Goal: Task Accomplishment & Management: Use online tool/utility

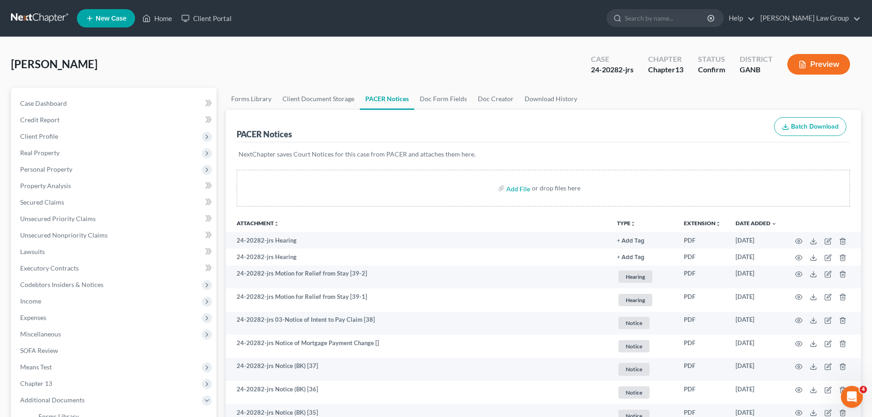
click at [97, 19] on span "New Case" at bounding box center [111, 18] width 31 height 7
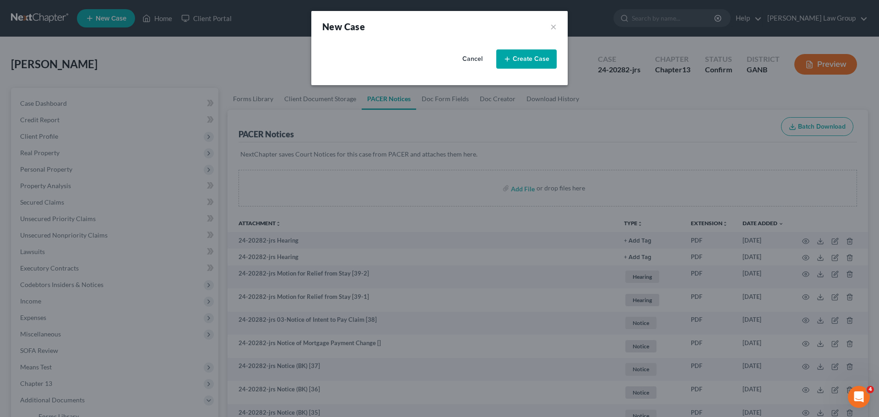
select select "19"
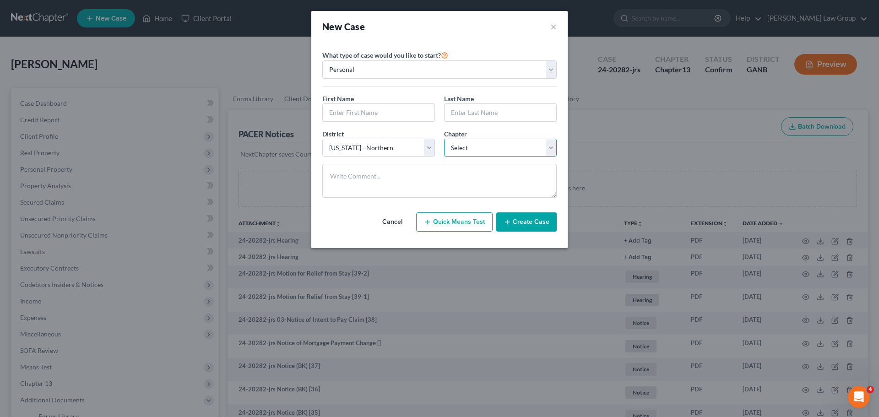
click at [467, 143] on select "Select 7 11 12 13" at bounding box center [500, 148] width 113 height 18
drag, startPoint x: 480, startPoint y: 117, endPoint x: 442, endPoint y: 222, distance: 112.5
click at [480, 117] on input "text" at bounding box center [500, 112] width 112 height 17
click at [442, 222] on button "Quick Means Test" at bounding box center [454, 221] width 76 height 19
select select "10"
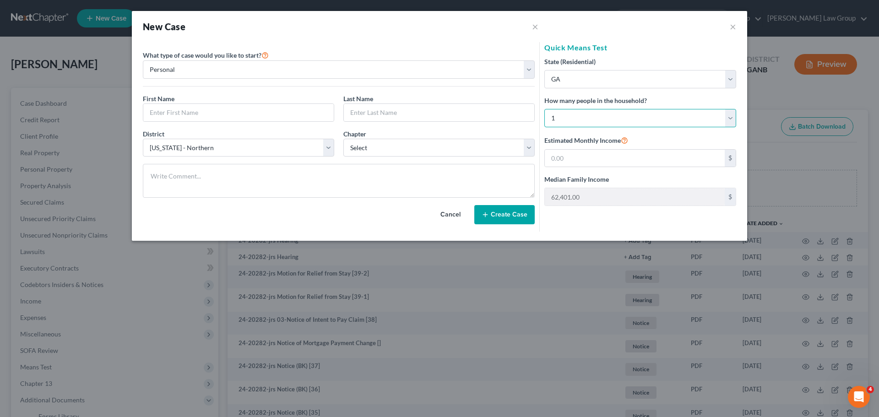
drag, startPoint x: 584, startPoint y: 117, endPoint x: 585, endPoint y: 126, distance: 9.3
click at [584, 117] on select "Select 1 2 3 4 5 6 7 8 9 10 11 12 13 14 15 16 17 18 19 20" at bounding box center [640, 118] width 192 height 18
select select "5"
click at [544, 109] on select "Select 1 2 3 4 5 6 7 8 9 10 11 12 13 14 15 16 17 18 19 20" at bounding box center [640, 118] width 192 height 18
type input "136,818.00"
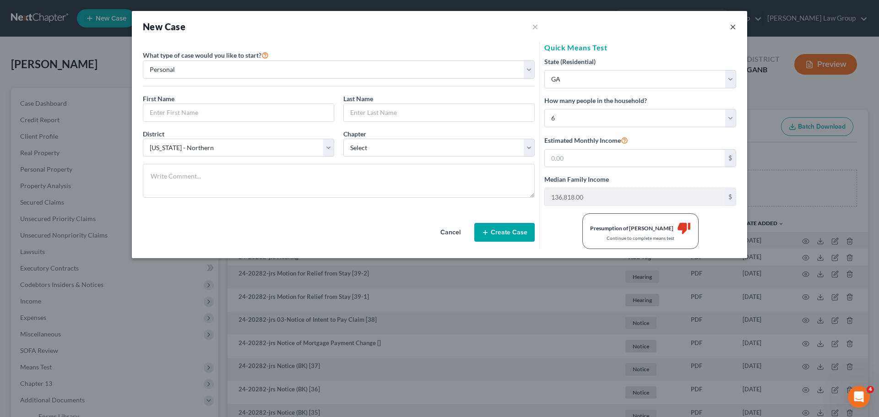
click at [734, 28] on button "×" at bounding box center [733, 26] width 6 height 11
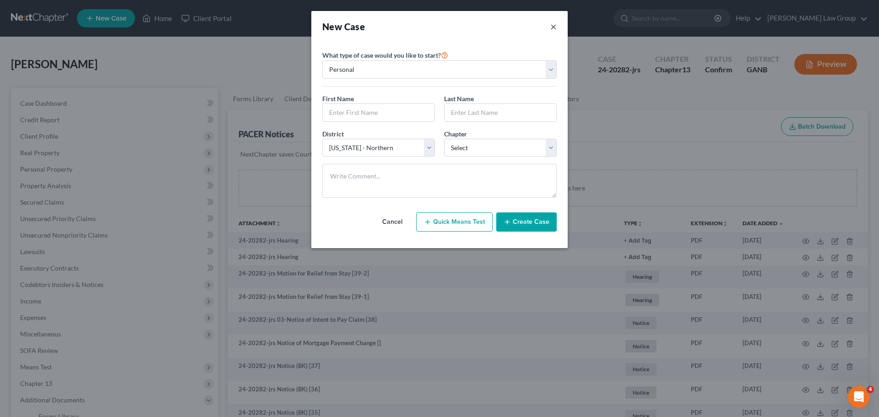
click at [552, 26] on button "×" at bounding box center [553, 26] width 6 height 13
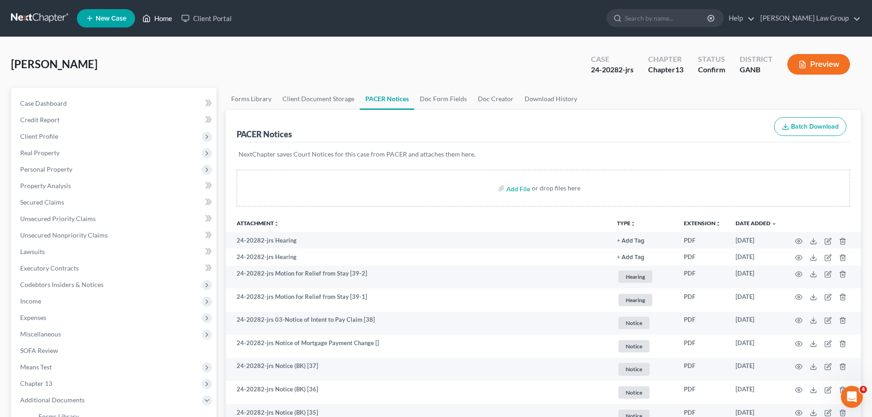
drag, startPoint x: 160, startPoint y: 20, endPoint x: 134, endPoint y: 26, distance: 26.9
click at [160, 20] on link "Home" at bounding box center [157, 18] width 39 height 16
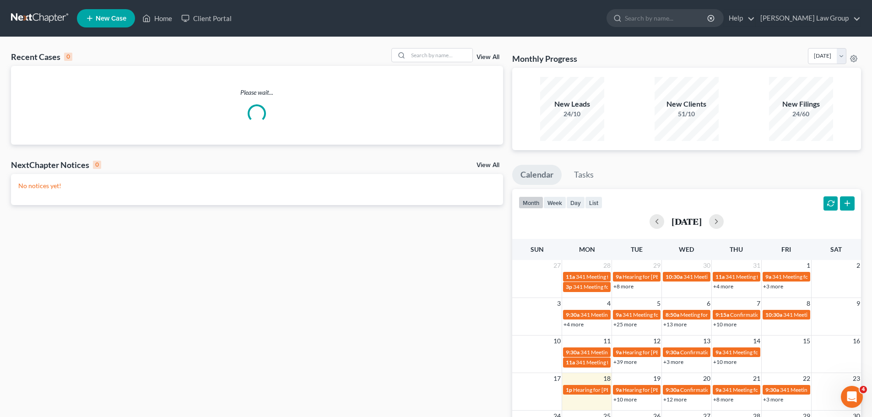
click at [95, 17] on link "New Case" at bounding box center [106, 18] width 58 height 18
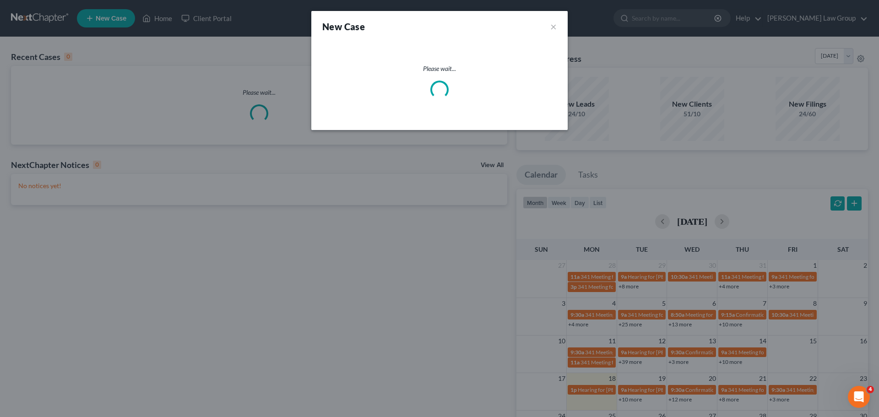
select select "19"
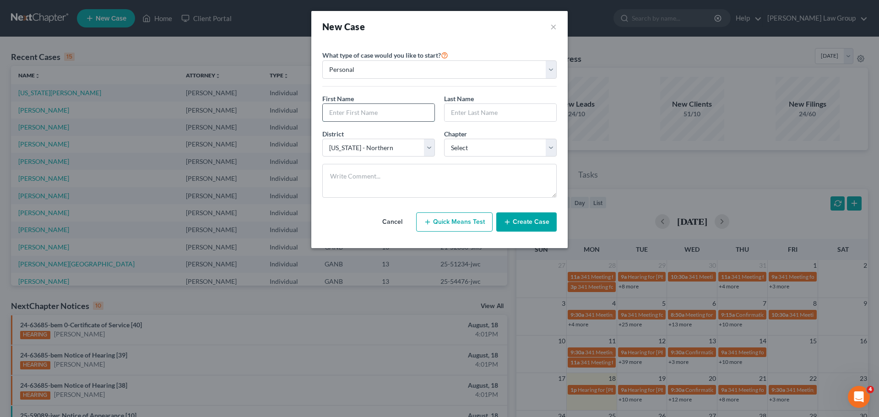
click at [406, 104] on input "text" at bounding box center [379, 112] width 112 height 17
paste input "[PERSON_NAME]"
type input "[PERSON_NAME]"
click at [462, 113] on input "text" at bounding box center [500, 112] width 112 height 17
paste input "Little"
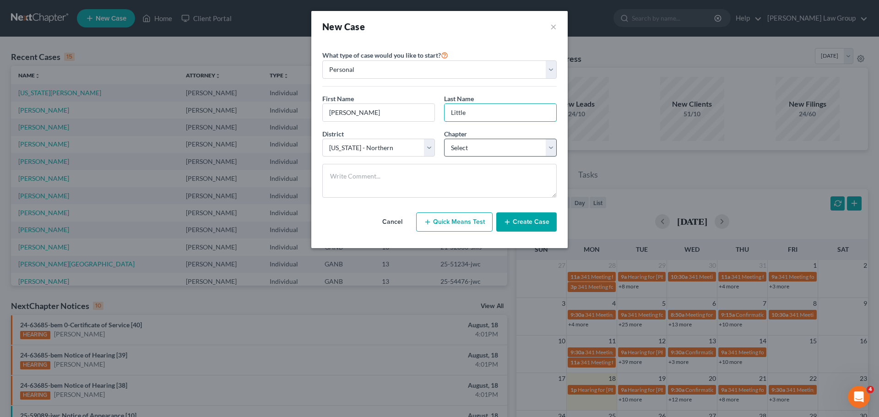
type input "Little"
click at [496, 143] on select "Select 7 11 12 13" at bounding box center [500, 148] width 113 height 18
select select "0"
click at [444, 139] on select "Select 7 11 12 13" at bounding box center [500, 148] width 113 height 18
click at [530, 221] on button "Create Case" at bounding box center [526, 221] width 60 height 19
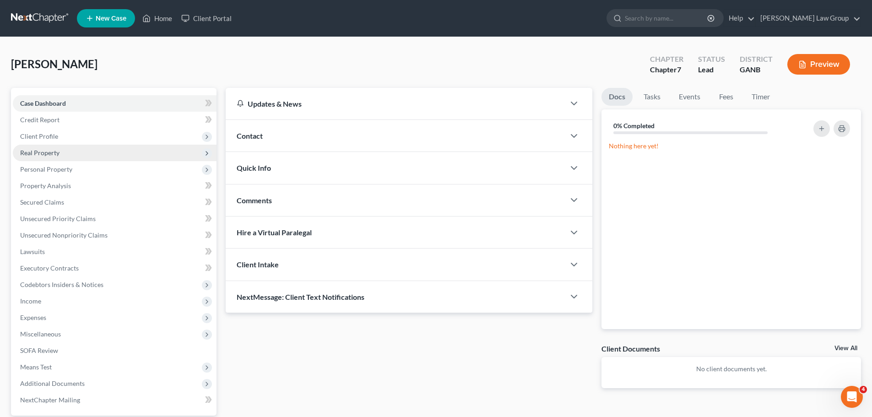
drag, startPoint x: 54, startPoint y: 137, endPoint x: 118, endPoint y: 157, distance: 66.9
click at [54, 137] on span "Client Profile" at bounding box center [39, 136] width 38 height 8
click at [97, 156] on link "Filing Information" at bounding box center [123, 153] width 185 height 16
select select "1"
select select "0"
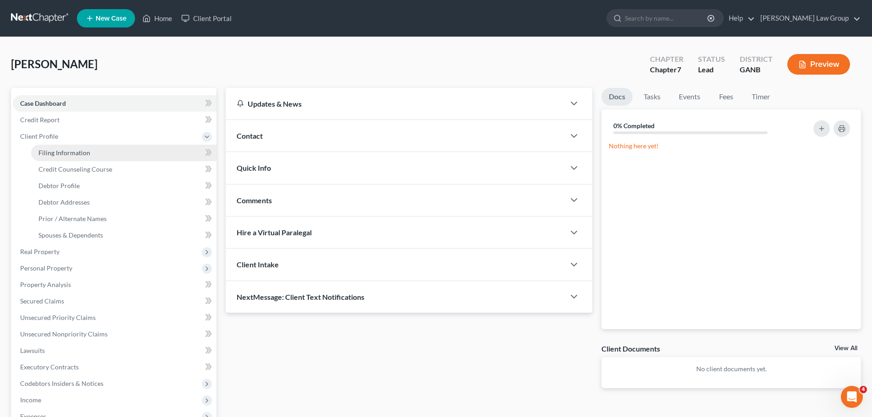
select select "0"
select select "19"
select select "10"
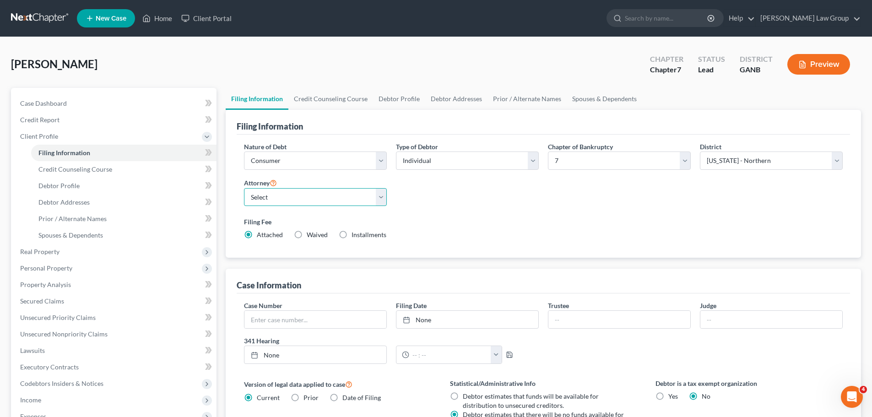
click at [334, 198] on select "Select [PERSON_NAME] - GANB [PERSON_NAME] - GANB [PERSON_NAME] - GANB [PERSON_N…" at bounding box center [315, 197] width 143 height 18
select select "0"
click at [244, 188] on select "Select [PERSON_NAME] - GANB [PERSON_NAME] - GANB [PERSON_NAME] - GANB [PERSON_N…" at bounding box center [315, 197] width 143 height 18
click at [329, 105] on link "Credit Counseling Course" at bounding box center [330, 99] width 85 height 22
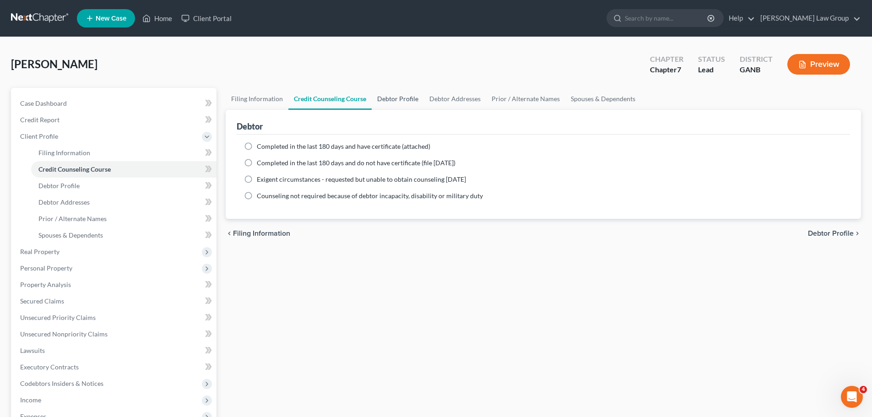
drag, startPoint x: 253, startPoint y: 148, endPoint x: 399, endPoint y: 93, distance: 156.0
click at [257, 147] on label "Completed in the last 180 days and have certificate (attached)" at bounding box center [343, 146] width 173 height 9
click at [260, 147] on input "Completed in the last 180 days and have certificate (attached)" at bounding box center [263, 145] width 6 height 6
radio input "true"
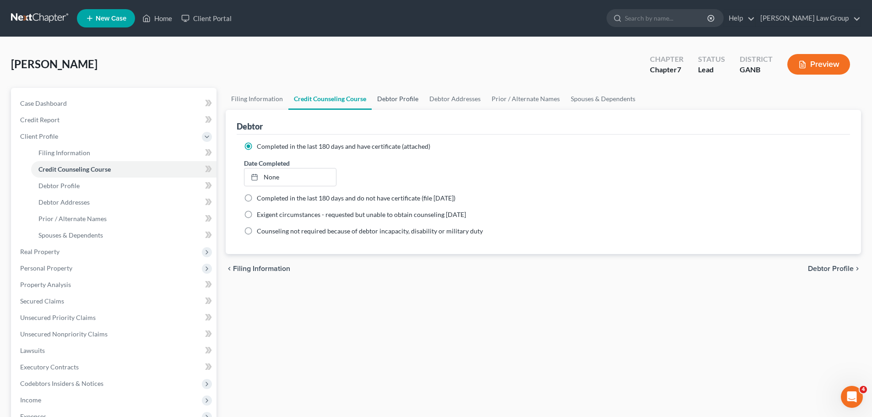
click at [399, 93] on link "Debtor Profile" at bounding box center [398, 99] width 52 height 22
select select "0"
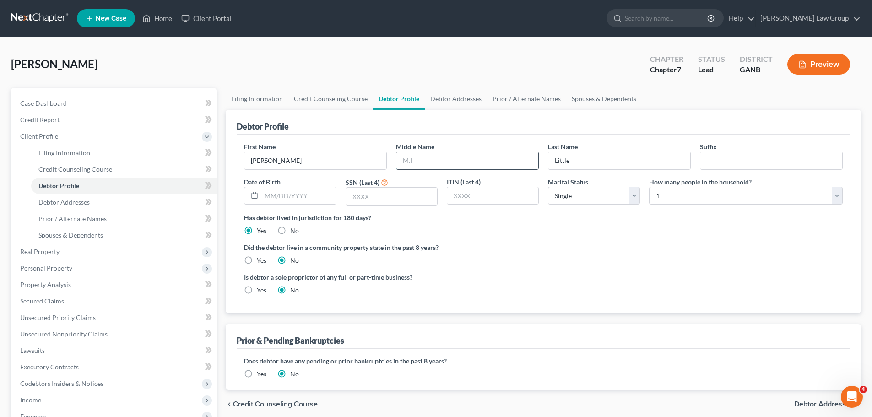
click at [440, 161] on input "text" at bounding box center [467, 160] width 142 height 17
paste input "Shawania"
type input "Shawania"
drag, startPoint x: 290, startPoint y: 200, endPoint x: 398, endPoint y: 211, distance: 108.6
click at [290, 200] on input "text" at bounding box center [298, 195] width 74 height 17
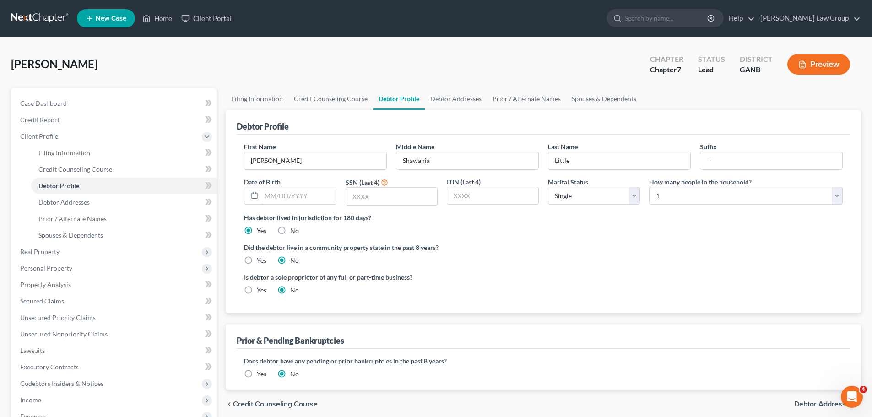
paste input "[DATE]"
type input "[DATE]"
click at [415, 200] on input "text" at bounding box center [391, 196] width 91 height 17
type input "8269"
click at [455, 100] on link "Debtor Addresses" at bounding box center [456, 99] width 62 height 22
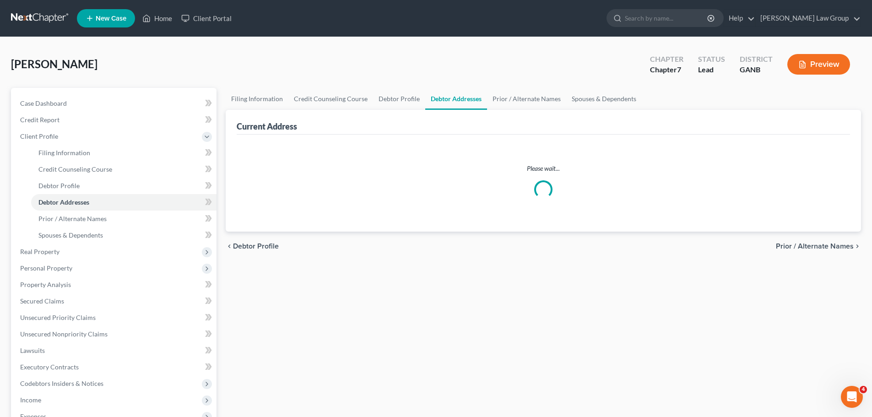
select select "0"
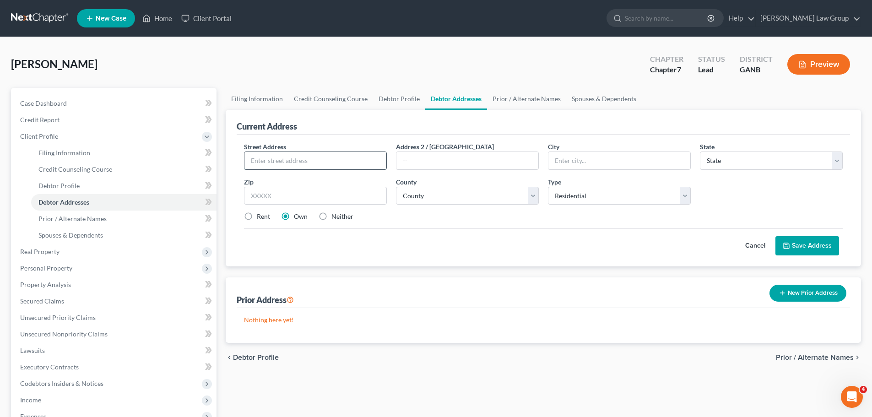
click at [344, 162] on input "text" at bounding box center [315, 160] width 142 height 17
paste input "2043 Camfire Dr"
type input "2043 Camfire Dr"
click at [501, 243] on div "Cancel Save Address" at bounding box center [543, 241] width 599 height 27
drag, startPoint x: 255, startPoint y: 198, endPoint x: 396, endPoint y: 225, distance: 144.0
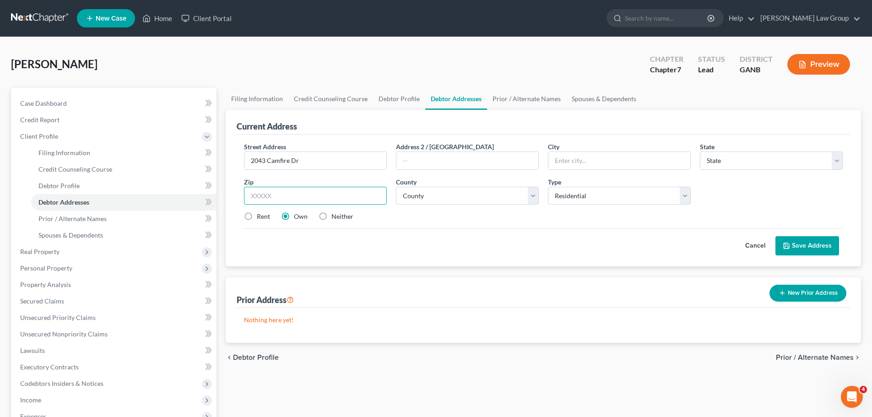
click at [255, 198] on input "text" at bounding box center [315, 196] width 143 height 18
paste input "30296"
type input "30296"
type input "Riverdale"
select select "10"
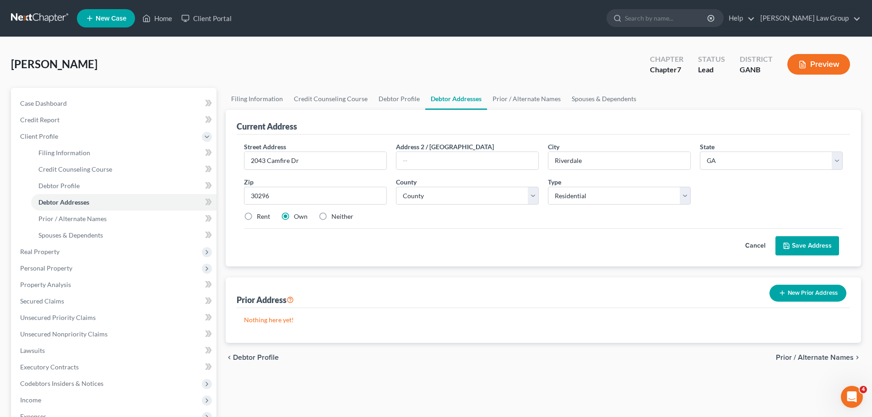
click at [460, 222] on div "Street Address * 2043 Camfire Dr Address 2 / [GEOGRAPHIC_DATA] * [GEOGRAPHIC_DA…" at bounding box center [543, 185] width 608 height 87
click at [257, 217] on label "Rent" at bounding box center [263, 216] width 13 height 9
click at [260, 217] on input "Rent" at bounding box center [263, 215] width 6 height 6
radio input "true"
click at [451, 198] on select "County [GEOGRAPHIC_DATA] [GEOGRAPHIC_DATA] [GEOGRAPHIC_DATA] [GEOGRAPHIC_DATA] …" at bounding box center [467, 196] width 143 height 18
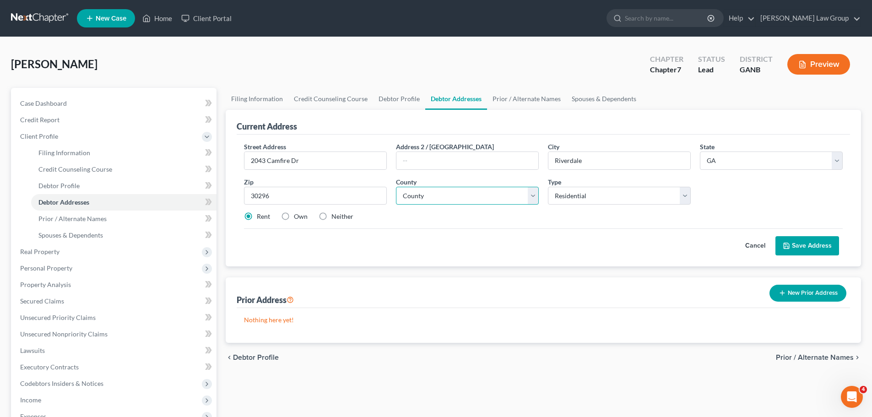
select select "30"
click at [396, 187] on select "County [GEOGRAPHIC_DATA] [GEOGRAPHIC_DATA] [GEOGRAPHIC_DATA] [GEOGRAPHIC_DATA] …" at bounding box center [467, 196] width 143 height 18
click at [475, 233] on div "Cancel Save Address" at bounding box center [543, 241] width 599 height 27
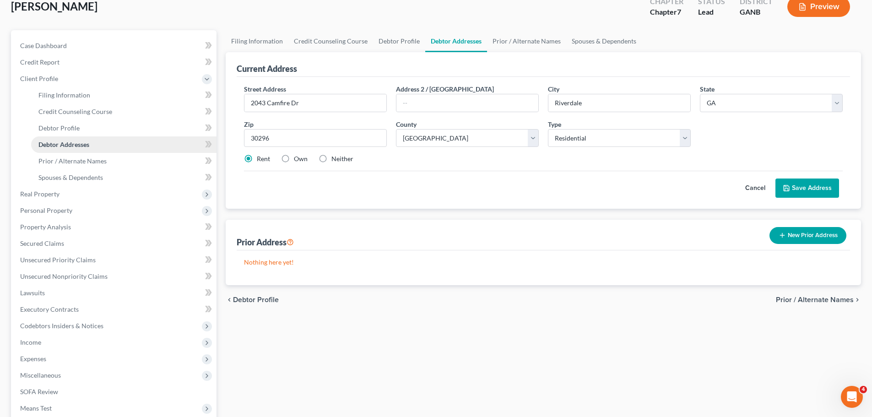
scroll to position [137, 0]
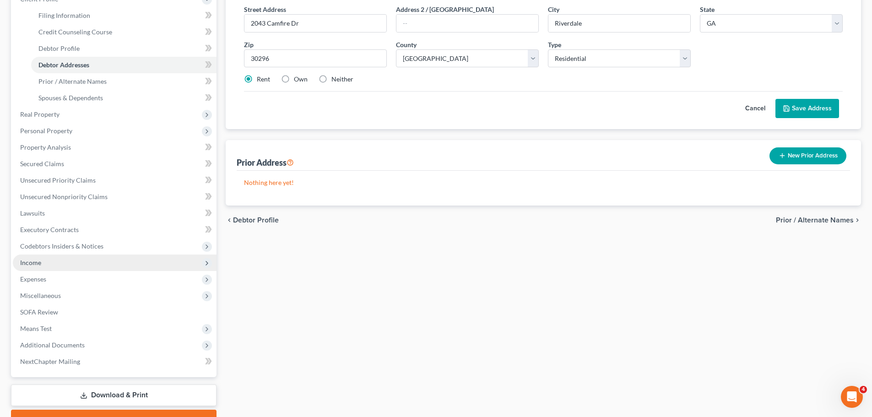
click at [74, 265] on span "Income" at bounding box center [115, 263] width 204 height 16
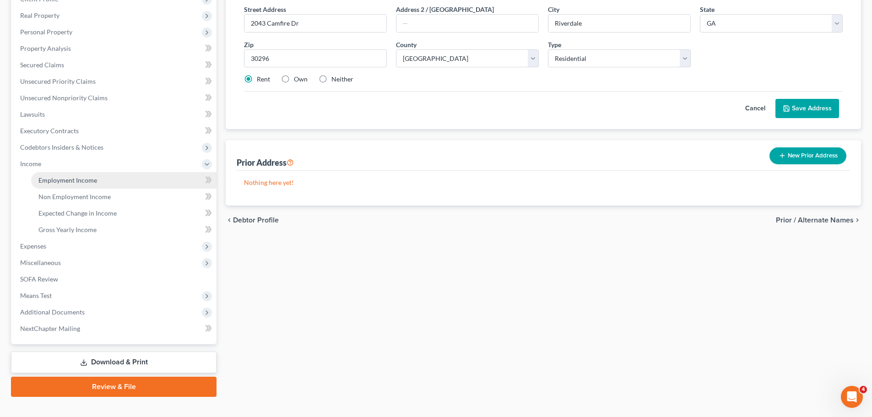
click at [134, 188] on link "Employment Income" at bounding box center [123, 180] width 185 height 16
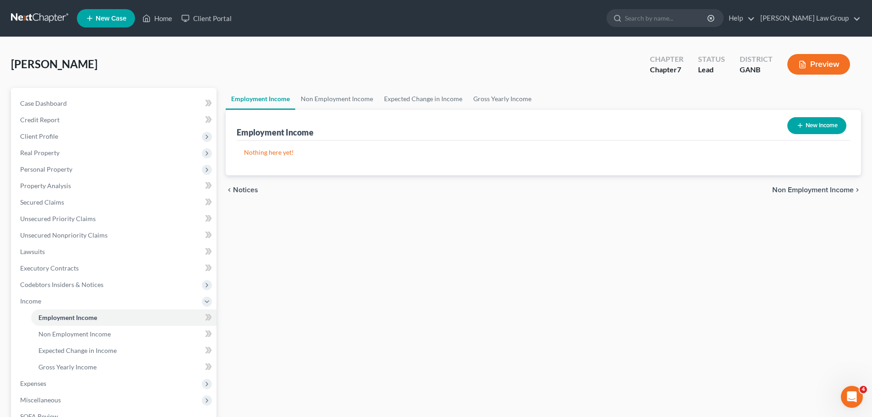
click at [821, 131] on button "New Income" at bounding box center [816, 125] width 59 height 17
select select "0"
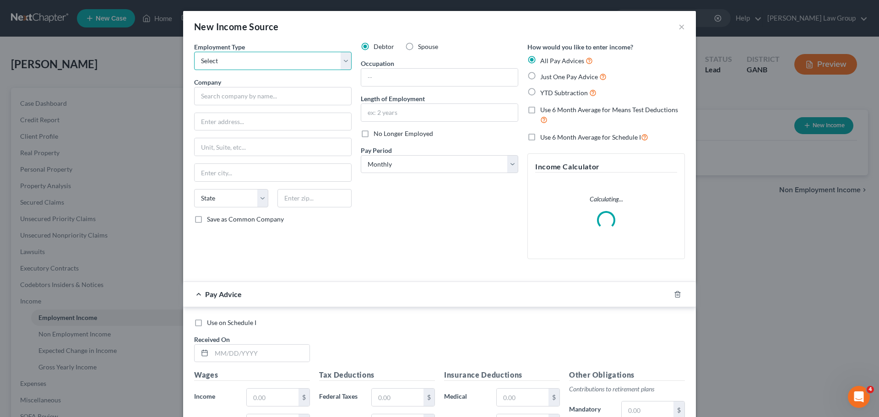
click at [296, 60] on select "Select Full or [DEMOGRAPHIC_DATA] Employment Self Employment" at bounding box center [272, 61] width 157 height 18
select select "0"
click at [194, 52] on select "Select Full or [DEMOGRAPHIC_DATA] Employment Self Employment" at bounding box center [272, 61] width 157 height 18
click at [540, 78] on label "Just One Pay Advice" at bounding box center [573, 76] width 66 height 11
click at [544, 77] on input "Just One Pay Advice" at bounding box center [547, 74] width 6 height 6
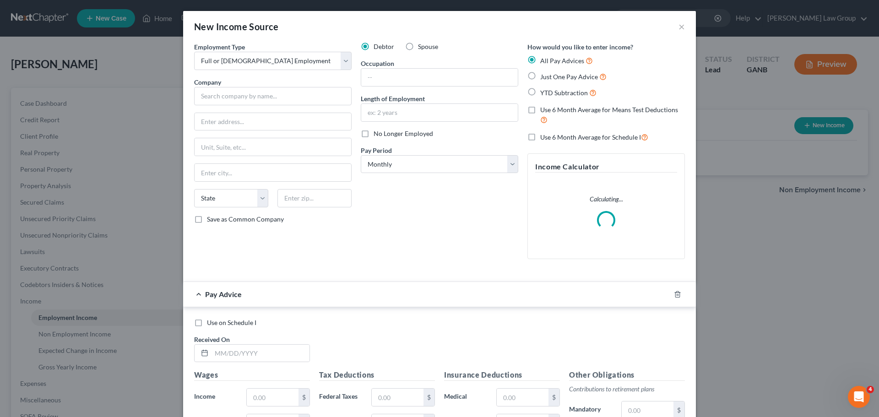
radio input "true"
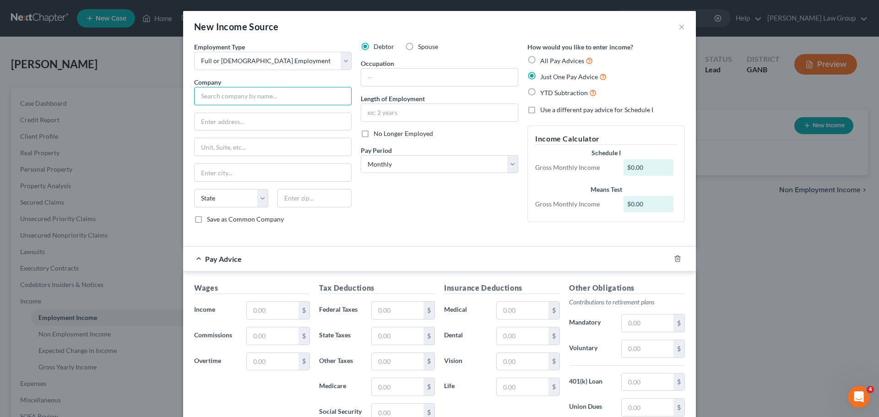
click at [230, 88] on input "text" at bounding box center [272, 96] width 157 height 18
paste input "Norfolk Southern Corporation"
type input "Norfolk Southern Corporation"
click at [422, 213] on div "Debtor Spouse Occupation Length of Employment No Longer Employed Pay Period * S…" at bounding box center [439, 136] width 167 height 189
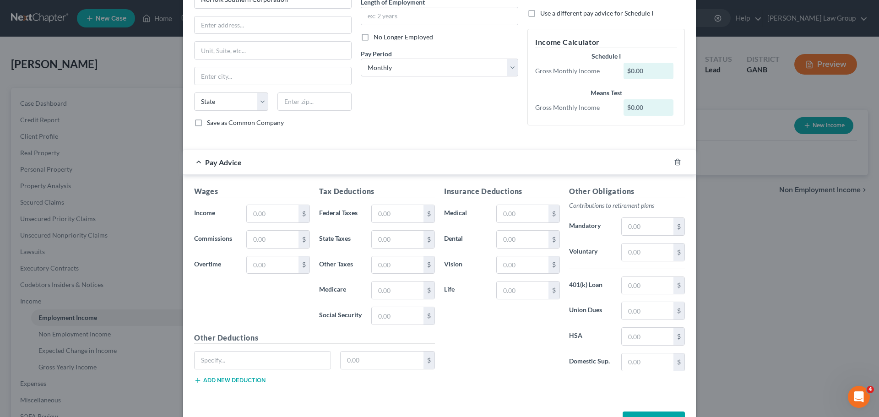
scroll to position [128, 0]
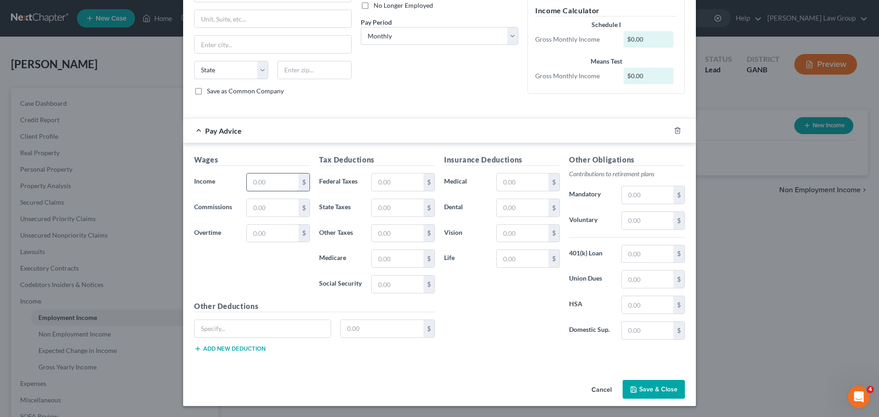
click at [267, 180] on input "text" at bounding box center [273, 181] width 52 height 17
paste input "3,473.43"
type input "3,473.43"
click at [645, 276] on input "text" at bounding box center [648, 279] width 52 height 17
type input "115.25"
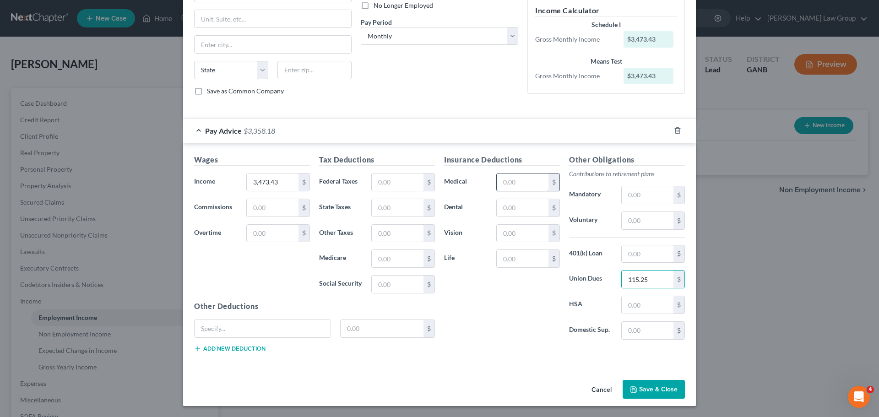
click at [512, 180] on input "text" at bounding box center [523, 181] width 52 height 17
type input "486.05"
click at [390, 181] on input "text" at bounding box center [398, 181] width 52 height 17
type input "142.30"
click at [497, 304] on div "Insurance Deductions Medical 486.05 $ Dental $ Vision $ Life $" at bounding box center [501, 250] width 125 height 193
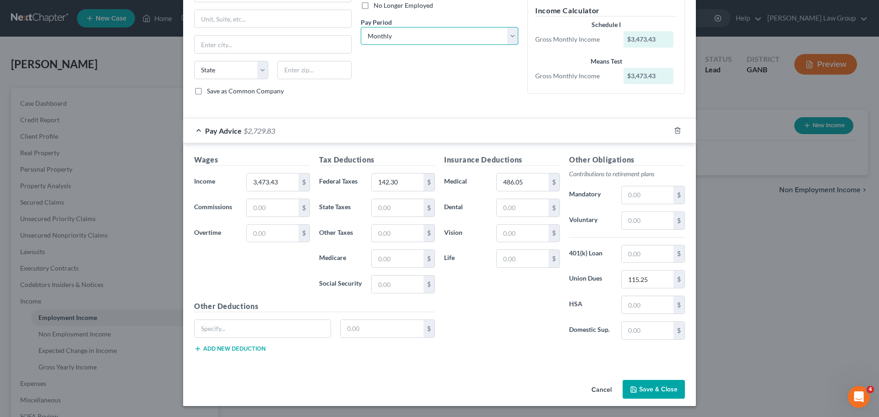
drag, startPoint x: 413, startPoint y: 34, endPoint x: 415, endPoint y: 44, distance: 10.2
click at [413, 34] on select "Select Monthly Twice Monthly Every Other Week Weekly" at bounding box center [439, 36] width 157 height 18
select select "1"
click at [361, 27] on select "Select Monthly Twice Monthly Every Other Week Weekly" at bounding box center [439, 36] width 157 height 18
click at [661, 389] on button "Save & Close" at bounding box center [654, 389] width 62 height 19
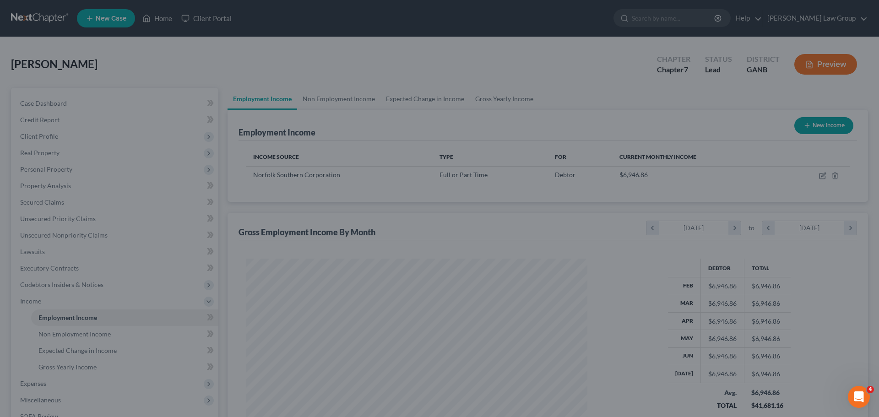
scroll to position [457571, 457382]
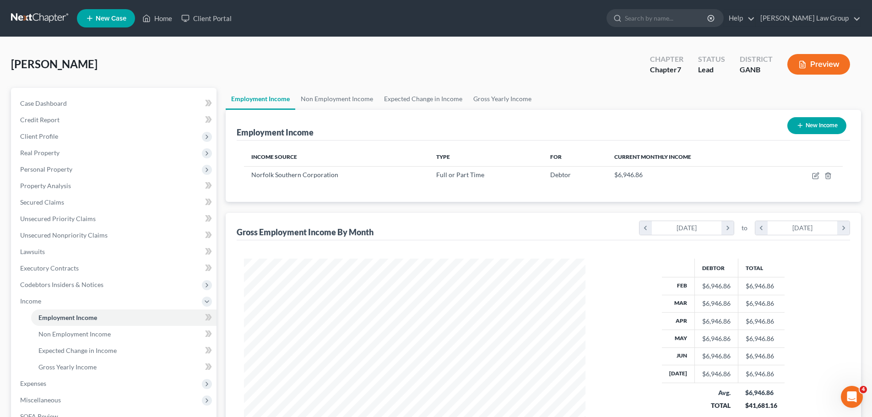
click at [809, 123] on button "New Income" at bounding box center [816, 125] width 59 height 17
select select "0"
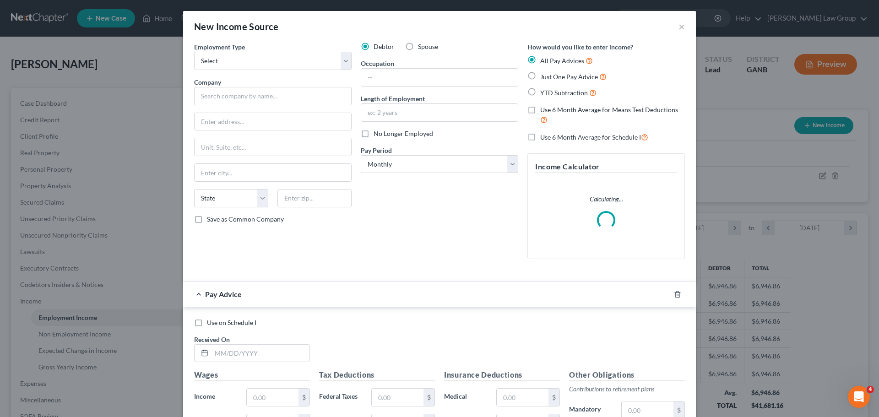
scroll to position [172, 363]
click at [418, 49] on label "Spouse" at bounding box center [428, 46] width 20 height 9
click at [422, 48] on input "Spouse" at bounding box center [425, 45] width 6 height 6
radio input "true"
click at [418, 49] on label "Spouse" at bounding box center [428, 46] width 20 height 9
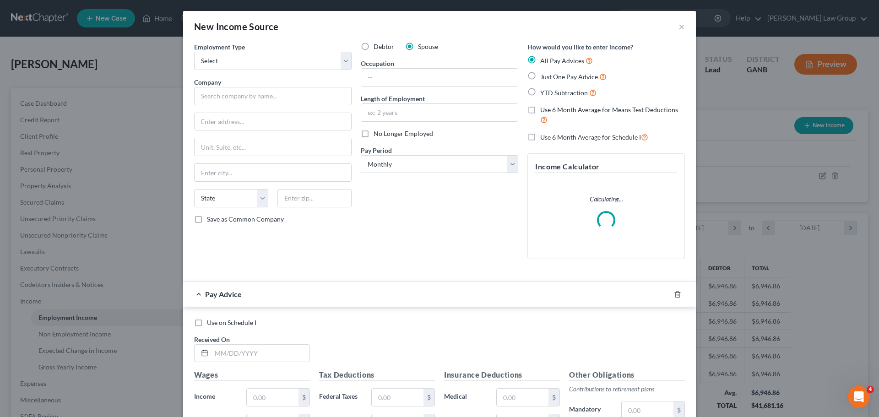
click at [422, 48] on input "Spouse" at bounding box center [425, 45] width 6 height 6
click at [234, 66] on select "Select Full or [DEMOGRAPHIC_DATA] Employment Self Employment" at bounding box center [272, 61] width 157 height 18
select select "0"
click at [194, 52] on select "Select Full or [DEMOGRAPHIC_DATA] Employment Self Employment" at bounding box center [272, 61] width 157 height 18
click at [540, 75] on label "Just One Pay Advice" at bounding box center [573, 76] width 66 height 11
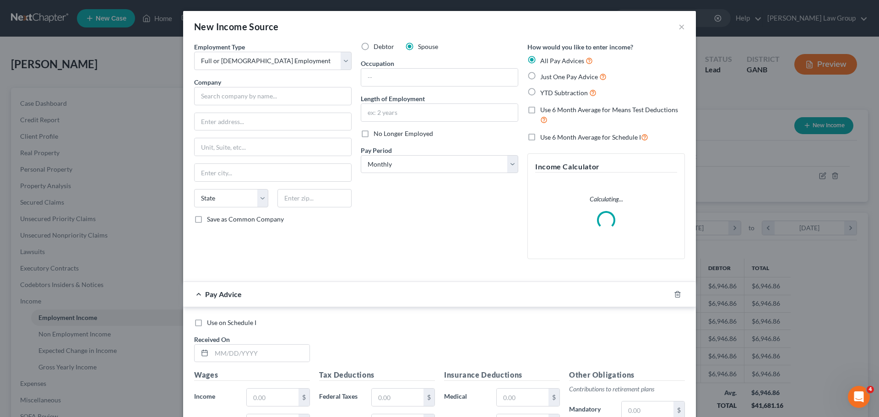
click at [544, 75] on input "Just One Pay Advice" at bounding box center [547, 74] width 6 height 6
radio input "true"
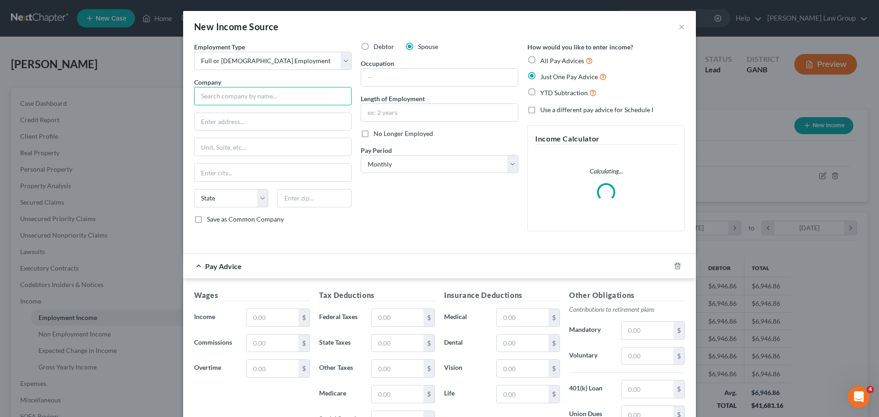
click at [237, 97] on input "text" at bounding box center [272, 96] width 157 height 18
paste input "Vanguard Logistics"
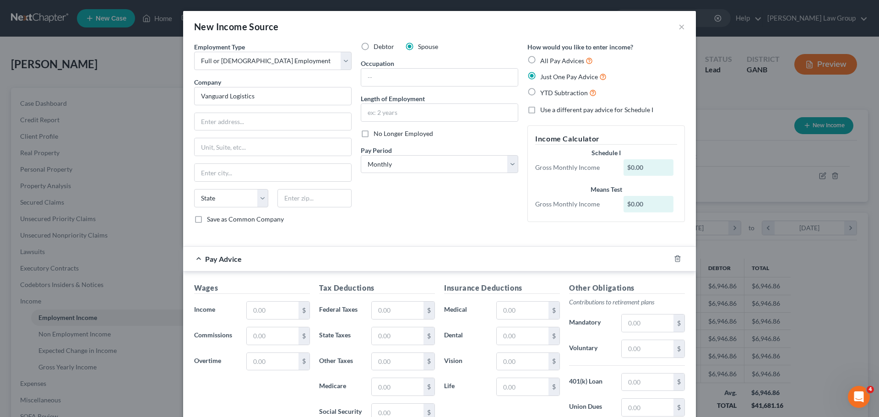
type input "Vanguard Logistics"
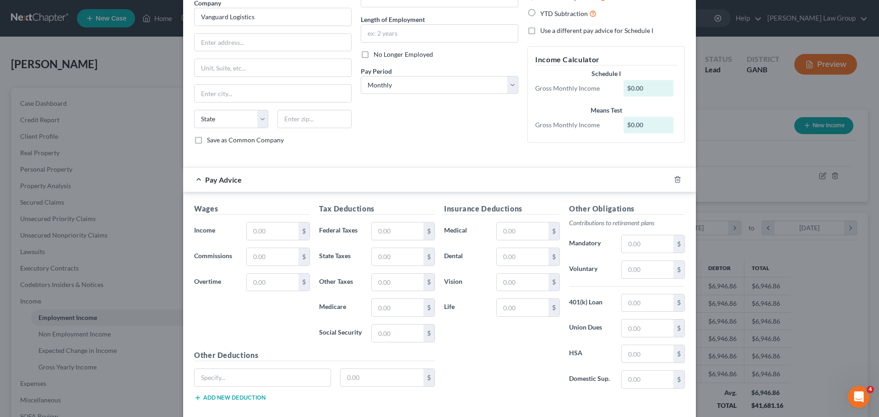
scroll to position [92, 0]
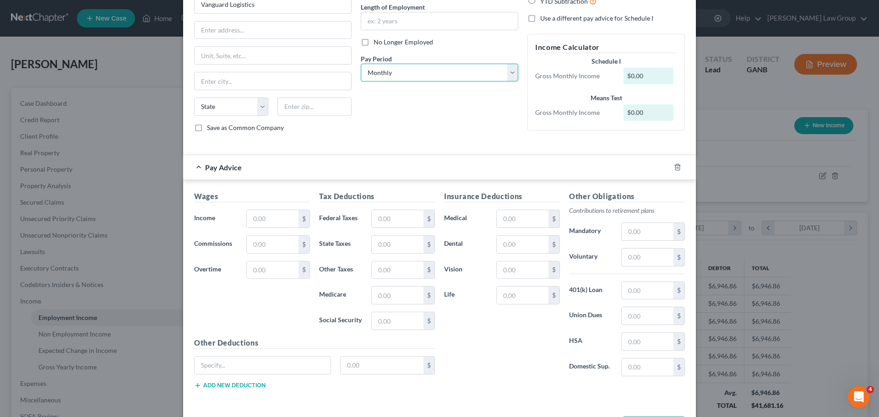
drag, startPoint x: 412, startPoint y: 71, endPoint x: 412, endPoint y: 81, distance: 9.6
click at [412, 71] on select "Select Monthly Twice Monthly Every Other Week Weekly" at bounding box center [439, 73] width 157 height 18
select select "2"
click at [361, 64] on select "Select Monthly Twice Monthly Every Other Week Weekly" at bounding box center [439, 73] width 157 height 18
click at [274, 214] on input "text" at bounding box center [273, 218] width 52 height 17
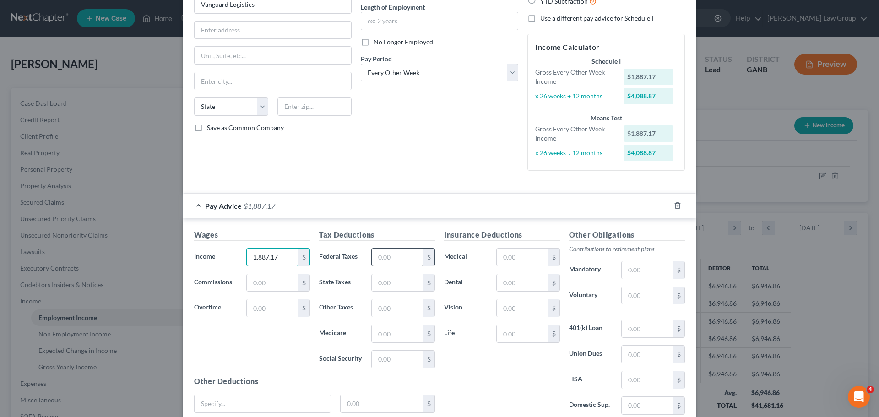
type input "1,887.17"
click at [389, 258] on input "text" at bounding box center [398, 257] width 52 height 17
type input "304"
click at [428, 143] on div "Debtor Spouse Occupation Length of Employment No Longer Employed Pay Period * S…" at bounding box center [439, 64] width 167 height 227
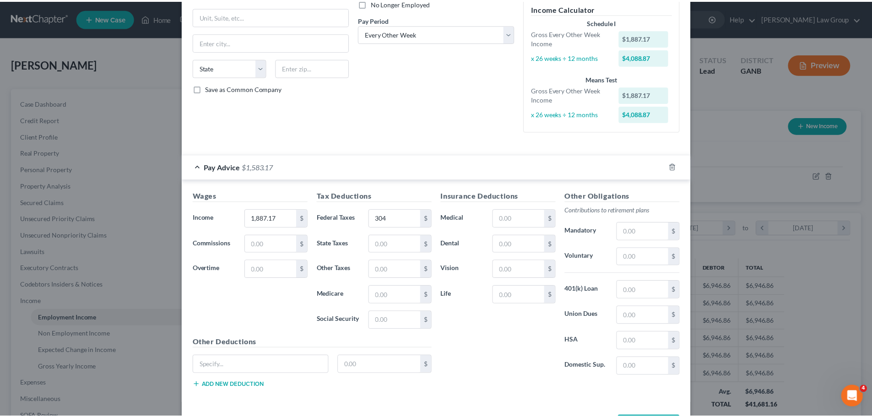
scroll to position [167, 0]
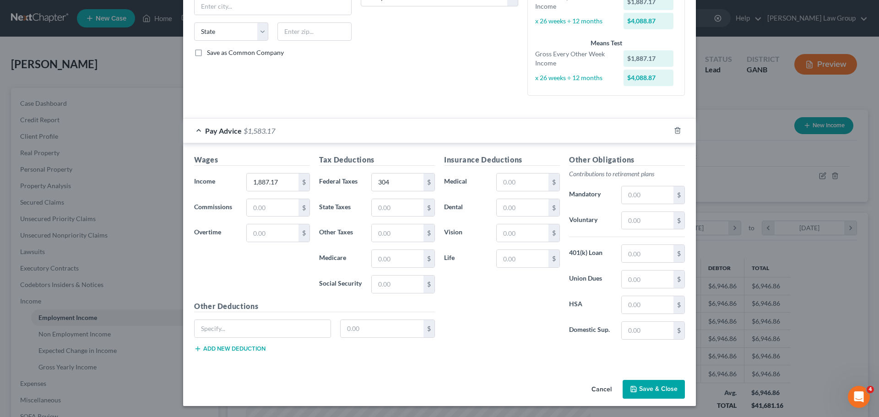
click at [651, 389] on button "Save & Close" at bounding box center [654, 389] width 62 height 19
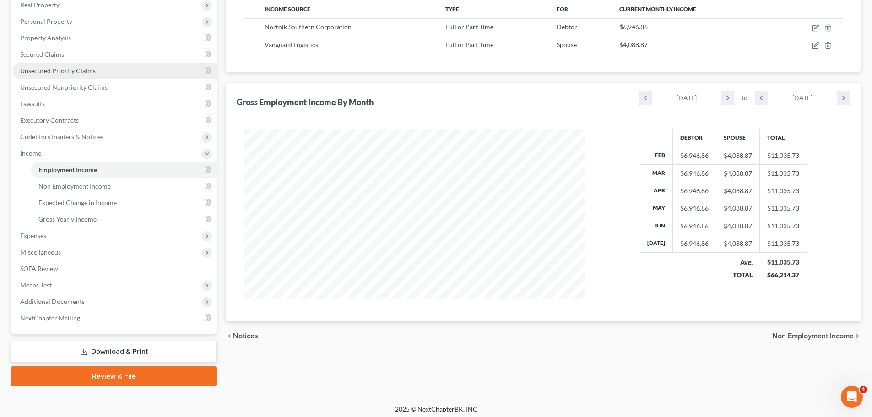
scroll to position [152, 0]
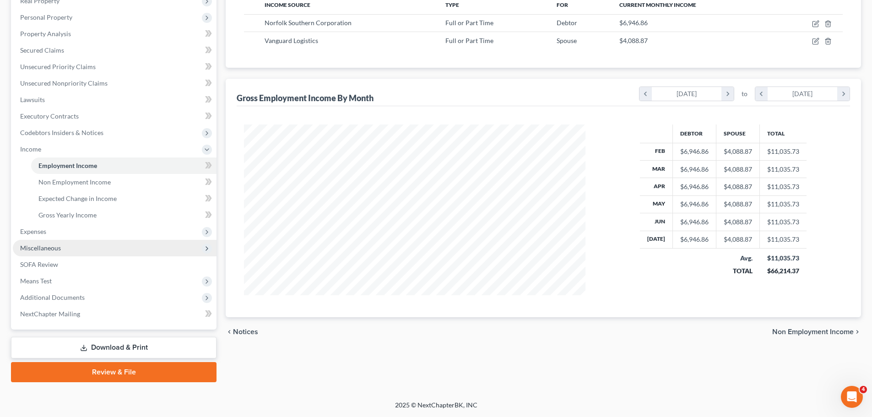
click at [80, 249] on span "Miscellaneous" at bounding box center [115, 248] width 204 height 16
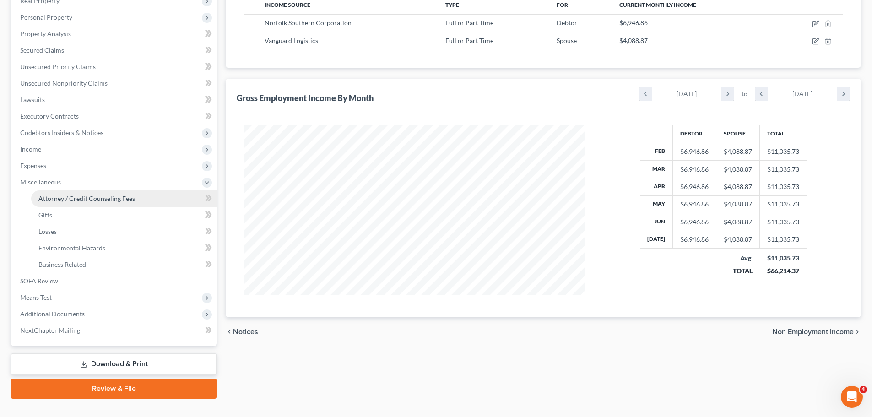
click at [109, 198] on span "Attorney / Credit Counseling Fees" at bounding box center [86, 199] width 97 height 8
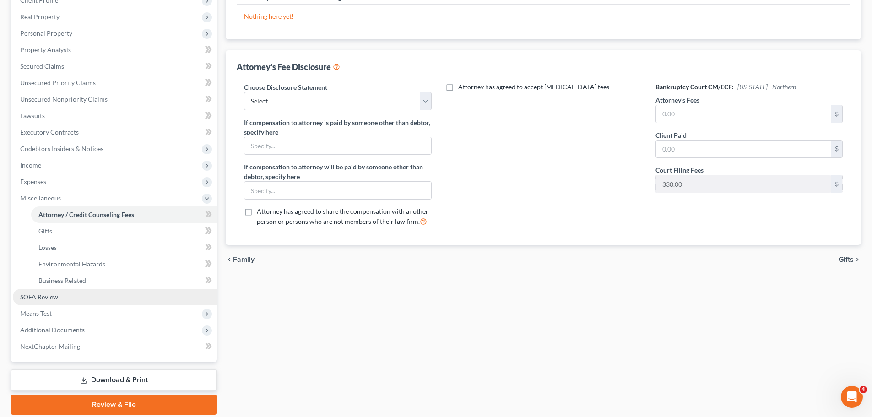
scroll to position [137, 0]
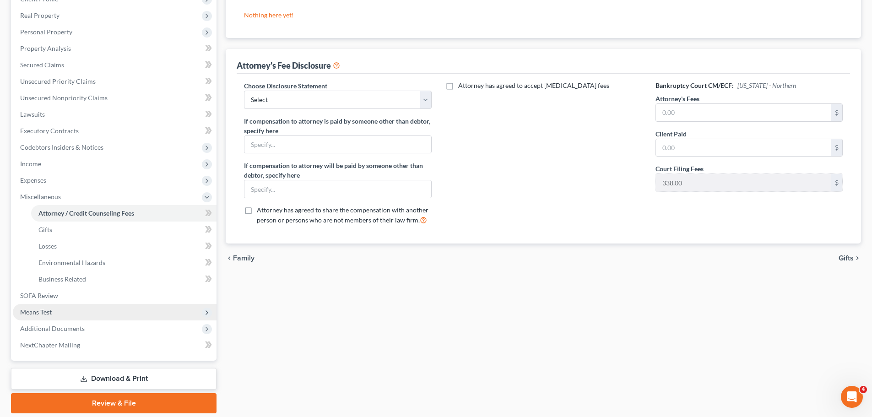
click at [66, 311] on span "Means Test" at bounding box center [115, 312] width 204 height 16
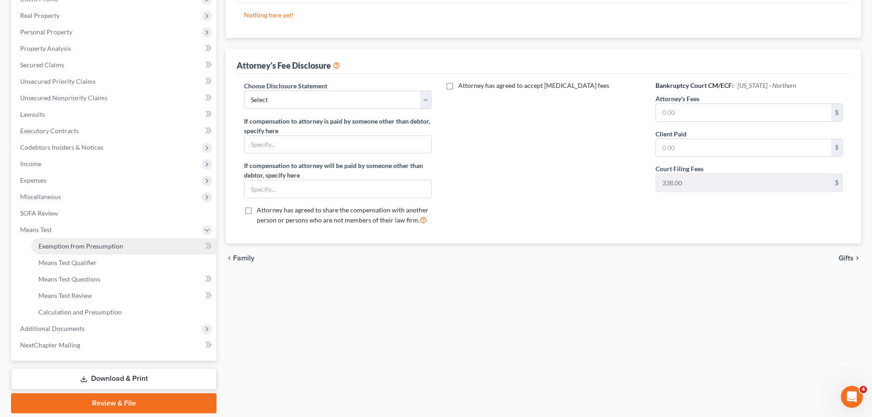
click at [120, 248] on span "Exemption from Presumption" at bounding box center [80, 246] width 85 height 8
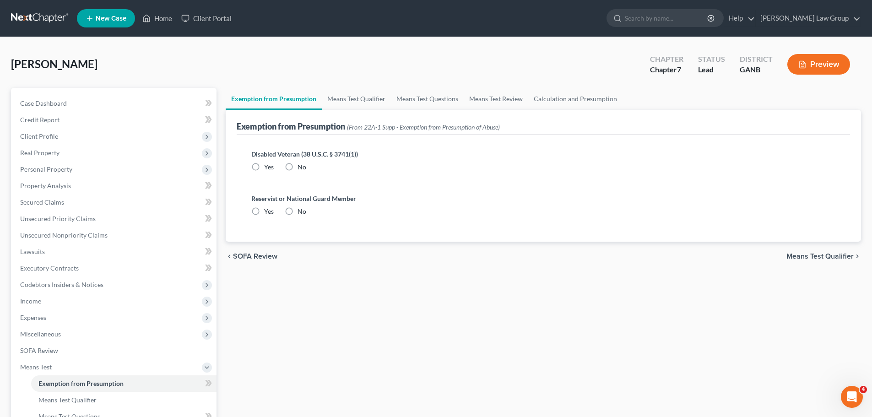
click at [298, 171] on label "No" at bounding box center [302, 166] width 9 height 9
click at [301, 168] on input "No" at bounding box center [304, 165] width 6 height 6
radio input "true"
click at [298, 211] on label "No" at bounding box center [302, 211] width 9 height 9
click at [301, 211] on input "No" at bounding box center [304, 210] width 6 height 6
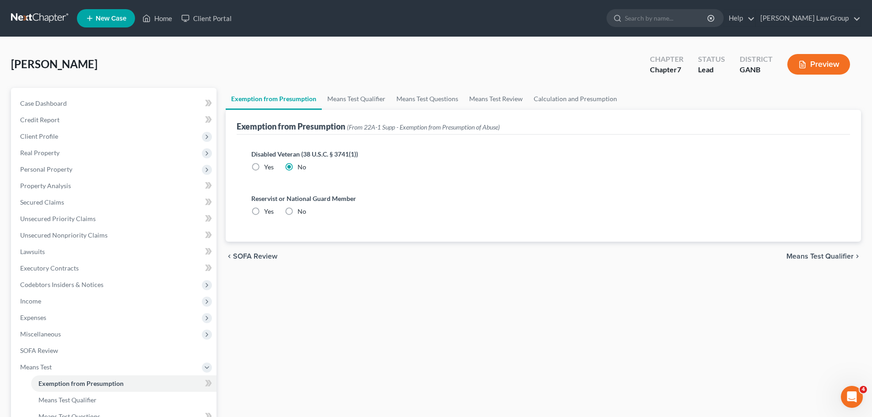
radio input "true"
click at [352, 98] on link "Means Test Qualifier" at bounding box center [356, 99] width 69 height 22
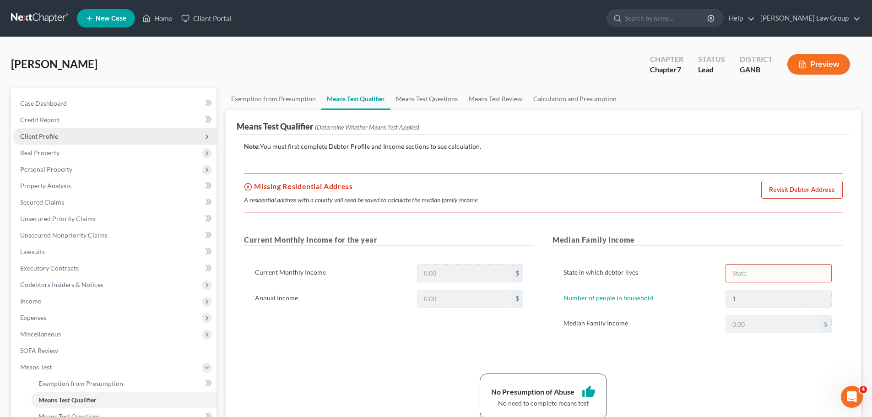
click at [76, 129] on span "Client Profile" at bounding box center [115, 136] width 204 height 16
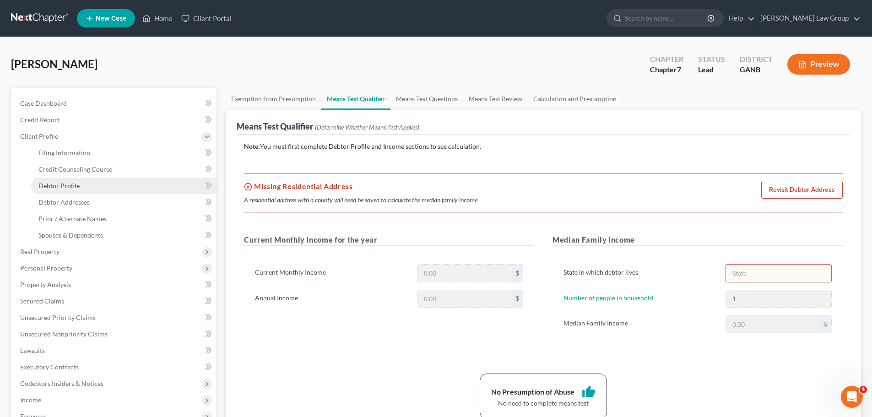
click at [70, 185] on span "Debtor Profile" at bounding box center [58, 186] width 41 height 8
select select "0"
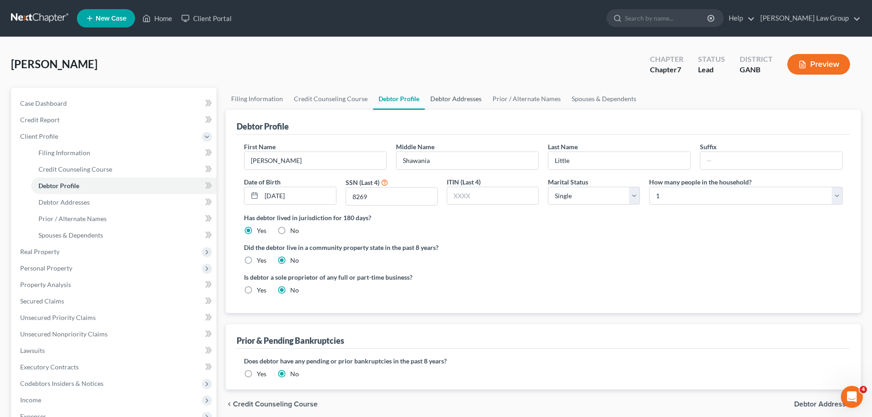
click at [456, 99] on link "Debtor Addresses" at bounding box center [456, 99] width 62 height 22
select select "0"
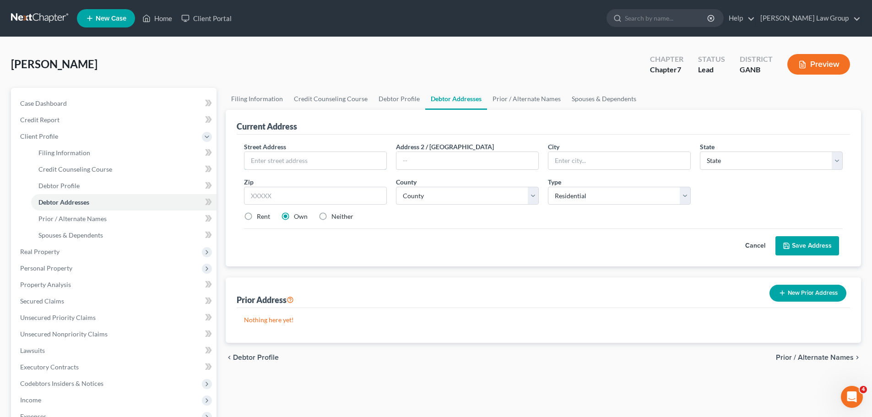
drag, startPoint x: 315, startPoint y: 165, endPoint x: 332, endPoint y: 174, distance: 19.5
click at [315, 165] on input "text" at bounding box center [315, 160] width 142 height 17
paste input "2043 Camfire Dr"
type input "2043 Camfire Dr"
click at [282, 196] on input "text" at bounding box center [315, 196] width 143 height 18
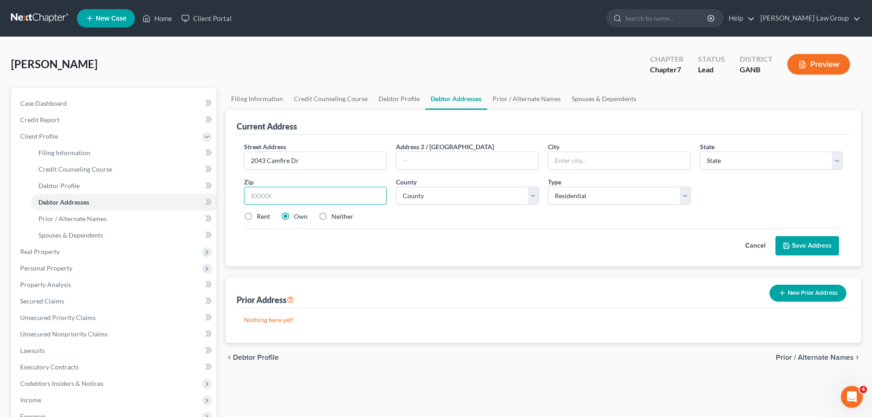
paste input "30296"
type input "30296"
type input "Riverdale"
select select "10"
click at [457, 197] on select "County" at bounding box center [467, 196] width 143 height 18
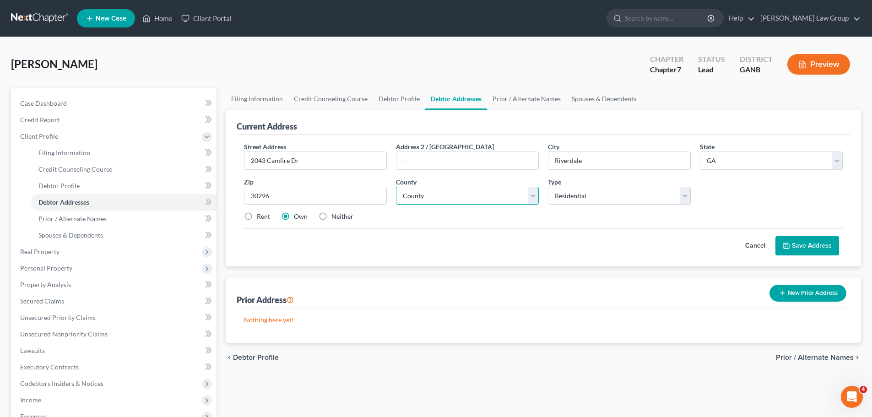
select select "30"
click at [396, 187] on select "County [GEOGRAPHIC_DATA] [GEOGRAPHIC_DATA] [GEOGRAPHIC_DATA] [GEOGRAPHIC_DATA] …" at bounding box center [467, 196] width 143 height 18
click at [257, 221] on label "Rent" at bounding box center [263, 216] width 13 height 9
click at [260, 218] on input "Rent" at bounding box center [263, 215] width 6 height 6
radio input "true"
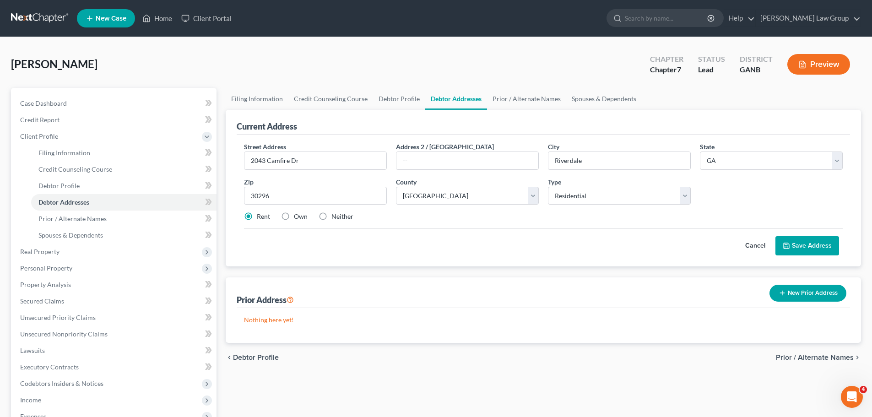
click at [795, 245] on button "Save Address" at bounding box center [807, 245] width 64 height 19
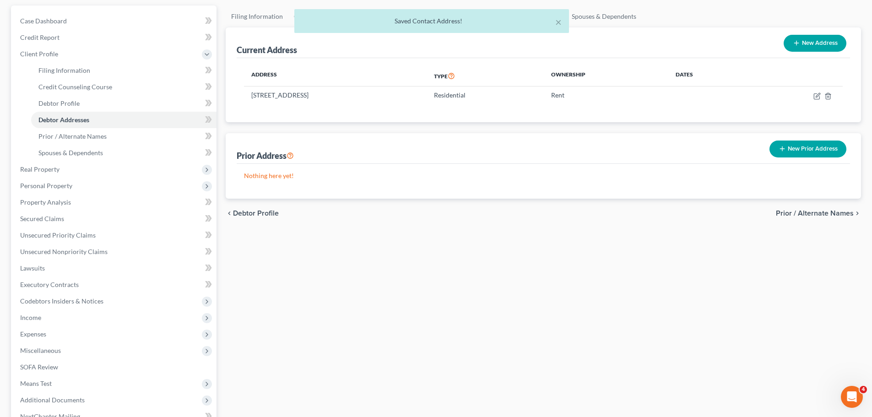
scroll to position [185, 0]
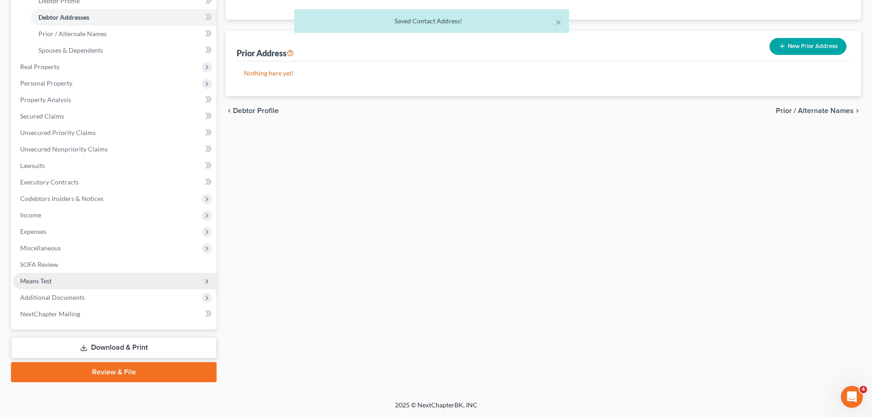
click at [60, 281] on span "Means Test" at bounding box center [115, 281] width 204 height 16
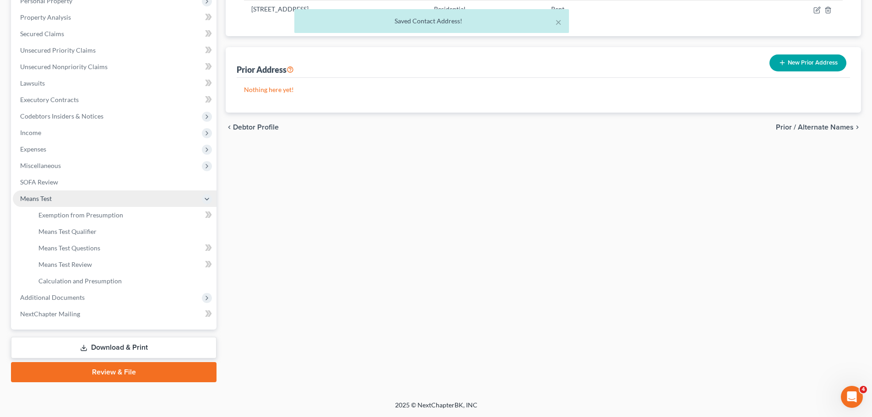
scroll to position [168, 0]
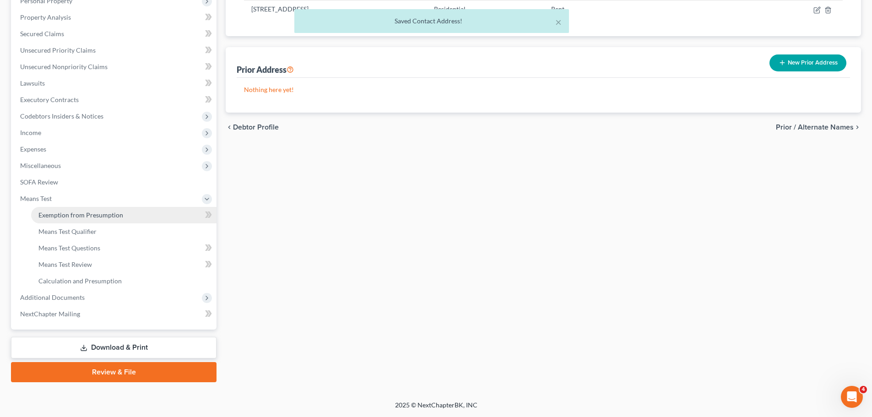
click at [108, 212] on span "Exemption from Presumption" at bounding box center [80, 215] width 85 height 8
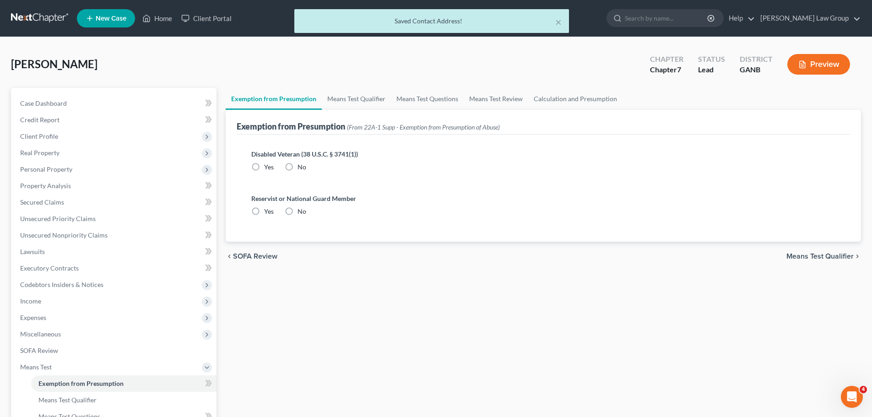
click at [298, 167] on label "No" at bounding box center [302, 166] width 9 height 9
click at [301, 167] on input "No" at bounding box center [304, 165] width 6 height 6
radio input "true"
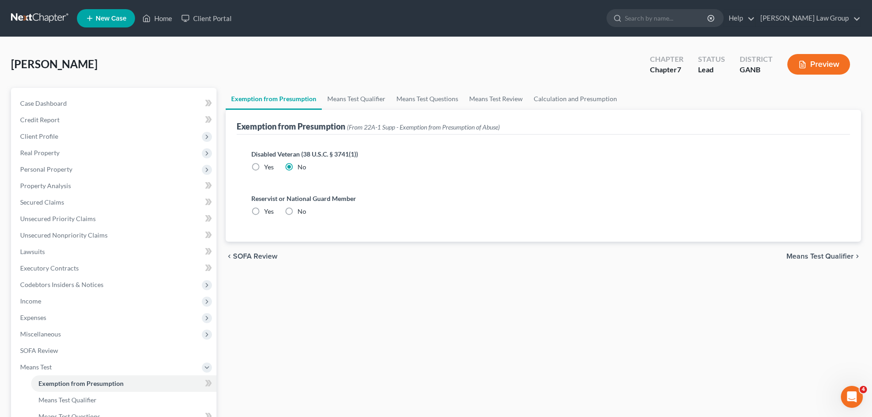
radio input "true"
click at [298, 213] on label "No" at bounding box center [302, 211] width 9 height 9
click at [301, 213] on input "No" at bounding box center [304, 210] width 6 height 6
click at [344, 98] on link "Means Test Qualifier" at bounding box center [356, 99] width 69 height 22
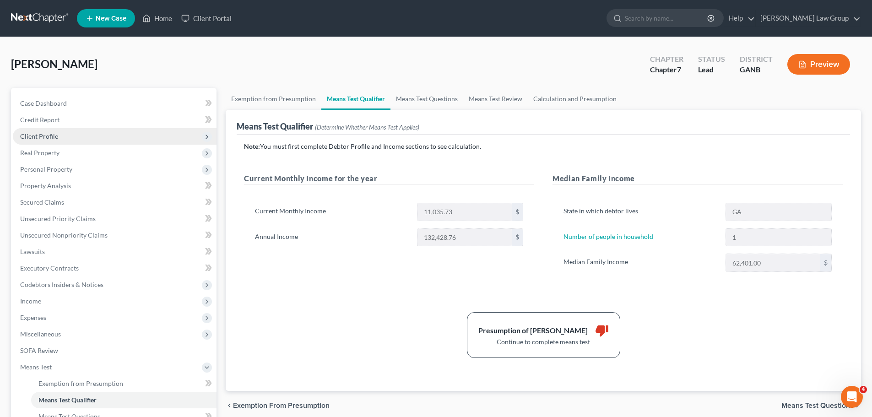
click at [73, 135] on span "Client Profile" at bounding box center [115, 136] width 204 height 16
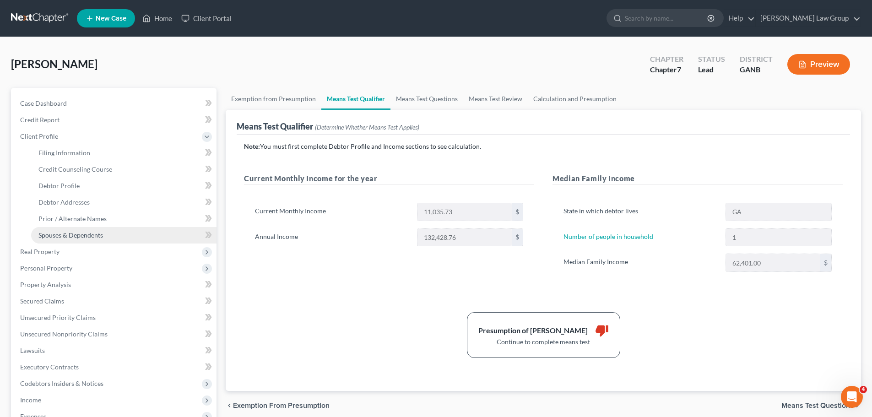
click at [98, 228] on link "Spouses & Dependents" at bounding box center [123, 235] width 185 height 16
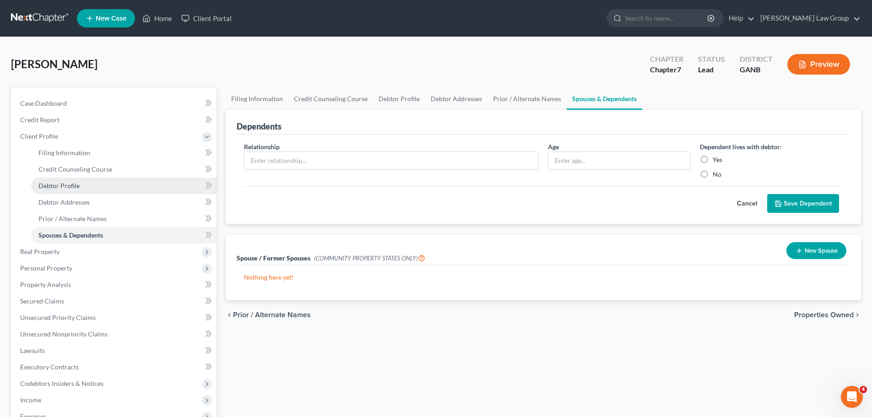
click at [84, 187] on link "Debtor Profile" at bounding box center [123, 186] width 185 height 16
select select "0"
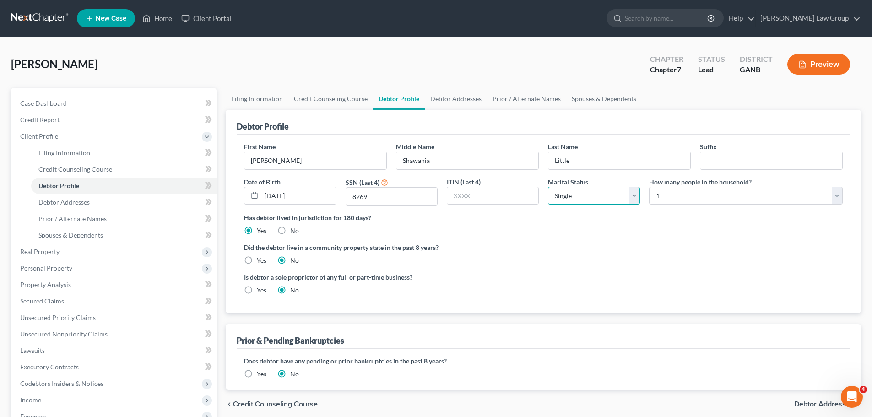
click at [580, 195] on select "Select Single Married Separated Divorced Widowed" at bounding box center [594, 196] width 92 height 18
select select "1"
click at [548, 187] on select "Select Single Married Separated Divorced Widowed" at bounding box center [594, 196] width 92 height 18
click at [677, 200] on select "Select 1 2 3 4 5 6 7 8 9 10 11 12 13 14 15 16 17 18 19 20" at bounding box center [746, 196] width 194 height 18
select select "5"
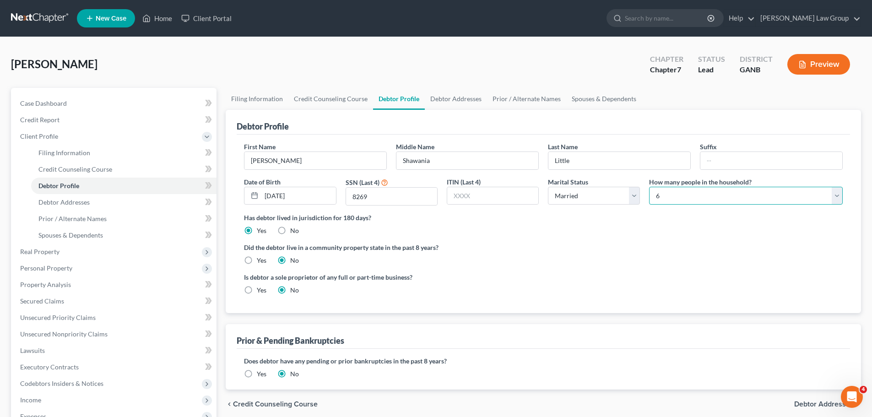
click at [649, 187] on select "Select 1 2 3 4 5 6 7 8 9 10 11 12 13 14 15 16 17 18 19 20" at bounding box center [746, 196] width 194 height 18
click at [623, 235] on div "Has debtor lived in jurisdiction for 180 days? Yes No Debtor must reside in jur…" at bounding box center [543, 224] width 599 height 22
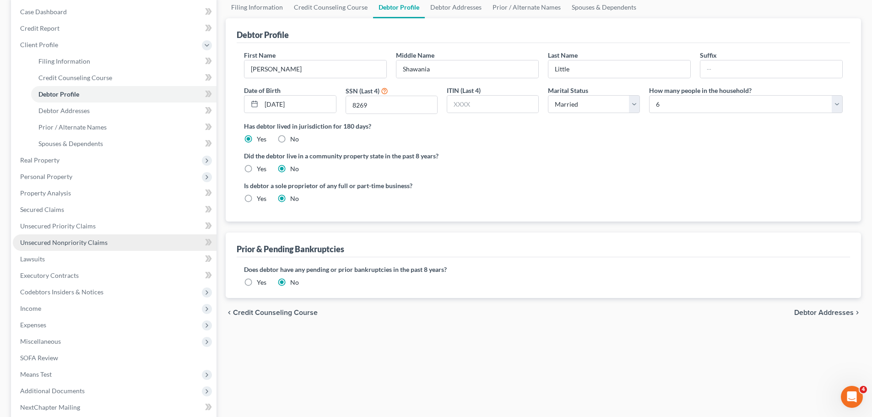
scroll to position [137, 0]
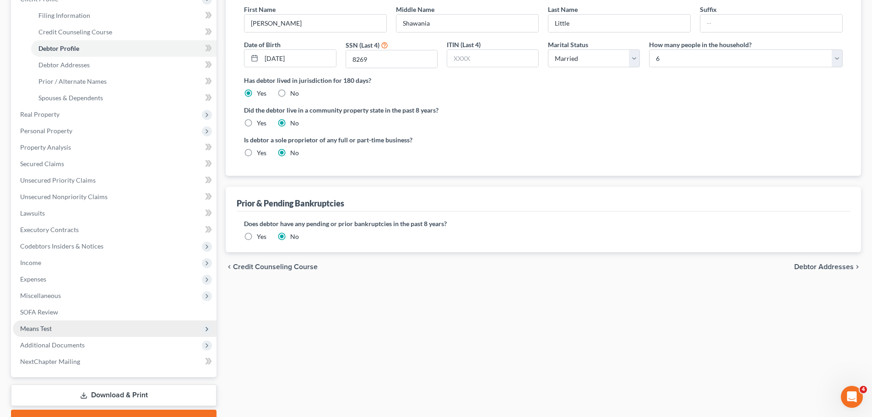
click at [58, 331] on span "Means Test" at bounding box center [115, 328] width 204 height 16
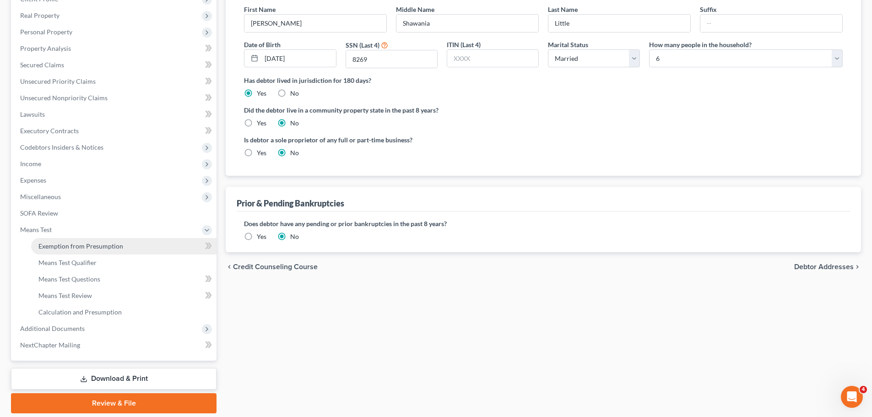
click at [96, 248] on span "Exemption from Presumption" at bounding box center [80, 246] width 85 height 8
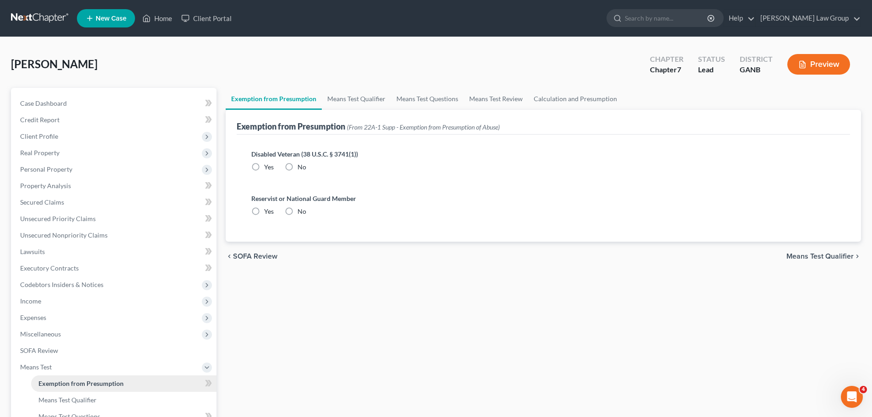
radio input "true"
click at [362, 92] on link "Means Test Qualifier" at bounding box center [356, 99] width 69 height 22
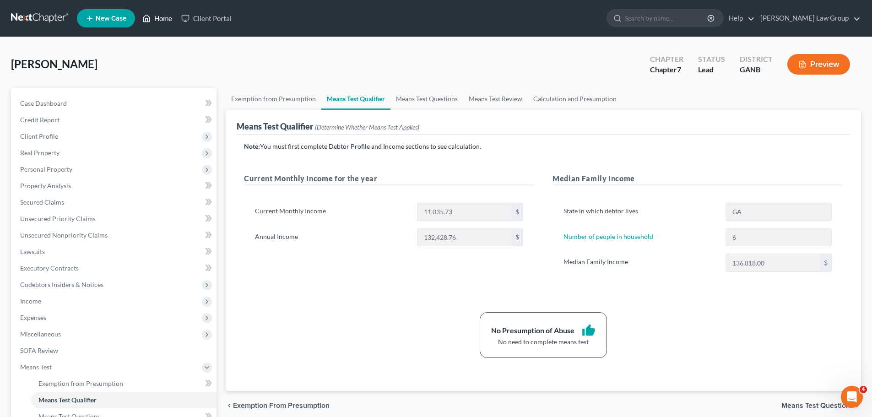
click at [163, 15] on link "Home" at bounding box center [157, 18] width 39 height 16
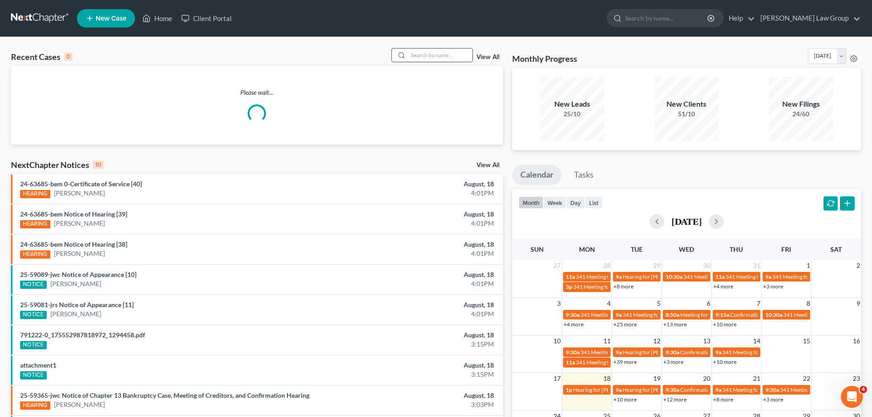
click at [428, 52] on input "search" at bounding box center [440, 55] width 64 height 13
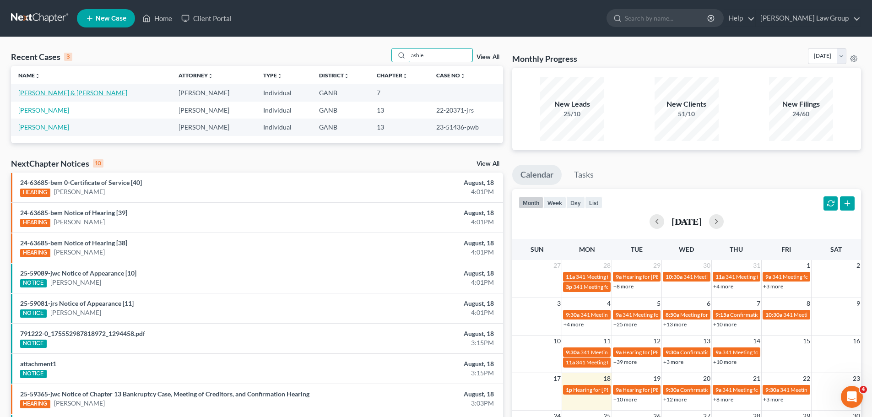
type input "ashle"
click at [82, 90] on link "[PERSON_NAME] & [PERSON_NAME]" at bounding box center [72, 93] width 109 height 8
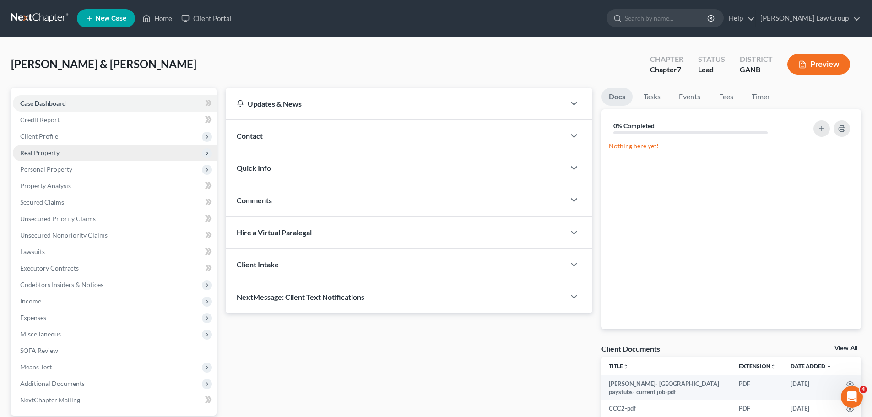
click at [62, 150] on span "Real Property" at bounding box center [115, 153] width 204 height 16
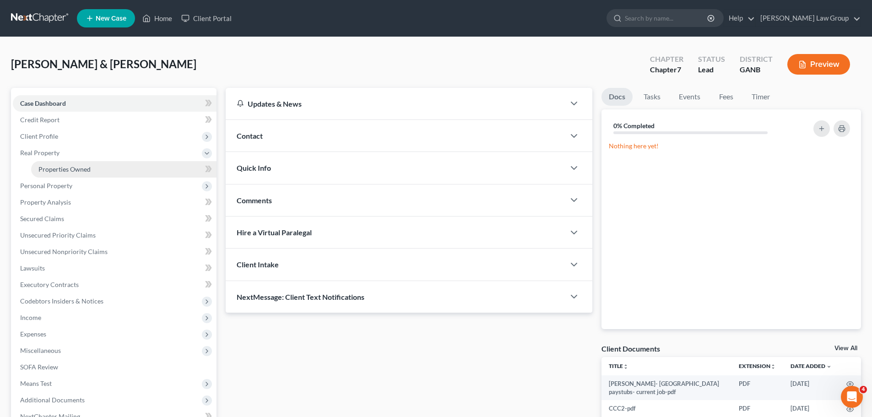
click at [72, 165] on span "Properties Owned" at bounding box center [64, 169] width 52 height 8
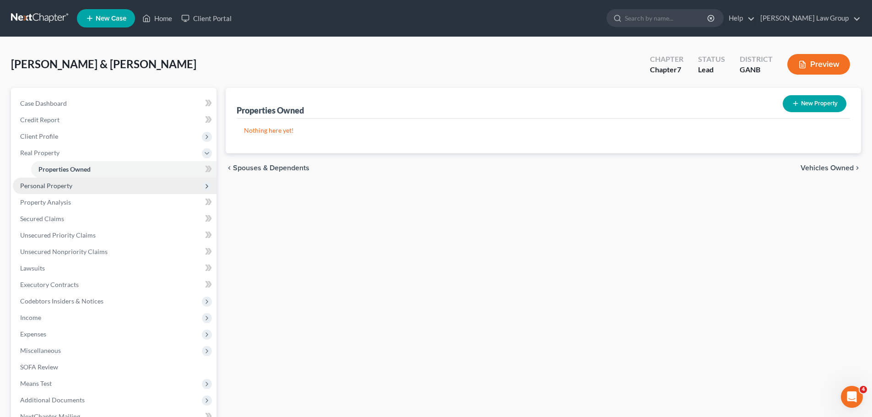
click at [64, 187] on span "Personal Property" at bounding box center [46, 186] width 52 height 8
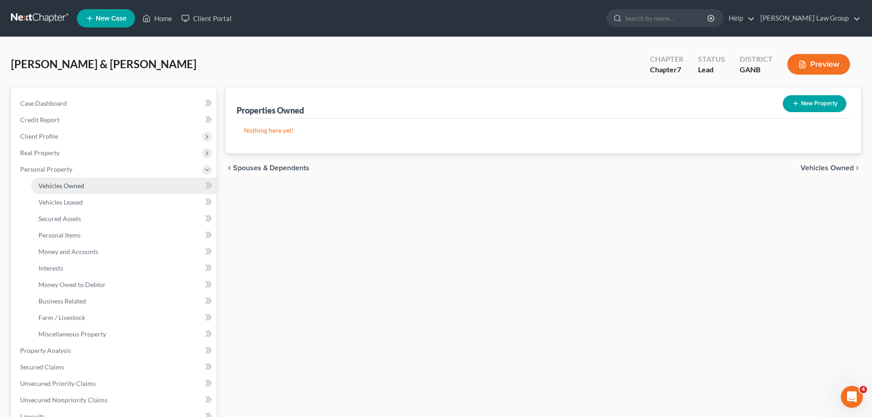
click at [75, 186] on span "Vehicles Owned" at bounding box center [61, 186] width 46 height 8
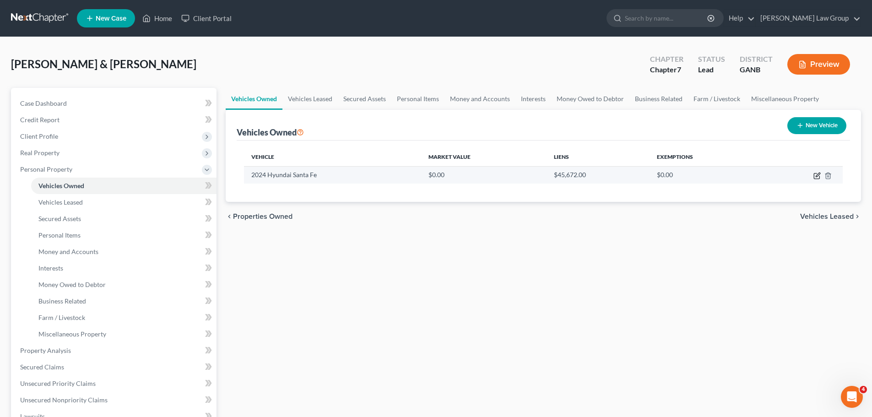
click at [817, 178] on icon "button" at bounding box center [816, 175] width 7 height 7
select select "0"
select select "2"
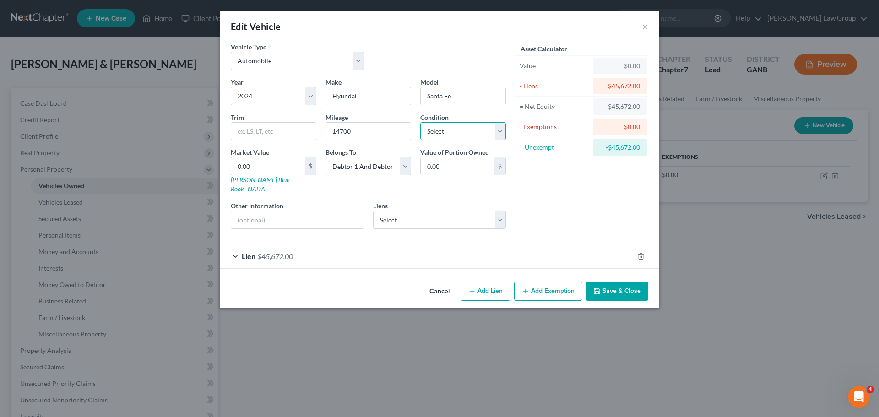
click at [437, 127] on select "Select Excellent Very Good Good Fair Poor" at bounding box center [463, 131] width 86 height 18
select select "1"
click at [420, 122] on select "Select Excellent Very Good Good Fair Poor" at bounding box center [463, 131] width 86 height 18
click at [291, 130] on input "text" at bounding box center [273, 131] width 85 height 17
type input "44251"
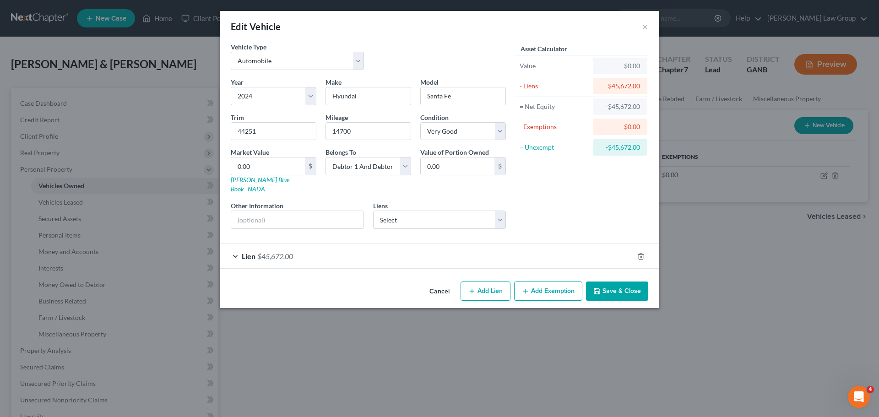
click at [590, 199] on div "Asset Calculator Value $0.00 - Liens $45,672.00 = Net Equity -$45,672.00 - Exem…" at bounding box center [581, 139] width 142 height 194
click at [276, 252] on span "$45,672.00" at bounding box center [275, 256] width 36 height 9
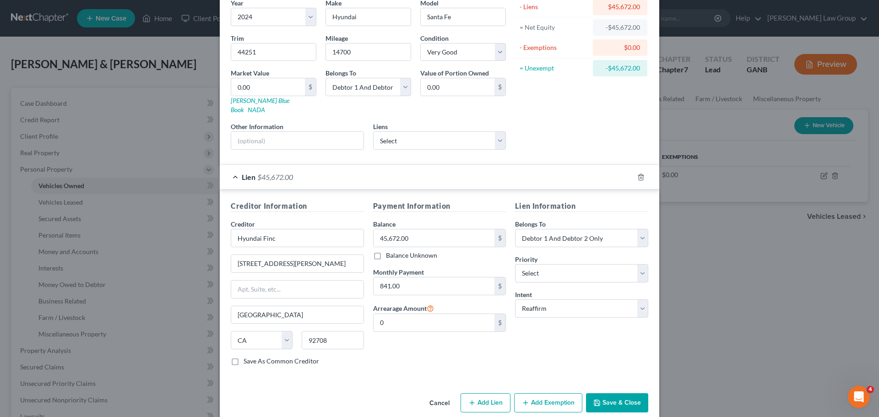
scroll to position [84, 0]
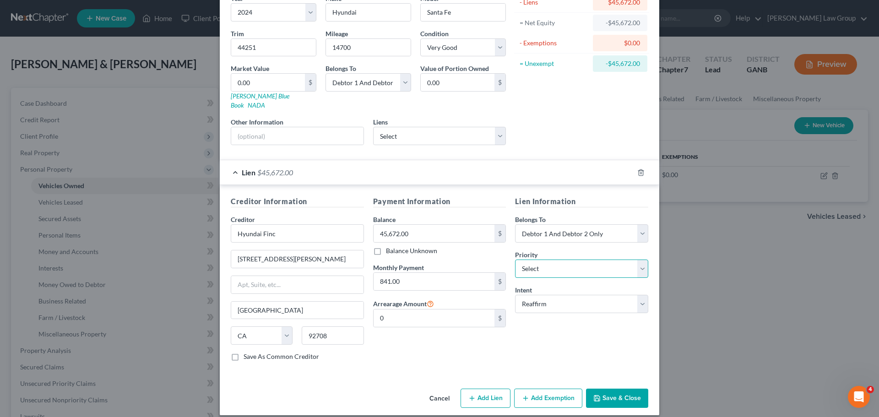
click at [564, 261] on select "Select 1st 2nd 3rd 4th 5th 6th 7th 8th 9th 10th 11th 12th 13th 14th 15th 16th 1…" at bounding box center [581, 269] width 133 height 18
select select "0"
click at [515, 260] on select "Select 1st 2nd 3rd 4th 5th 6th 7th 8th 9th 10th 11th 12th 13th 14th 15th 16th 1…" at bounding box center [581, 269] width 133 height 18
click at [621, 389] on button "Save & Close" at bounding box center [617, 398] width 62 height 19
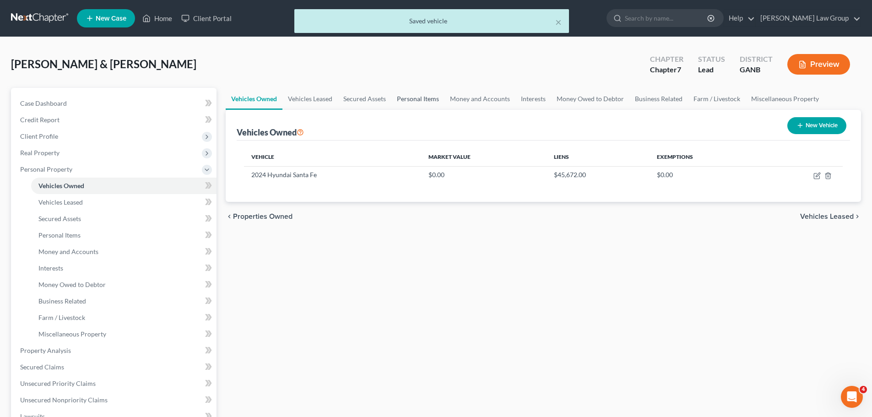
click at [425, 95] on link "Personal Items" at bounding box center [417, 99] width 53 height 22
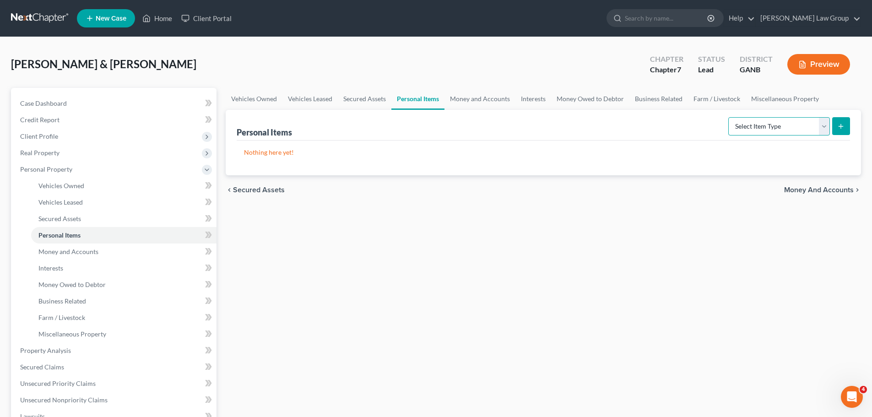
click at [786, 129] on select "Select Item Type Clothing Collectibles Of Value Electronics Firearms Household …" at bounding box center [779, 126] width 102 height 18
select select "clothing"
click at [729, 117] on select "Select Item Type Clothing Collectibles Of Value Electronics Firearms Household …" at bounding box center [779, 126] width 102 height 18
click at [839, 126] on icon "submit" at bounding box center [840, 126] width 7 height 7
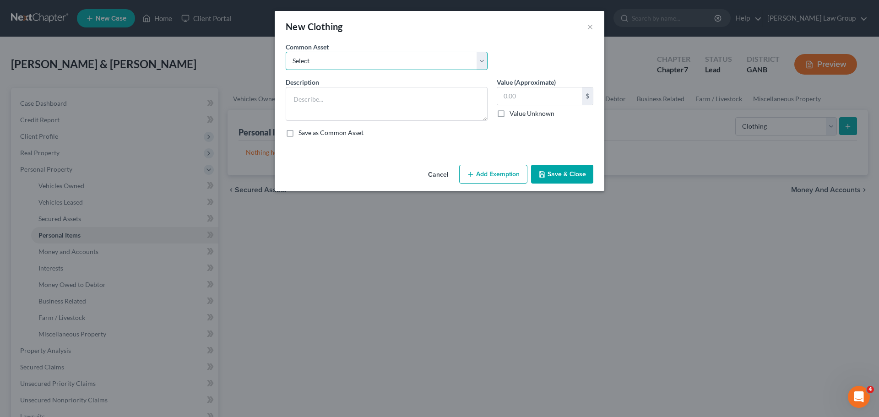
click at [347, 65] on select "Select Clothing" at bounding box center [387, 61] width 202 height 18
select select "0"
click at [286, 52] on select "Select Clothing" at bounding box center [387, 61] width 202 height 18
type textarea "Clothing"
type input "500.00"
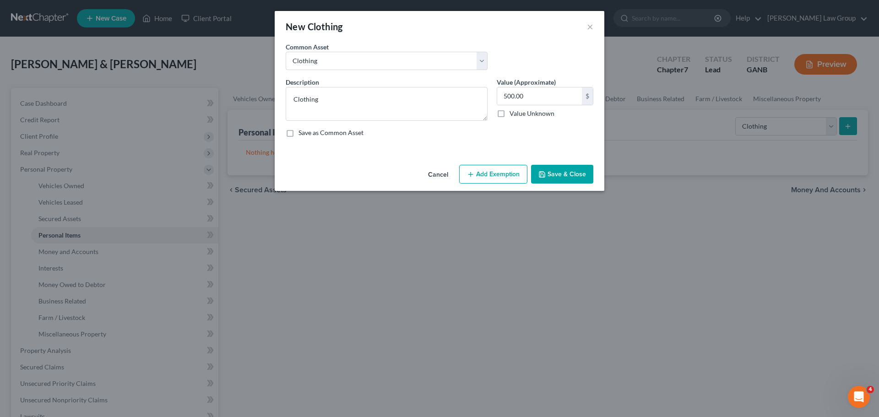
click at [471, 171] on icon "button" at bounding box center [470, 174] width 7 height 7
select select "2"
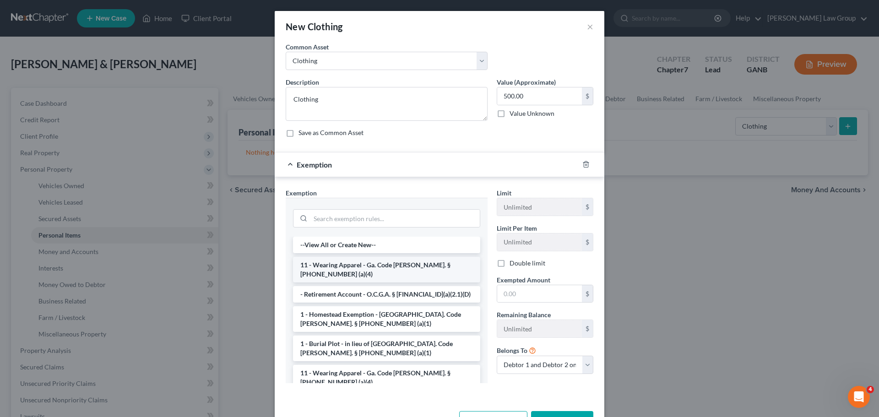
click at [336, 258] on li "11 - Wearing Apparel - Ga. Code [PERSON_NAME]. § [PHONE_NUMBER] (a)(4)" at bounding box center [386, 270] width 187 height 26
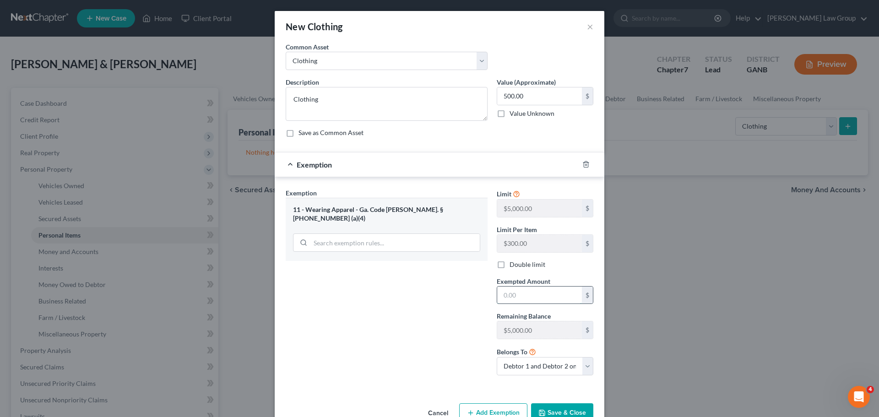
click at [518, 294] on input "text" at bounding box center [539, 295] width 85 height 17
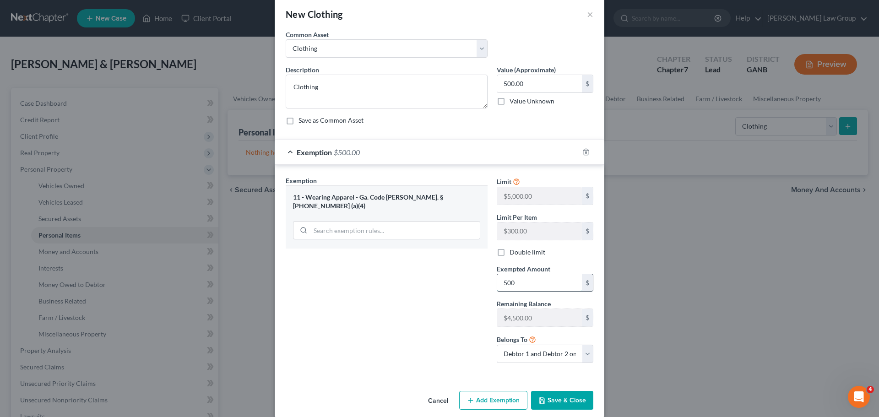
scroll to position [23, 0]
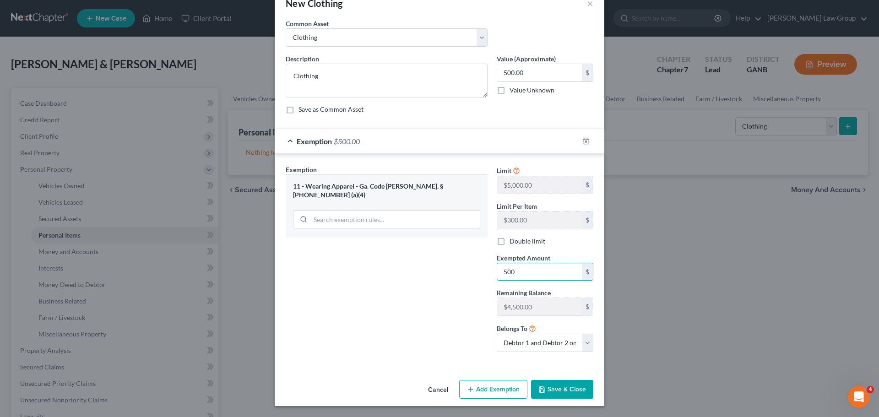
type input "500"
click at [552, 389] on button "Save & Close" at bounding box center [562, 389] width 62 height 19
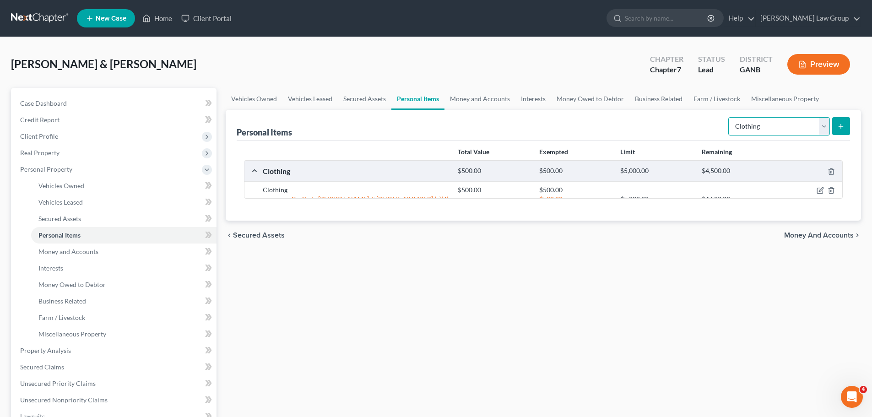
click at [764, 120] on select "Select Item Type Clothing Collectibles Of Value Electronics Firearms Household …" at bounding box center [779, 126] width 102 height 18
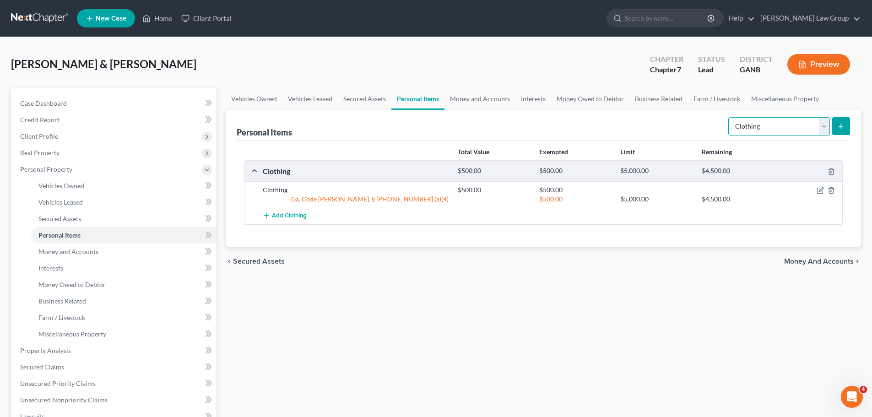
select select "electronics"
click at [729, 117] on select "Select Item Type Clothing Collectibles Of Value Electronics Firearms Household …" at bounding box center [779, 126] width 102 height 18
click at [839, 127] on icon "submit" at bounding box center [840, 126] width 7 height 7
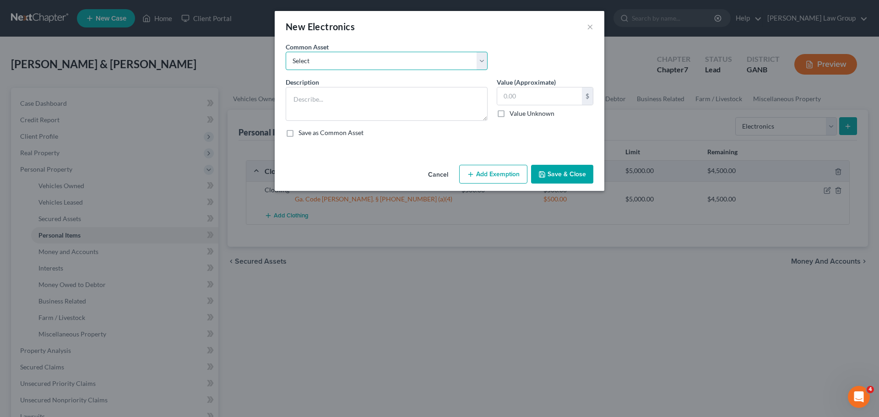
drag, startPoint x: 336, startPoint y: 59, endPoint x: 335, endPoint y: 69, distance: 9.6
click at [336, 59] on select "Select TV, phone and computer Electronics" at bounding box center [387, 61] width 202 height 18
select select "1"
click at [286, 52] on select "Select TV, phone and computer Electronics" at bounding box center [387, 61] width 202 height 18
type textarea "Electronics"
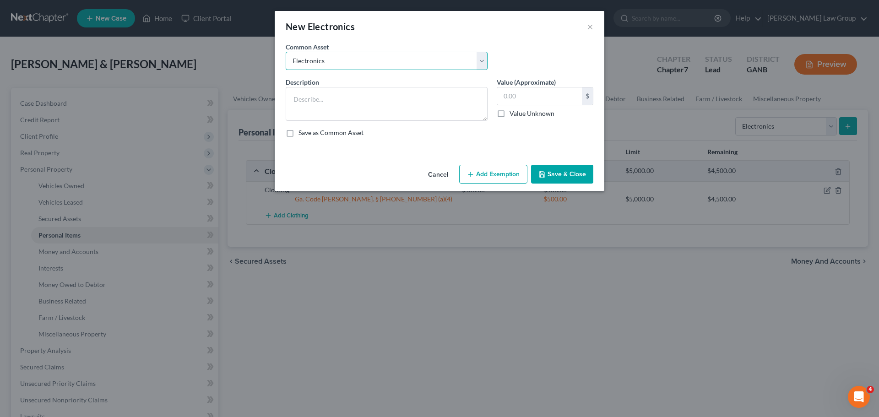
type input "500.00"
click at [479, 183] on button "Add Exemption" at bounding box center [493, 174] width 68 height 19
select select "2"
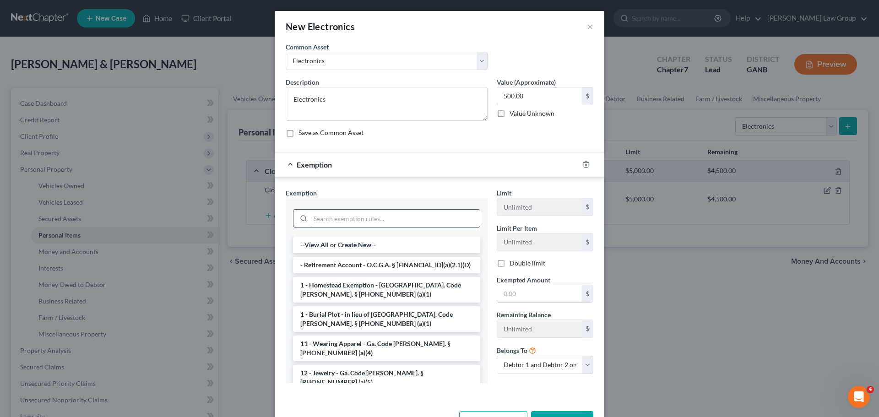
click at [328, 221] on input "search" at bounding box center [394, 218] width 169 height 17
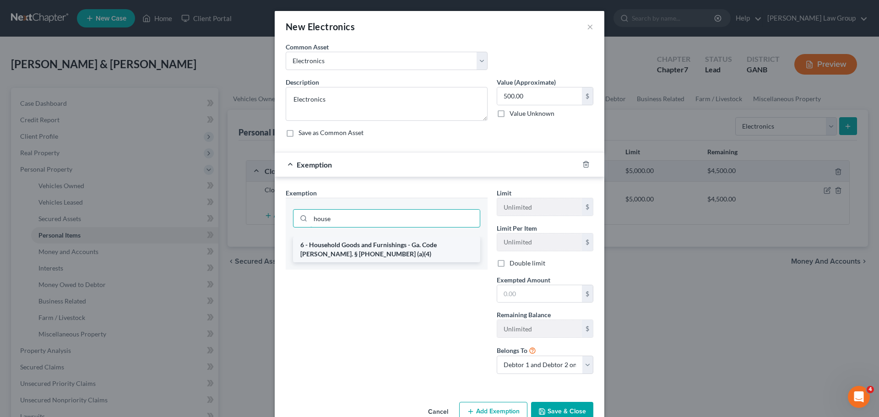
type input "house"
click at [361, 253] on li "6 - Household Goods and Furnishings - Ga. Code [PERSON_NAME]. § [PHONE_NUMBER] …" at bounding box center [386, 250] width 187 height 26
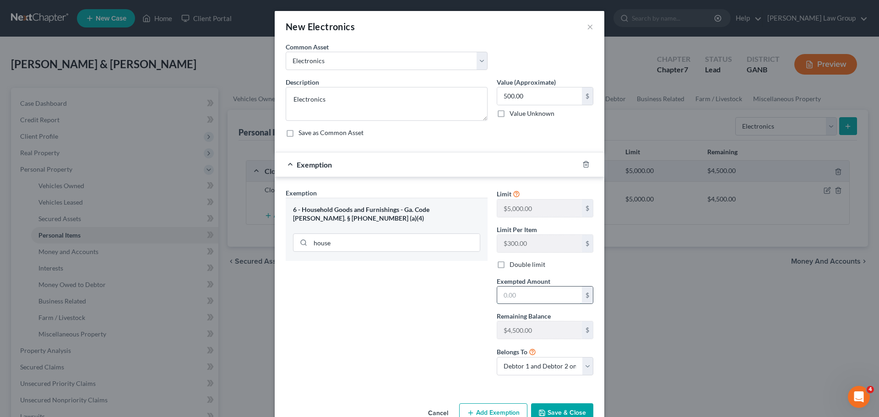
click at [532, 291] on input "text" at bounding box center [539, 295] width 85 height 17
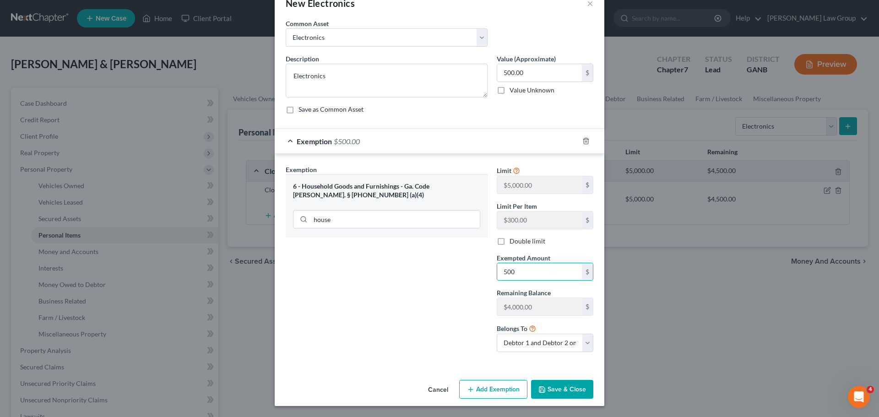
type input "500"
click at [562, 389] on button "Save & Close" at bounding box center [562, 389] width 62 height 19
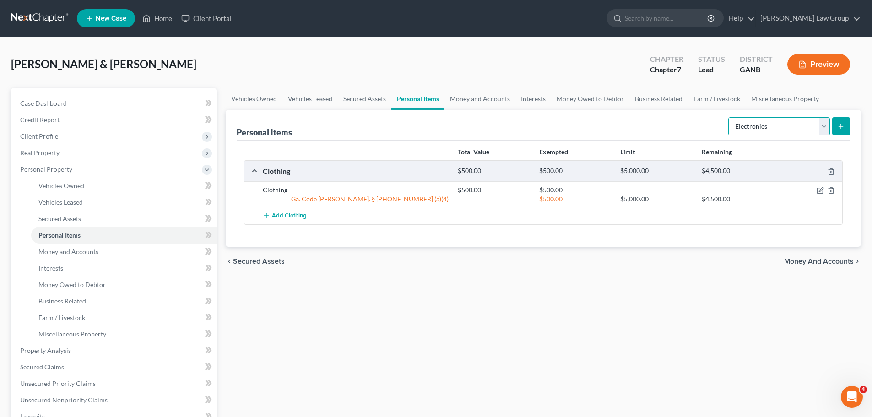
click at [776, 130] on select "Select Item Type Clothing Collectibles Of Value Electronics Firearms Household …" at bounding box center [779, 126] width 102 height 18
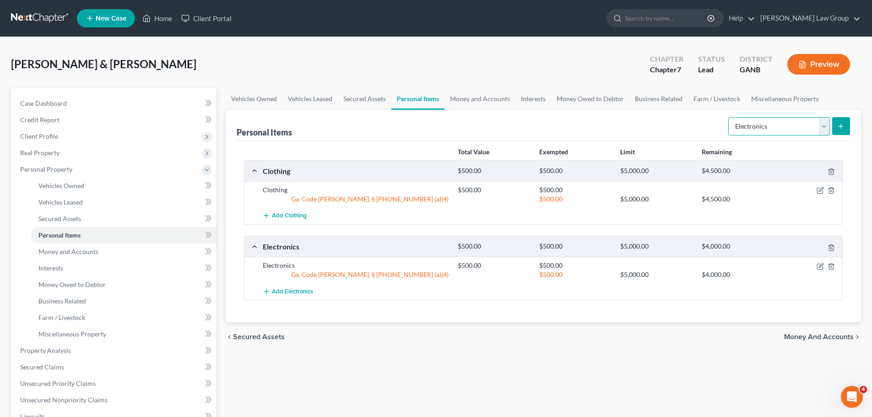
select select "household_goods"
click at [729, 117] on select "Select Item Type Clothing Collectibles Of Value Electronics Firearms Household …" at bounding box center [779, 126] width 102 height 18
click at [847, 130] on button "submit" at bounding box center [841, 126] width 18 height 18
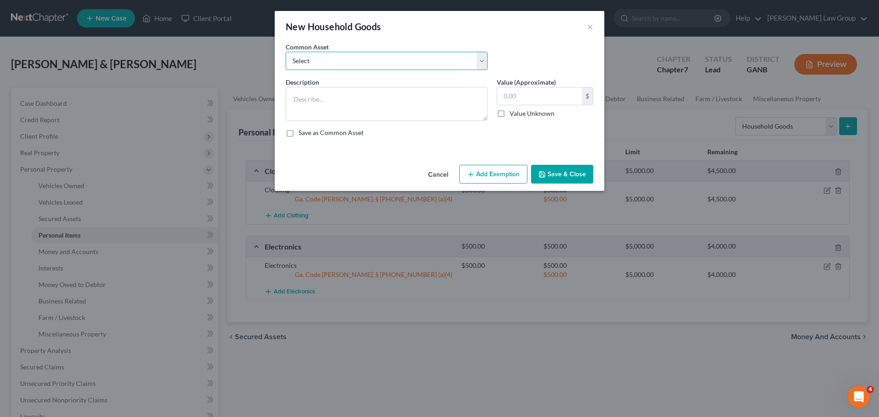
drag, startPoint x: 309, startPoint y: 60, endPoint x: 307, endPoint y: 70, distance: 9.4
click at [309, 60] on select "Select Household goods" at bounding box center [387, 61] width 202 height 18
select select "0"
click at [286, 52] on select "Select Household goods" at bounding box center [387, 61] width 202 height 18
type textarea "Household goods"
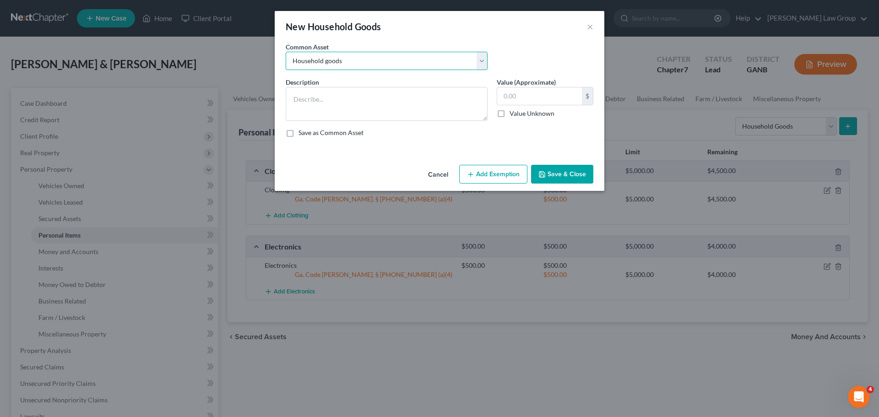
type input "1,200.00"
click at [488, 178] on button "Add Exemption" at bounding box center [493, 174] width 68 height 19
select select "2"
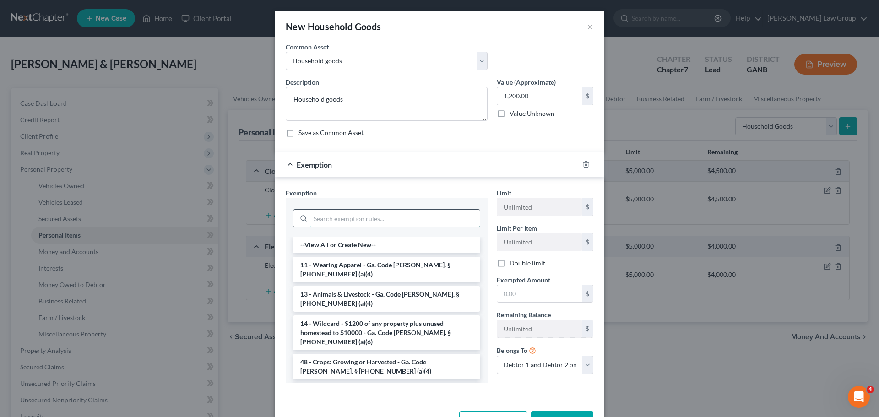
click at [310, 221] on input "search" at bounding box center [394, 218] width 169 height 17
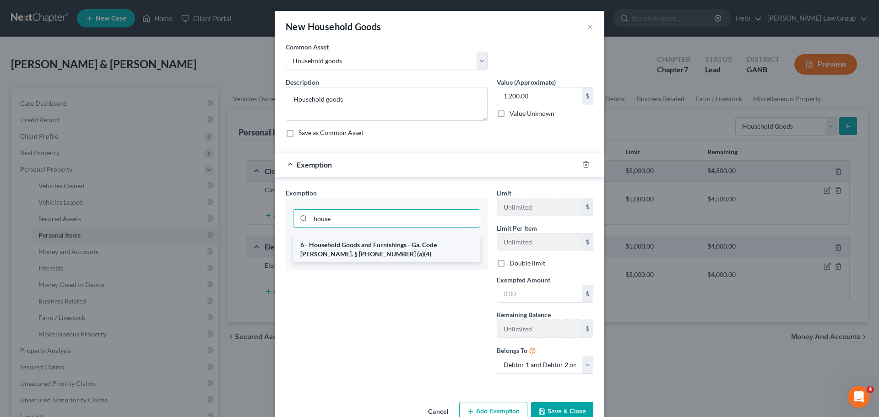
type input "house"
click at [347, 251] on li "6 - Household Goods and Furnishings - Ga. Code [PERSON_NAME]. § [PHONE_NUMBER] …" at bounding box center [386, 250] width 187 height 26
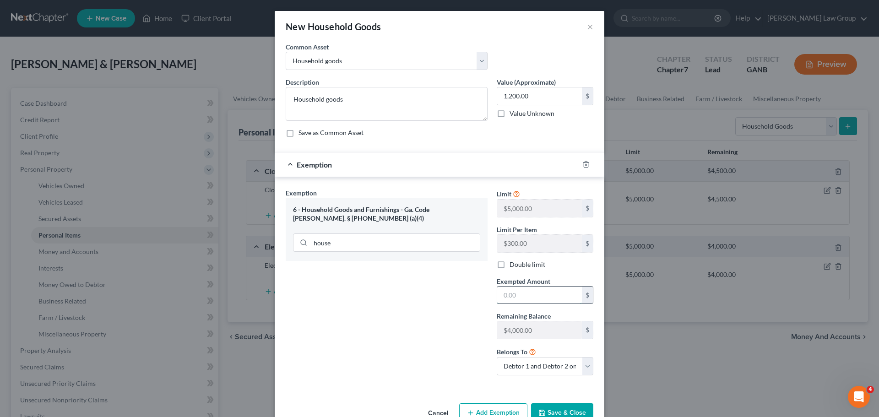
click at [518, 294] on input "text" at bounding box center [539, 295] width 85 height 17
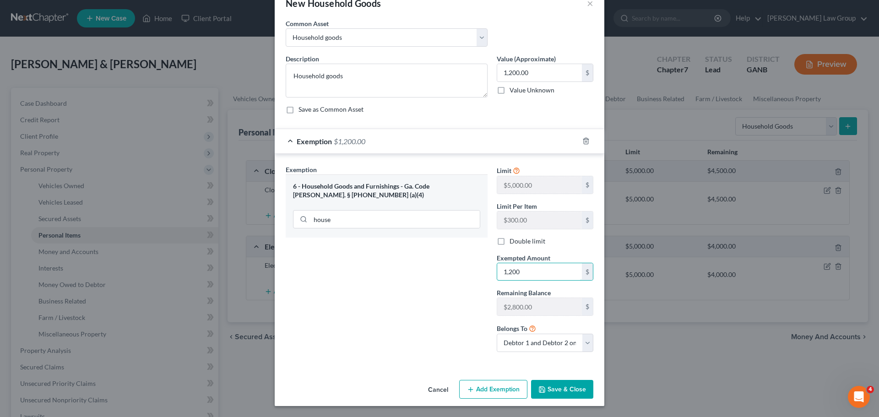
type input "1,200"
click at [556, 392] on button "Save & Close" at bounding box center [562, 389] width 62 height 19
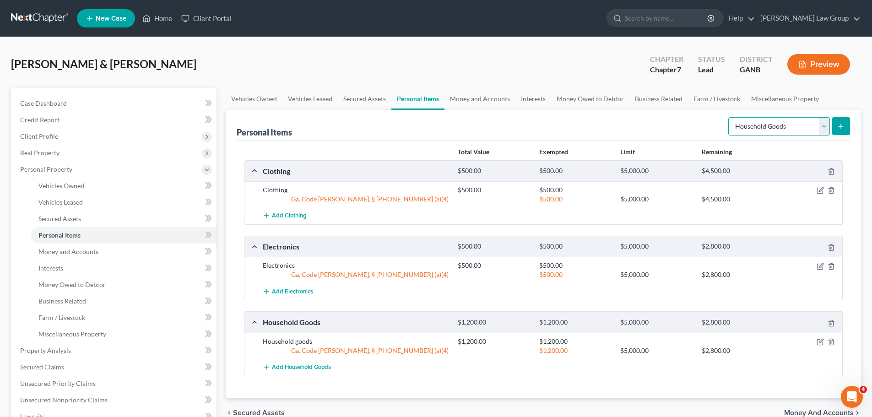
click at [775, 126] on select "Select Item Type Clothing Collectibles Of Value Electronics Firearms Household …" at bounding box center [779, 126] width 102 height 18
select select "jewelry"
click at [729, 117] on select "Select Item Type Clothing Collectibles Of Value Electronics Firearms Household …" at bounding box center [779, 126] width 102 height 18
click at [846, 129] on button "submit" at bounding box center [841, 126] width 18 height 18
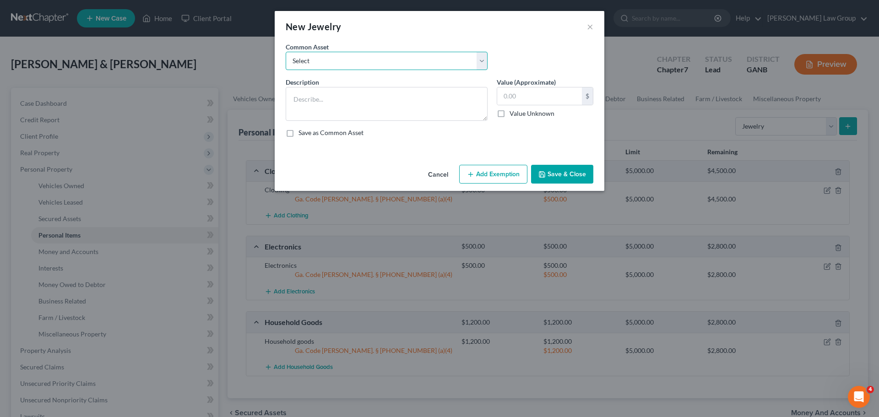
click at [357, 67] on select "Select Costume jewelry Jewelry" at bounding box center [387, 61] width 202 height 18
select select "1"
click at [286, 52] on select "Select Costume jewelry Jewelry" at bounding box center [387, 61] width 202 height 18
type textarea "Jewelry"
click at [539, 100] on input "100.00" at bounding box center [539, 95] width 85 height 17
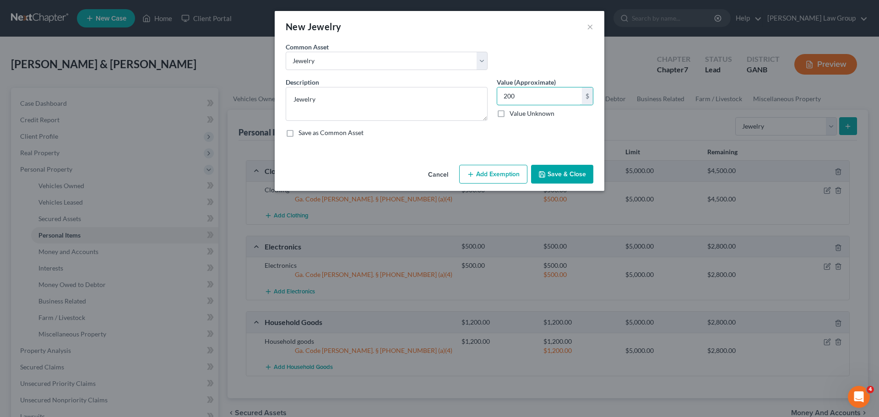
type input "200"
click at [488, 167] on button "Add Exemption" at bounding box center [493, 174] width 68 height 19
select select "2"
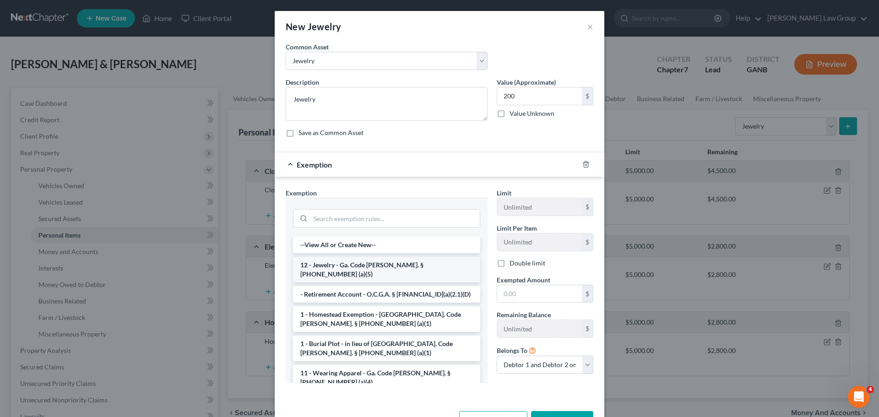
click at [330, 267] on li "12 - Jewelry - Ga. Code [PERSON_NAME]. § [PHONE_NUMBER] (a)(5)" at bounding box center [386, 270] width 187 height 26
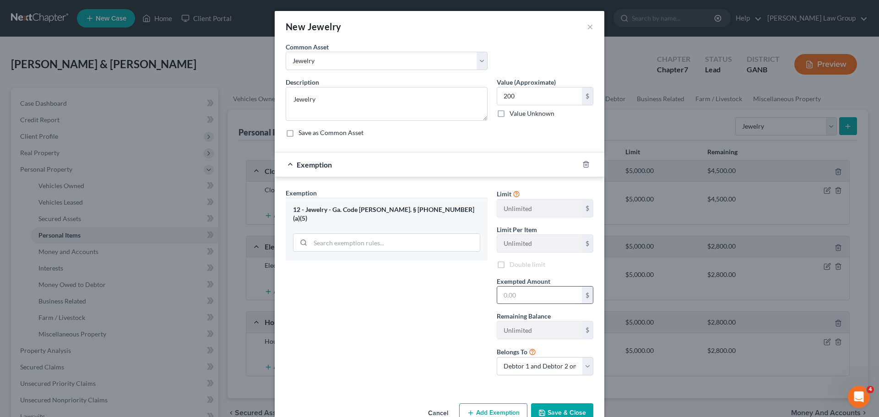
click at [513, 293] on input "text" at bounding box center [539, 295] width 85 height 17
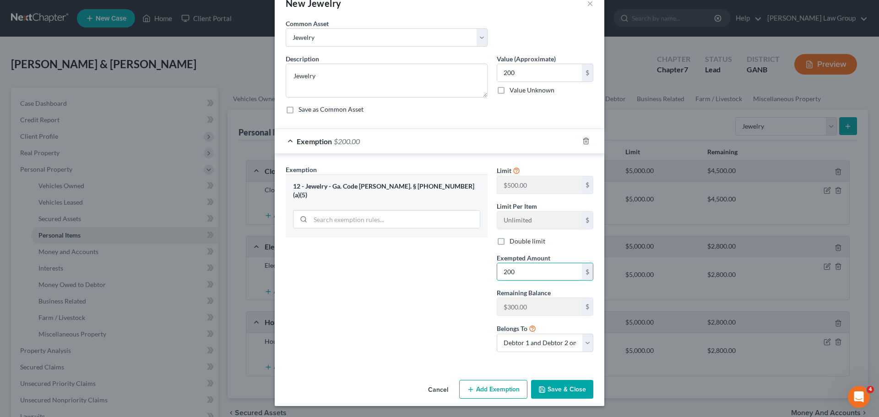
type input "200"
drag, startPoint x: 547, startPoint y: 380, endPoint x: 558, endPoint y: 334, distance: 47.6
click at [547, 380] on button "Save & Close" at bounding box center [562, 389] width 62 height 19
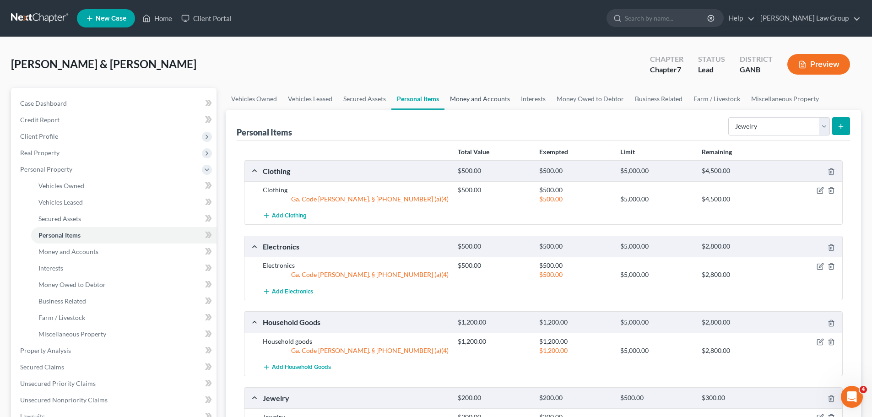
click at [486, 94] on link "Money and Accounts" at bounding box center [479, 99] width 71 height 22
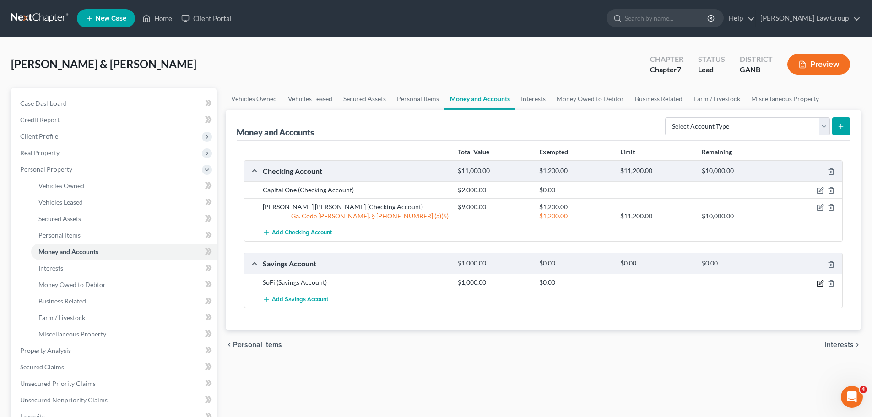
click at [820, 285] on icon "button" at bounding box center [820, 283] width 7 height 7
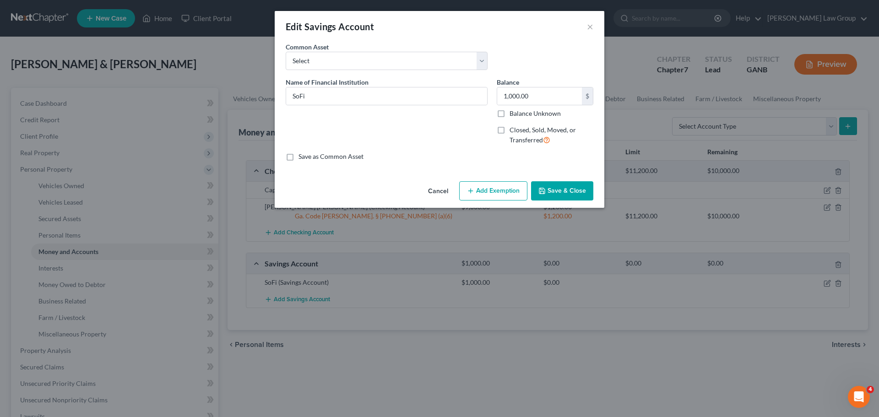
click at [481, 190] on button "Add Exemption" at bounding box center [493, 190] width 68 height 19
select select "2"
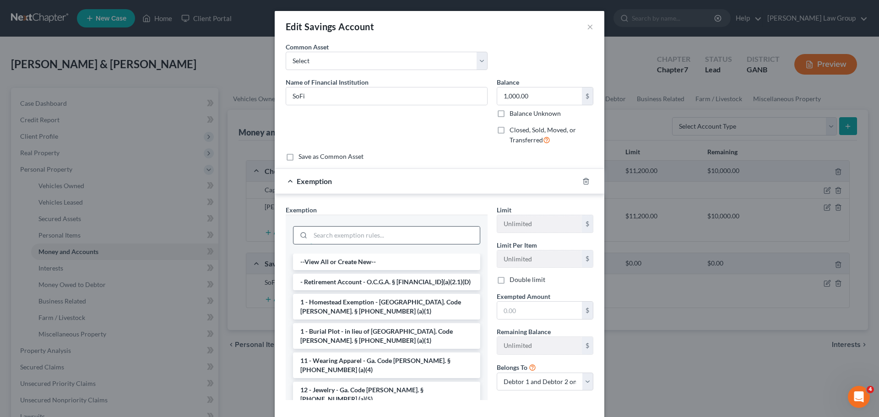
click at [325, 232] on input "search" at bounding box center [394, 235] width 169 height 17
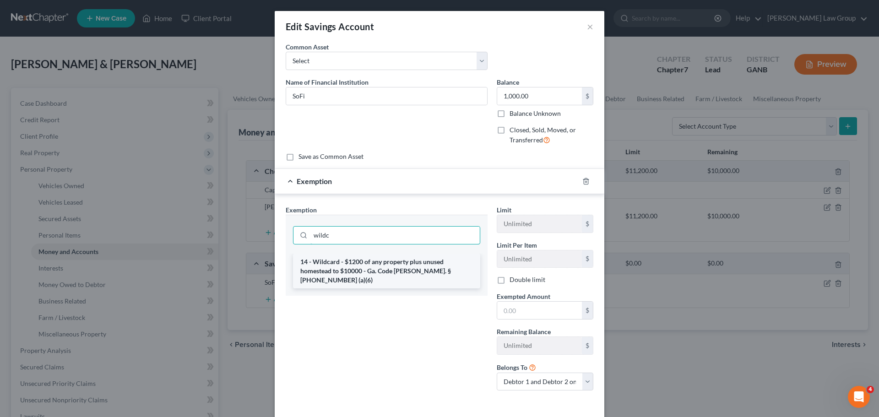
type input "wildc"
click at [407, 273] on li "14 - Wildcard - $1200 of any property plus unused homestead to $10000 - Ga. Cod…" at bounding box center [386, 271] width 187 height 35
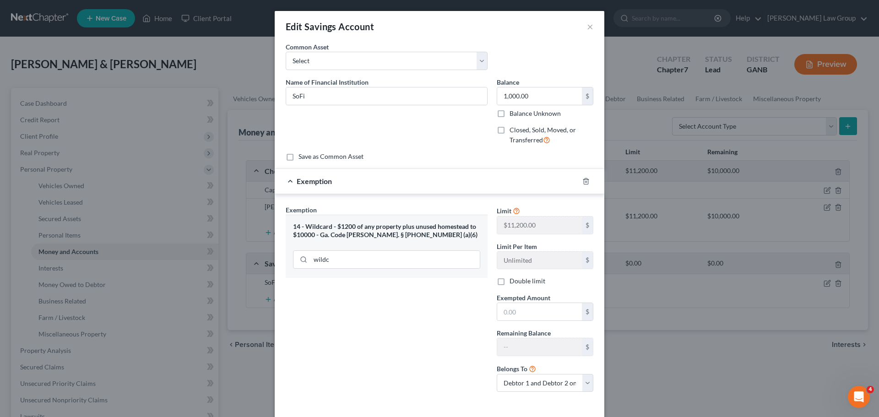
click at [509, 281] on label "Double limit" at bounding box center [527, 280] width 36 height 9
click at [513, 281] on input "Double limit" at bounding box center [516, 279] width 6 height 6
checkbox input "true"
click at [524, 314] on input "text" at bounding box center [539, 311] width 85 height 17
type input "1,000"
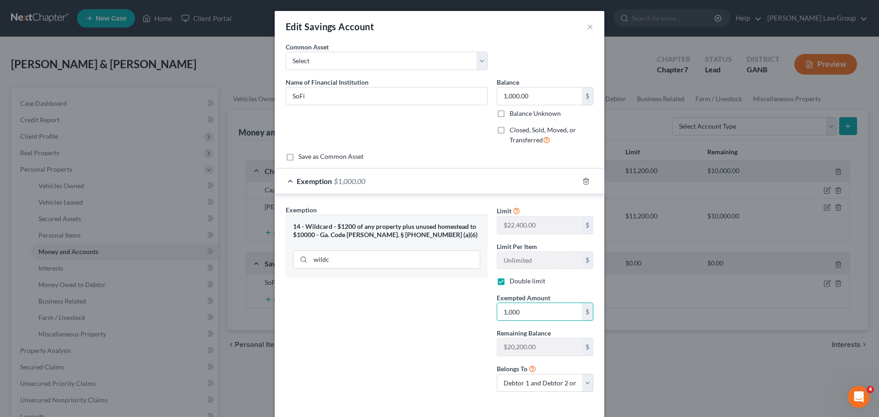
click at [416, 324] on div "Exemption Set must be selected for CA. Exemption * 14 - Wildcard - $1200 of any…" at bounding box center [386, 302] width 211 height 195
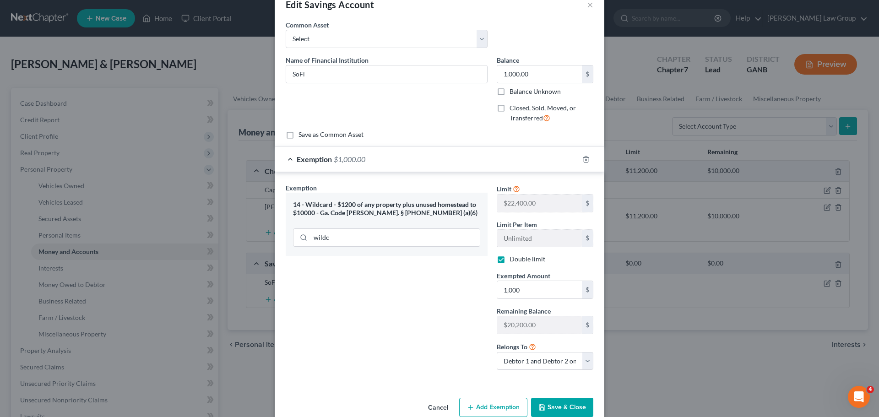
scroll to position [40, 0]
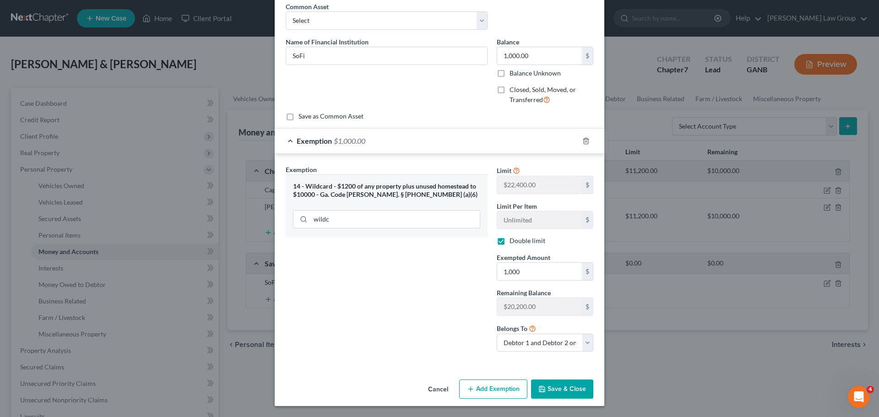
click at [551, 385] on button "Save & Close" at bounding box center [562, 388] width 62 height 19
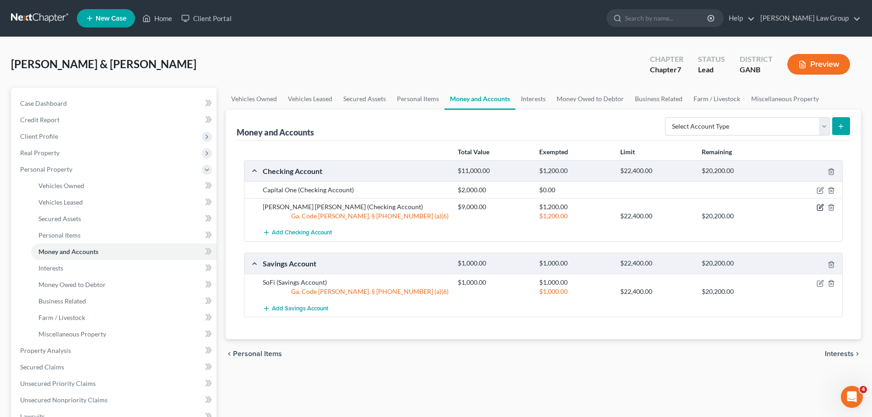
click at [822, 207] on icon "button" at bounding box center [820, 207] width 7 height 7
select select "2"
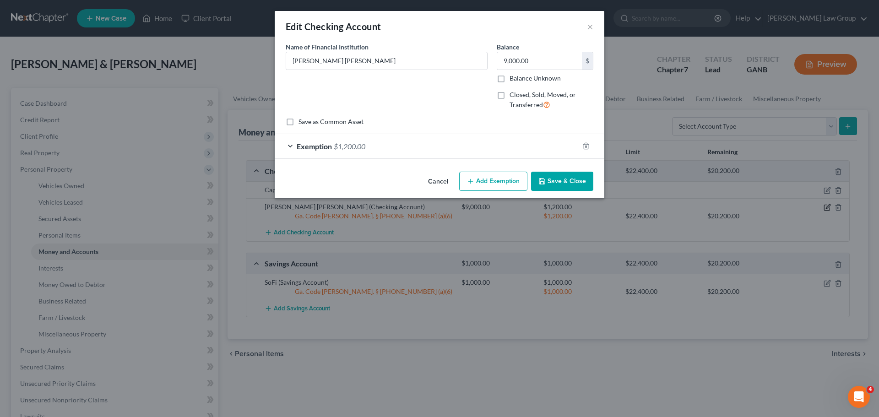
checkbox input "true"
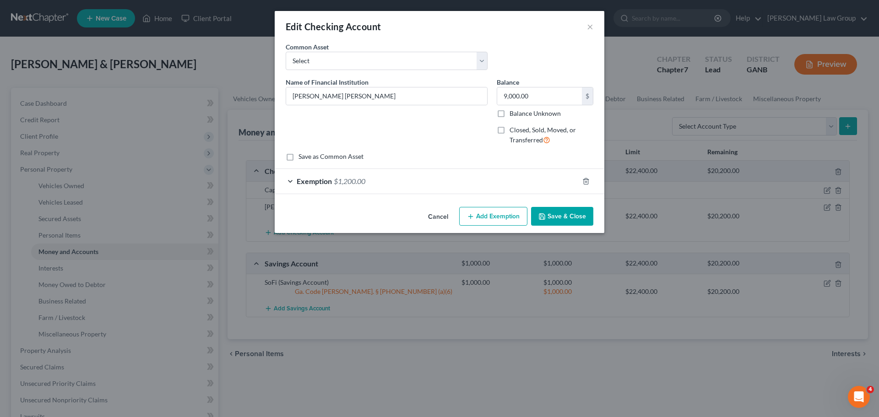
click at [300, 183] on span "Exemption" at bounding box center [314, 181] width 35 height 9
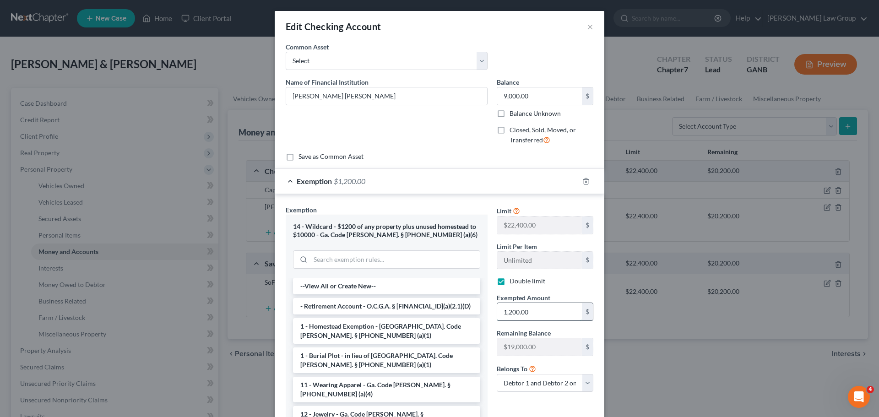
click at [547, 314] on input "1,200.00" at bounding box center [539, 311] width 85 height 17
type input "9,000"
click at [464, 149] on div "Name of Financial Institution * [PERSON_NAME] [PERSON_NAME]" at bounding box center [386, 114] width 211 height 75
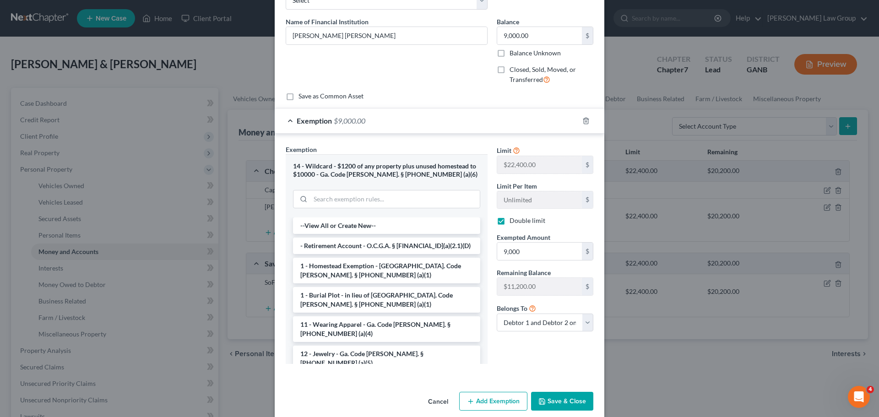
scroll to position [72, 0]
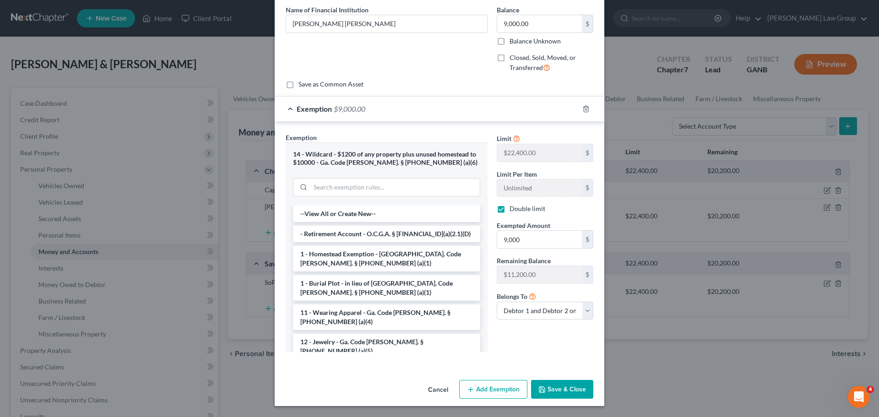
drag, startPoint x: 556, startPoint y: 391, endPoint x: 565, endPoint y: 353, distance: 38.6
click at [556, 391] on button "Save & Close" at bounding box center [562, 389] width 62 height 19
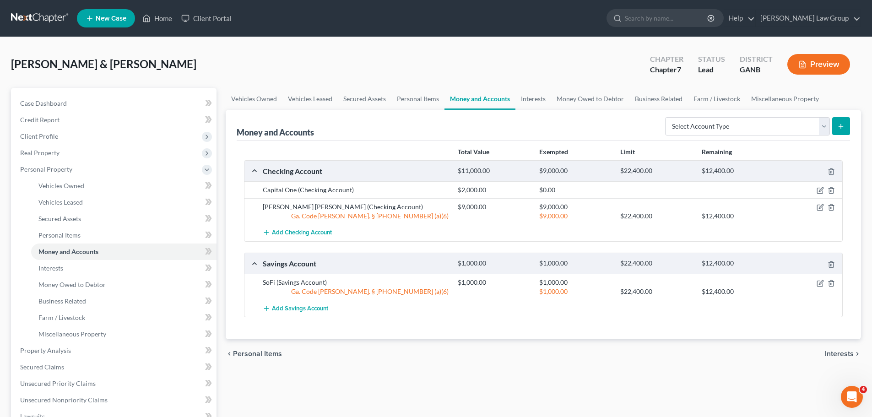
click at [820, 186] on div at bounding box center [810, 189] width 65 height 9
click at [818, 190] on icon "button" at bounding box center [820, 190] width 7 height 7
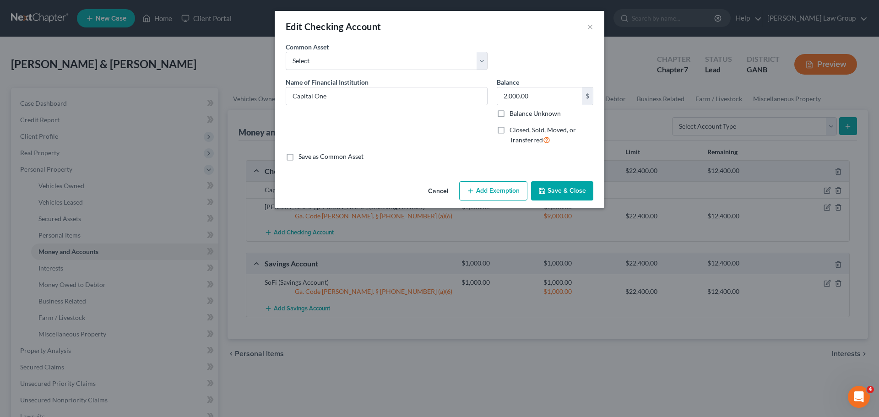
click at [480, 196] on button "Add Exemption" at bounding box center [493, 190] width 68 height 19
select select "2"
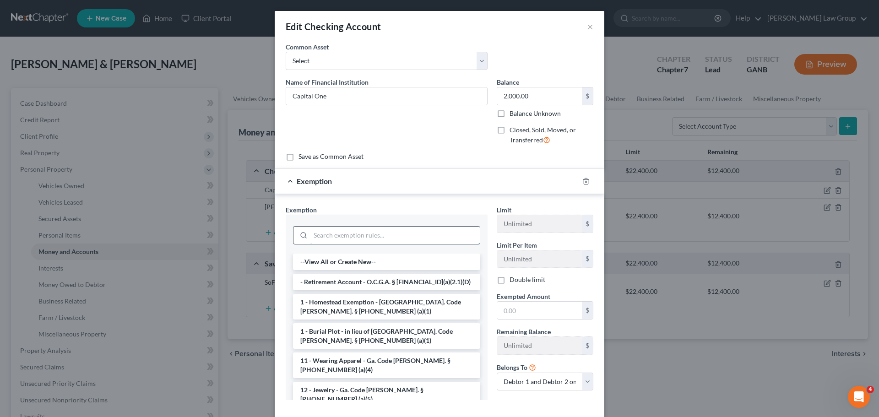
click at [331, 233] on input "search" at bounding box center [394, 235] width 169 height 17
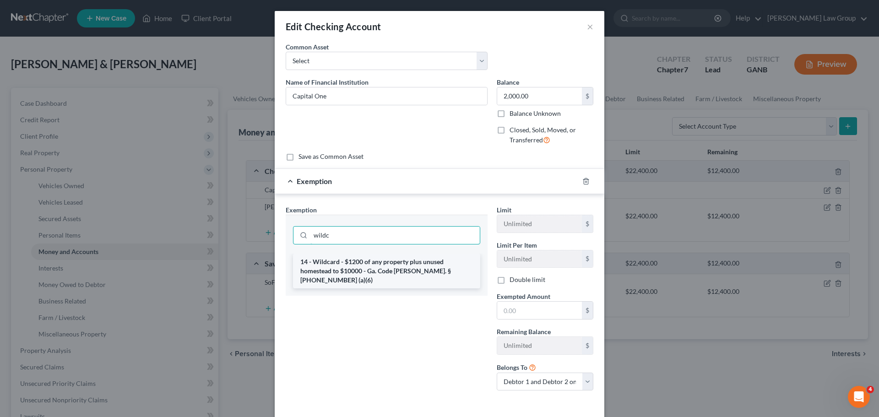
type input "wildc"
click at [401, 269] on li "14 - Wildcard - $1200 of any property plus unused homestead to $10000 - Ga. Cod…" at bounding box center [386, 271] width 187 height 35
checkbox input "true"
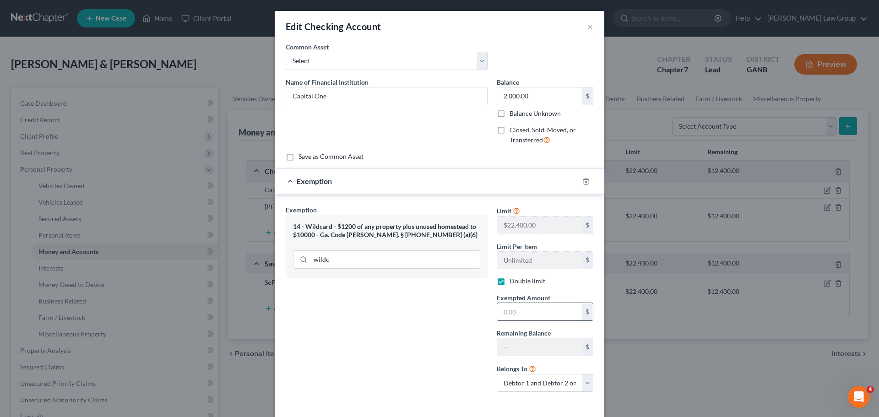
drag, startPoint x: 518, startPoint y: 319, endPoint x: 507, endPoint y: 311, distance: 13.8
click at [518, 317] on input "text" at bounding box center [539, 311] width 85 height 17
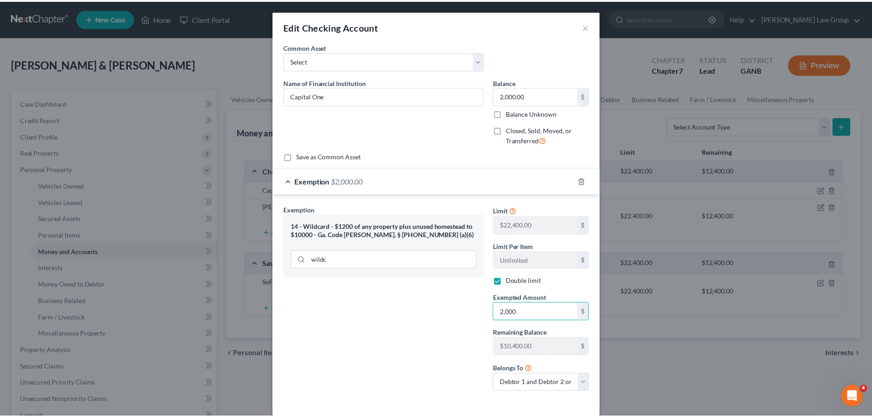
scroll to position [40, 0]
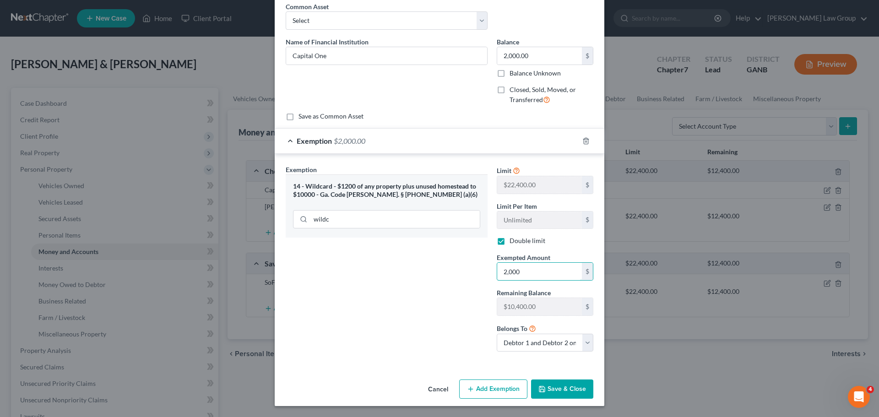
type input "2,000"
click at [564, 393] on button "Save & Close" at bounding box center [562, 388] width 62 height 19
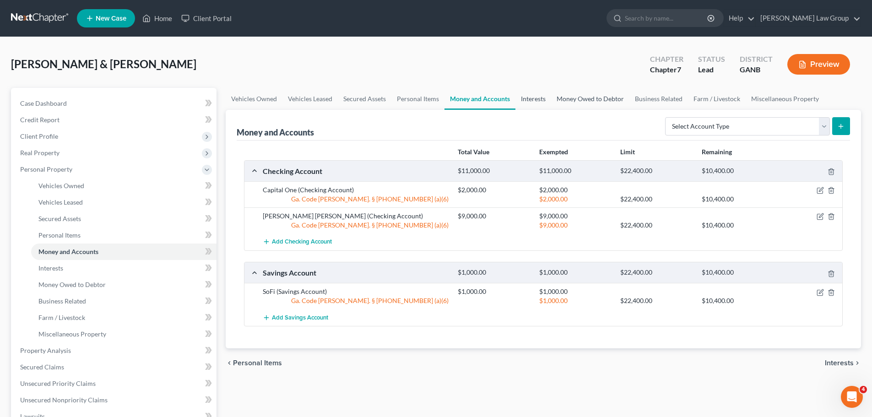
drag, startPoint x: 544, startPoint y: 100, endPoint x: 580, endPoint y: 101, distance: 35.7
click at [544, 100] on link "Interests" at bounding box center [533, 99] width 36 height 22
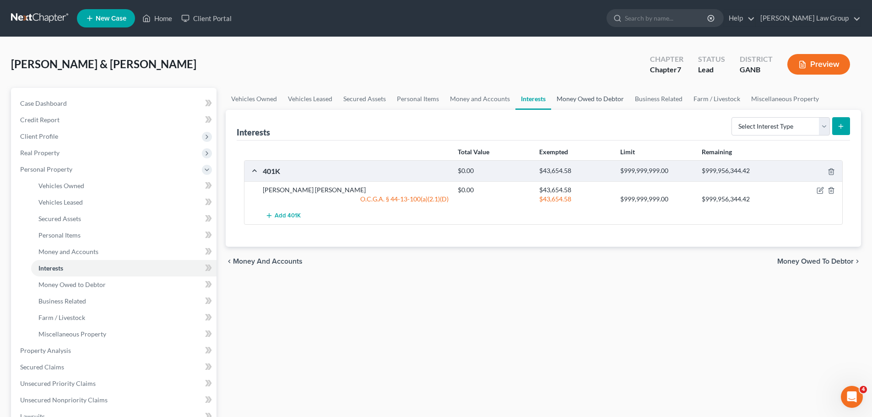
click at [580, 101] on link "Money Owed to Debtor" at bounding box center [590, 99] width 78 height 22
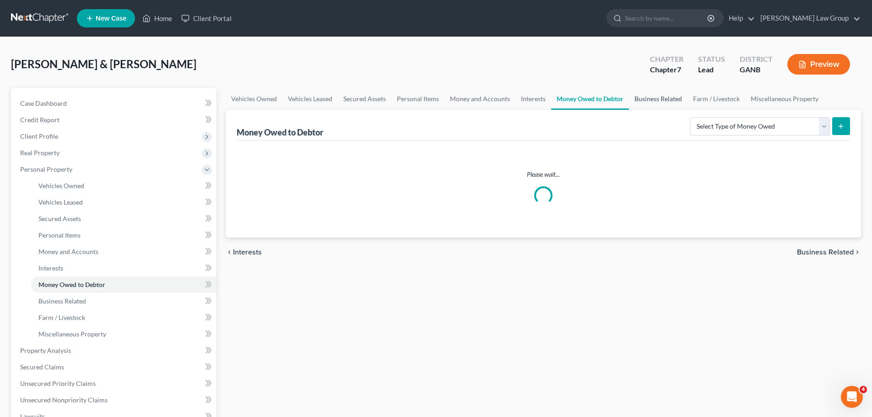
click at [664, 98] on link "Business Related" at bounding box center [658, 99] width 59 height 22
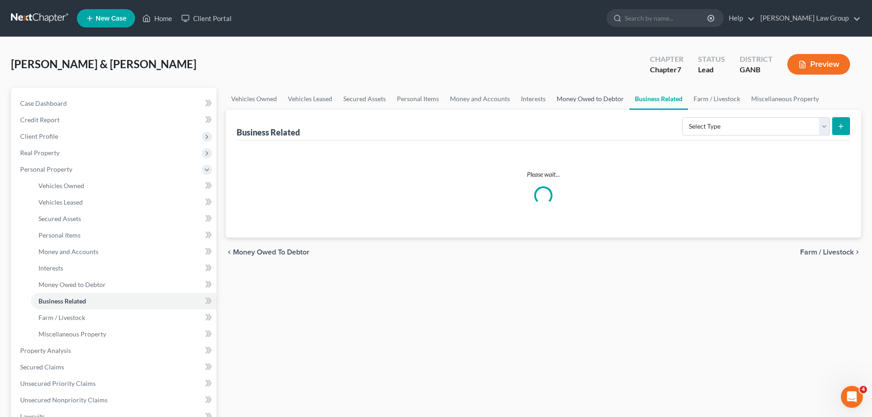
click at [579, 98] on link "Money Owed to Debtor" at bounding box center [590, 99] width 78 height 22
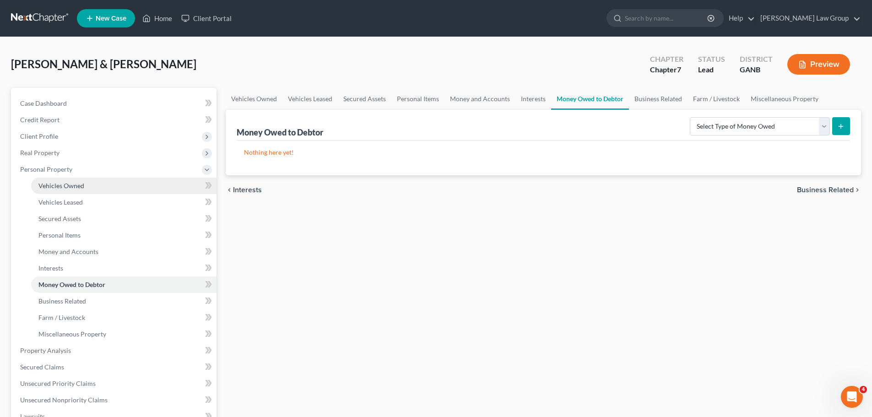
scroll to position [183, 0]
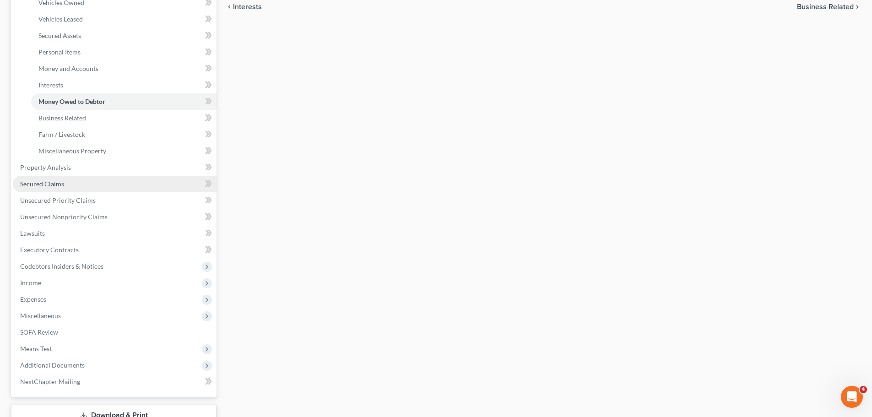
click at [65, 178] on link "Secured Claims" at bounding box center [115, 184] width 204 height 16
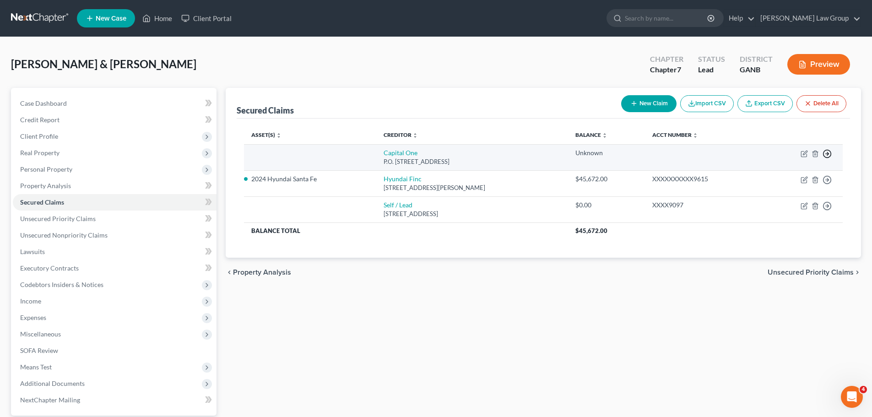
click at [830, 152] on icon "button" at bounding box center [827, 153] width 9 height 9
click at [772, 177] on link "Move to F" at bounding box center [785, 176] width 76 height 16
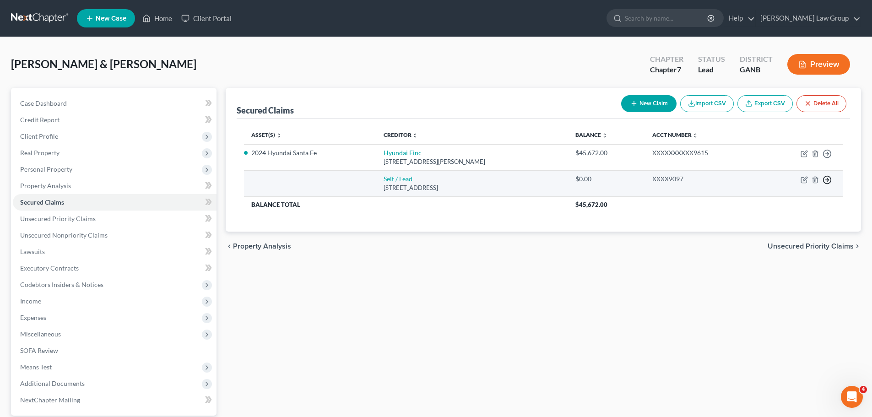
click at [825, 158] on icon "button" at bounding box center [827, 153] width 9 height 9
click at [769, 204] on link "Move to F" at bounding box center [785, 202] width 76 height 16
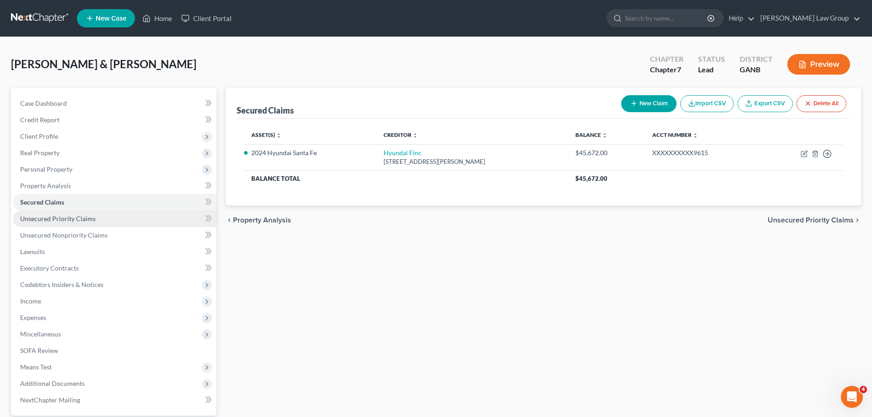
click at [78, 222] on span "Unsecured Priority Claims" at bounding box center [58, 219] width 76 height 8
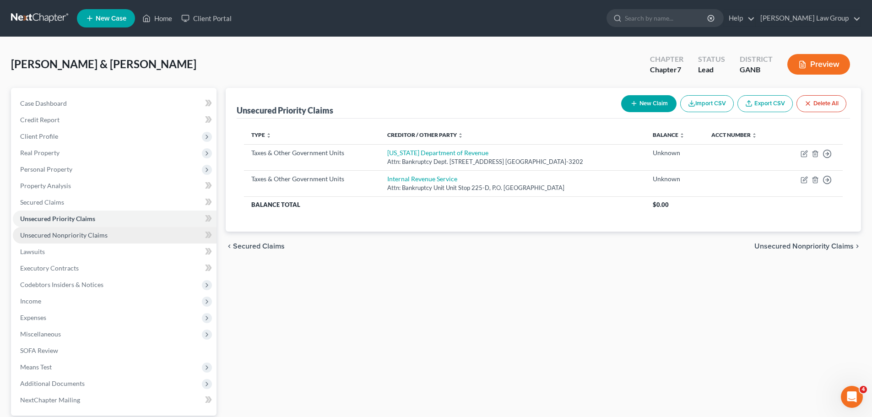
click at [89, 236] on span "Unsecured Nonpriority Claims" at bounding box center [63, 235] width 87 height 8
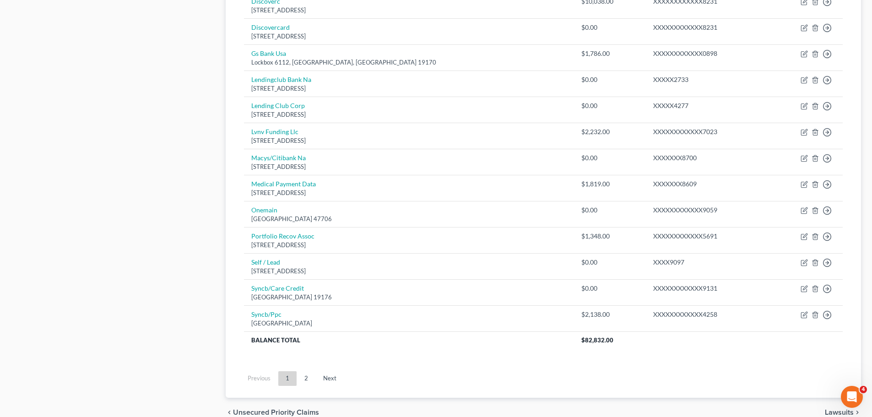
scroll to position [640, 0]
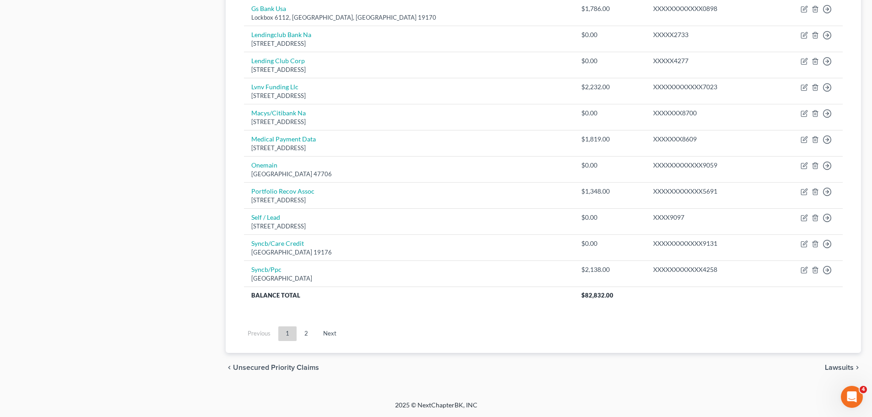
drag, startPoint x: 321, startPoint y: 335, endPoint x: 342, endPoint y: 317, distance: 27.7
click at [321, 333] on link "Next" at bounding box center [330, 333] width 28 height 15
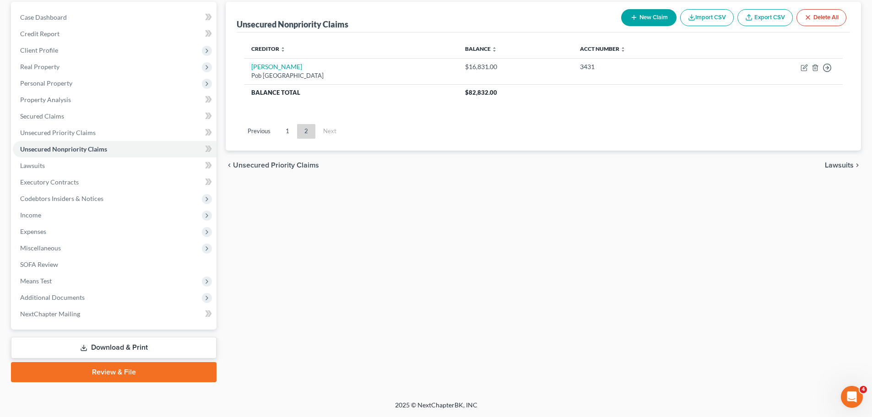
scroll to position [86, 0]
click at [68, 168] on link "Lawsuits" at bounding box center [115, 165] width 204 height 16
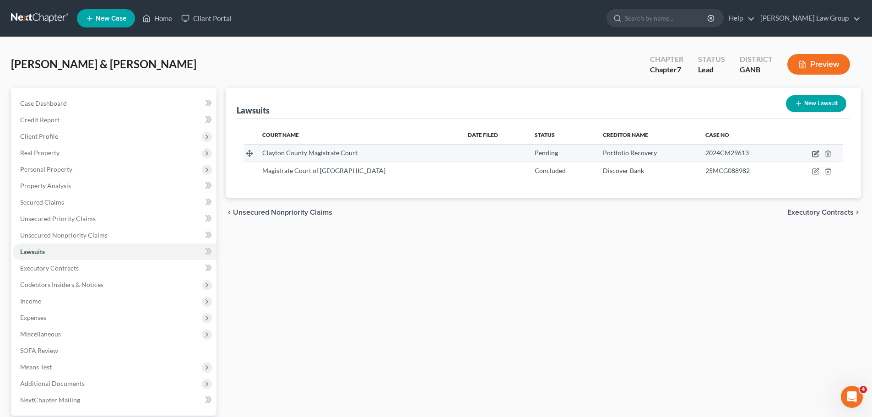
click at [817, 150] on icon "button" at bounding box center [815, 153] width 7 height 7
select select "10"
select select "0"
select select "4"
select select "48"
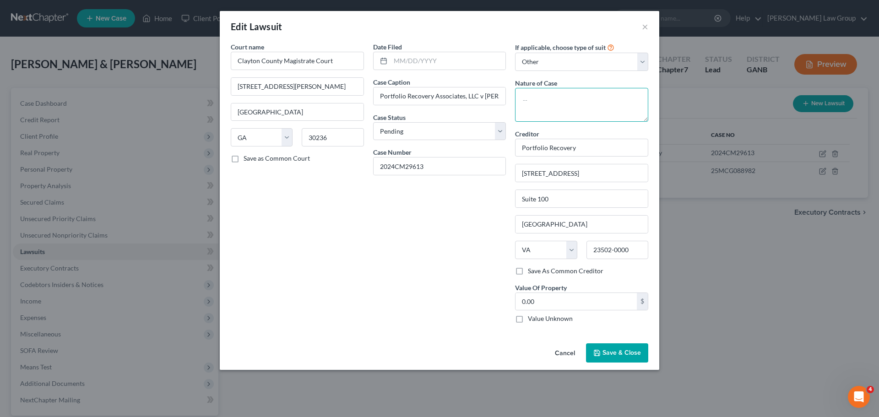
click at [536, 108] on textarea at bounding box center [581, 105] width 133 height 34
drag, startPoint x: 594, startPoint y: 105, endPoint x: 537, endPoint y: 111, distance: 57.0
click at [452, 97] on div "Court name * Clayton County Magistrate Court [GEOGRAPHIC_DATA][PERSON_NAME] [US…" at bounding box center [439, 186] width 427 height 288
type textarea "civil collection suit"
click at [528, 323] on label "Value Unknown" at bounding box center [550, 318] width 45 height 9
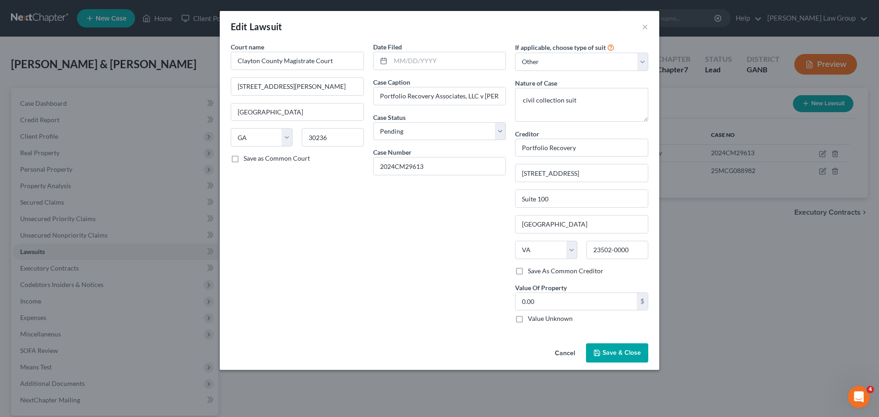
click at [531, 320] on input "Value Unknown" at bounding box center [534, 317] width 6 height 6
checkbox input "true"
click at [608, 354] on span "Save & Close" at bounding box center [621, 353] width 38 height 8
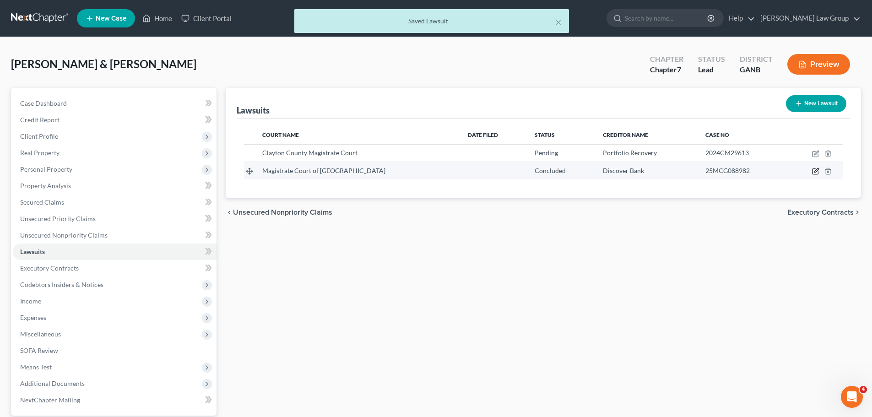
click at [814, 173] on icon "button" at bounding box center [815, 171] width 7 height 7
select select "10"
select select "2"
select select "4"
select select "14"
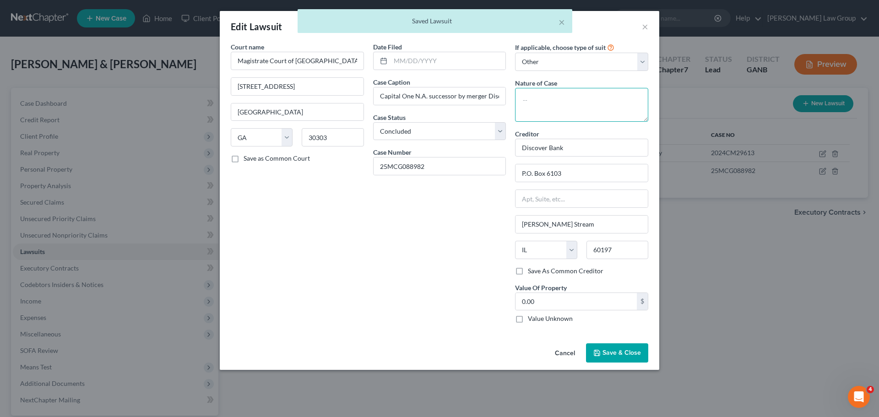
click at [541, 106] on textarea at bounding box center [581, 105] width 133 height 34
paste textarea "civil collection suit"
type textarea "civil collection suit"
click at [528, 316] on label "Value Unknown" at bounding box center [550, 318] width 45 height 9
click at [531, 316] on input "Value Unknown" at bounding box center [534, 317] width 6 height 6
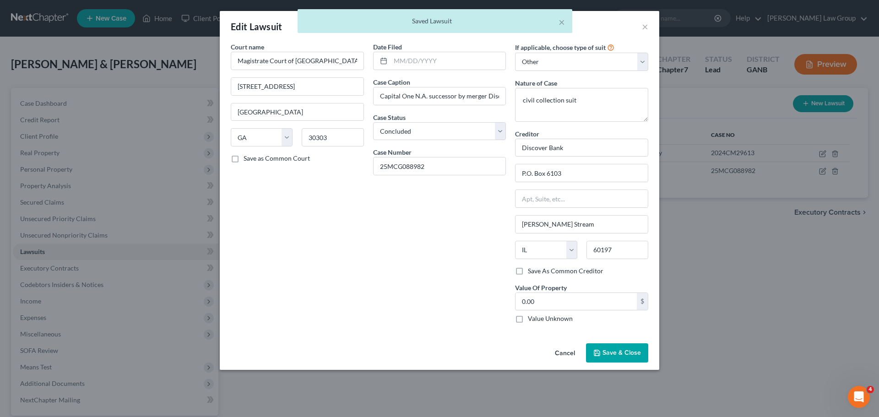
checkbox input "true"
drag, startPoint x: 619, startPoint y: 355, endPoint x: 340, endPoint y: 287, distance: 287.3
click at [619, 355] on span "Save & Close" at bounding box center [621, 353] width 38 height 8
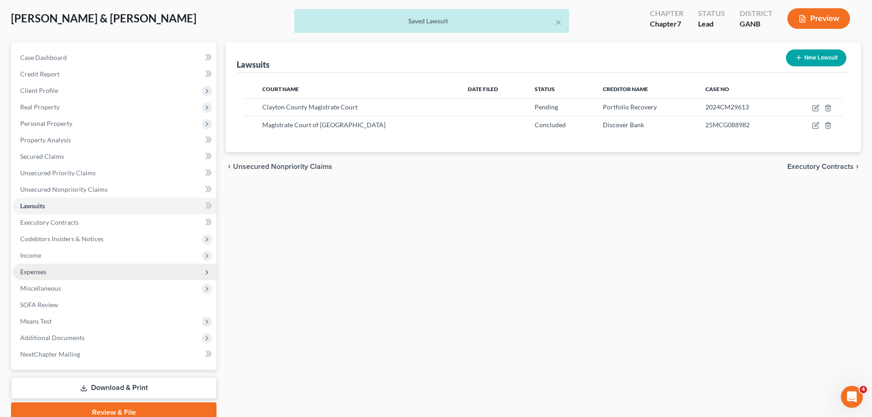
scroll to position [86, 0]
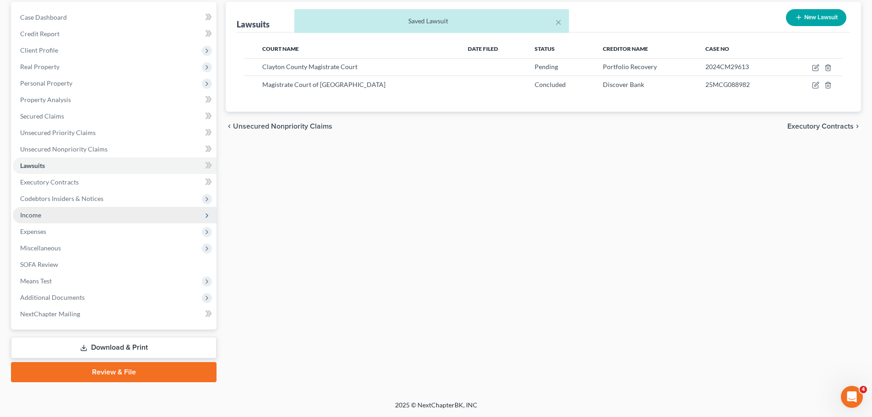
click at [58, 217] on span "Income" at bounding box center [115, 215] width 204 height 16
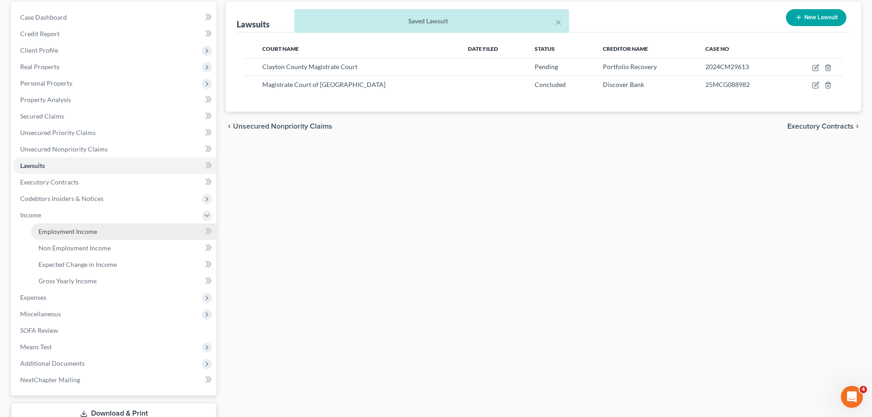
click at [80, 230] on span "Employment Income" at bounding box center [67, 231] width 59 height 8
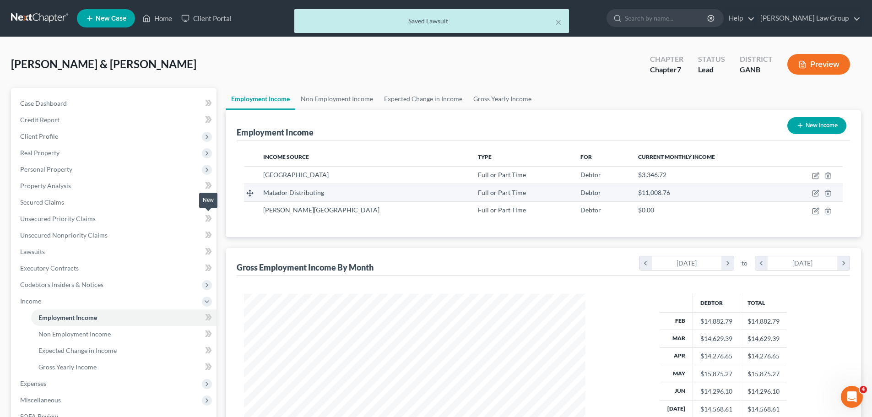
scroll to position [171, 360]
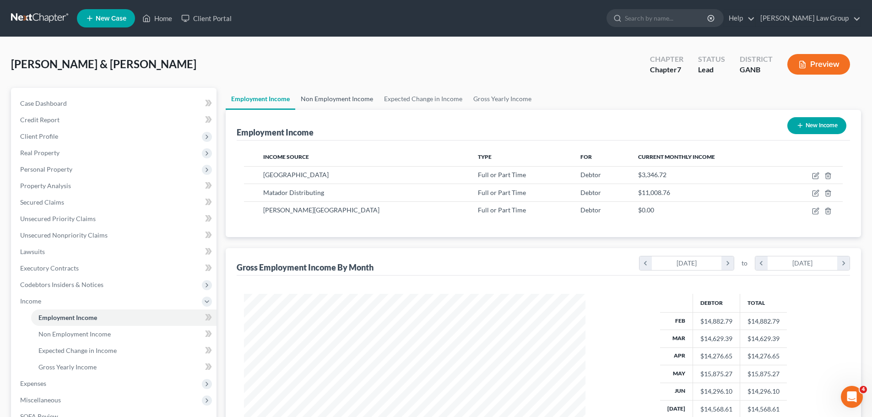
click at [326, 102] on link "Non Employment Income" at bounding box center [336, 99] width 83 height 22
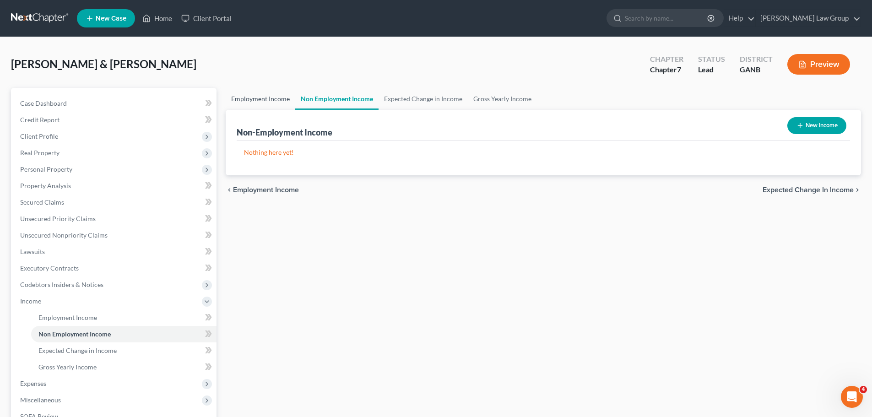
click at [272, 102] on link "Employment Income" at bounding box center [261, 99] width 70 height 22
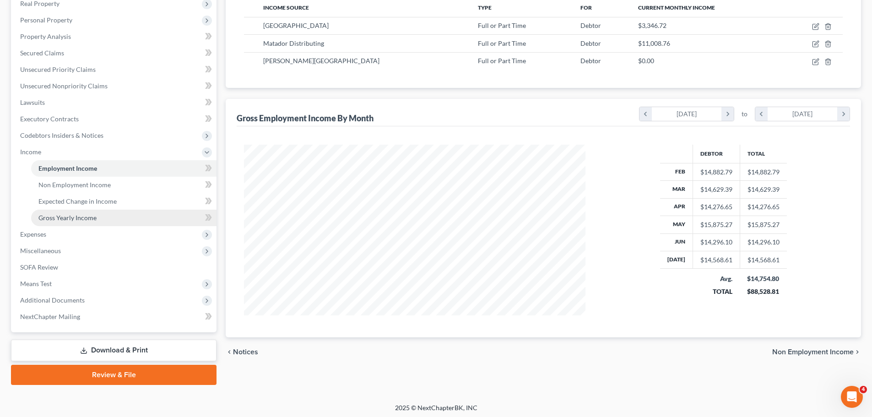
scroll to position [152, 0]
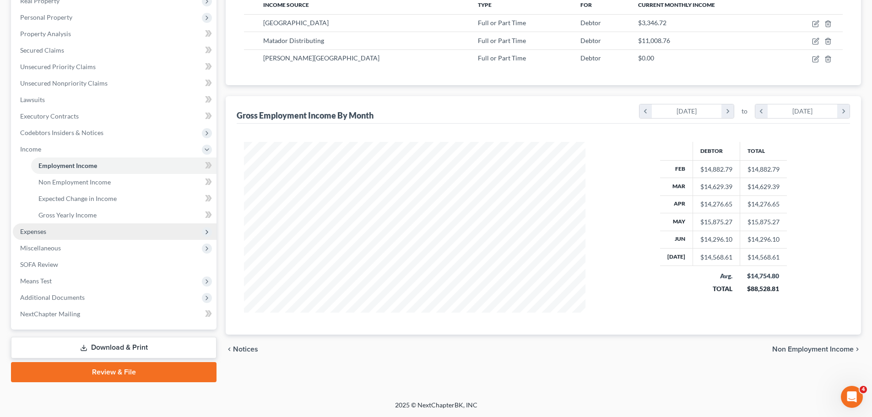
click at [71, 233] on span "Expenses" at bounding box center [115, 231] width 204 height 16
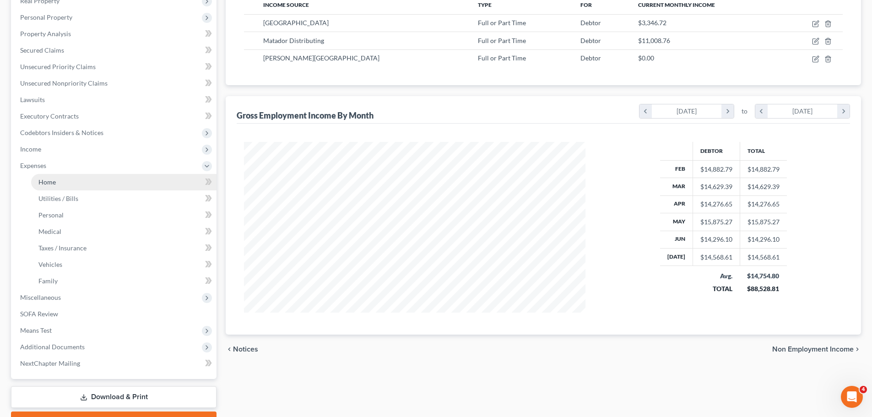
click at [73, 180] on link "Home" at bounding box center [123, 182] width 185 height 16
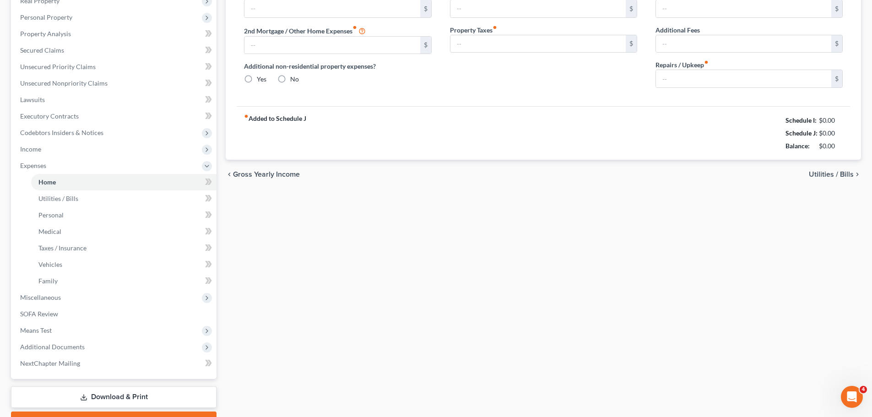
type input "1,200.00"
type input "0.00"
radio input "true"
type input "0.00"
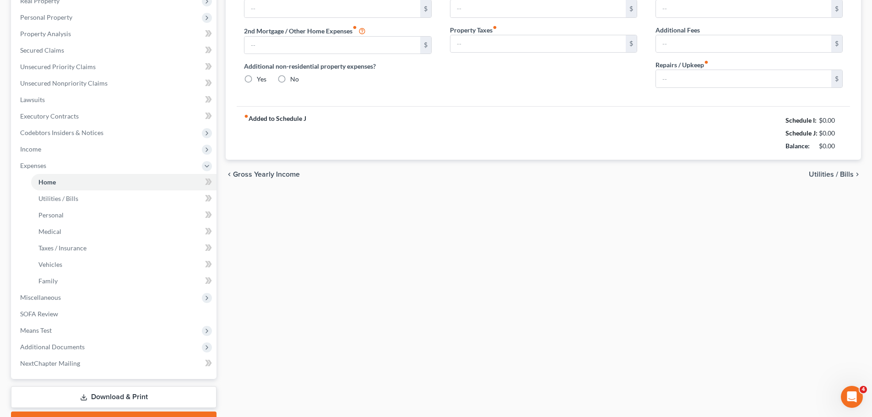
type input "0.00"
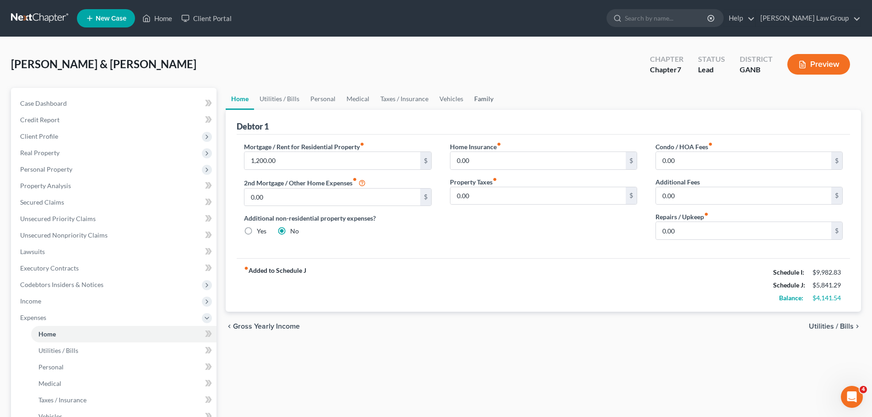
click at [477, 96] on link "Family" at bounding box center [484, 99] width 30 height 22
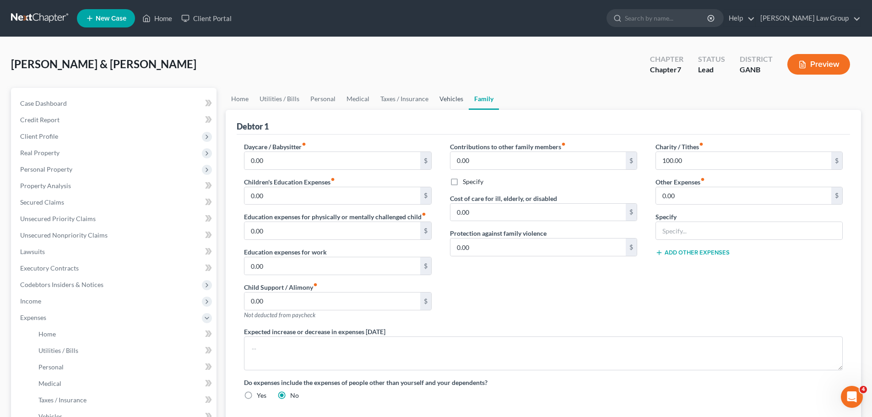
click at [445, 103] on link "Vehicles" at bounding box center [451, 99] width 35 height 22
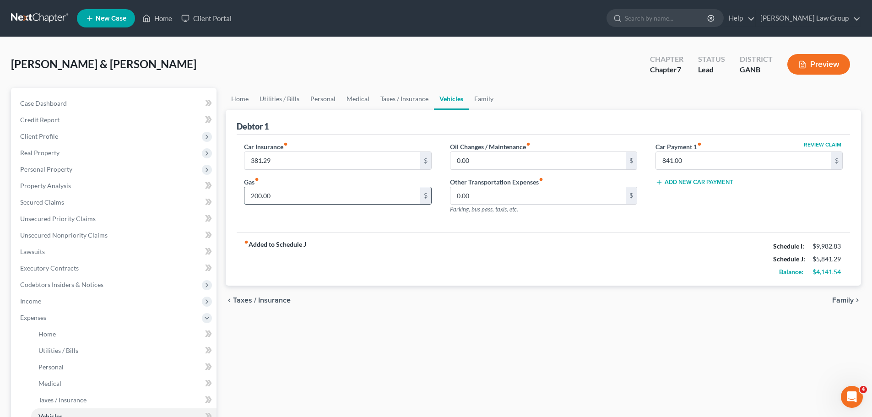
click at [329, 199] on input "200.00" at bounding box center [331, 195] width 175 height 17
type input "320"
click at [394, 101] on link "Taxes / Insurance" at bounding box center [404, 99] width 59 height 22
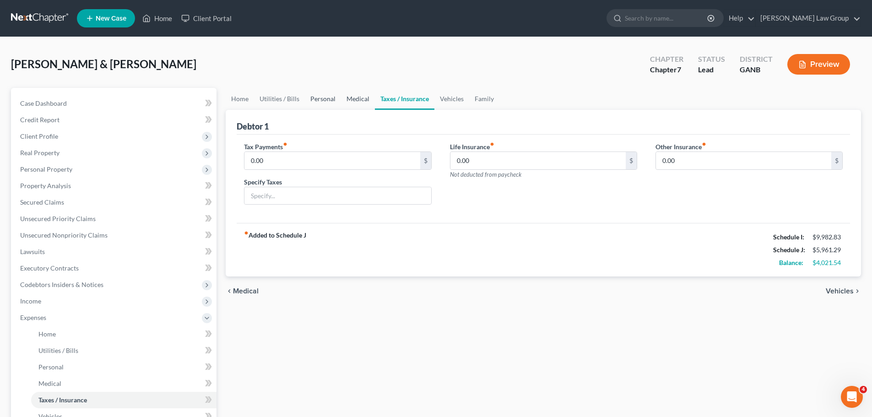
click at [336, 98] on link "Personal" at bounding box center [323, 99] width 36 height 22
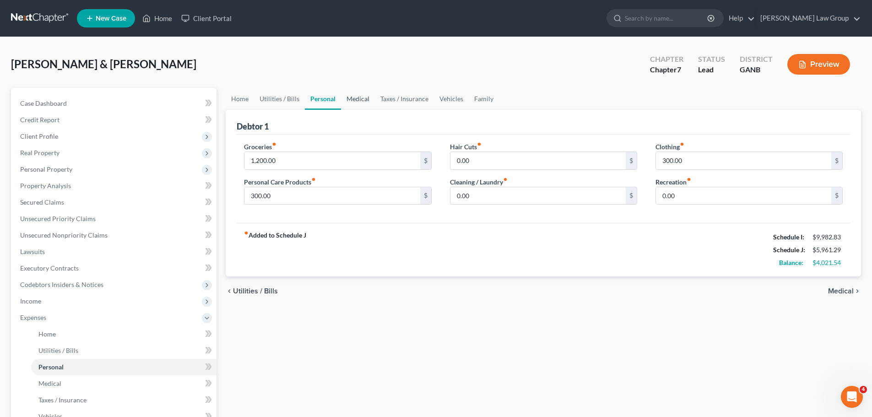
click at [350, 97] on link "Medical" at bounding box center [358, 99] width 34 height 22
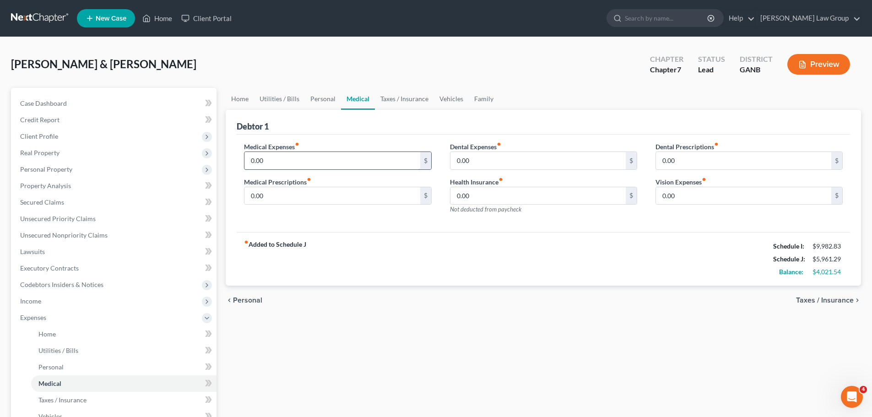
click at [298, 166] on input "0.00" at bounding box center [331, 160] width 175 height 17
type input "150"
click at [310, 98] on link "Personal" at bounding box center [323, 99] width 36 height 22
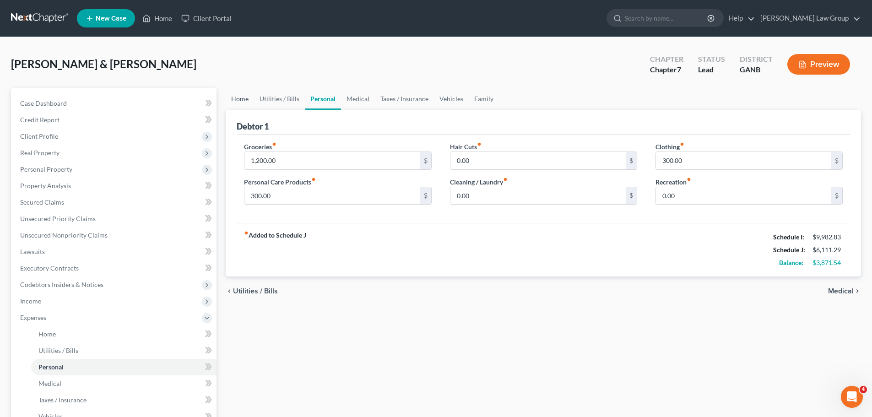
click at [247, 103] on link "Home" at bounding box center [240, 99] width 28 height 22
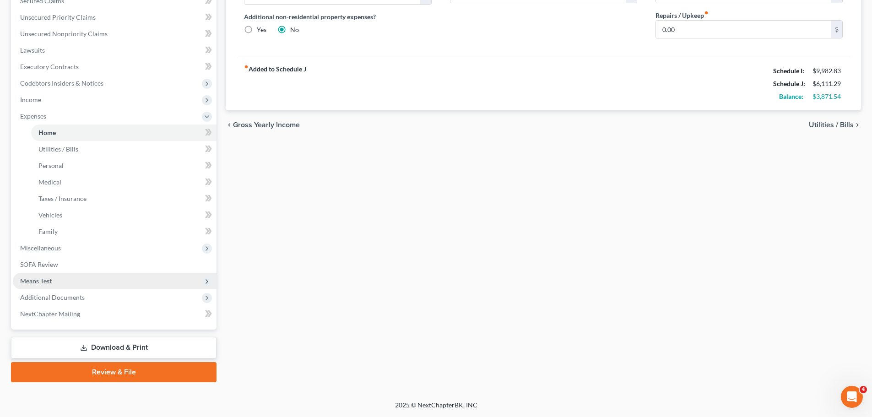
click at [84, 282] on span "Means Test" at bounding box center [115, 281] width 204 height 16
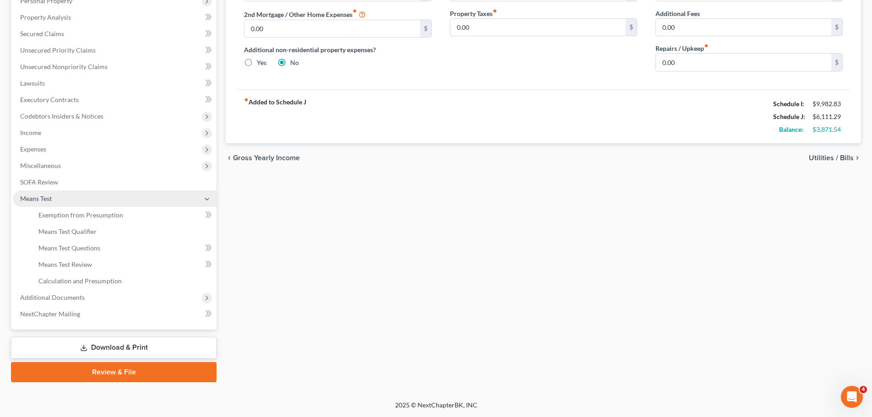
scroll to position [168, 0]
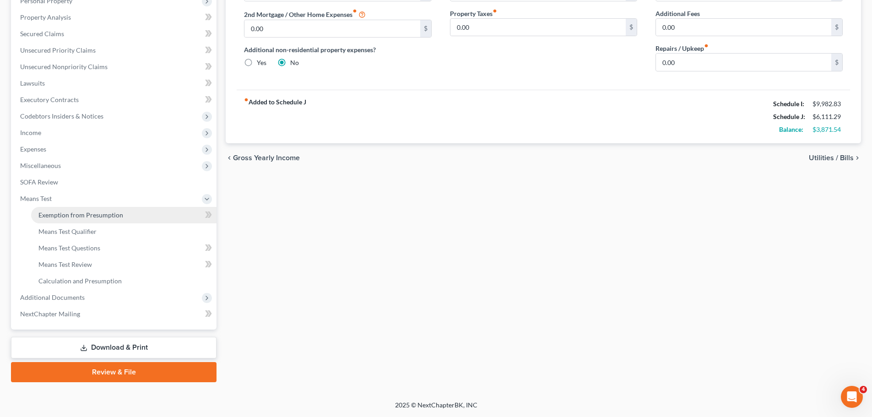
click at [120, 217] on span "Exemption from Presumption" at bounding box center [80, 215] width 85 height 8
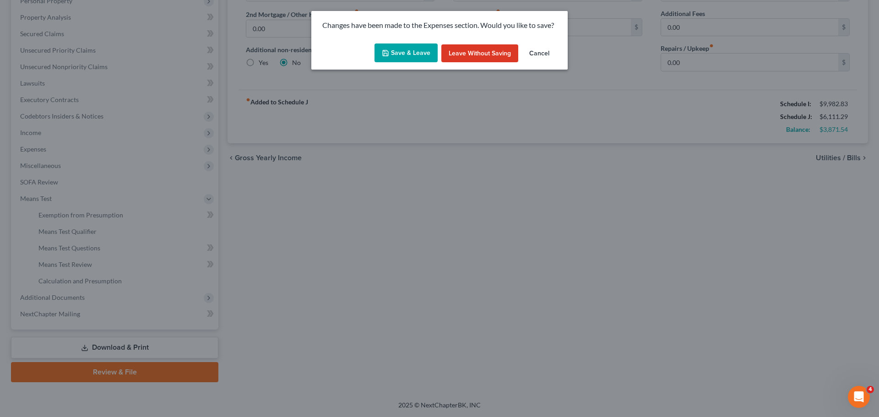
click at [417, 52] on button "Save & Leave" at bounding box center [405, 52] width 63 height 19
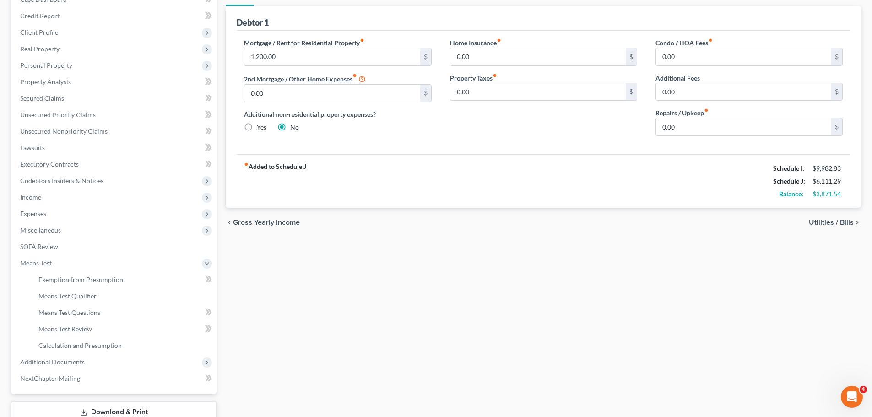
scroll to position [0, 0]
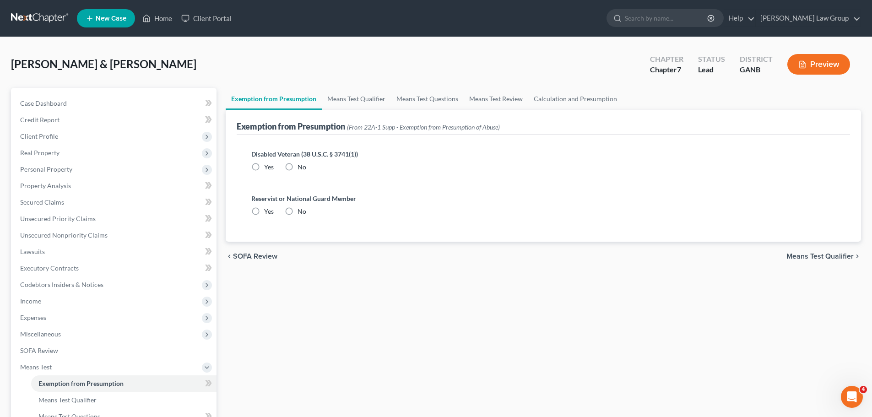
radio input "true"
click at [352, 101] on link "Means Test Qualifier" at bounding box center [356, 99] width 69 height 22
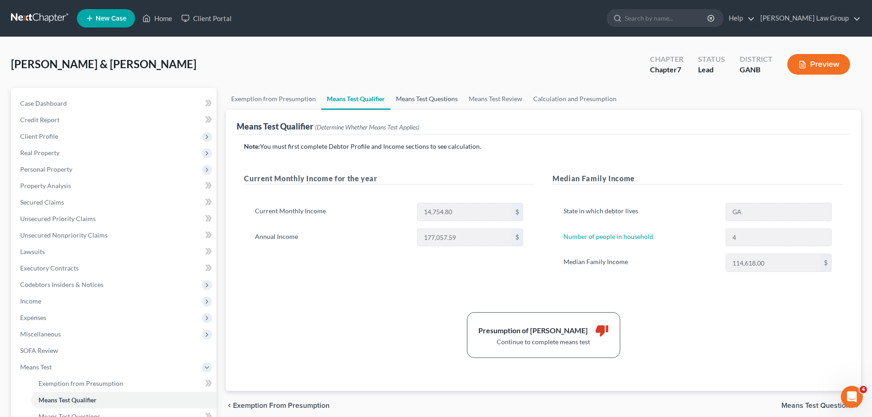
click at [422, 107] on link "Means Test Questions" at bounding box center [426, 99] width 73 height 22
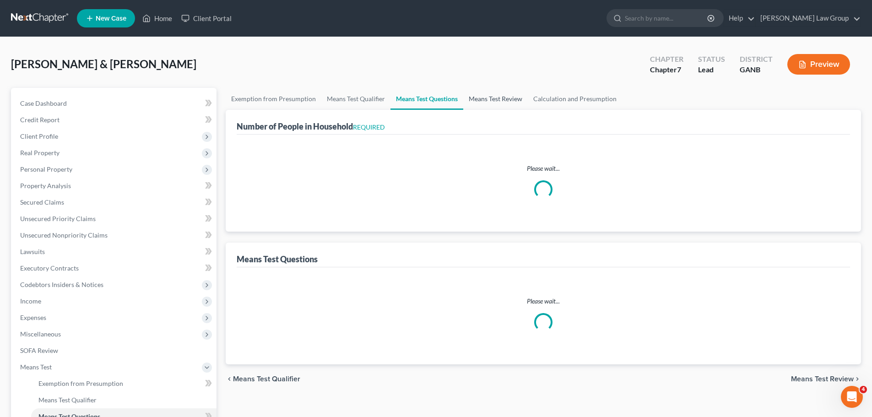
select select "1"
select select "60"
select select "4"
select select "1"
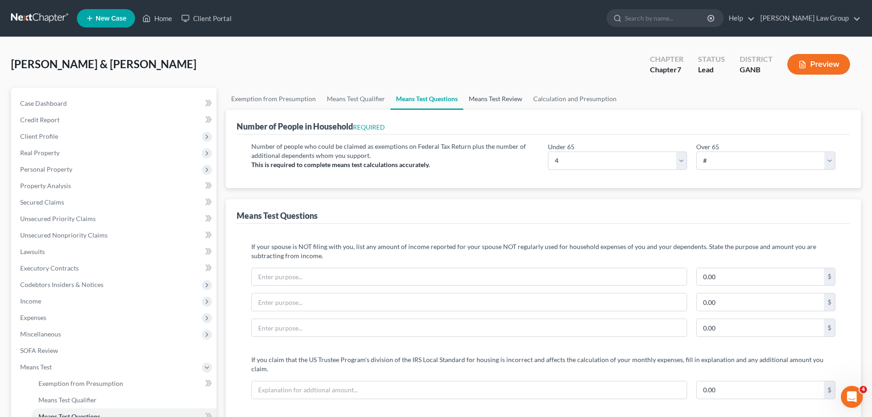
click at [486, 101] on link "Means Test Review" at bounding box center [495, 99] width 65 height 22
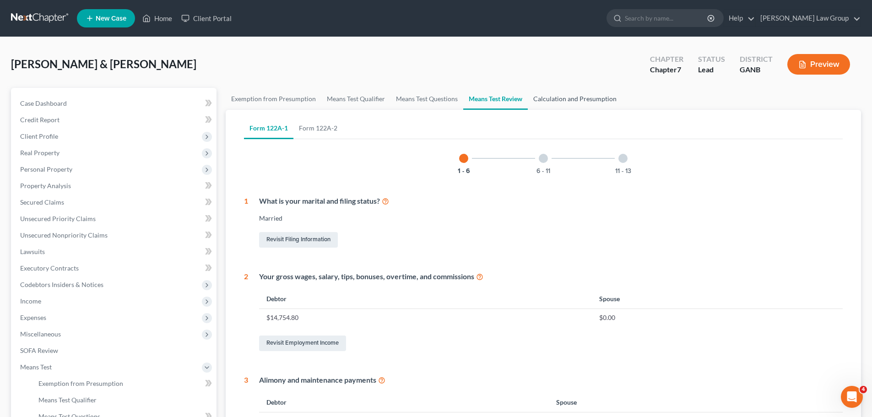
click at [562, 104] on link "Calculation and Presumption" at bounding box center [575, 99] width 94 height 22
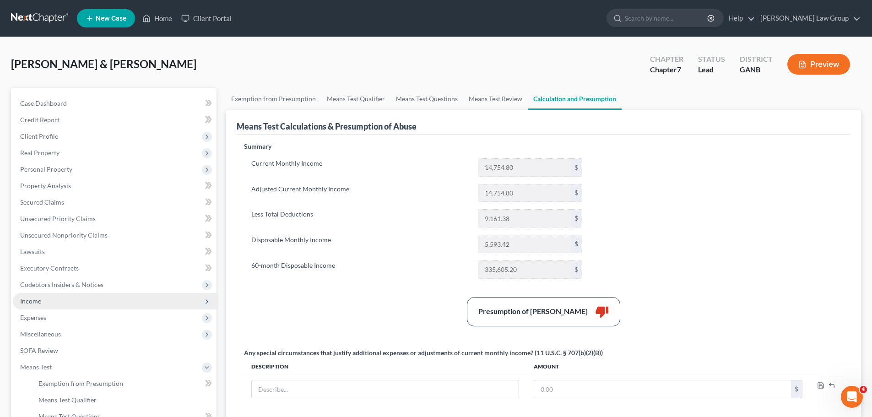
click at [60, 304] on span "Income" at bounding box center [115, 301] width 204 height 16
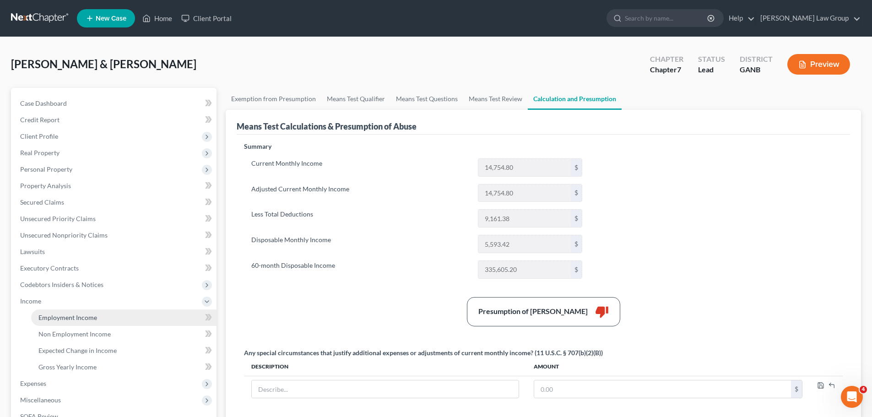
click at [89, 315] on span "Employment Income" at bounding box center [67, 318] width 59 height 8
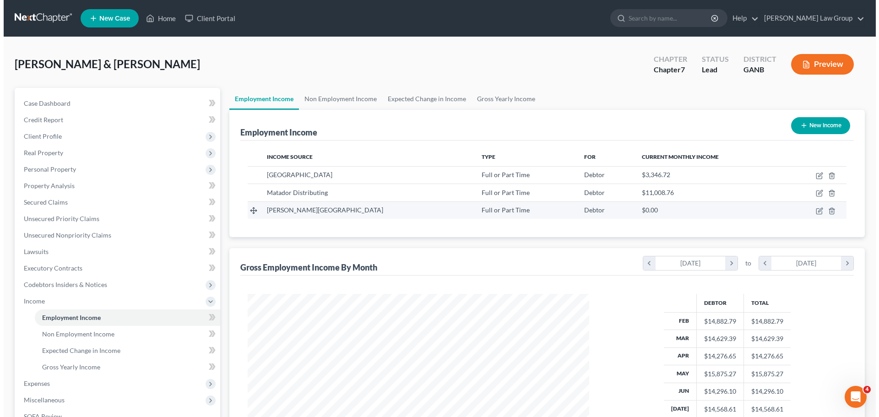
scroll to position [171, 360]
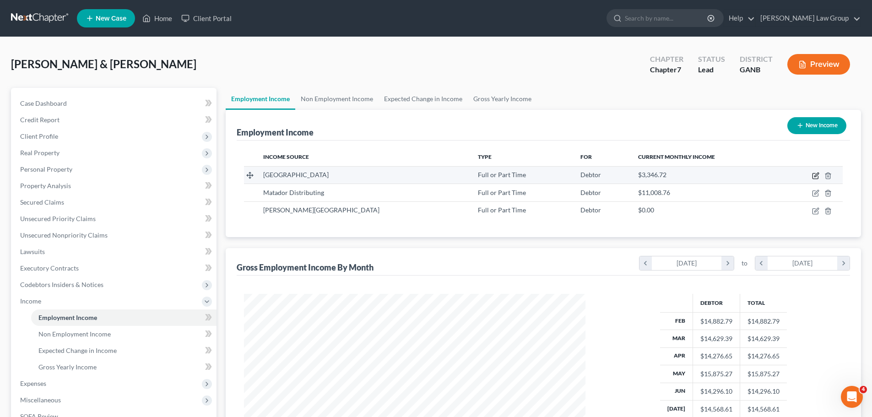
click at [814, 172] on icon "button" at bounding box center [815, 175] width 7 height 7
select select "0"
select select "10"
select select "2"
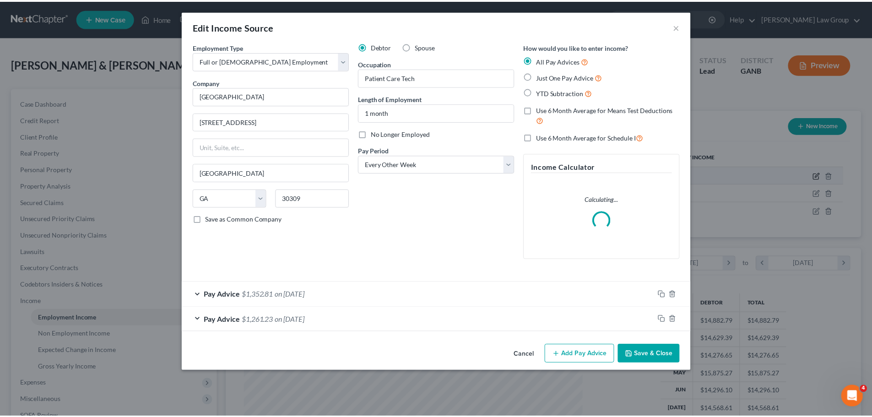
scroll to position [172, 363]
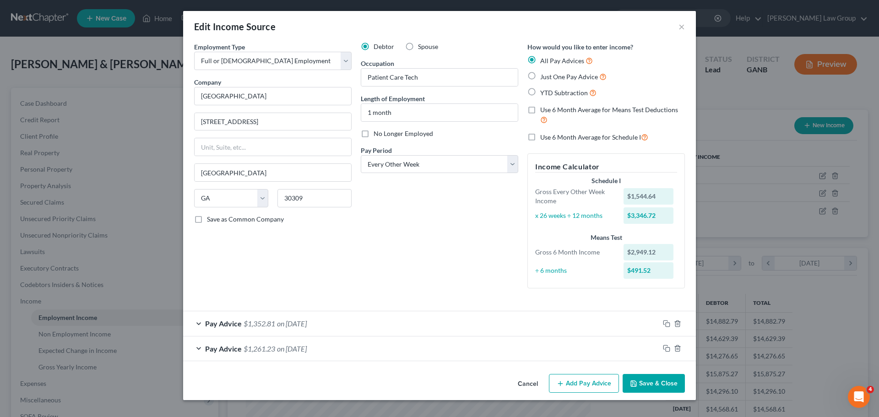
click at [540, 109] on label "Use 6 Month Average for Means Test Deductions" at bounding box center [612, 115] width 145 height 20
click at [544, 109] on input "Use 6 Month Average for Means Test Deductions" at bounding box center [547, 108] width 6 height 6
checkbox input "true"
click at [646, 383] on button "Save & Close" at bounding box center [654, 383] width 62 height 19
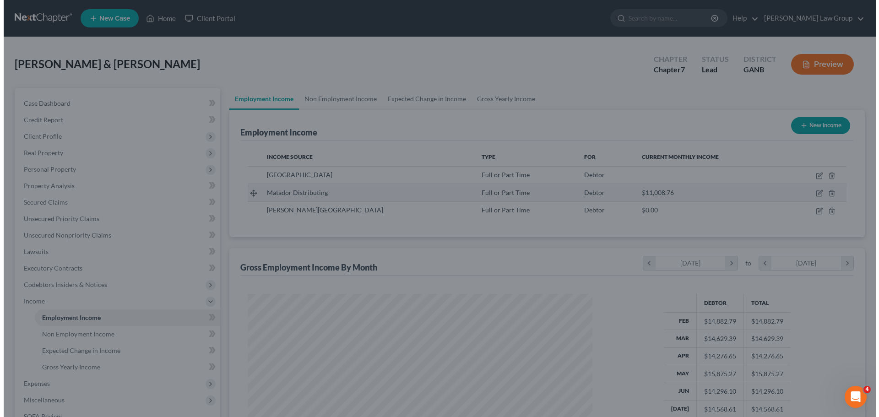
scroll to position [457571, 457382]
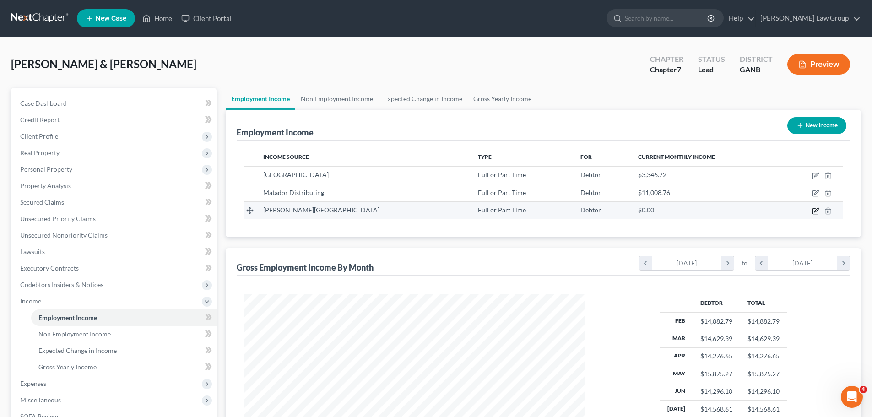
click at [812, 212] on icon "button" at bounding box center [815, 210] width 7 height 7
select select "0"
select select "10"
select select "2"
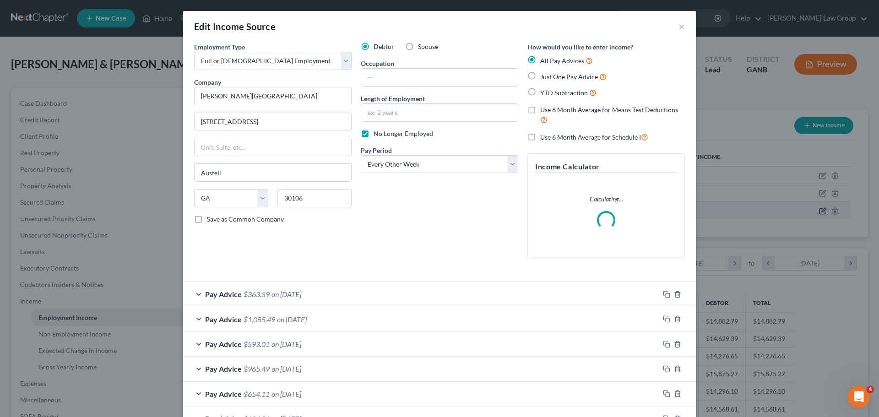
scroll to position [172, 363]
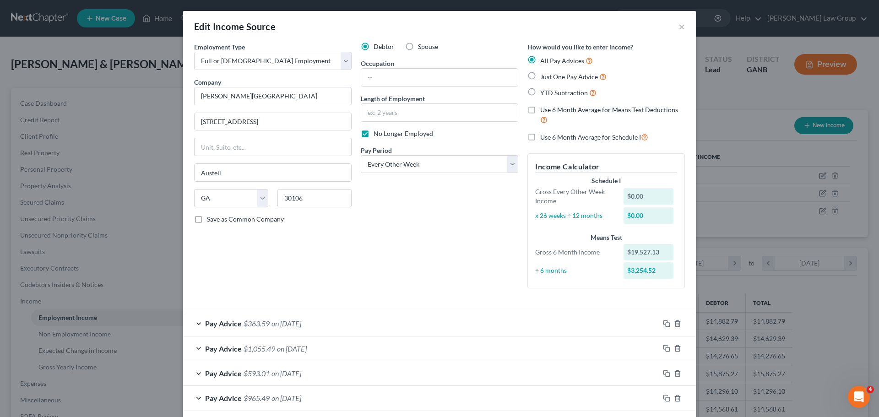
click at [540, 108] on label "Use 6 Month Average for Means Test Deductions" at bounding box center [612, 115] width 145 height 20
click at [544, 108] on input "Use 6 Month Average for Means Test Deductions" at bounding box center [547, 108] width 6 height 6
checkbox input "true"
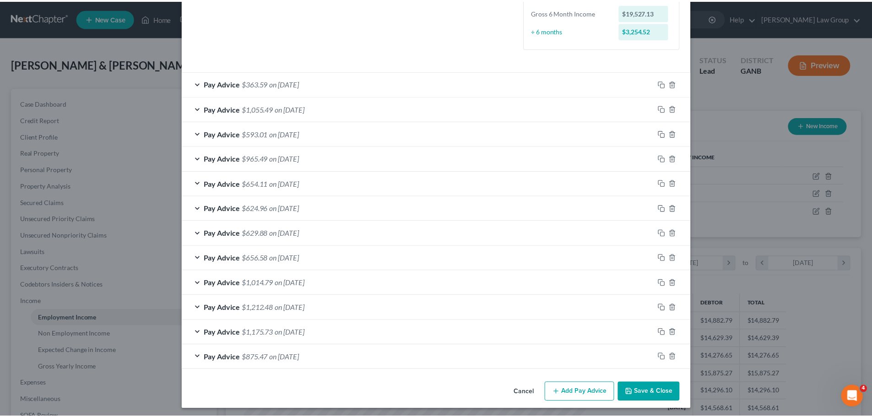
scroll to position [243, 0]
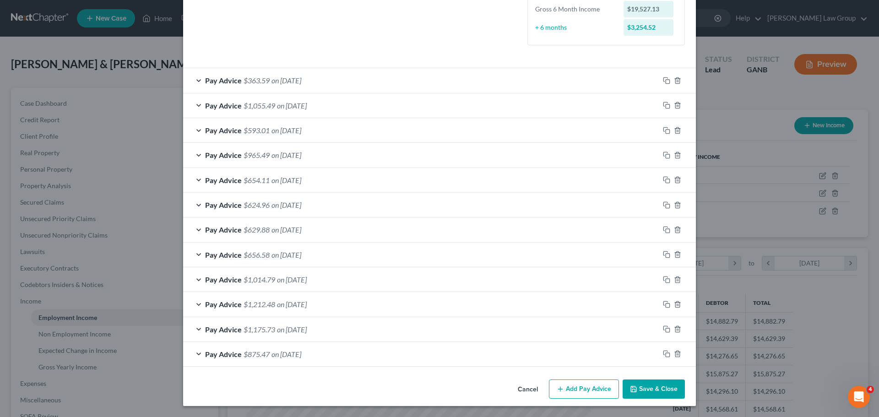
click at [643, 384] on button "Save & Close" at bounding box center [654, 388] width 62 height 19
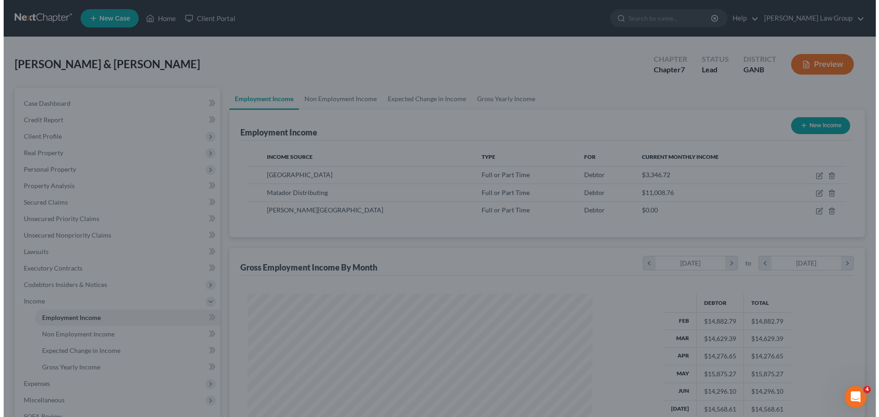
scroll to position [457571, 457382]
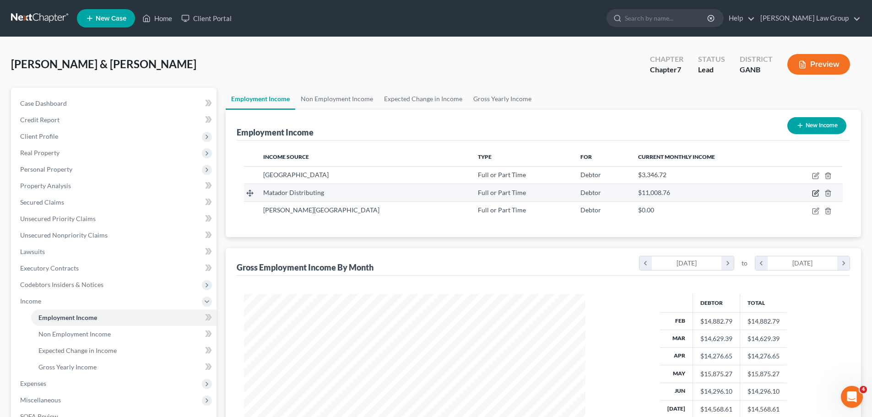
click at [816, 191] on icon "button" at bounding box center [815, 193] width 7 height 7
select select "0"
select select "10"
select select "1"
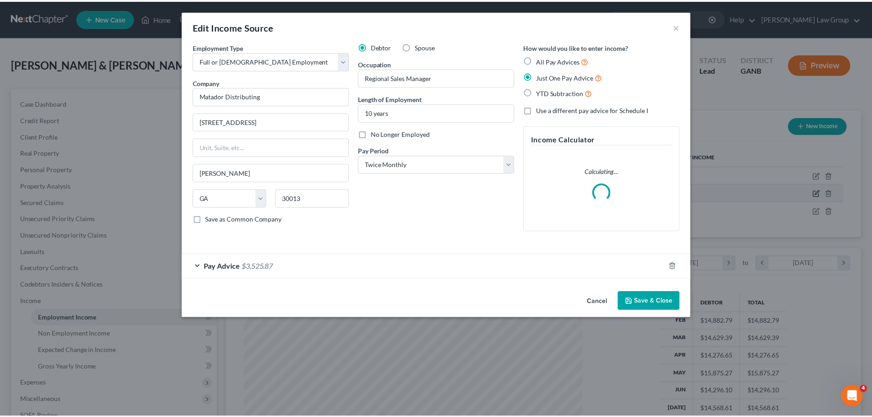
scroll to position [172, 363]
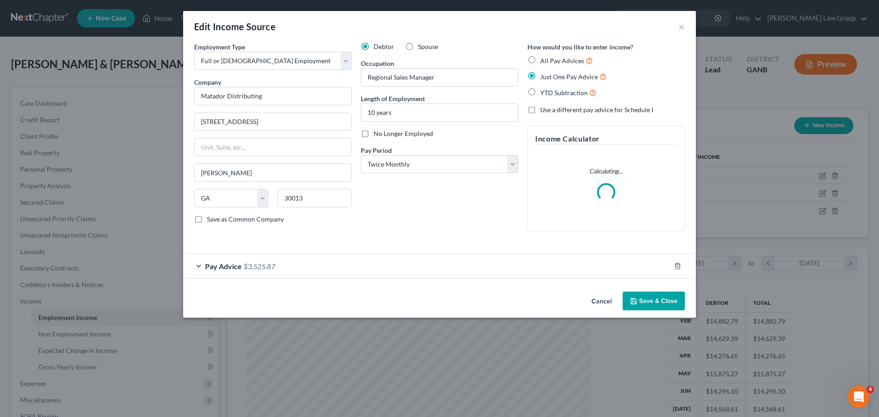
click at [653, 300] on button "Save & Close" at bounding box center [654, 301] width 62 height 19
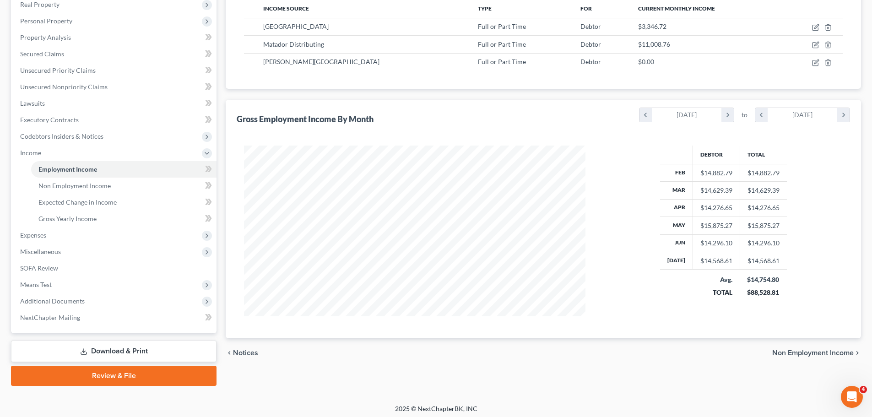
scroll to position [152, 0]
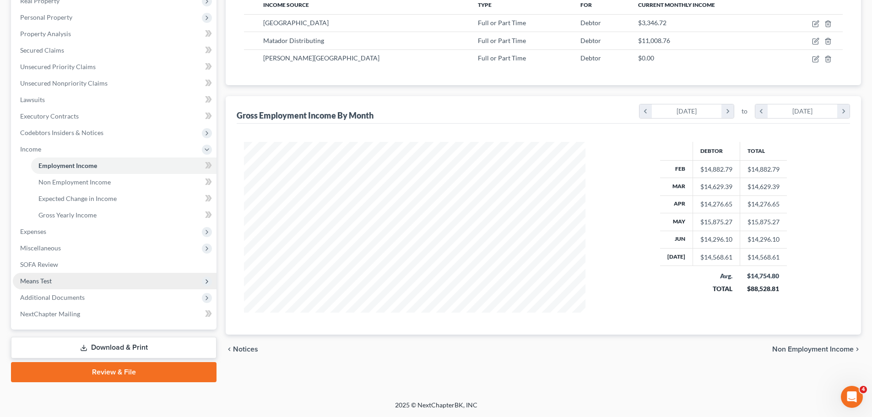
click at [46, 283] on span "Means Test" at bounding box center [36, 281] width 32 height 8
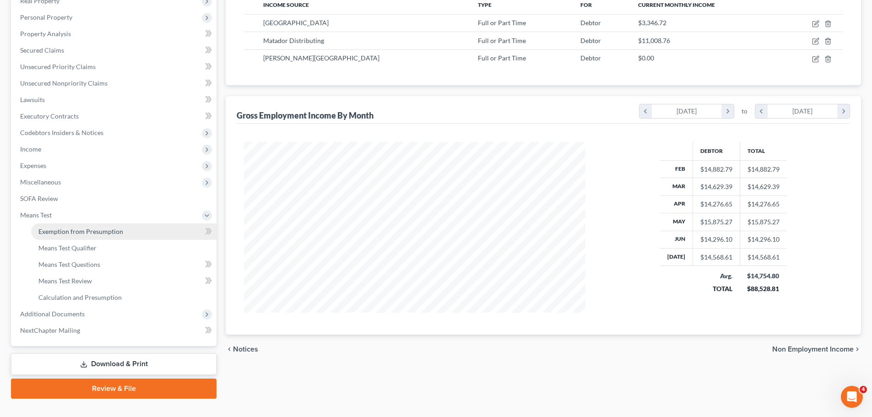
click at [125, 228] on link "Exemption from Presumption" at bounding box center [123, 231] width 185 height 16
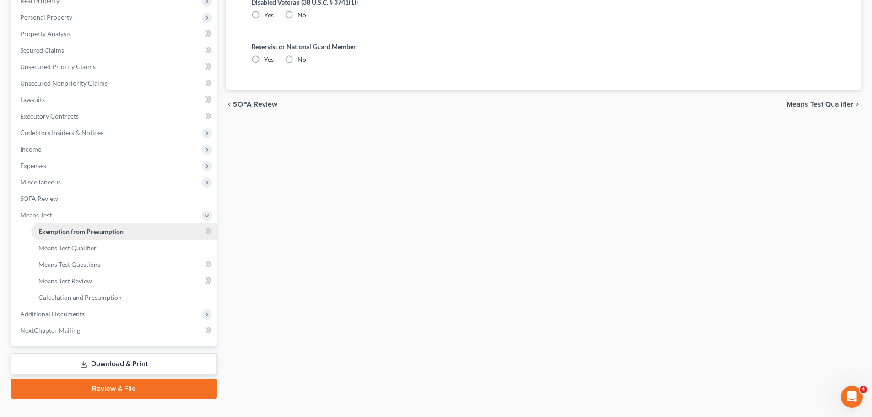
radio input "true"
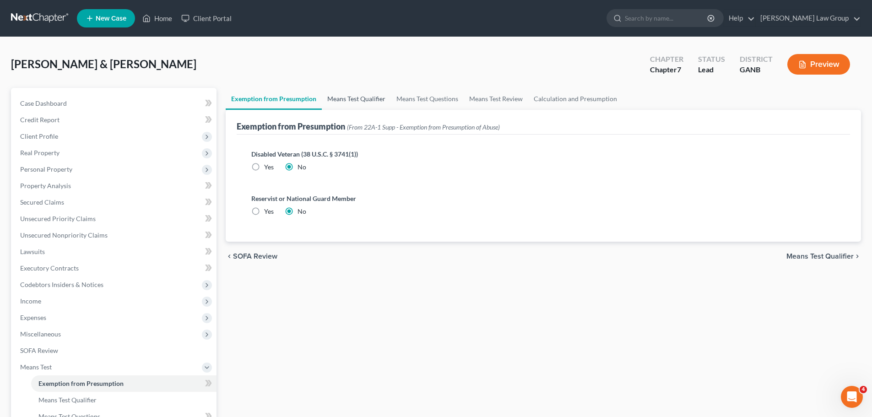
click at [356, 101] on link "Means Test Qualifier" at bounding box center [356, 99] width 69 height 22
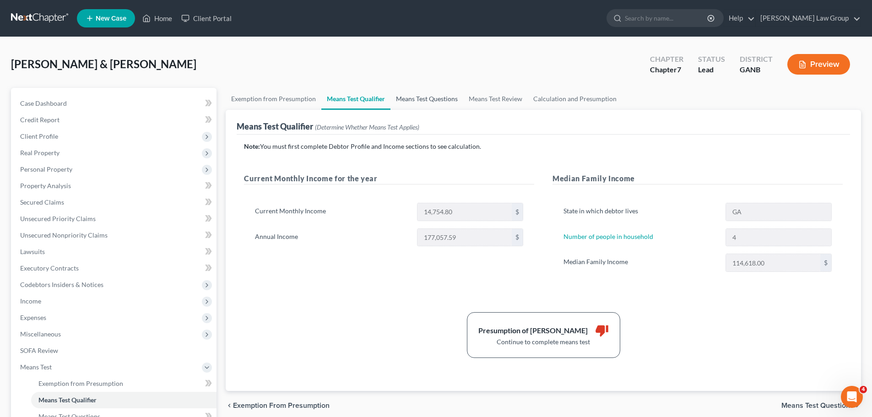
click at [427, 98] on link "Means Test Questions" at bounding box center [426, 99] width 73 height 22
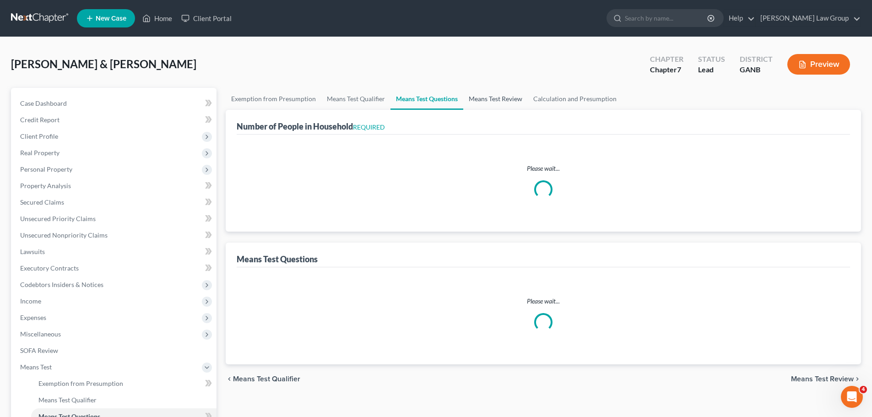
select select "1"
select select "60"
select select "4"
select select "1"
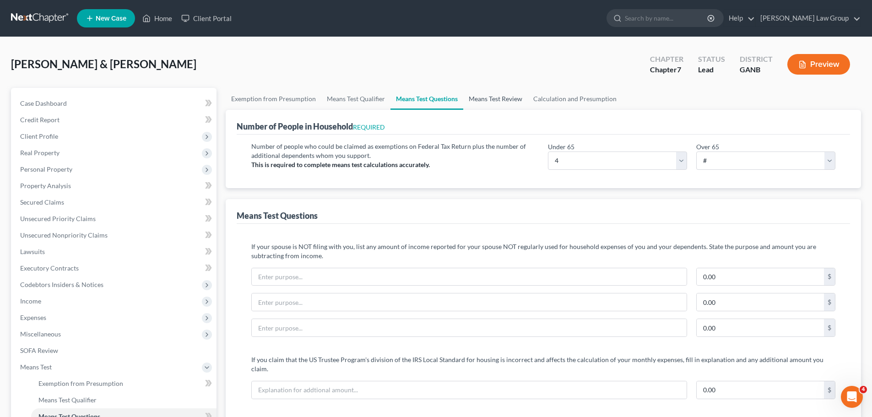
click at [484, 101] on link "Means Test Review" at bounding box center [495, 99] width 65 height 22
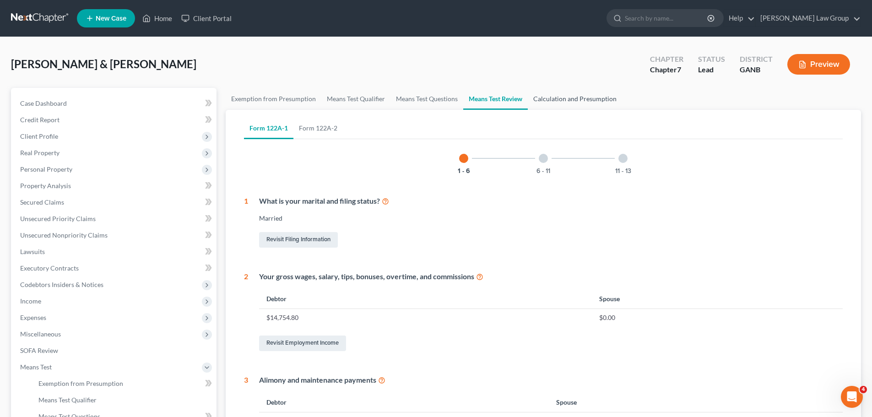
click at [546, 102] on link "Calculation and Presumption" at bounding box center [575, 99] width 94 height 22
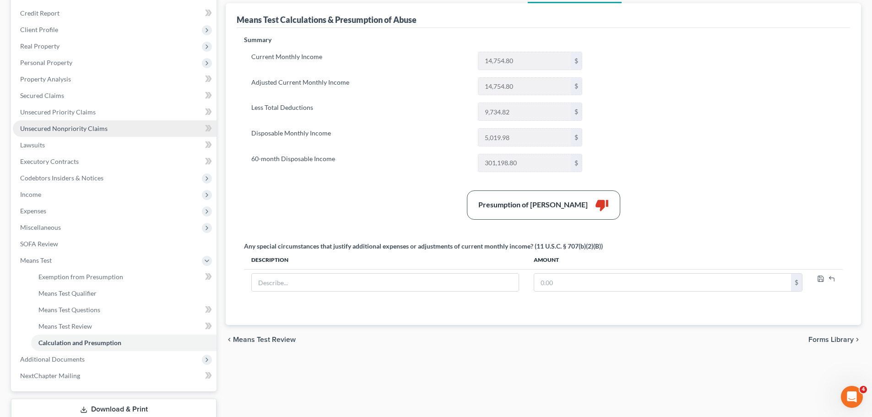
scroll to position [137, 0]
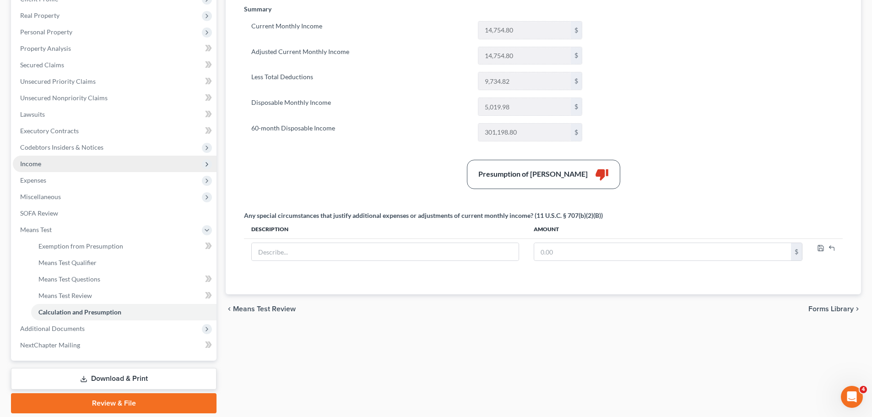
click at [73, 160] on span "Income" at bounding box center [115, 164] width 204 height 16
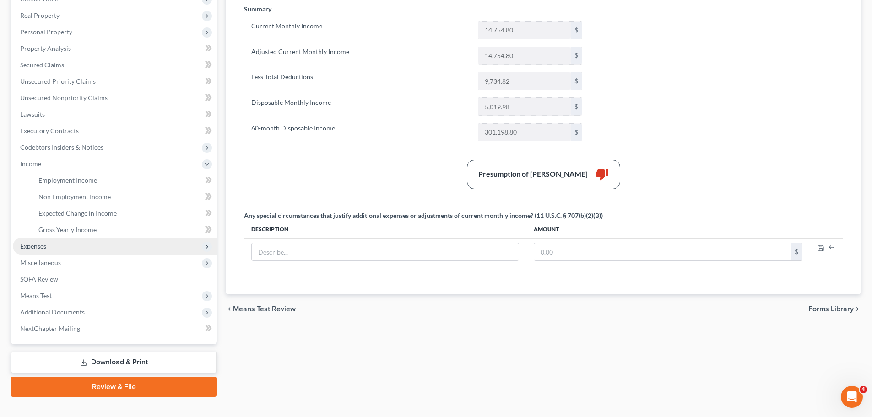
drag, startPoint x: 43, startPoint y: 250, endPoint x: 52, endPoint y: 251, distance: 9.3
click at [43, 249] on span "Expenses" at bounding box center [115, 246] width 204 height 16
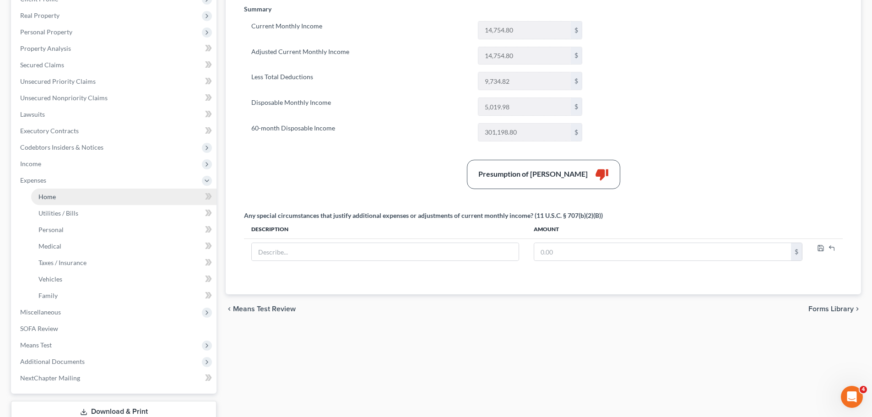
click at [66, 198] on link "Home" at bounding box center [123, 197] width 185 height 16
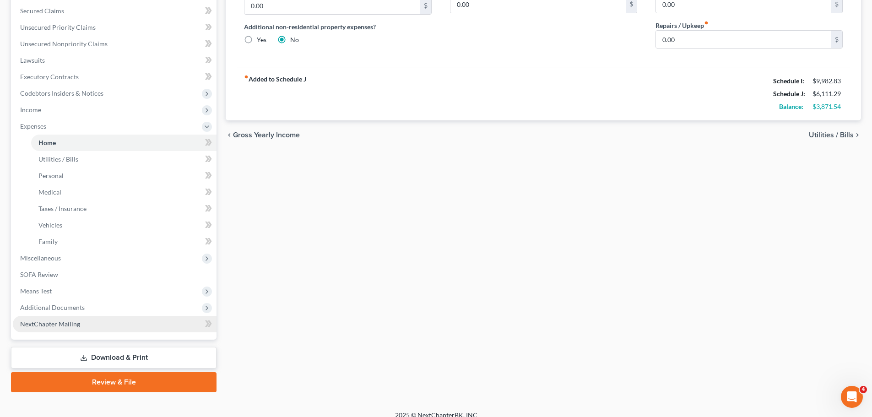
scroll to position [201, 0]
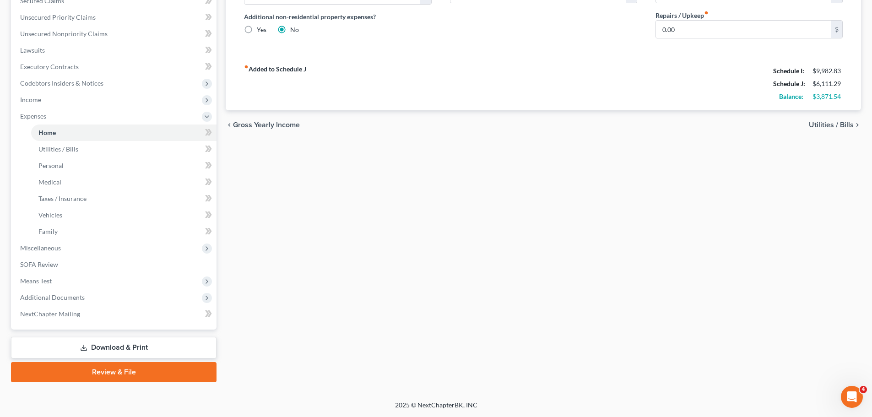
click at [117, 349] on link "Download & Print" at bounding box center [114, 348] width 206 height 22
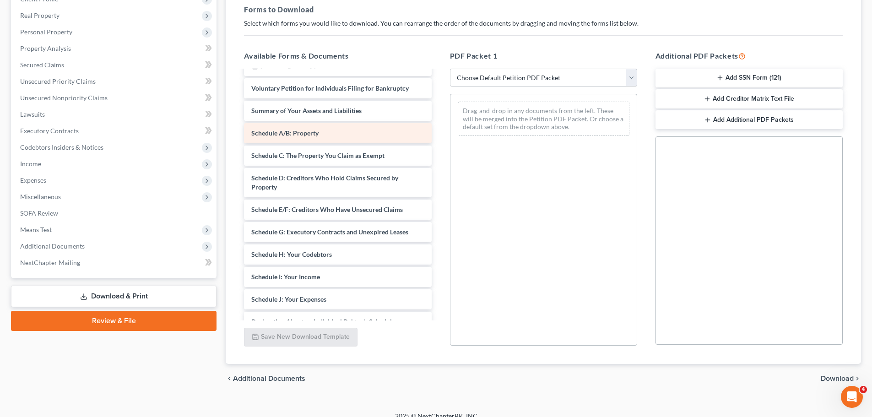
scroll to position [137, 0]
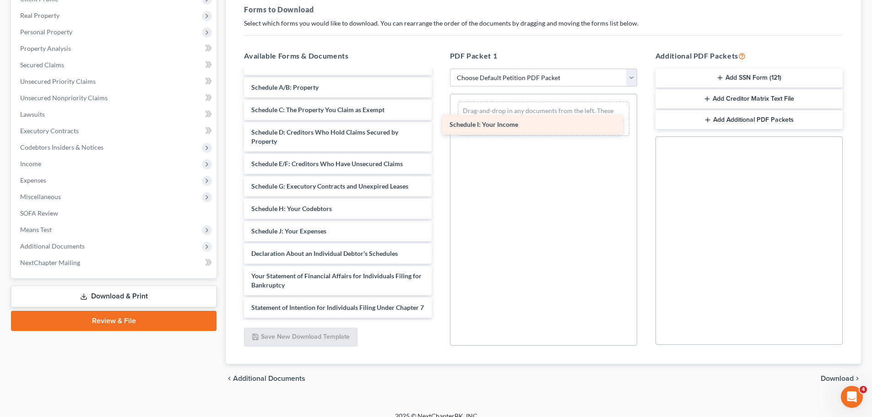
drag, startPoint x: 328, startPoint y: 219, endPoint x: 526, endPoint y: 121, distance: 220.9
click at [439, 121] on div "Schedule I: Your Income [PERSON_NAME]- [GEOGRAPHIC_DATA] paystubs- current job-…" at bounding box center [338, 202] width 202 height 537
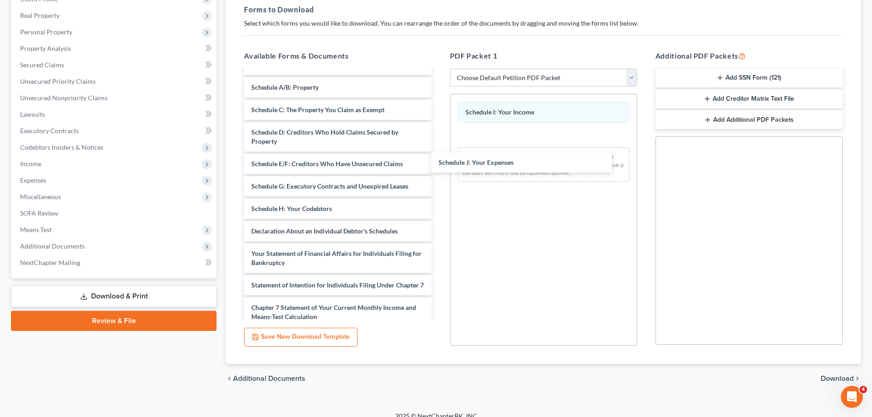
drag, startPoint x: 310, startPoint y: 220, endPoint x: 483, endPoint y: 174, distance: 179.1
click at [439, 161] on div "Schedule J: Your Expenses [PERSON_NAME]- [GEOGRAPHIC_DATA] paystubs- current jo…" at bounding box center [338, 191] width 202 height 515
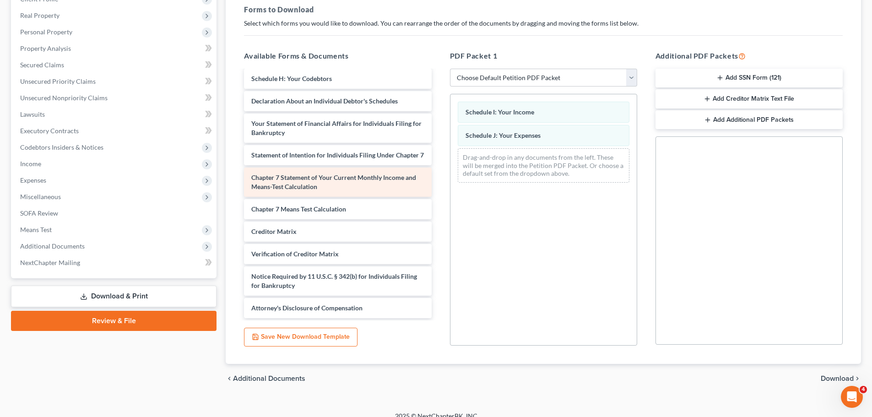
scroll to position [236, 0]
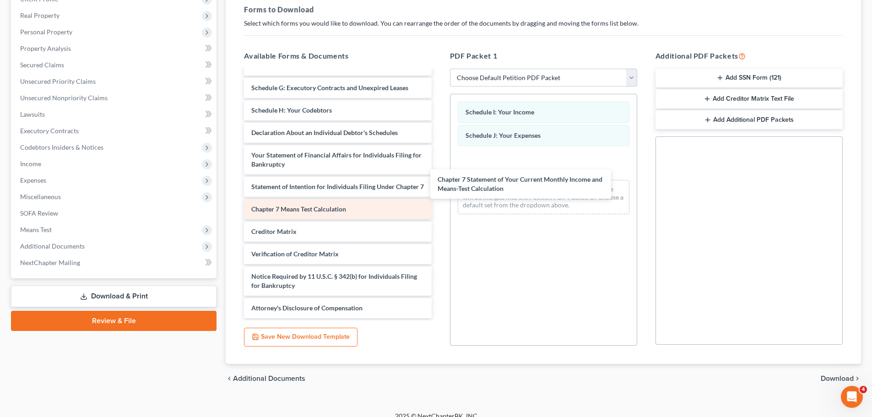
drag, startPoint x: 340, startPoint y: 179, endPoint x: 391, endPoint y: 214, distance: 62.0
click at [439, 179] on div "Chapter 7 Statement of Your Current Monthly Income and Means-Test Calculation […" at bounding box center [338, 76] width 202 height 483
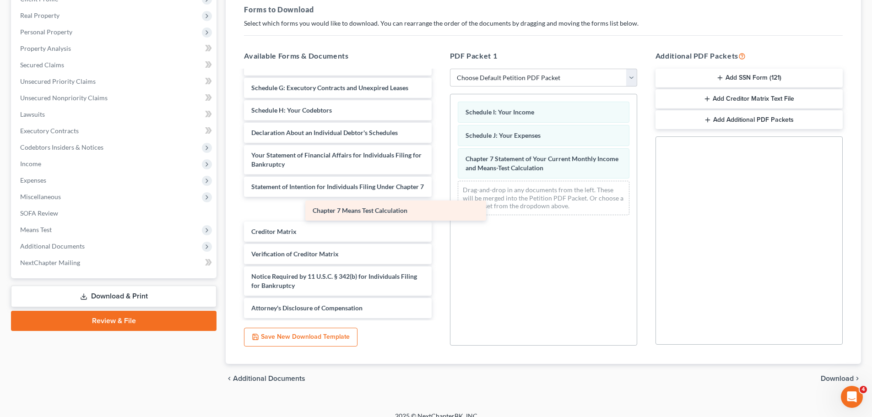
scroll to position [213, 0]
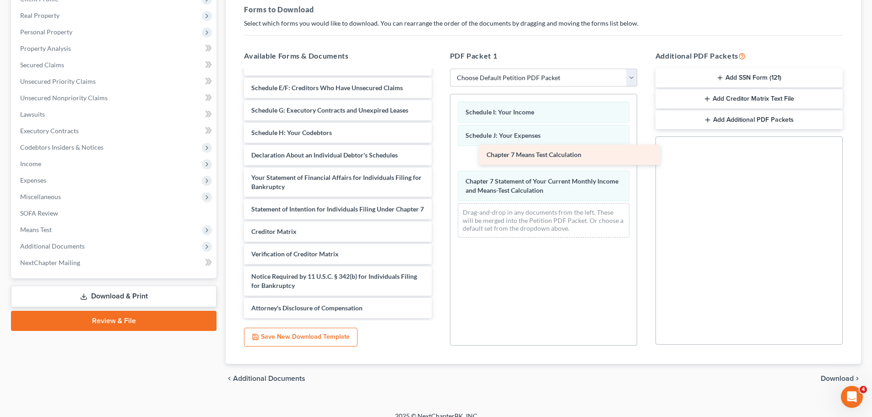
drag, startPoint x: 286, startPoint y: 208, endPoint x: 521, endPoint y: 154, distance: 241.5
click at [439, 154] on div "Chapter 7 Means Test Calculation [PERSON_NAME]- [GEOGRAPHIC_DATA] paystubs- cur…" at bounding box center [338, 88] width 202 height 460
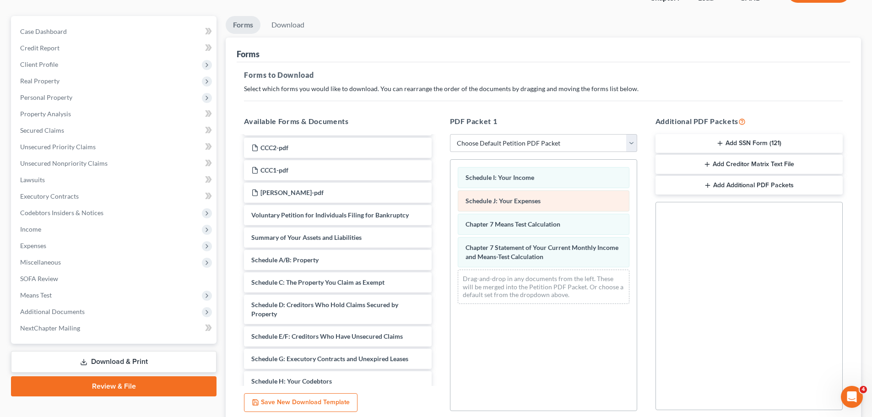
scroll to position [0, 0]
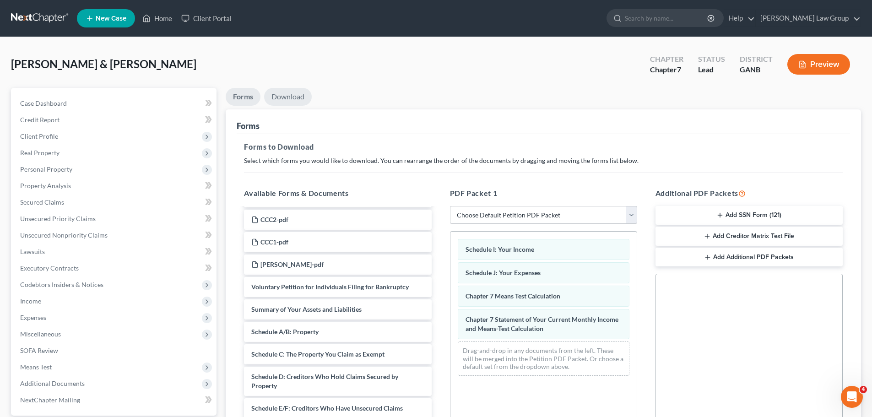
drag, startPoint x: 289, startPoint y: 91, endPoint x: 292, endPoint y: 95, distance: 5.2
click at [289, 91] on link "Download" at bounding box center [288, 97] width 48 height 18
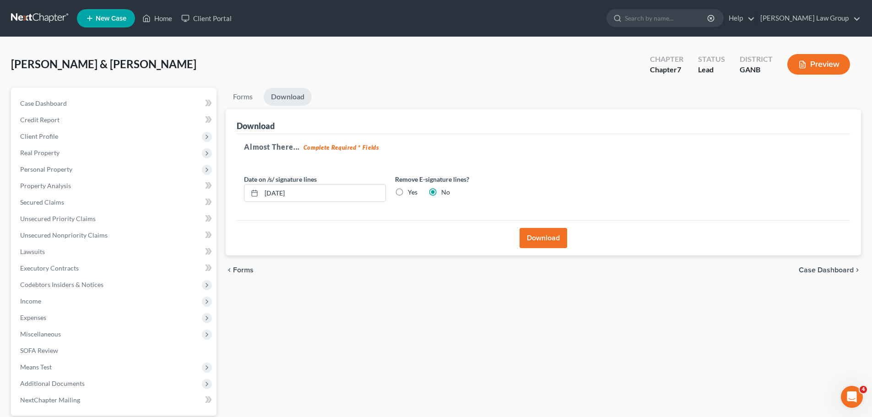
click at [513, 236] on div "Download" at bounding box center [543, 237] width 613 height 35
click at [544, 237] on button "Download" at bounding box center [544, 238] width 48 height 20
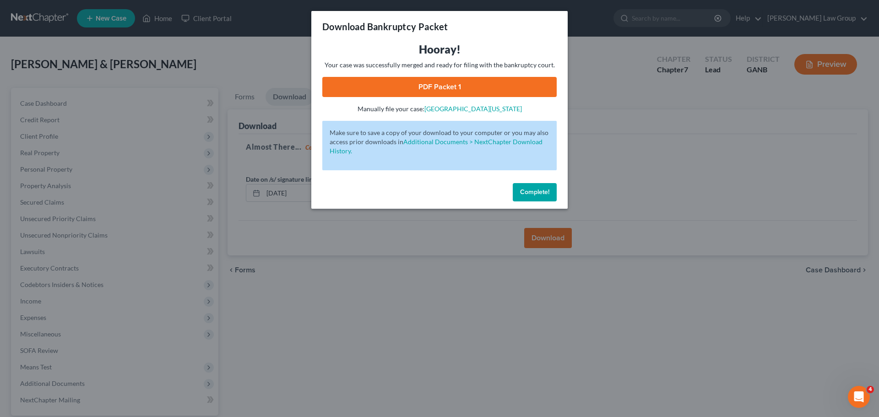
click at [446, 88] on link "PDF Packet 1" at bounding box center [439, 87] width 234 height 20
click at [533, 191] on span "Complete!" at bounding box center [534, 192] width 29 height 8
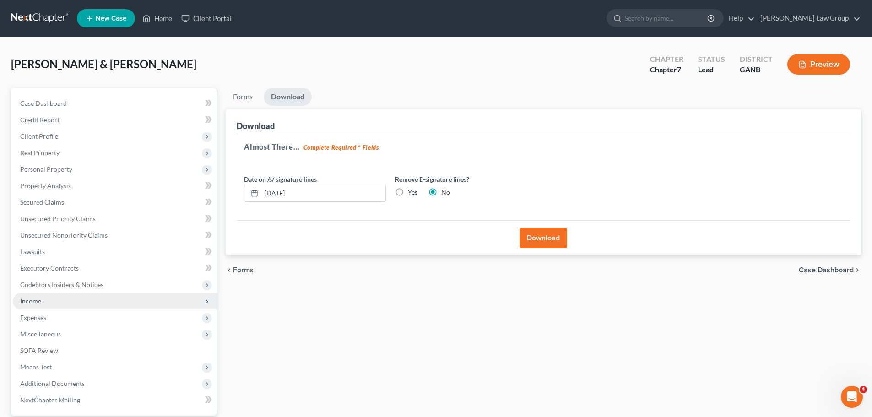
click at [48, 299] on span "Income" at bounding box center [115, 301] width 204 height 16
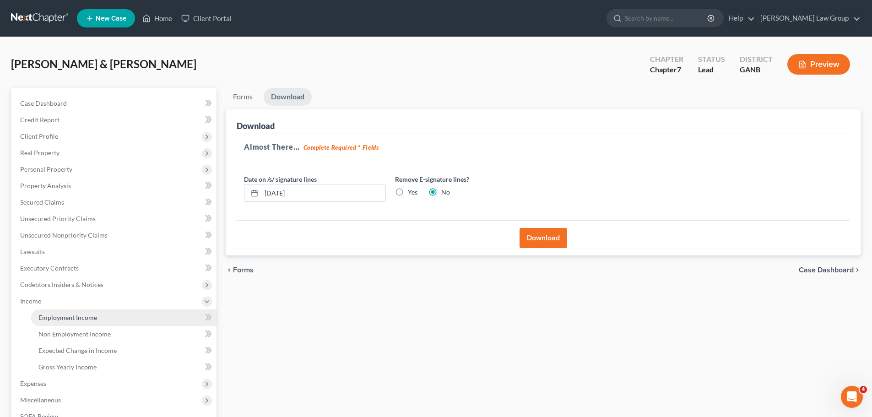
click at [94, 314] on span "Employment Income" at bounding box center [67, 318] width 59 height 8
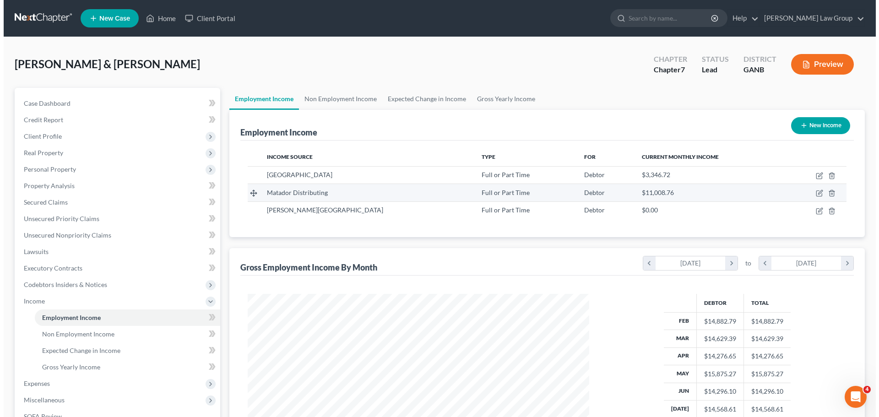
scroll to position [171, 360]
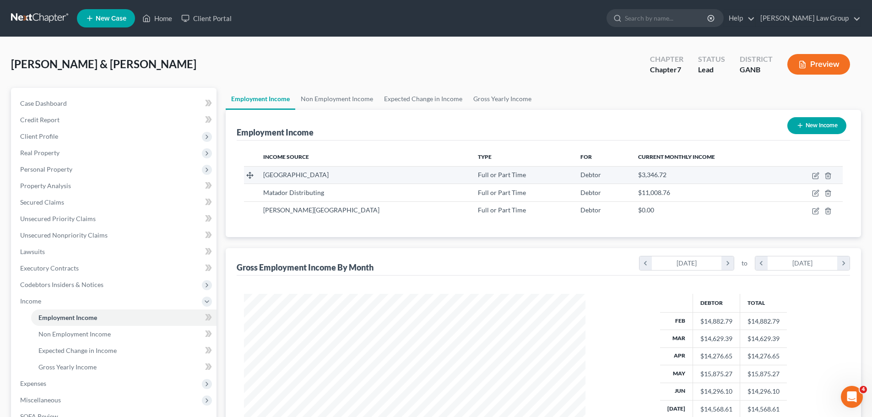
click at [818, 171] on td at bounding box center [811, 174] width 62 height 17
drag, startPoint x: 813, startPoint y: 172, endPoint x: 801, endPoint y: 168, distance: 13.5
click at [802, 168] on td at bounding box center [811, 174] width 62 height 17
click at [801, 168] on td at bounding box center [811, 174] width 62 height 17
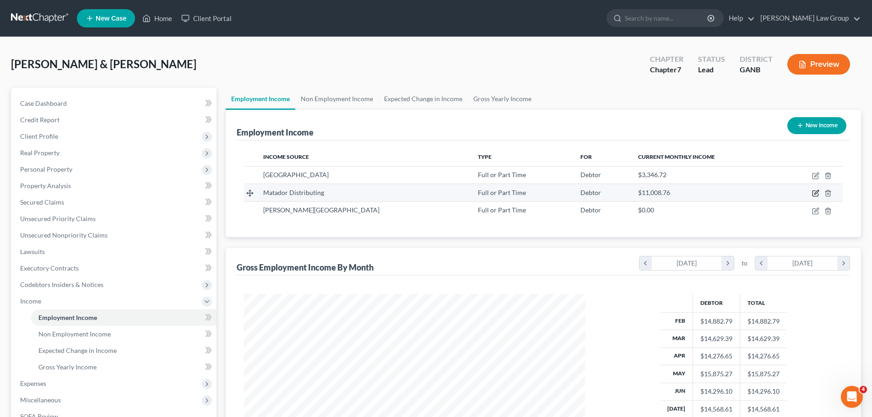
click at [814, 191] on icon "button" at bounding box center [814, 193] width 5 height 5
select select "0"
select select "10"
select select "1"
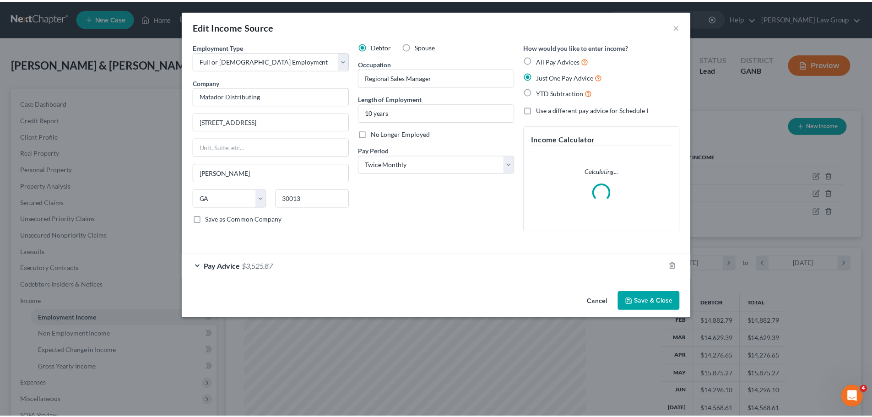
scroll to position [172, 363]
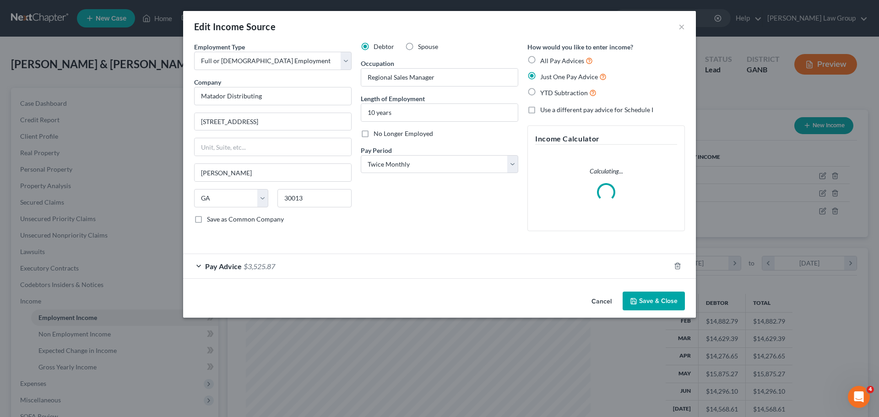
click at [418, 43] on label "Spouse" at bounding box center [428, 46] width 20 height 9
click at [422, 43] on input "Spouse" at bounding box center [425, 45] width 6 height 6
radio input "true"
click at [666, 301] on button "Save & Close" at bounding box center [654, 301] width 62 height 19
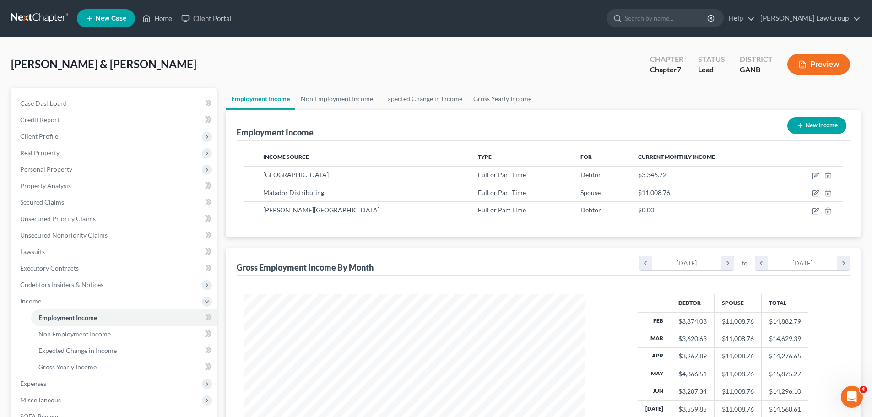
scroll to position [152, 0]
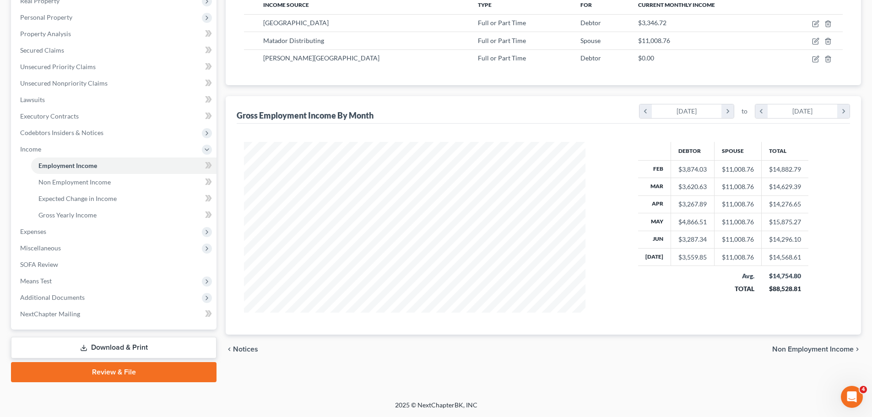
click at [116, 347] on link "Download & Print" at bounding box center [114, 348] width 206 height 22
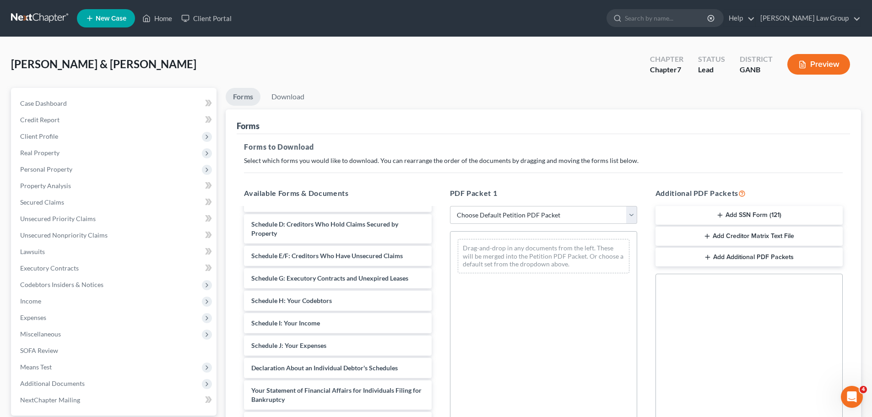
scroll to position [183, 0]
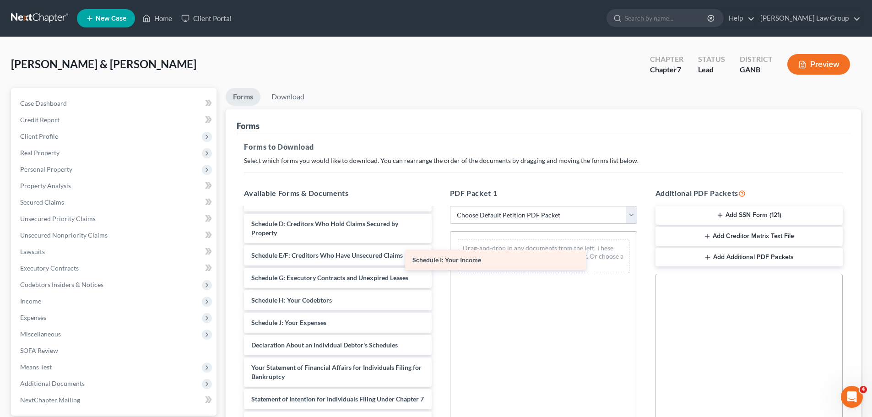
drag, startPoint x: 308, startPoint y: 316, endPoint x: 510, endPoint y: 255, distance: 211.4
click at [439, 255] on div "Schedule I: Your Income [PERSON_NAME]- [GEOGRAPHIC_DATA] paystubs- current job-…" at bounding box center [338, 293] width 202 height 537
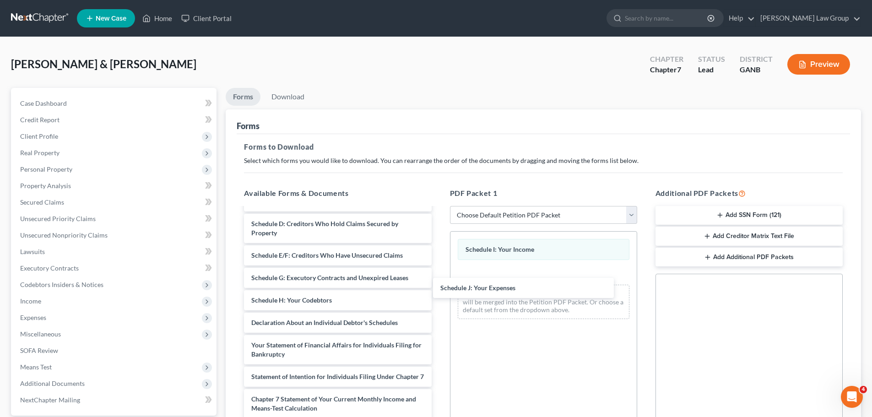
drag, startPoint x: 293, startPoint y: 315, endPoint x: 293, endPoint y: 325, distance: 10.1
click at [439, 280] on div "Schedule J: Your Expenses [PERSON_NAME]- [GEOGRAPHIC_DATA] paystubs- current jo…" at bounding box center [338, 282] width 202 height 515
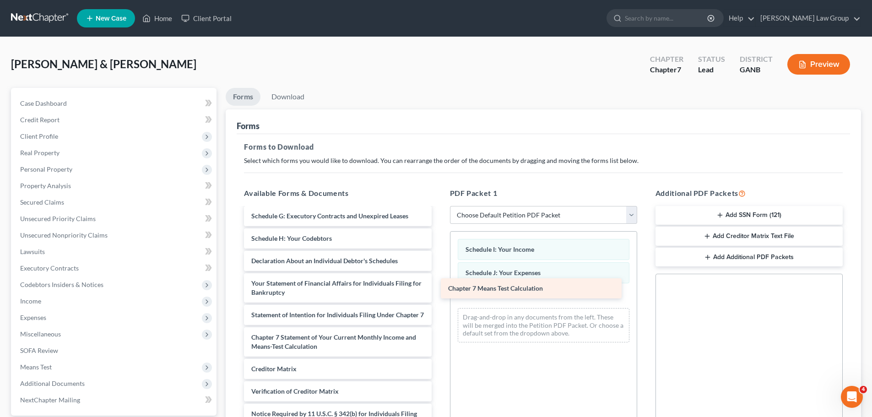
scroll to position [245, 0]
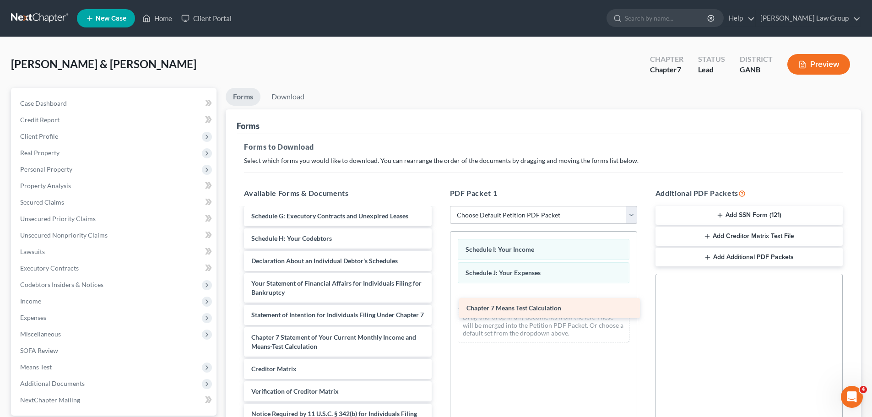
drag, startPoint x: 297, startPoint y: 349, endPoint x: 512, endPoint y: 310, distance: 218.5
click at [439, 310] on div "Chapter 7 Means Test Calculation [PERSON_NAME]- [GEOGRAPHIC_DATA] paystubs- cur…" at bounding box center [338, 209] width 202 height 492
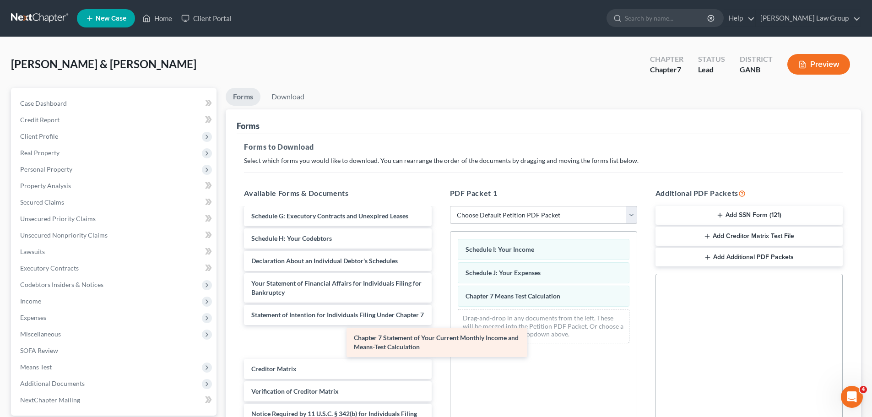
scroll to position [213, 0]
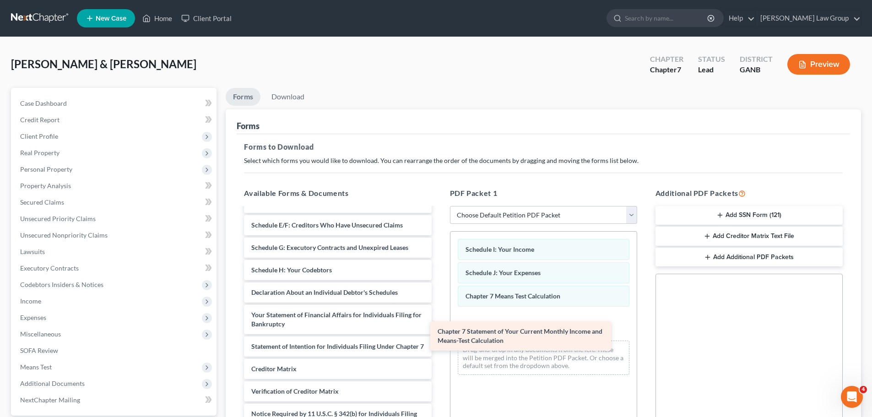
drag, startPoint x: 330, startPoint y: 346, endPoint x: 501, endPoint y: 338, distance: 170.5
click at [439, 340] on div "Chapter 7 Statement of Your Current Monthly Income and Means-Test Calculation […" at bounding box center [338, 225] width 202 height 460
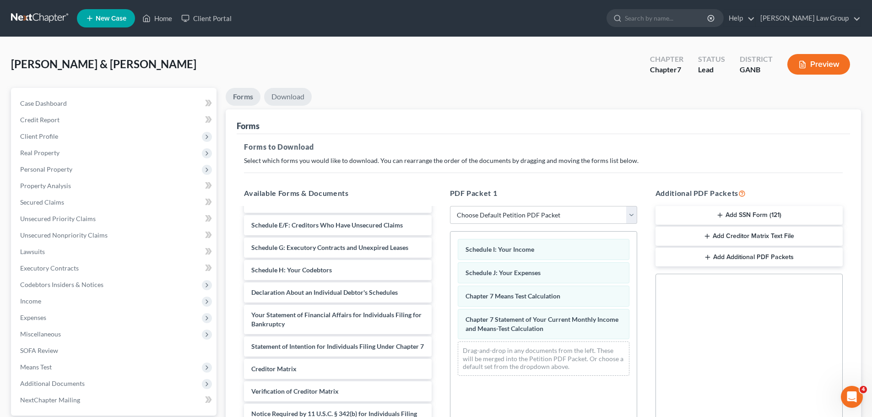
click at [285, 92] on link "Download" at bounding box center [288, 97] width 48 height 18
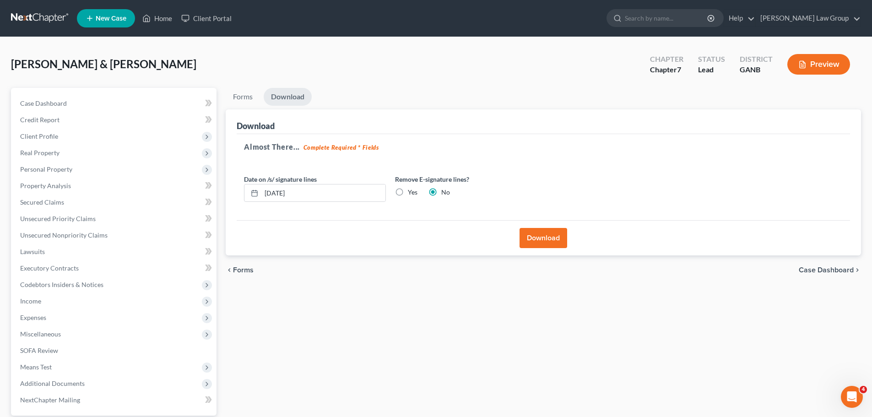
click at [537, 240] on button "Download" at bounding box center [544, 238] width 48 height 20
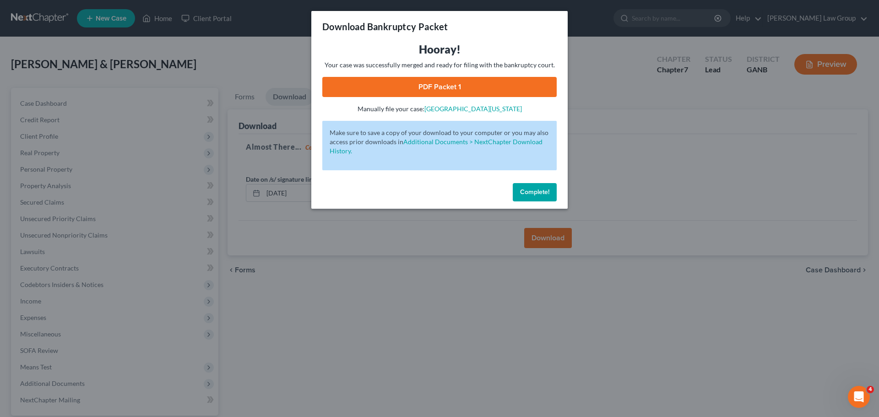
click at [438, 79] on link "PDF Packet 1" at bounding box center [439, 87] width 234 height 20
click at [532, 184] on button "Complete!" at bounding box center [535, 192] width 44 height 18
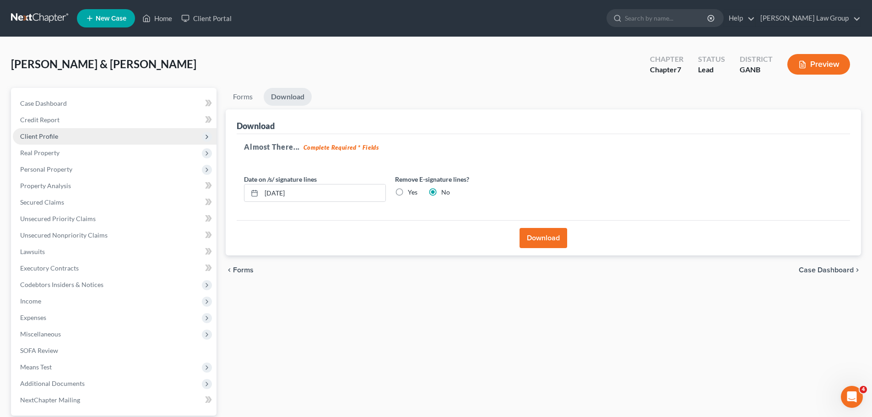
click at [47, 132] on span "Client Profile" at bounding box center [39, 136] width 38 height 8
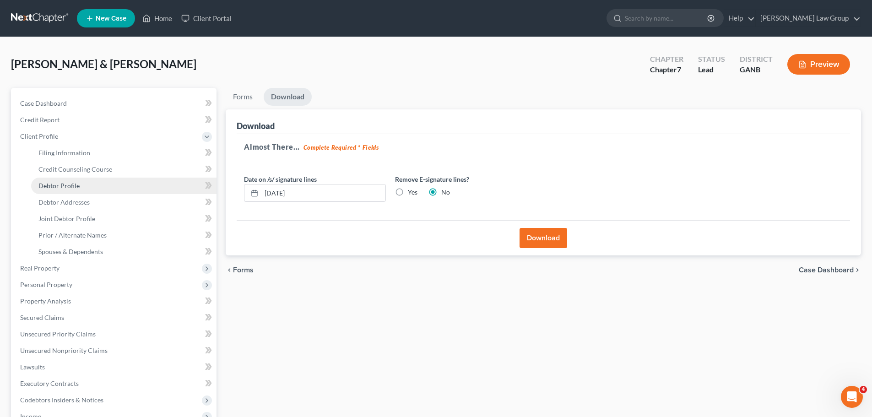
click at [78, 185] on span "Debtor Profile" at bounding box center [58, 186] width 41 height 8
select select "1"
select select "3"
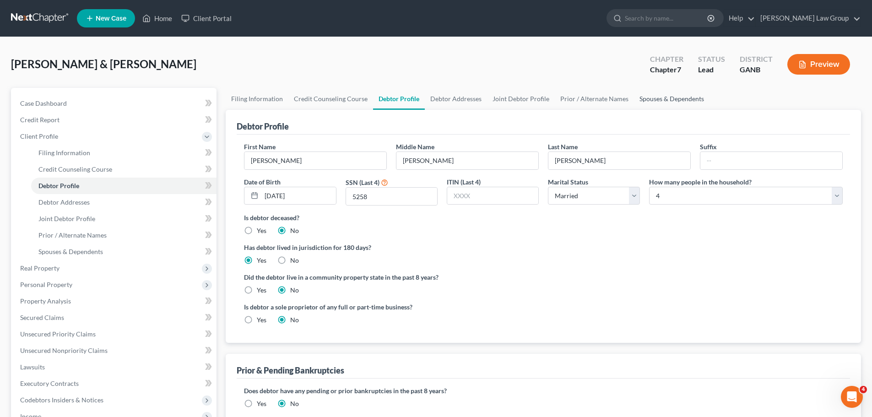
click at [643, 89] on link "Spouses & Dependents" at bounding box center [672, 99] width 76 height 22
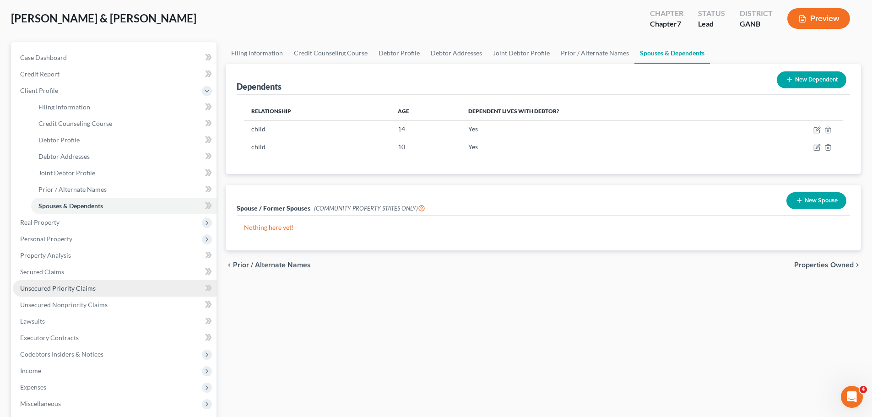
click at [102, 282] on link "Unsecured Priority Claims" at bounding box center [115, 288] width 204 height 16
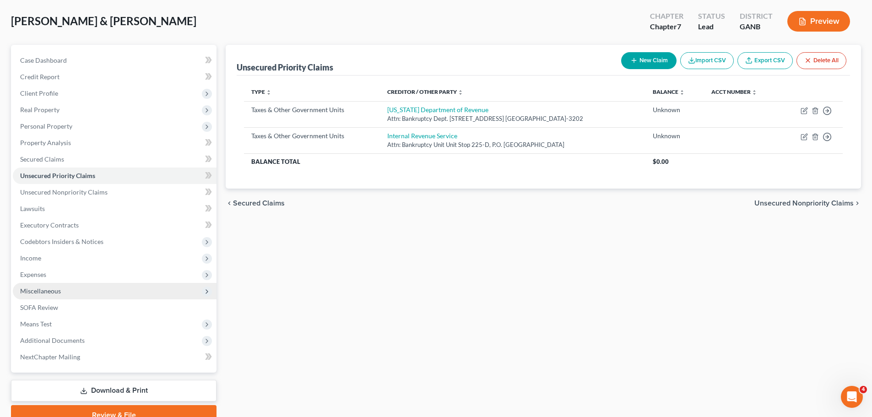
scroll to position [86, 0]
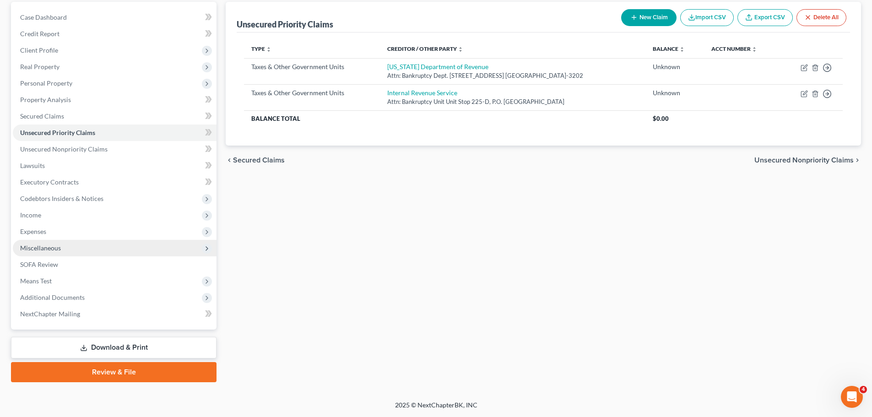
drag, startPoint x: 83, startPoint y: 228, endPoint x: 87, endPoint y: 246, distance: 18.2
click at [83, 228] on span "Expenses" at bounding box center [115, 231] width 204 height 16
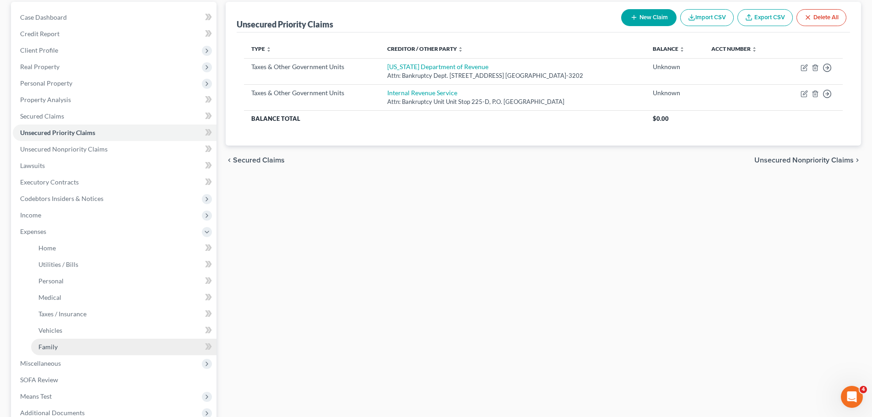
click at [60, 349] on link "Family" at bounding box center [123, 347] width 185 height 16
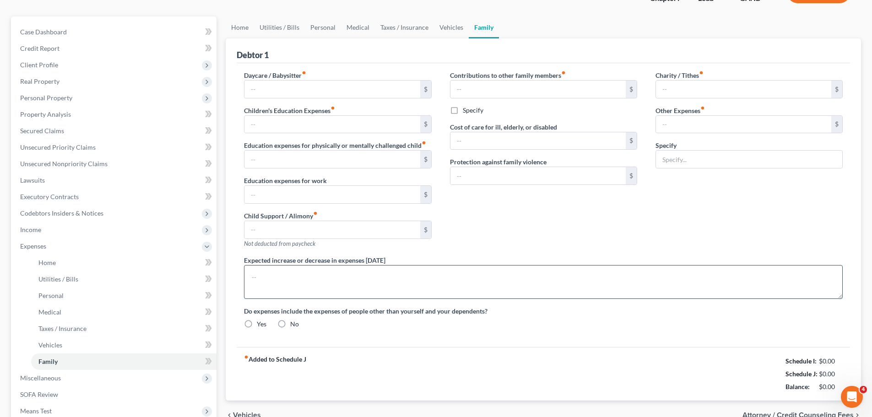
type input "0.00"
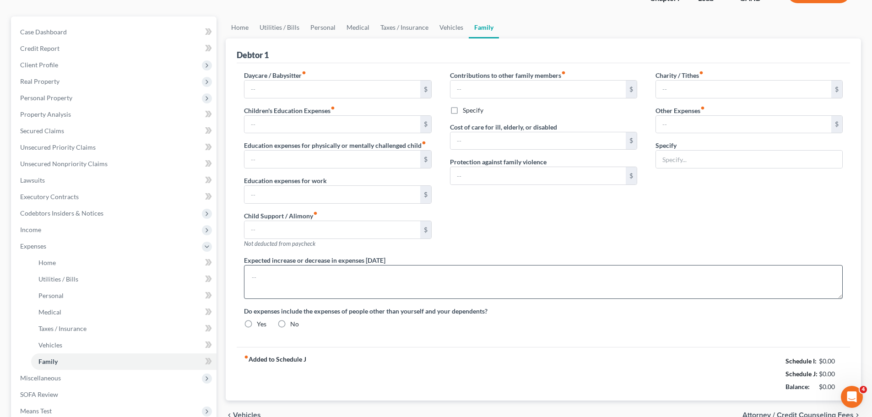
type input "0.00"
type input "100.00"
type input "0.00"
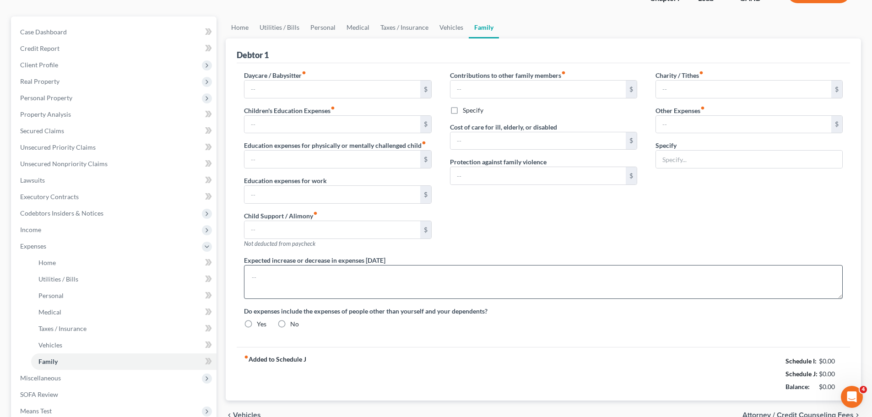
radio input "true"
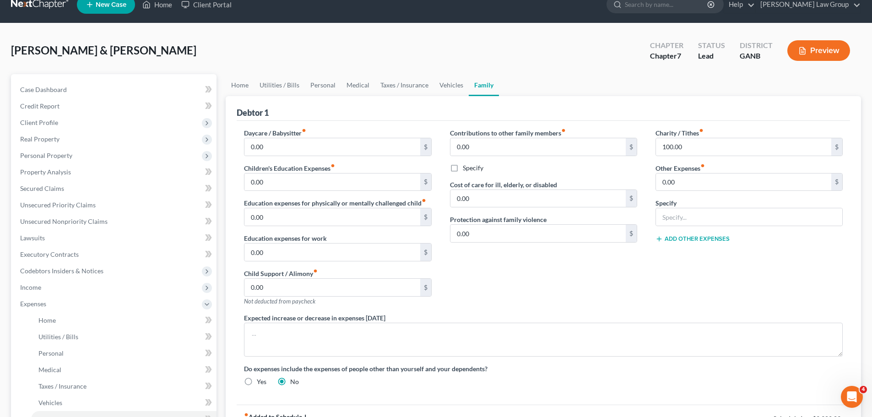
scroll to position [183, 0]
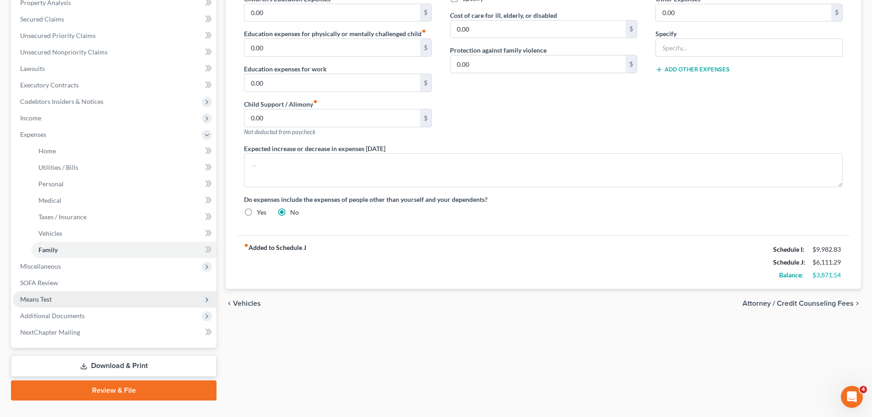
click at [157, 298] on span "Means Test" at bounding box center [115, 299] width 204 height 16
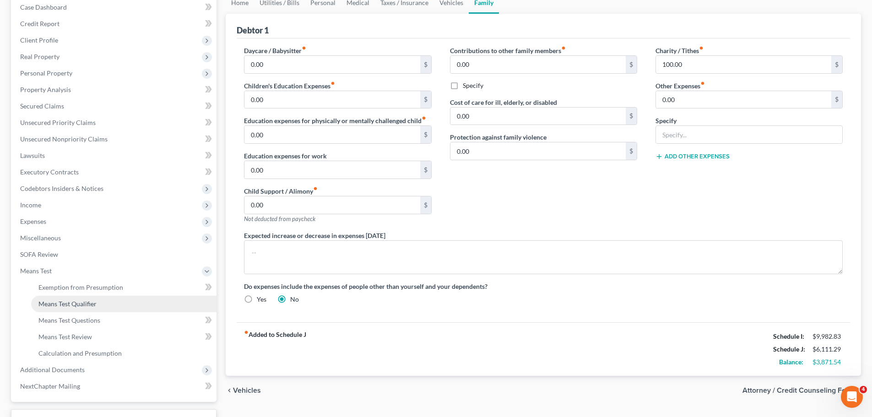
scroll to position [168, 0]
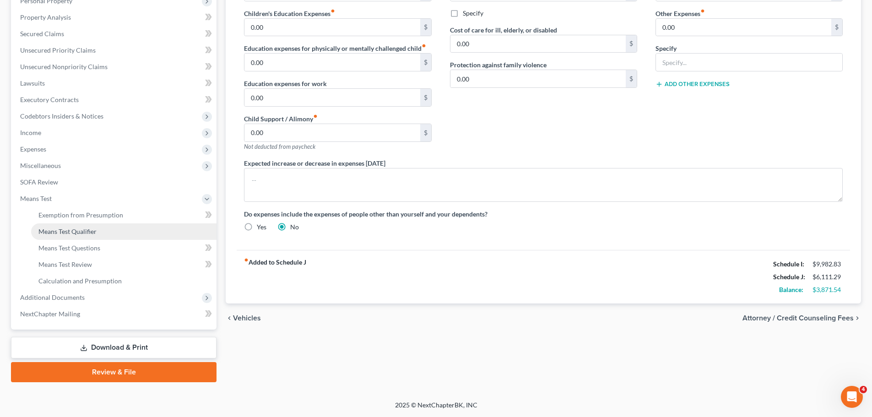
click at [86, 227] on link "Means Test Qualifier" at bounding box center [123, 231] width 185 height 16
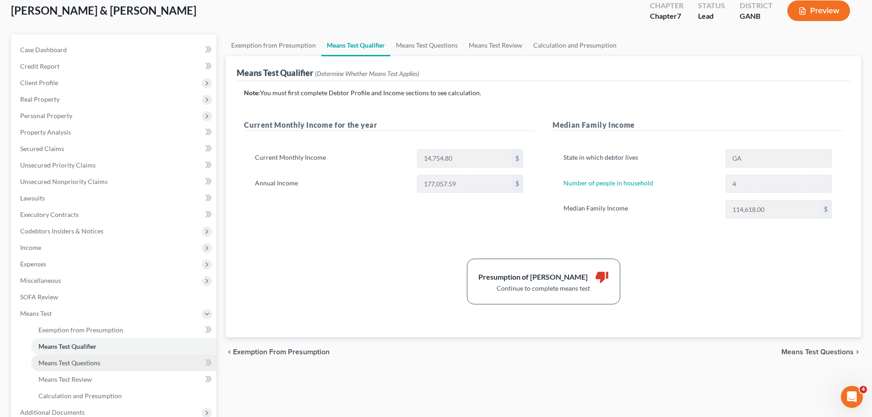
scroll to position [137, 0]
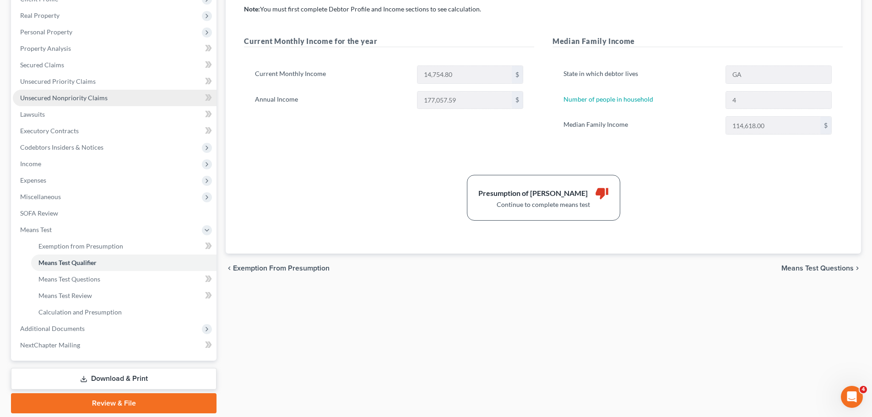
click at [94, 97] on span "Unsecured Nonpriority Claims" at bounding box center [63, 98] width 87 height 8
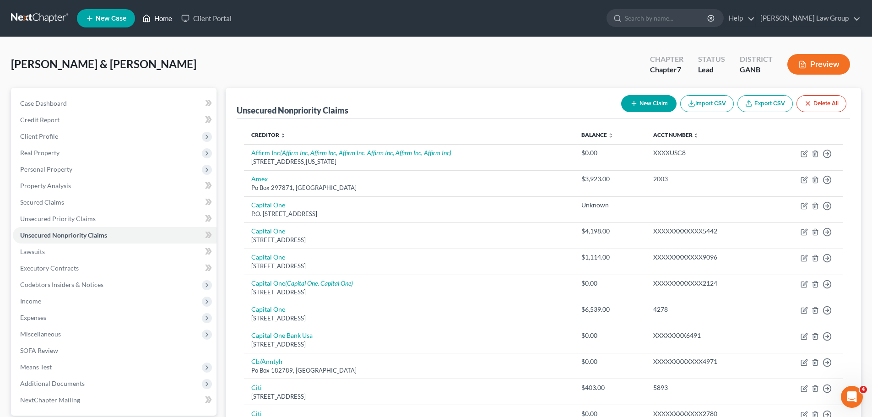
drag, startPoint x: 167, startPoint y: 21, endPoint x: 474, endPoint y: 54, distance: 308.6
click at [167, 21] on link "Home" at bounding box center [157, 18] width 39 height 16
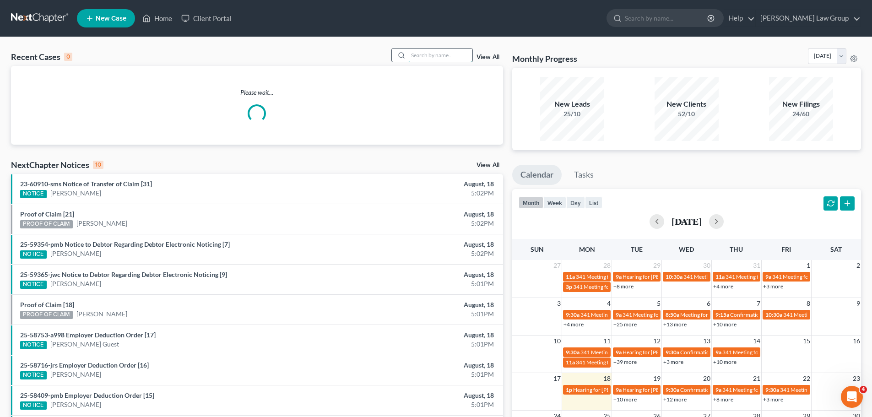
click at [430, 54] on input "search" at bounding box center [440, 55] width 64 height 13
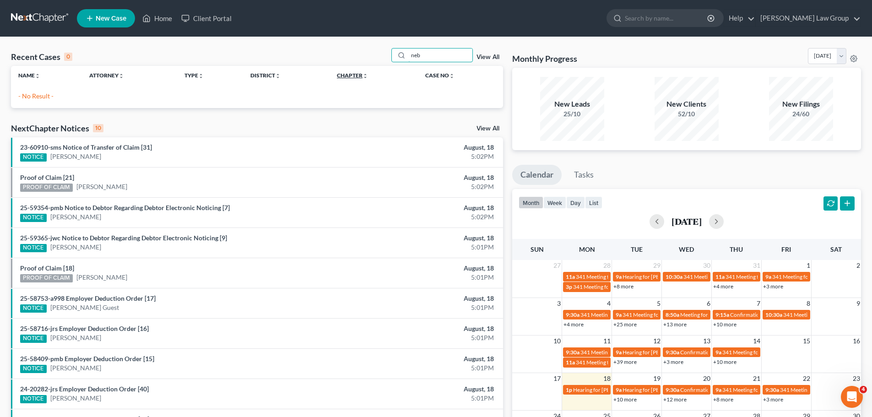
type input "neb"
click at [491, 60] on link "View All" at bounding box center [488, 57] width 23 height 6
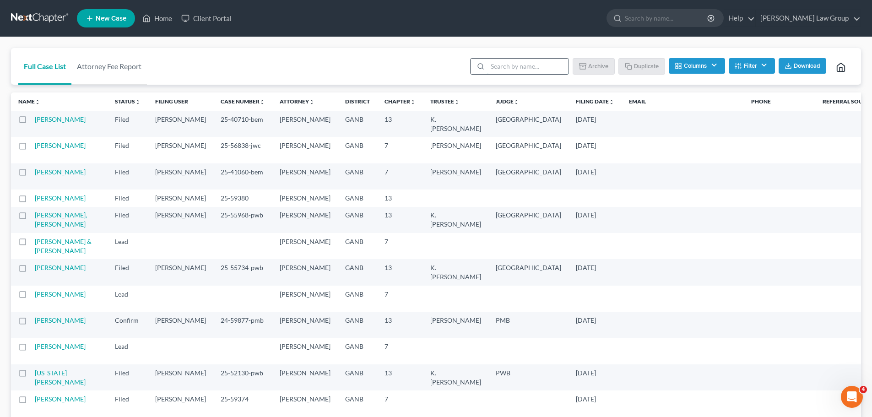
click at [507, 65] on input "search" at bounding box center [527, 67] width 81 height 16
click at [532, 62] on input "search" at bounding box center [527, 67] width 81 height 16
click at [521, 67] on input "search" at bounding box center [527, 67] width 81 height 16
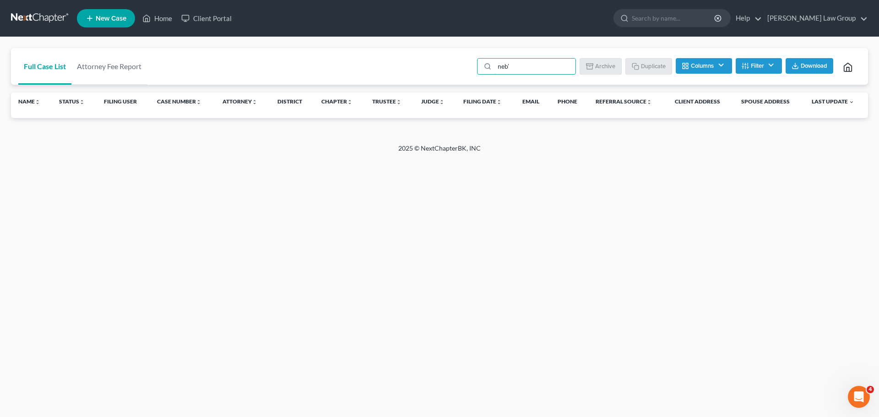
type input "neb'"
click at [750, 64] on button "Filter" at bounding box center [759, 66] width 46 height 16
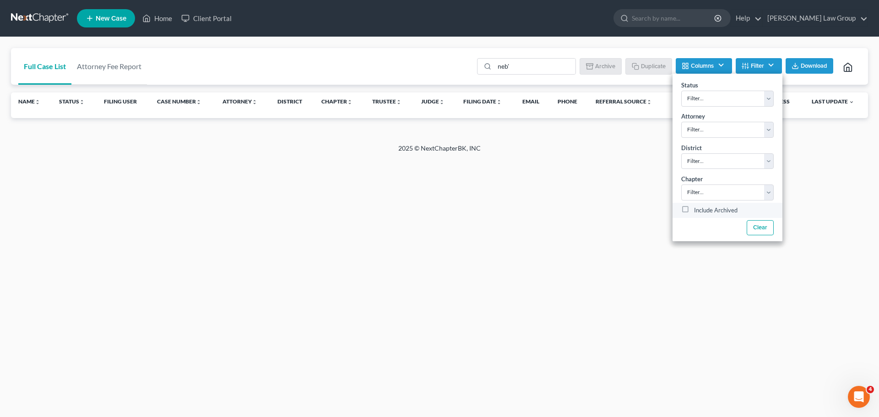
click at [694, 211] on label "Include Archived" at bounding box center [715, 210] width 43 height 11
click at [698, 211] on input "Include Archived" at bounding box center [701, 208] width 6 height 6
checkbox input "true"
click at [531, 72] on input "neb'" at bounding box center [534, 67] width 81 height 16
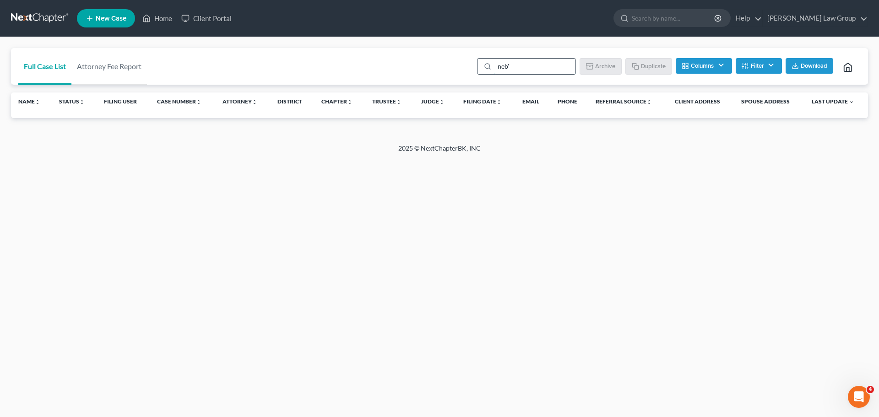
type input "neb"
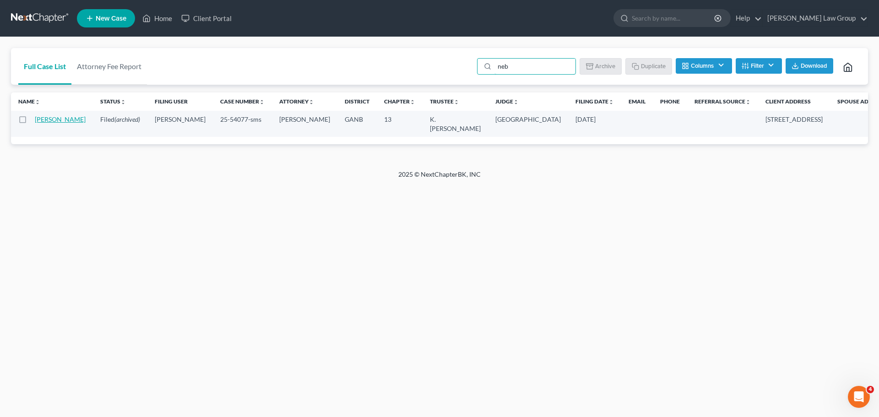
click at [47, 122] on link "[PERSON_NAME]" at bounding box center [60, 119] width 51 height 8
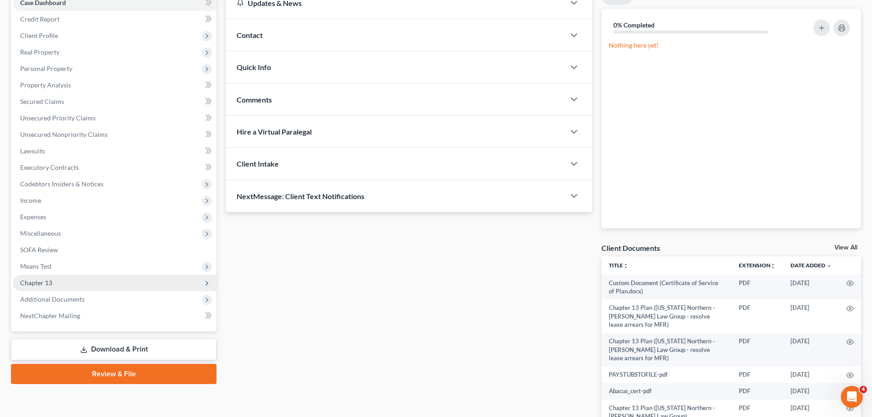
scroll to position [148, 0]
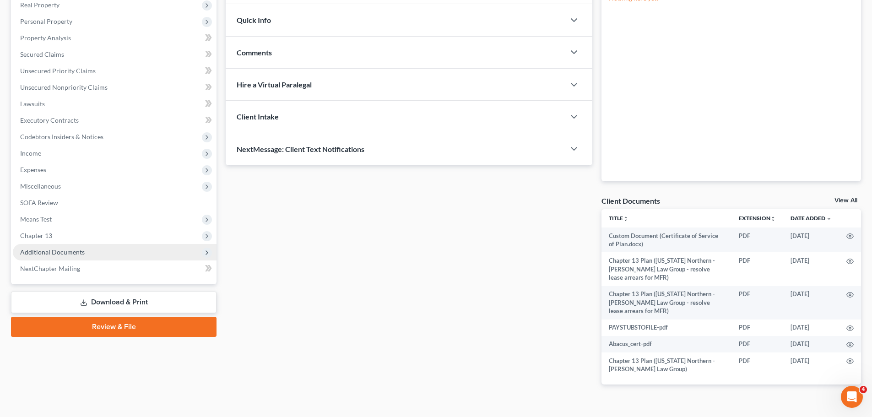
click at [68, 252] on span "Additional Documents" at bounding box center [52, 252] width 65 height 8
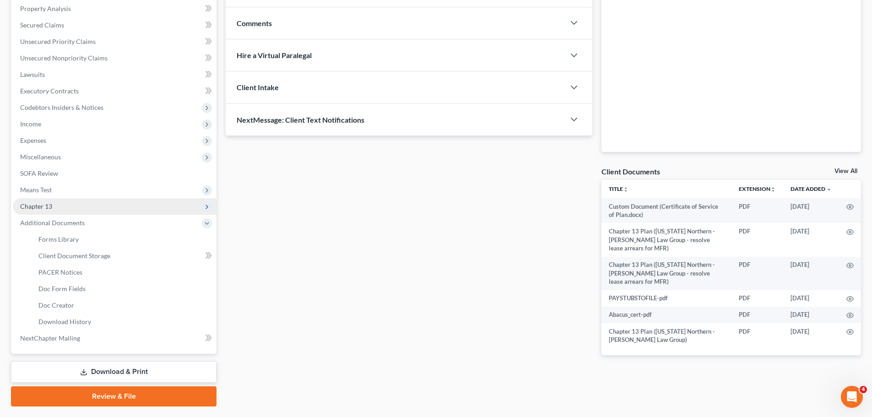
scroll to position [194, 0]
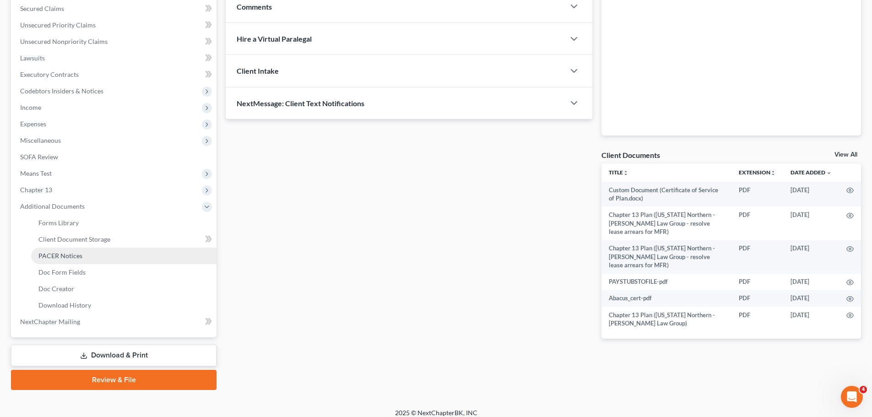
click at [67, 252] on span "PACER Notices" at bounding box center [60, 256] width 44 height 8
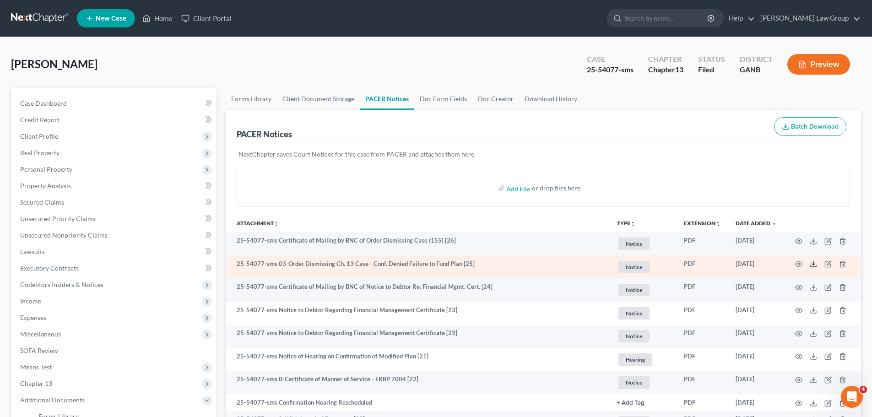
click at [812, 264] on polyline at bounding box center [813, 264] width 3 height 1
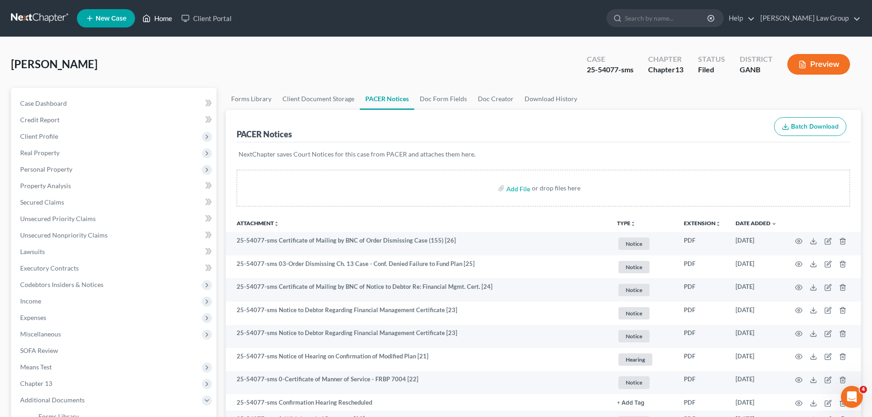
click at [161, 19] on link "Home" at bounding box center [157, 18] width 39 height 16
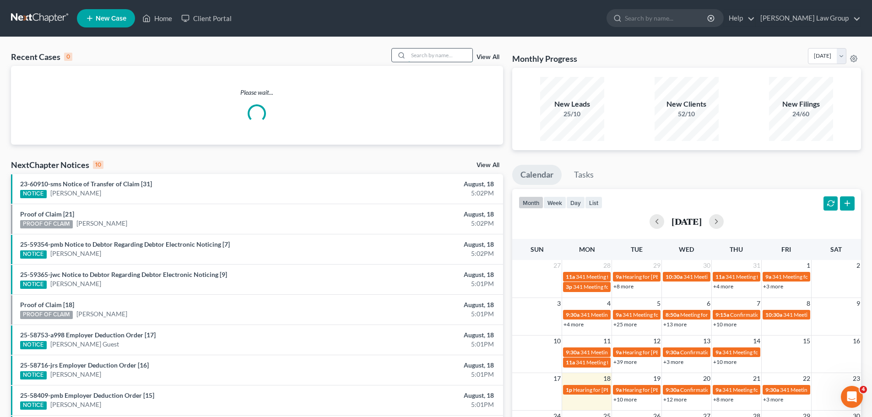
click at [442, 57] on input "search" at bounding box center [440, 55] width 64 height 13
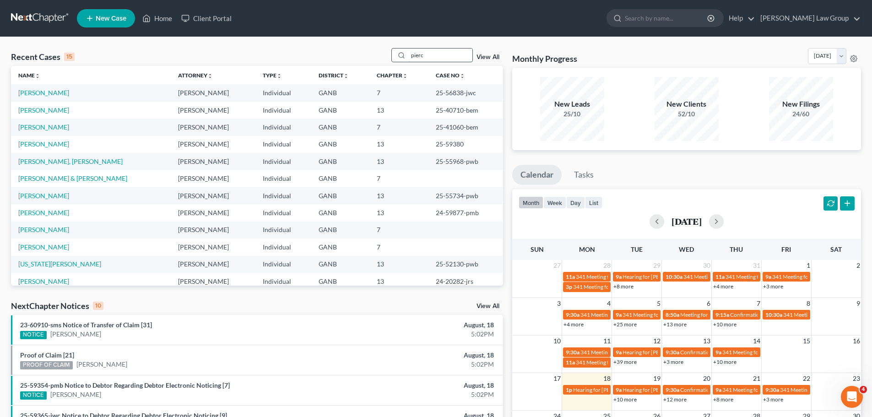
type input "pierc"
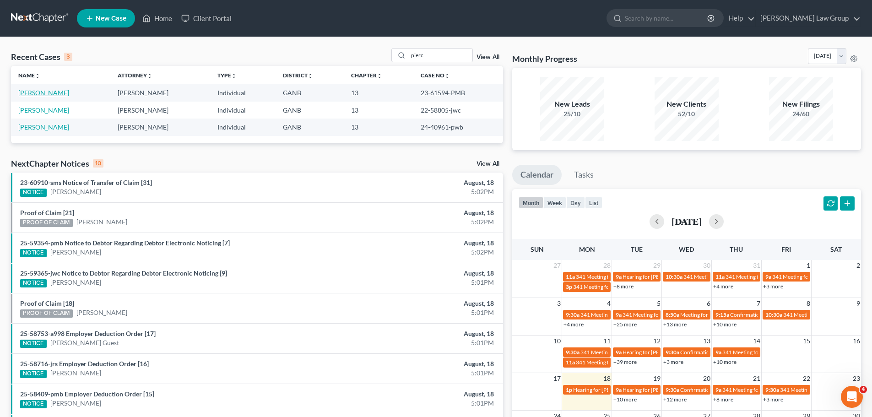
click at [43, 93] on link "[PERSON_NAME]" at bounding box center [43, 93] width 51 height 8
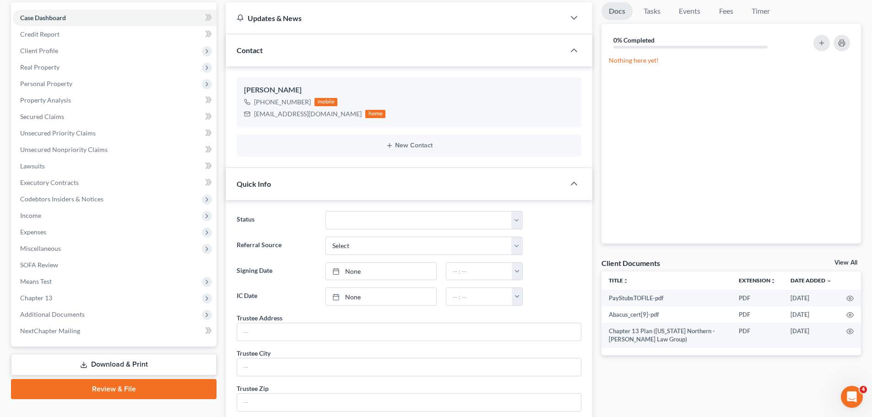
scroll to position [229, 0]
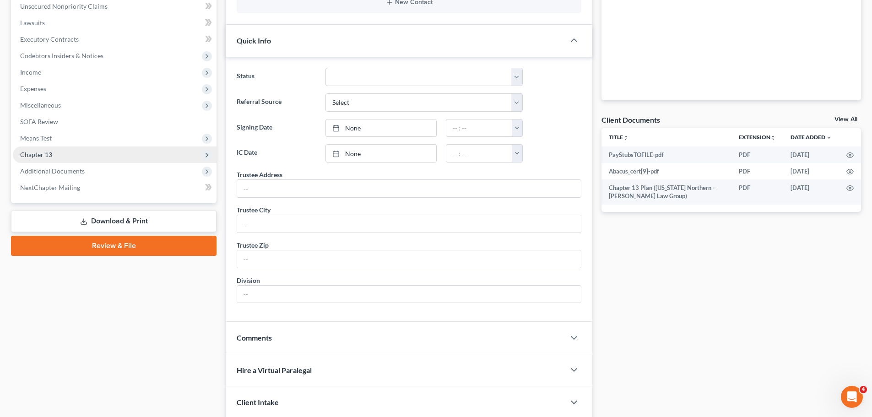
click at [135, 155] on span "Chapter 13" at bounding box center [115, 154] width 204 height 16
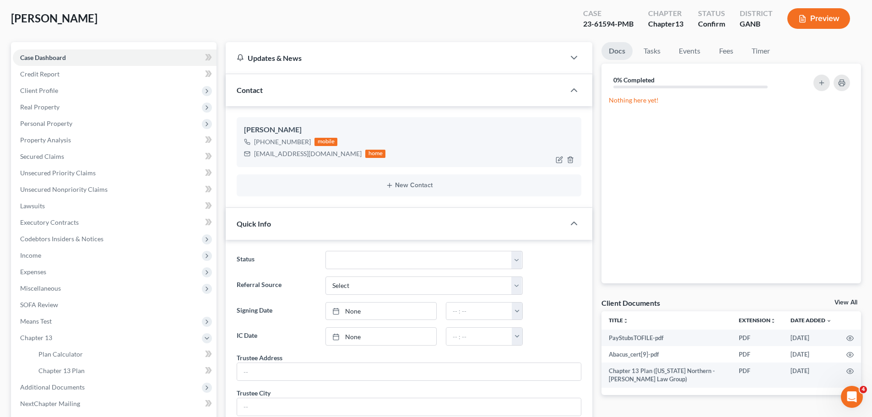
scroll to position [183, 0]
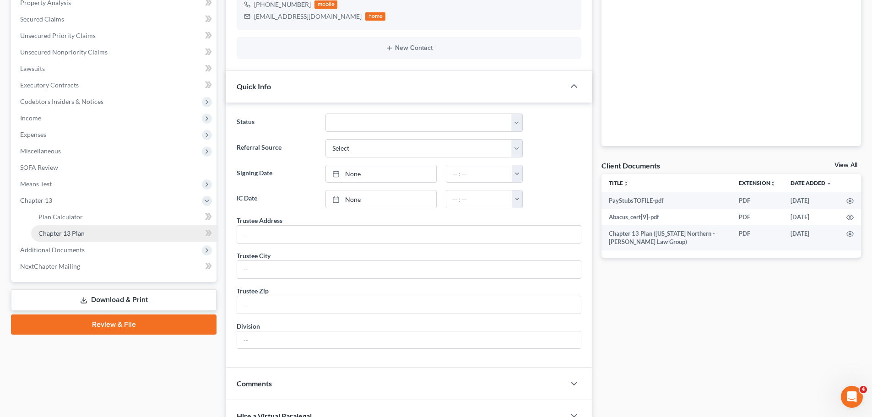
click at [112, 228] on link "Chapter 13 Plan" at bounding box center [123, 233] width 185 height 16
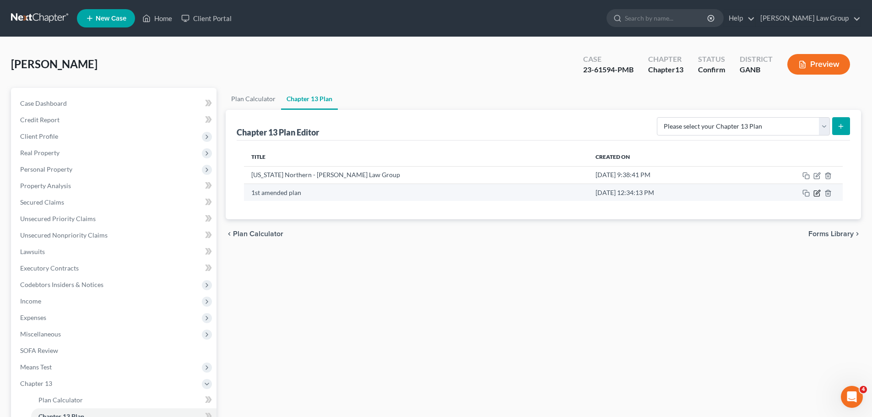
click at [815, 196] on icon "button" at bounding box center [816, 193] width 5 height 5
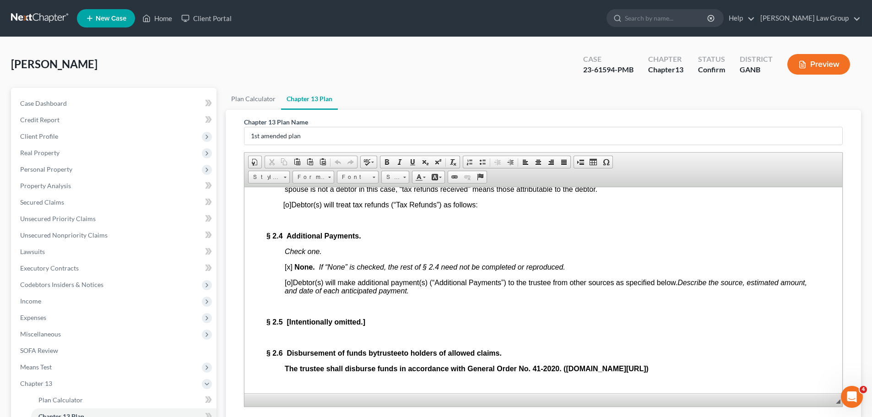
scroll to position [1053, 0]
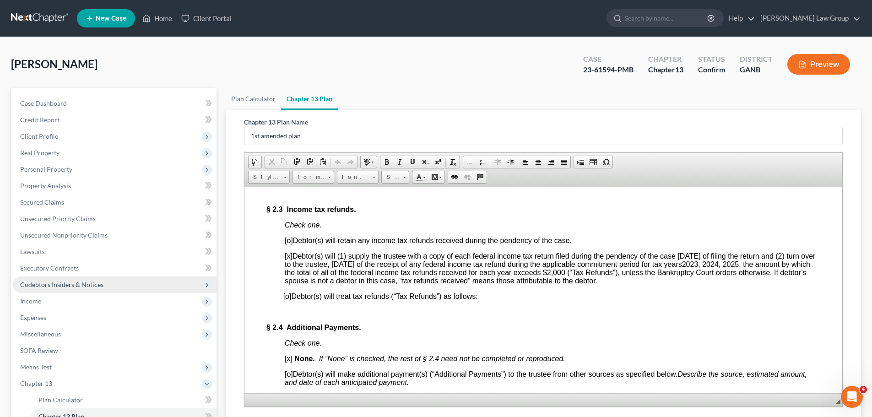
click at [94, 290] on span "Codebtors Insiders & Notices" at bounding box center [115, 284] width 204 height 16
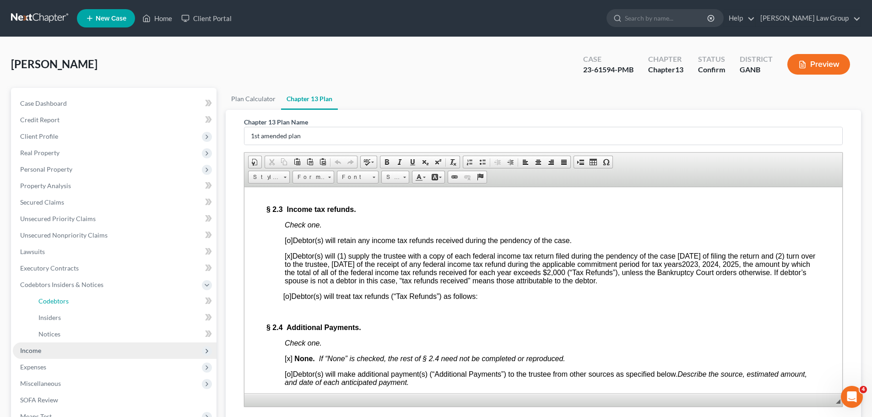
click at [88, 297] on link "Codebtors" at bounding box center [123, 301] width 185 height 16
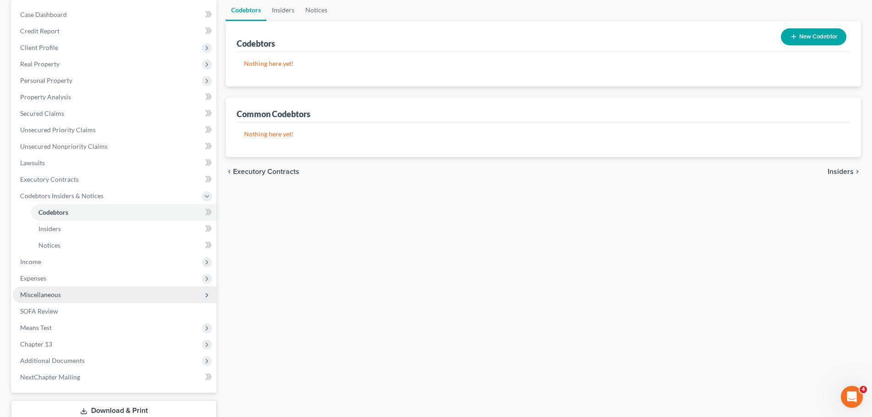
scroll to position [92, 0]
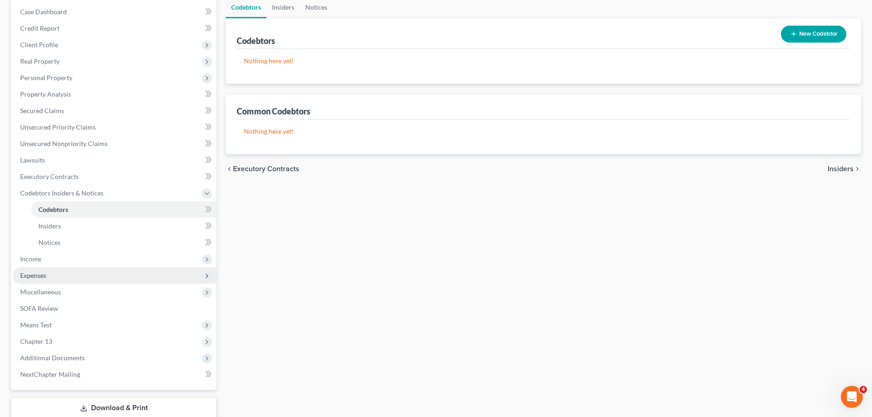
drag, startPoint x: 70, startPoint y: 263, endPoint x: 84, endPoint y: 268, distance: 14.6
click at [70, 263] on span "Income" at bounding box center [115, 259] width 204 height 16
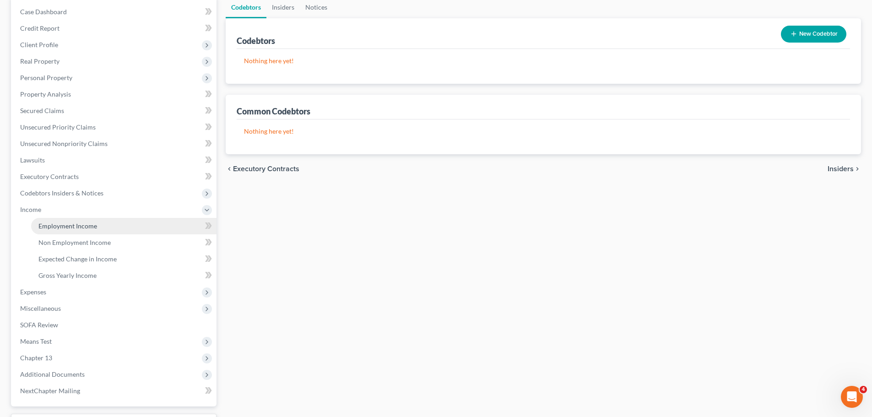
click at [82, 230] on link "Employment Income" at bounding box center [123, 226] width 185 height 16
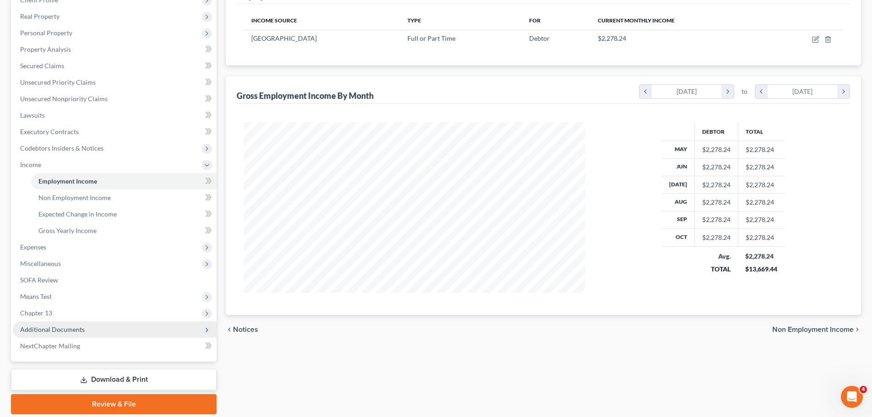
scroll to position [137, 0]
click at [93, 327] on span "Additional Documents" at bounding box center [115, 328] width 204 height 16
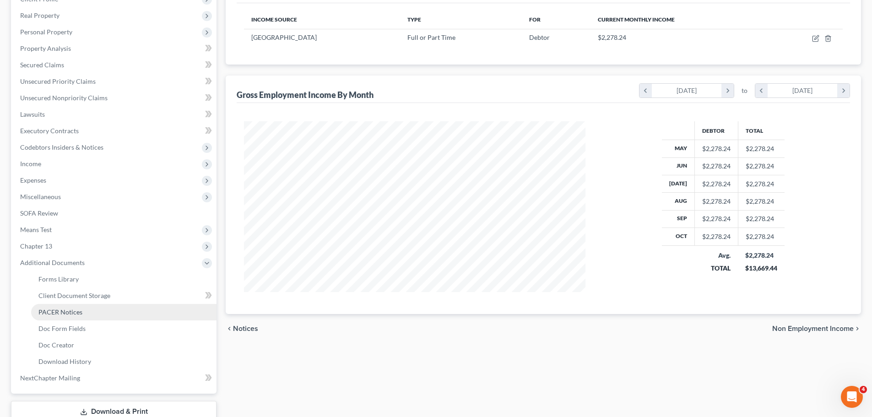
click at [78, 310] on span "PACER Notices" at bounding box center [60, 312] width 44 height 8
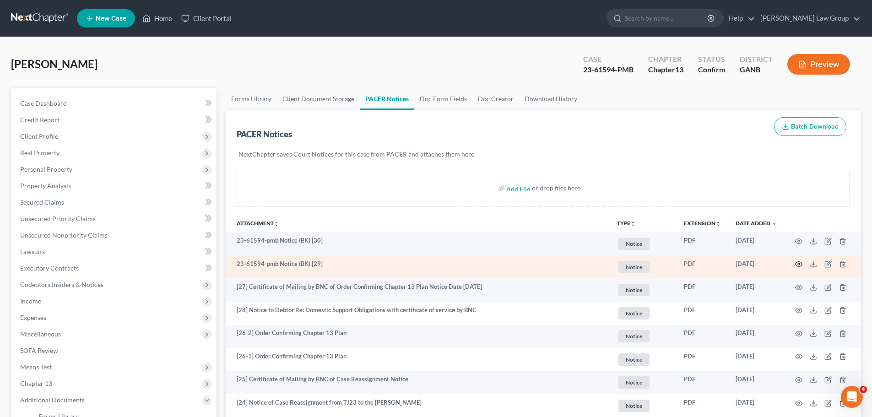
click at [800, 266] on icon "button" at bounding box center [798, 263] width 7 height 7
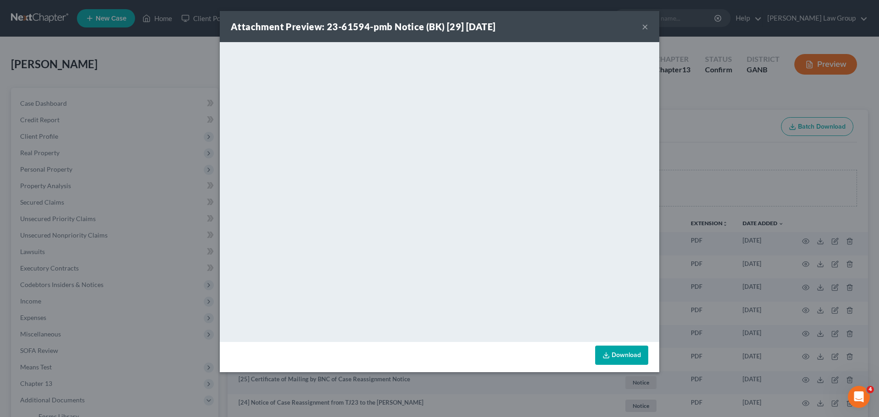
click at [645, 24] on button "×" at bounding box center [645, 26] width 6 height 11
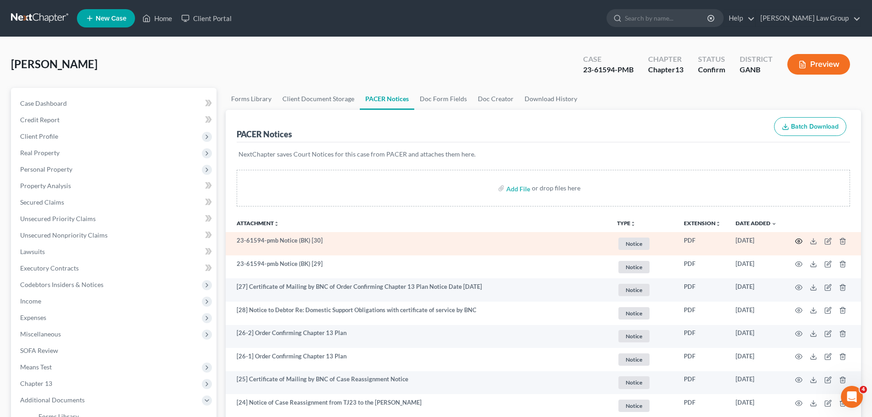
click at [800, 238] on icon "button" at bounding box center [798, 241] width 7 height 7
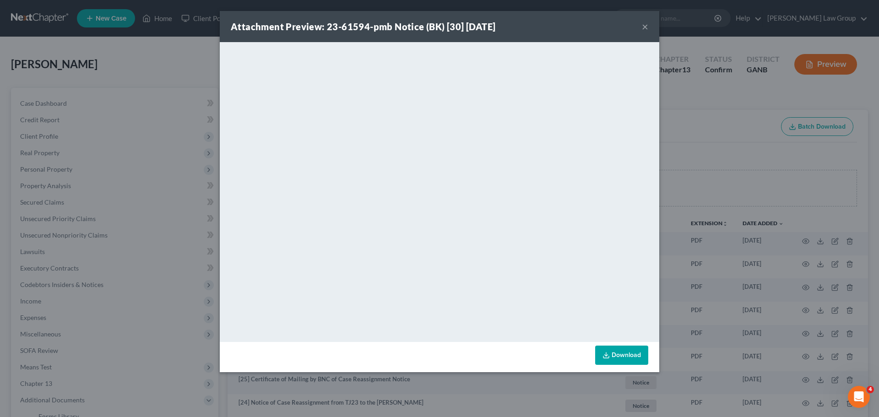
click at [643, 28] on button "×" at bounding box center [645, 26] width 6 height 11
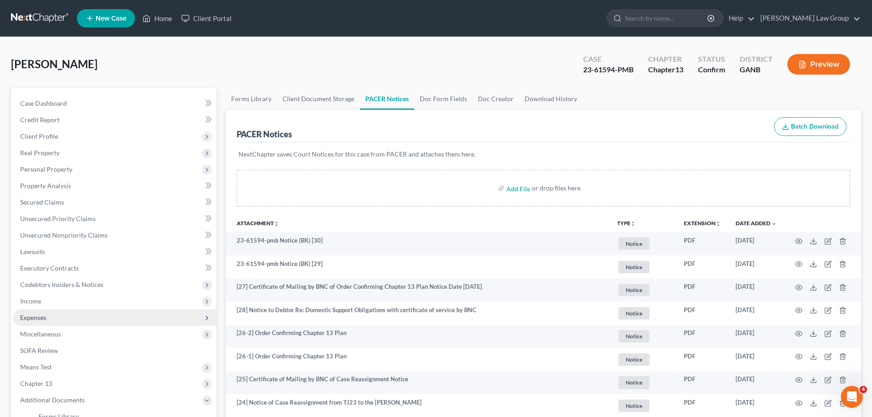
drag, startPoint x: 72, startPoint y: 307, endPoint x: 81, endPoint y: 318, distance: 14.0
click at [72, 307] on span "Income" at bounding box center [115, 301] width 204 height 16
click at [81, 318] on span "Employment Income" at bounding box center [67, 318] width 59 height 8
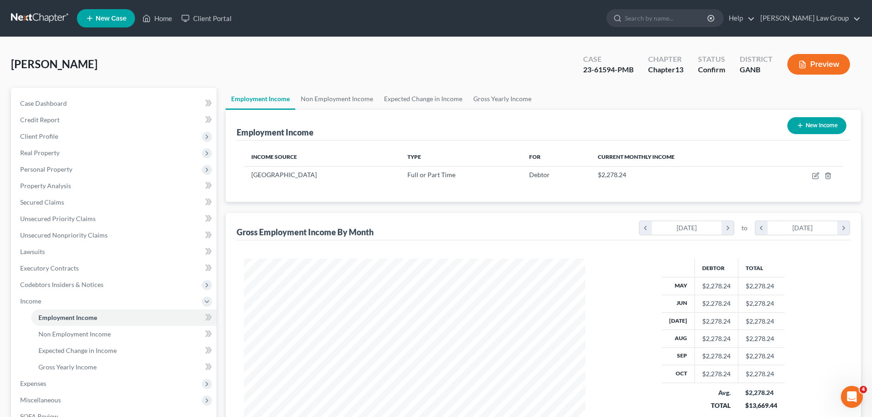
scroll to position [171, 360]
click at [347, 100] on link "Non Employment Income" at bounding box center [336, 99] width 83 height 22
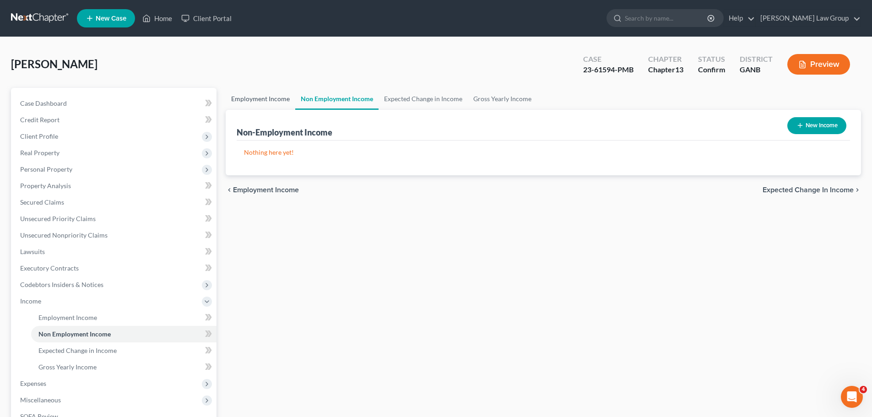
click at [275, 102] on link "Employment Income" at bounding box center [261, 99] width 70 height 22
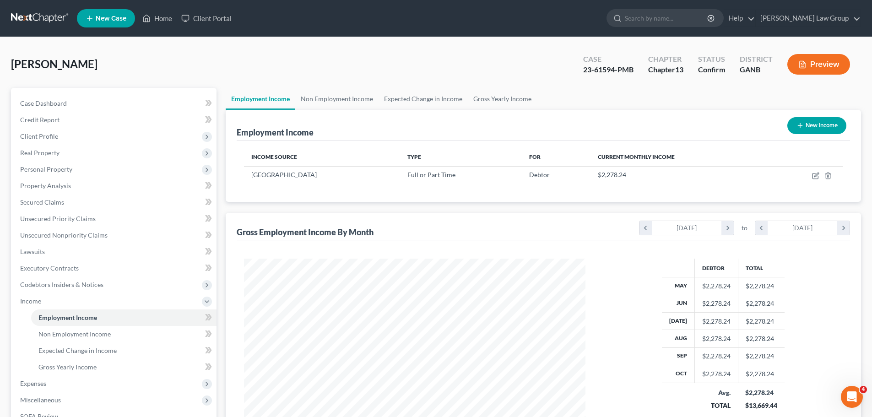
scroll to position [171, 360]
click at [363, 99] on link "Non Employment Income" at bounding box center [336, 99] width 83 height 22
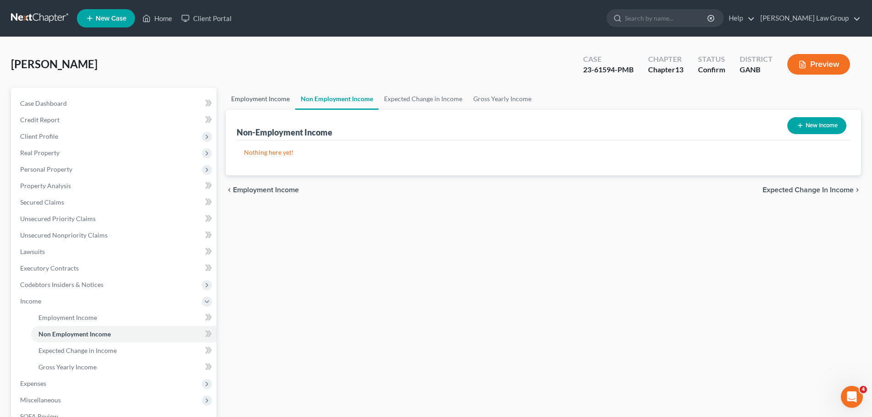
click at [254, 105] on link "Employment Income" at bounding box center [261, 99] width 70 height 22
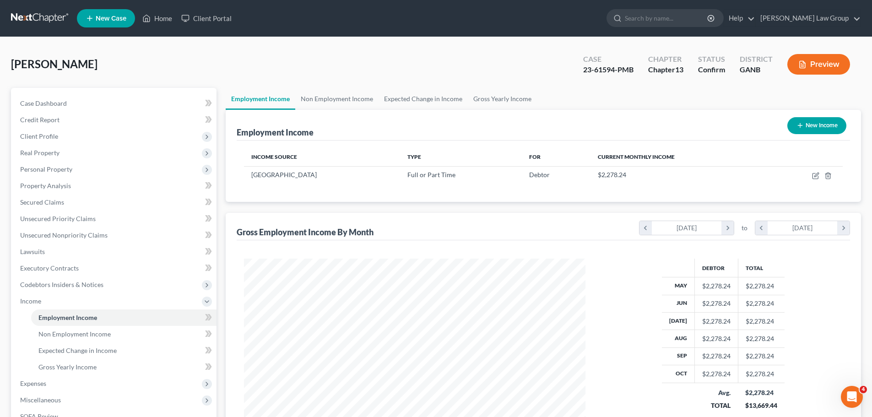
scroll to position [171, 360]
click at [153, 13] on link "Home" at bounding box center [157, 18] width 39 height 16
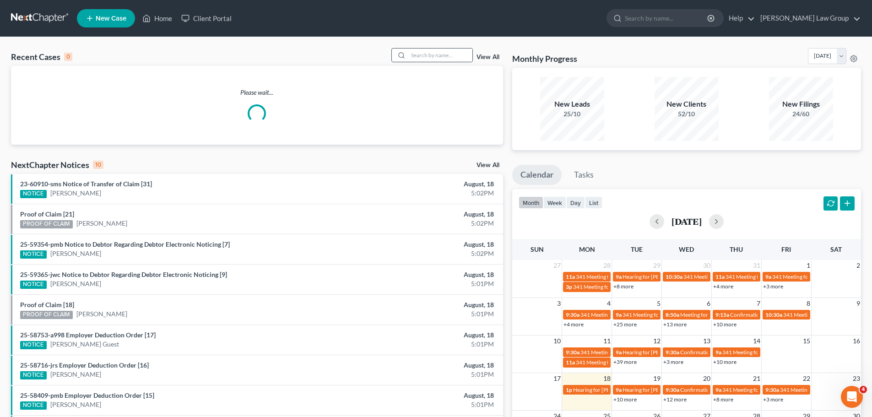
click at [432, 48] on div at bounding box center [431, 55] width 81 height 14
click at [422, 54] on input "search" at bounding box center [440, 55] width 64 height 13
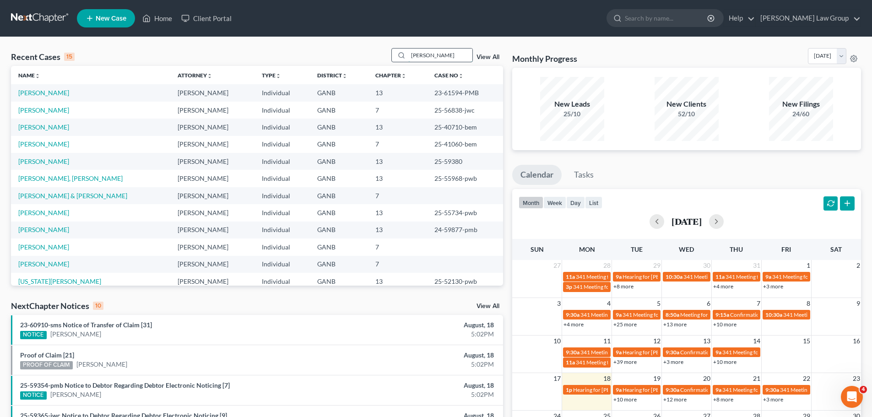
type input "[PERSON_NAME]"
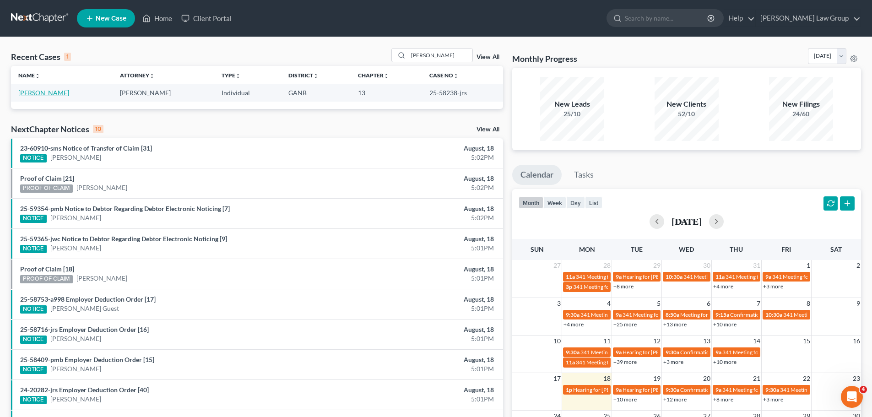
click at [36, 93] on link "[PERSON_NAME]" at bounding box center [43, 93] width 51 height 8
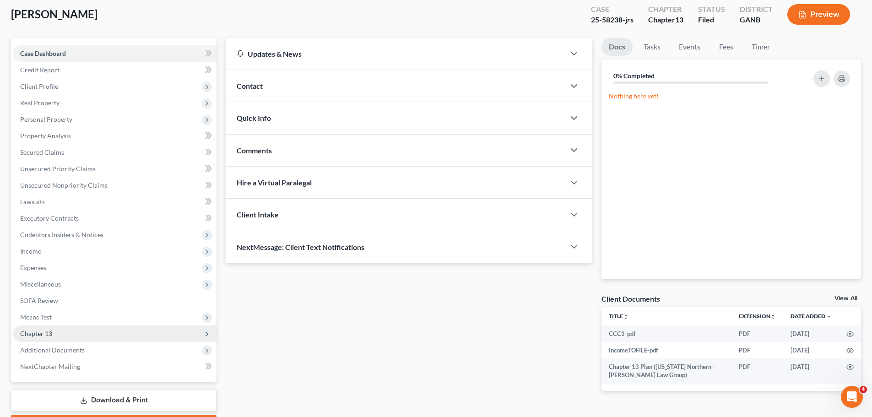
scroll to position [103, 0]
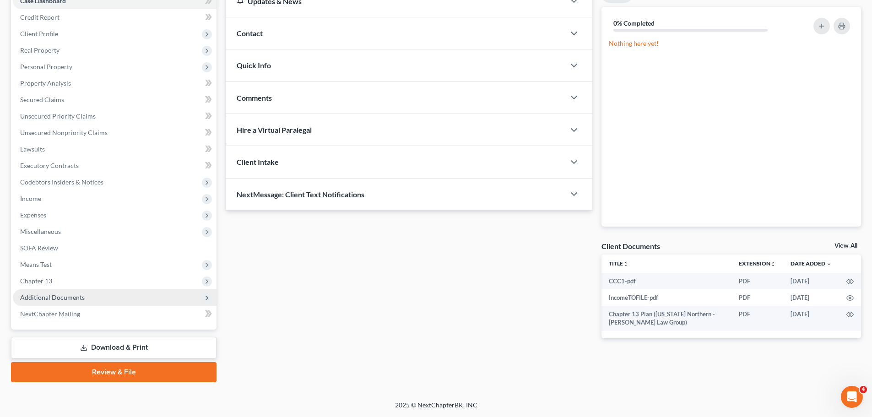
click at [63, 294] on span "Additional Documents" at bounding box center [52, 297] width 65 height 8
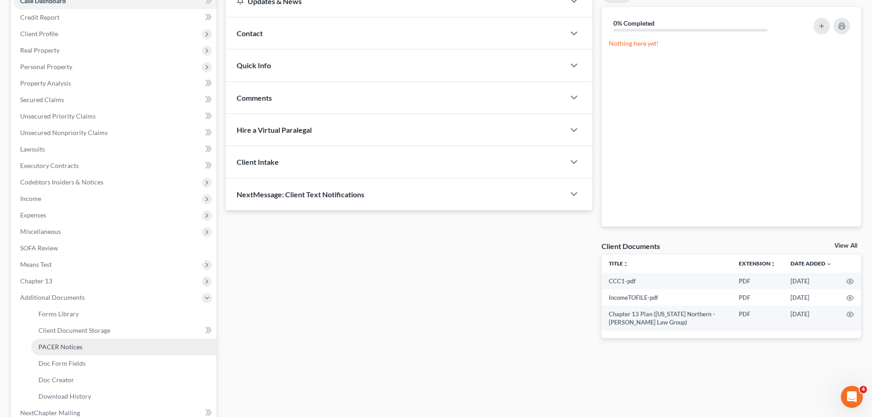
click at [52, 344] on span "PACER Notices" at bounding box center [60, 347] width 44 height 8
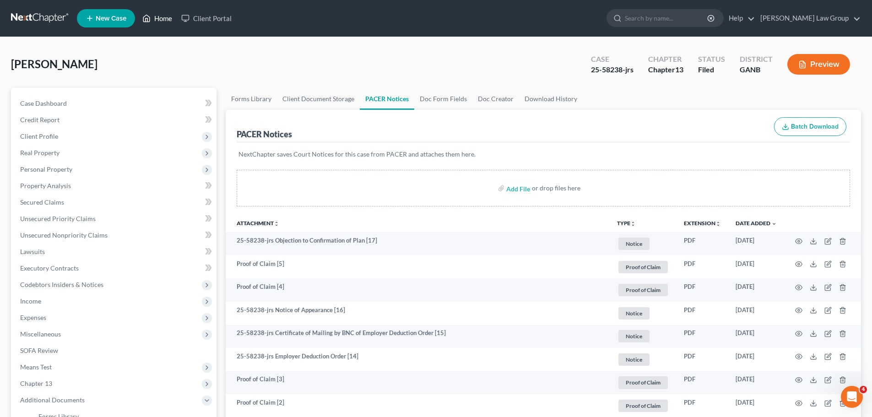
click at [152, 21] on link "Home" at bounding box center [157, 18] width 39 height 16
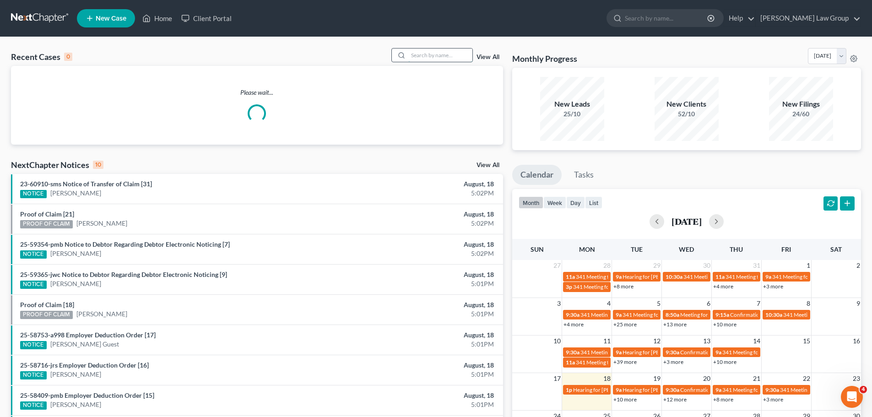
click at [431, 59] on input "search" at bounding box center [440, 55] width 64 height 13
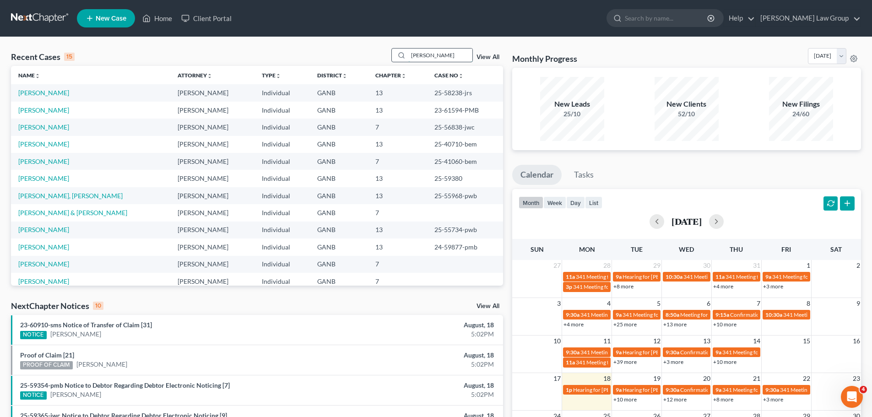
type input "[PERSON_NAME]"
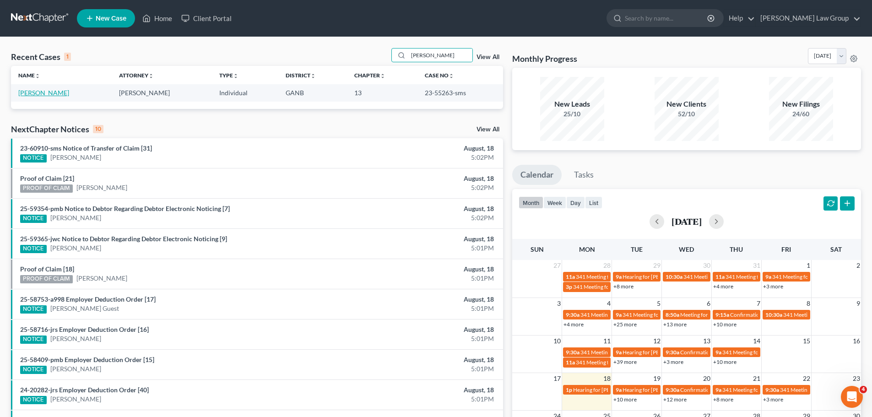
click at [28, 95] on link "[PERSON_NAME]" at bounding box center [43, 93] width 51 height 8
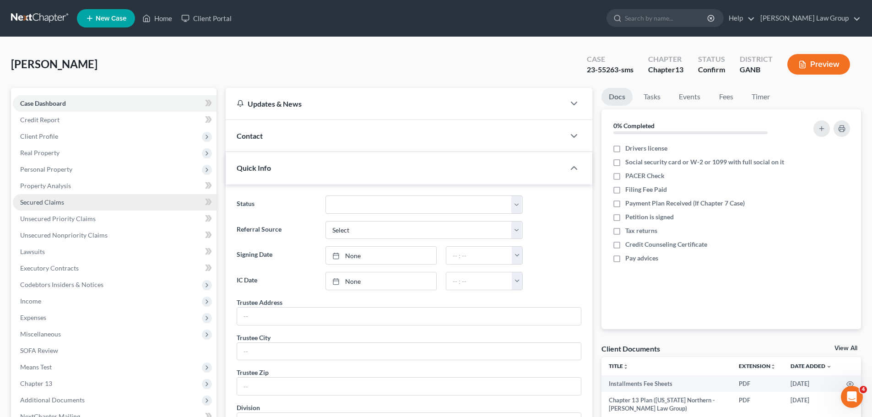
click at [47, 199] on span "Secured Claims" at bounding box center [42, 202] width 44 height 8
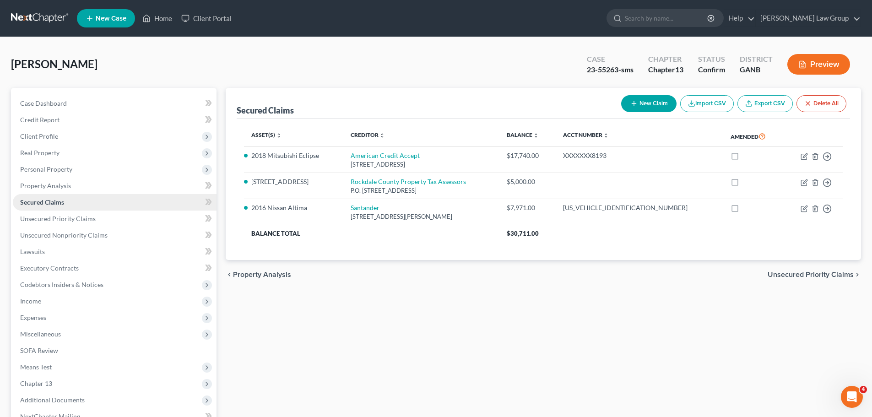
click at [59, 204] on span "Secured Claims" at bounding box center [42, 202] width 44 height 8
drag, startPoint x: 618, startPoint y: 72, endPoint x: 596, endPoint y: 71, distance: 22.0
click at [596, 71] on div "23-55263-sms" at bounding box center [610, 70] width 47 height 11
copy div "55263"
click at [164, 13] on link "Home" at bounding box center [157, 18] width 39 height 16
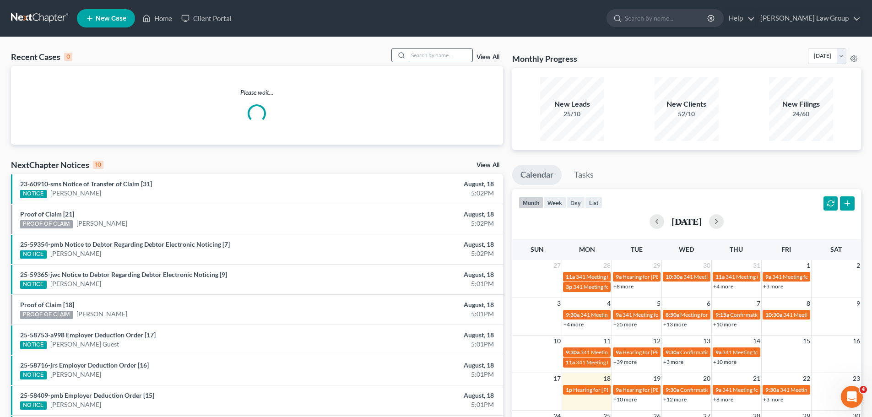
click at [438, 55] on input "search" at bounding box center [440, 55] width 64 height 13
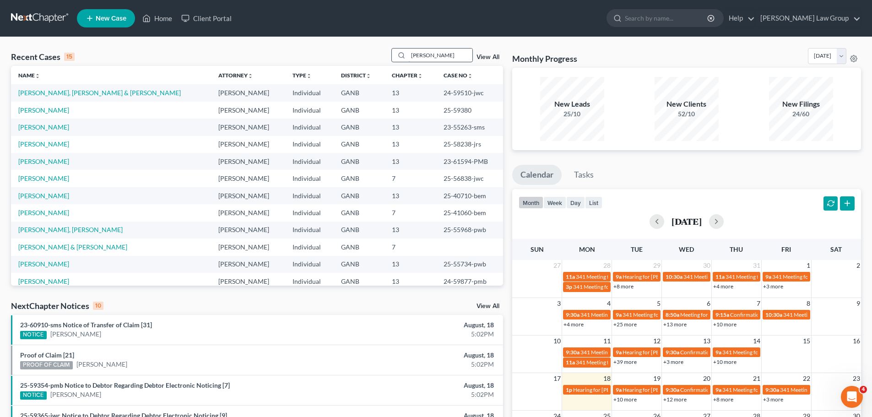
type input "[PERSON_NAME]"
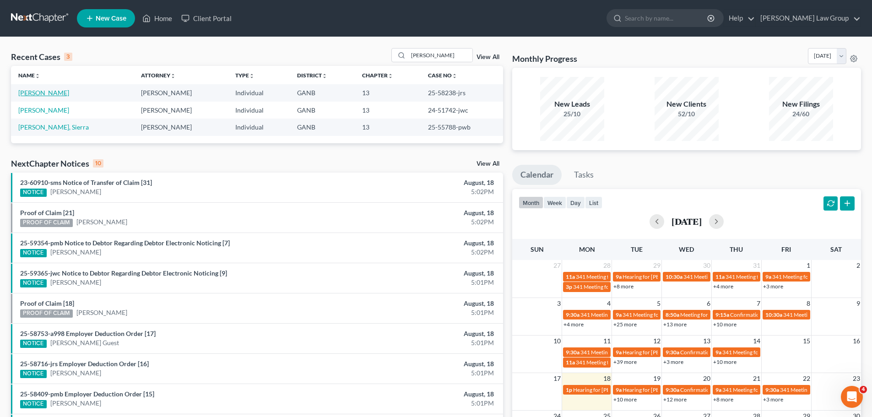
click at [49, 95] on link "[PERSON_NAME]" at bounding box center [43, 93] width 51 height 8
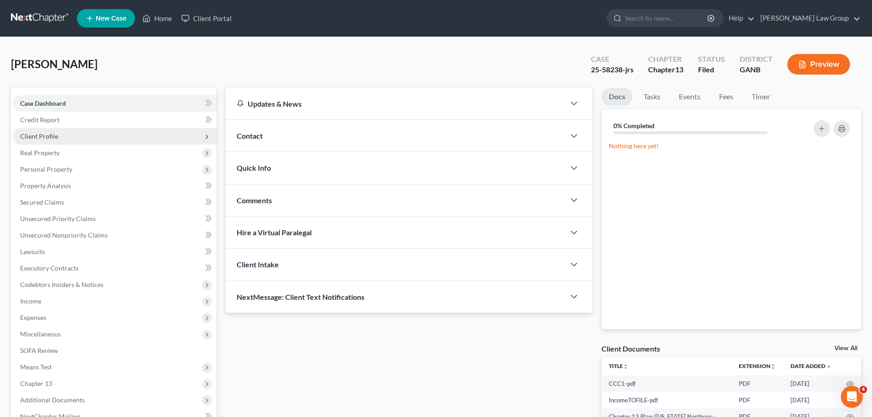
click at [67, 136] on span "Client Profile" at bounding box center [115, 136] width 204 height 16
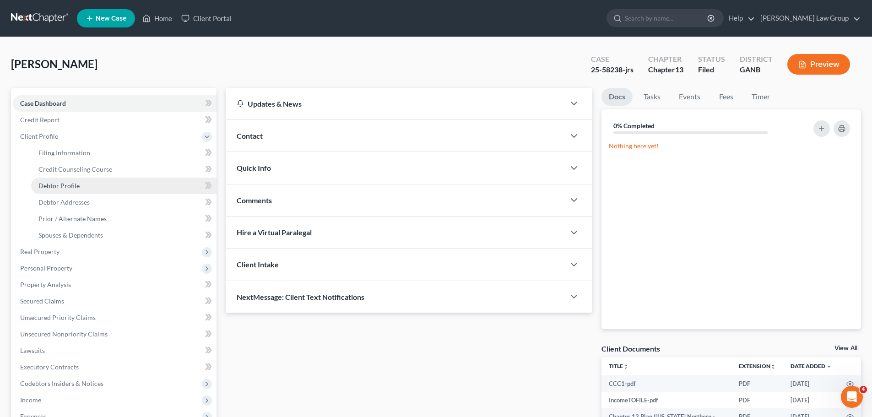
click at [59, 184] on span "Debtor Profile" at bounding box center [58, 186] width 41 height 8
select select "1"
select select "2"
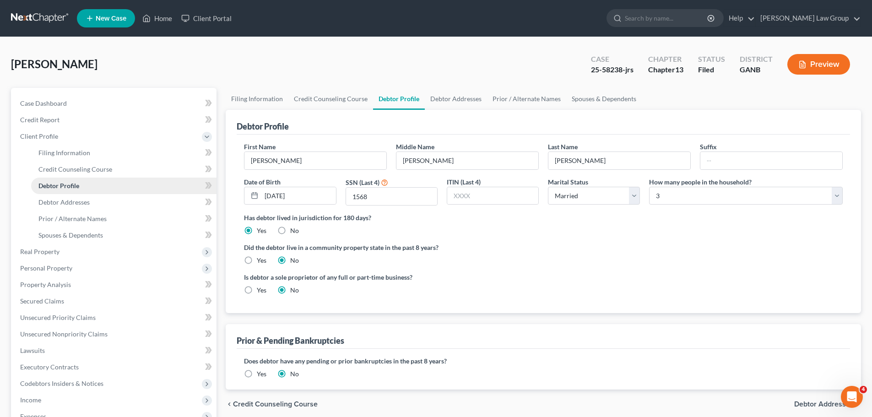
radio input "true"
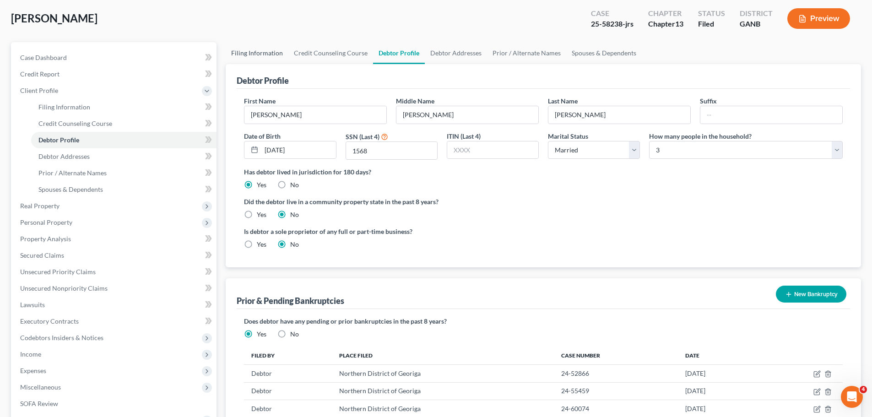
click at [249, 46] on link "Filing Information" at bounding box center [257, 53] width 63 height 22
select select "1"
select select "0"
select select "3"
select select "19"
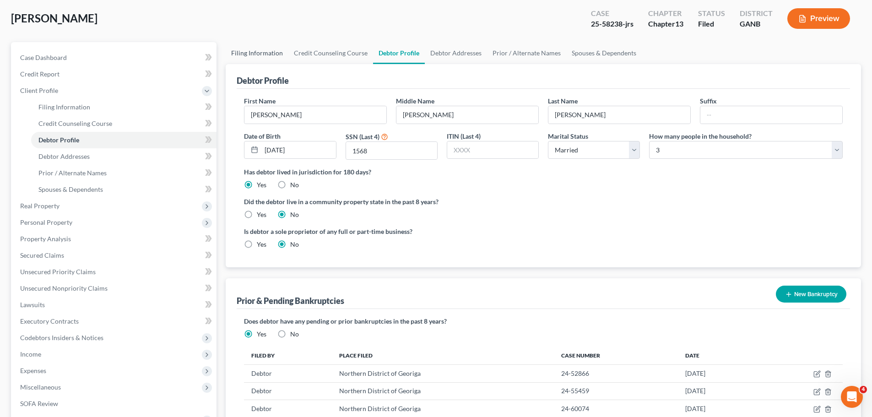
select select "0"
select select "10"
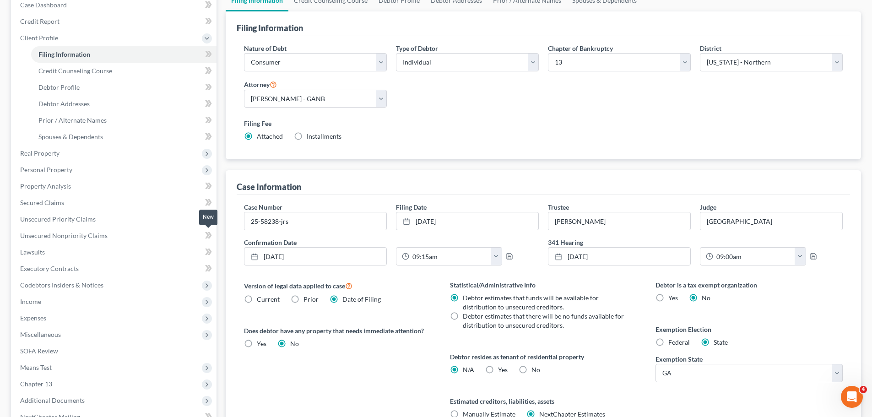
scroll to position [183, 0]
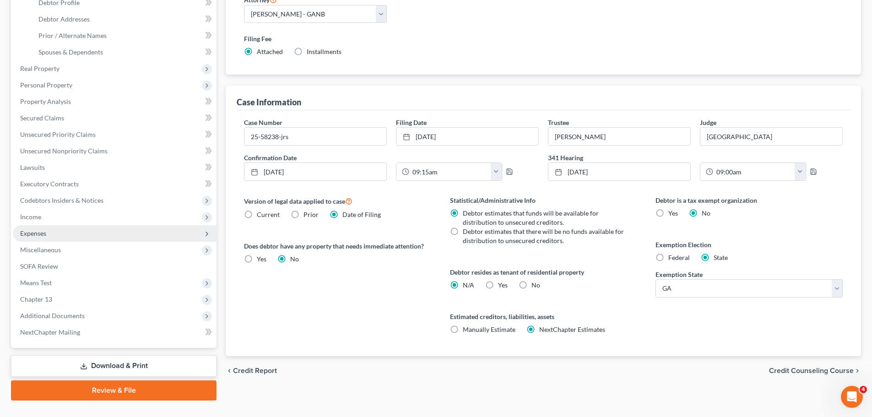
click at [60, 236] on span "Expenses" at bounding box center [115, 233] width 204 height 16
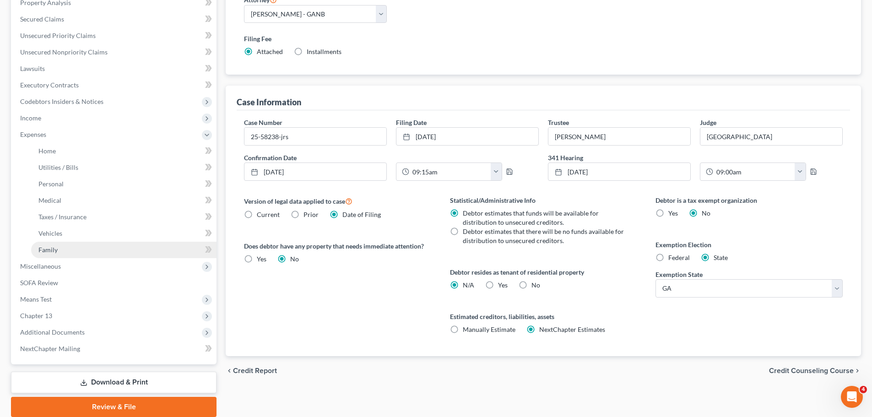
click at [55, 254] on link "Family" at bounding box center [123, 250] width 185 height 16
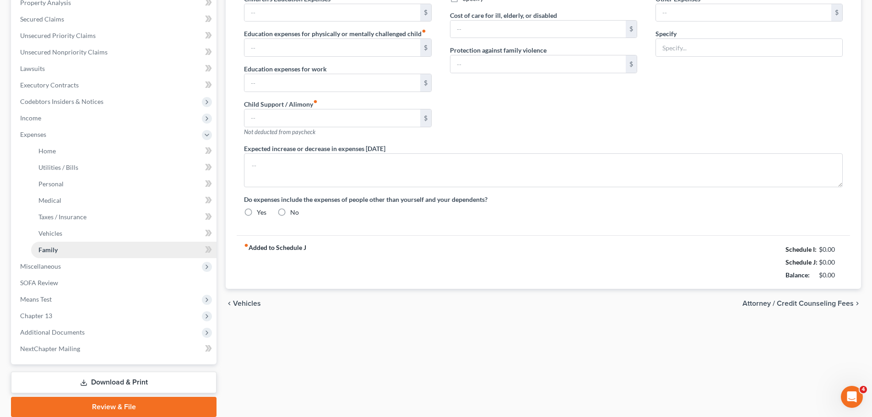
type input "0.00"
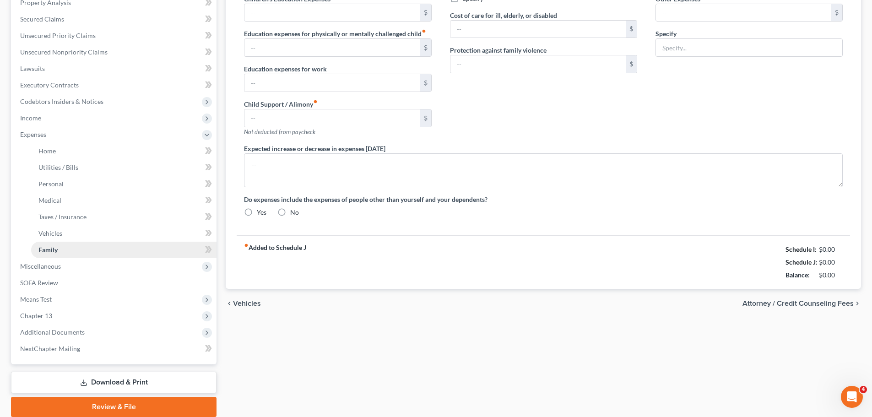
type input "0.00"
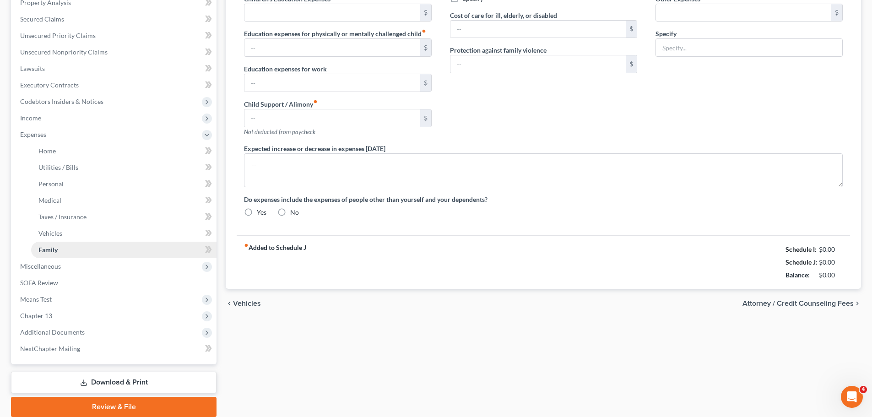
radio input "true"
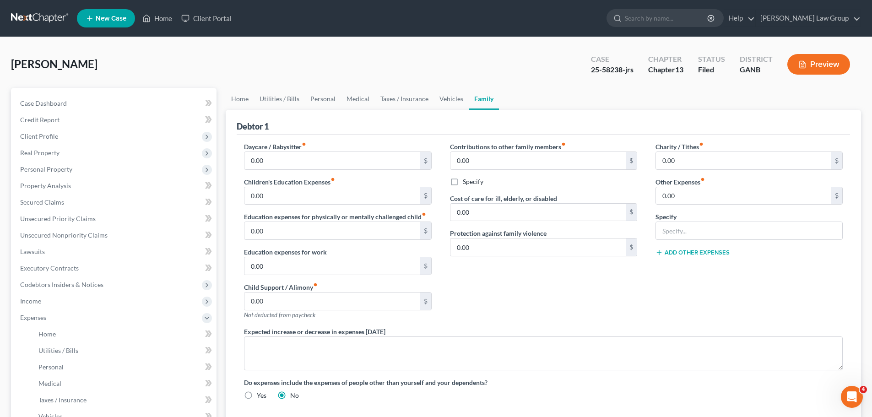
click at [320, 246] on div "Daycare / Babysitter fiber_manual_record 0.00 $ Children's Education Expenses f…" at bounding box center [338, 234] width 206 height 185
click at [340, 298] on input "0.00" at bounding box center [331, 300] width 175 height 17
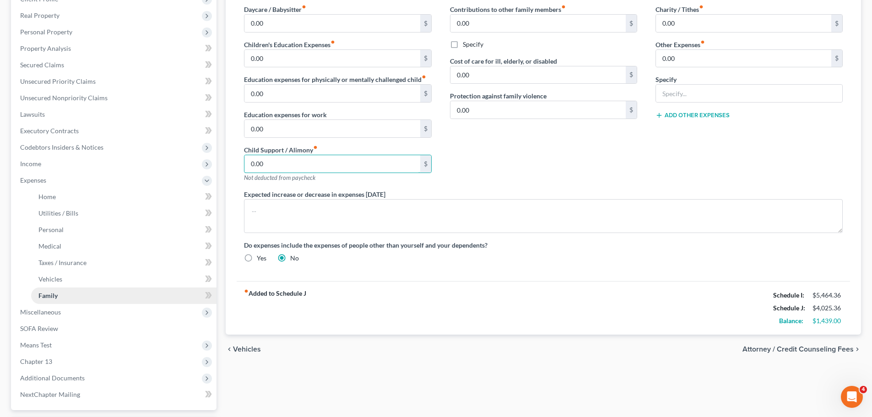
scroll to position [183, 0]
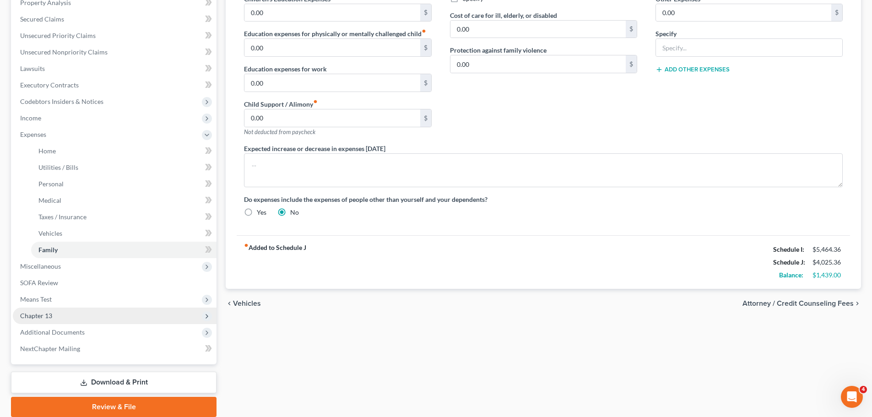
click at [110, 317] on span "Chapter 13" at bounding box center [115, 316] width 204 height 16
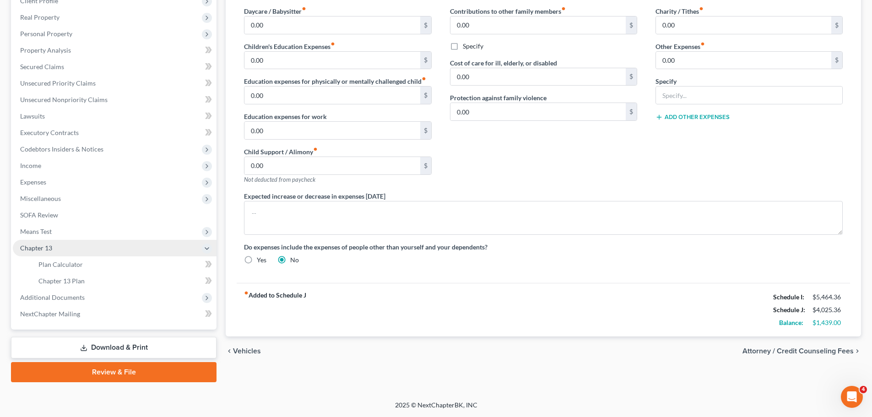
scroll to position [135, 0]
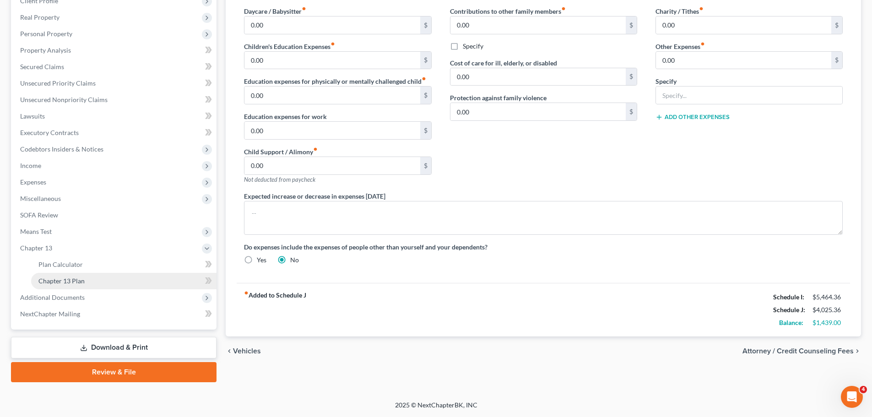
click at [98, 280] on link "Chapter 13 Plan" at bounding box center [123, 281] width 185 height 16
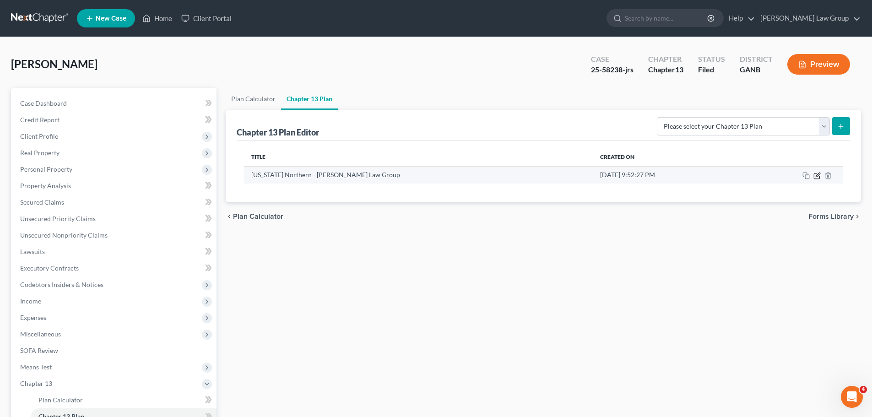
click at [816, 173] on icon "button" at bounding box center [816, 175] width 5 height 5
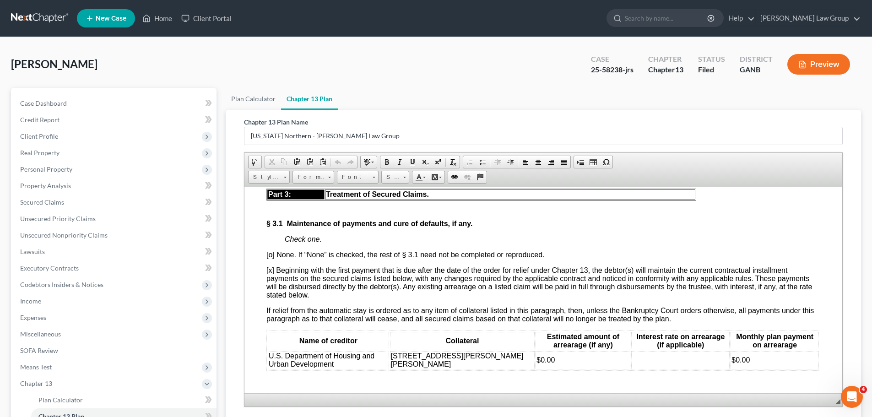
scroll to position [1648, 0]
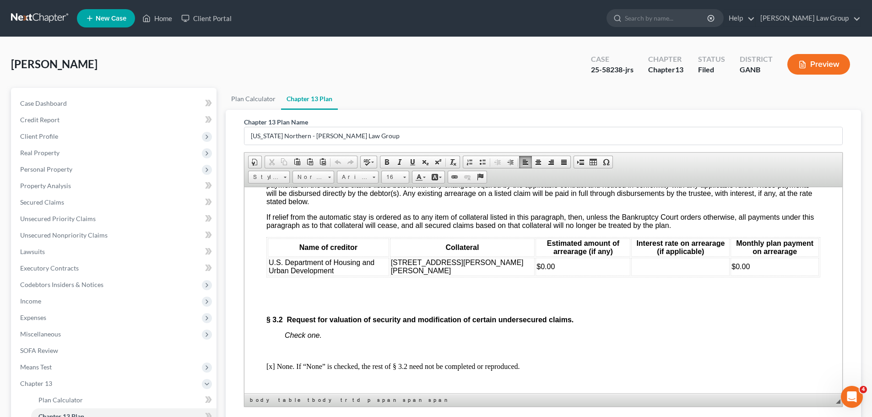
click at [776, 271] on td "$0.00" at bounding box center [775, 266] width 88 height 18
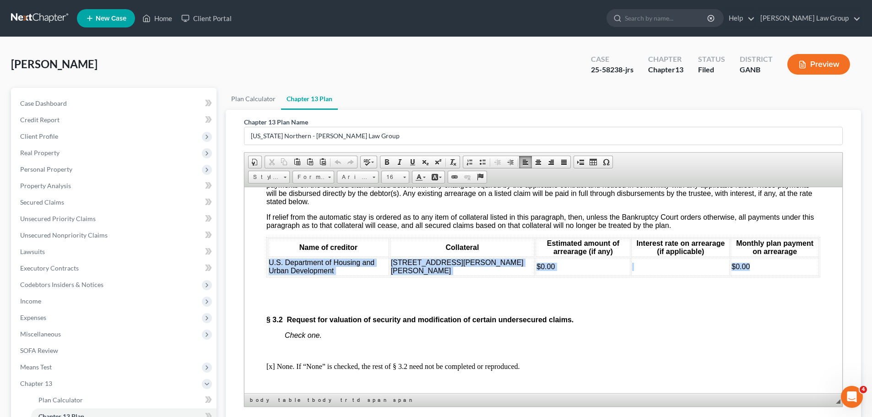
drag, startPoint x: 758, startPoint y: 276, endPoint x: 270, endPoint y: 272, distance: 488.0
click at [270, 272] on tr "U.S. Department of Housing and Urban Development [STREET_ADDRESS][PERSON_NAME][…" at bounding box center [543, 266] width 551 height 18
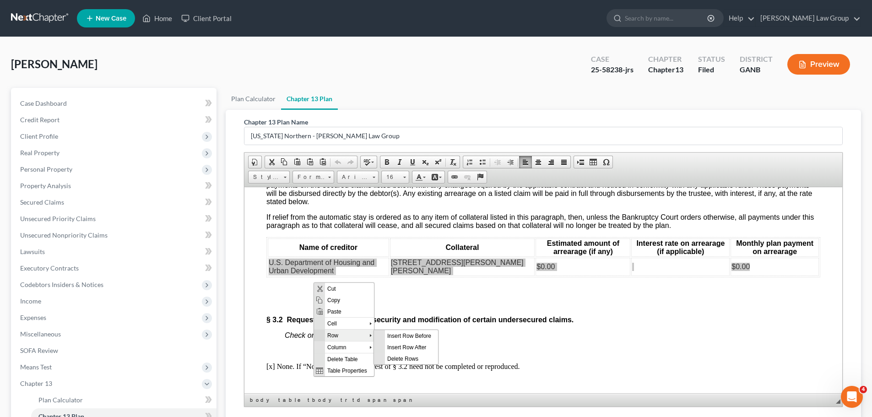
scroll to position [0, 0]
click at [395, 346] on span "Insert Row After" at bounding box center [411, 346] width 53 height 11
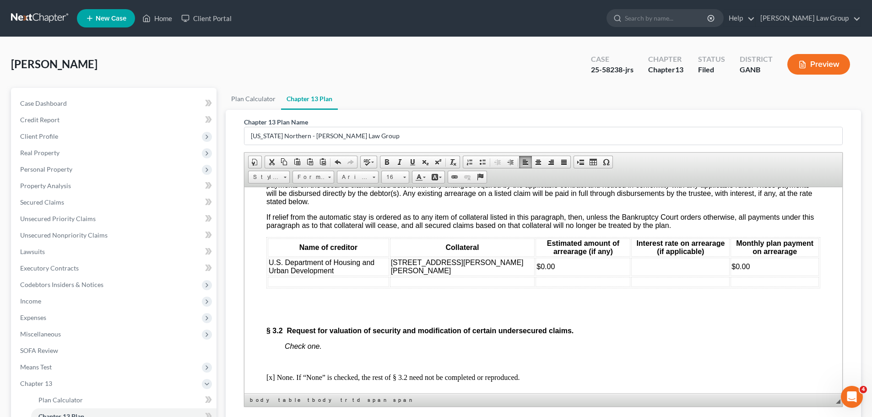
click at [456, 253] on th "Collateral" at bounding box center [462, 247] width 145 height 18
click at [292, 287] on td at bounding box center [328, 281] width 121 height 10
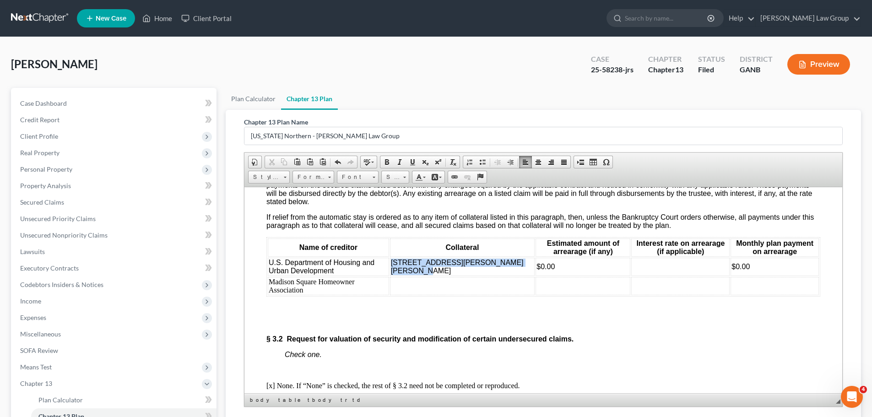
drag, startPoint x: 457, startPoint y: 280, endPoint x: 401, endPoint y: 275, distance: 57.0
click at [401, 275] on td "[STREET_ADDRESS][PERSON_NAME][PERSON_NAME]" at bounding box center [462, 266] width 145 height 18
copy span "[STREET_ADDRESS][PERSON_NAME][PERSON_NAME]"
click at [431, 291] on td at bounding box center [462, 285] width 145 height 18
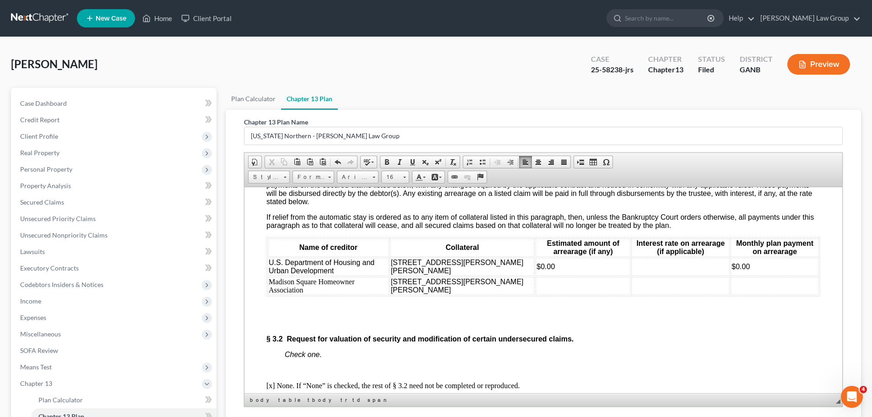
click at [536, 295] on td at bounding box center [583, 285] width 95 height 18
click at [736, 290] on td at bounding box center [775, 285] width 88 height 18
drag, startPoint x: 743, startPoint y: 349, endPoint x: 1110, endPoint y: 498, distance: 395.7
click at [743, 343] on p "§ 3.2 Request for valuation of security and modification of certain undersecure…" at bounding box center [543, 339] width 554 height 8
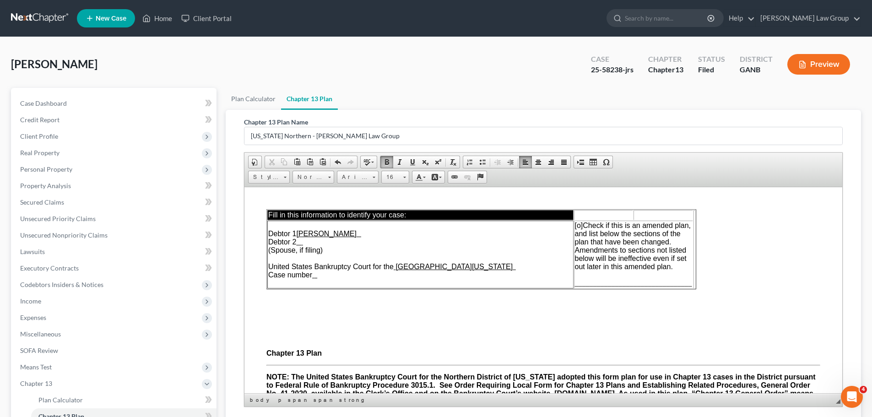
drag, startPoint x: 839, startPoint y: 267, endPoint x: 1026, endPoint y: 369, distance: 212.4
click at [578, 224] on span "[o]" at bounding box center [579, 225] width 8 height 8
click at [580, 225] on span "[o]" at bounding box center [579, 225] width 8 height 8
click at [580, 280] on span "________________________________" at bounding box center [633, 283] width 117 height 8
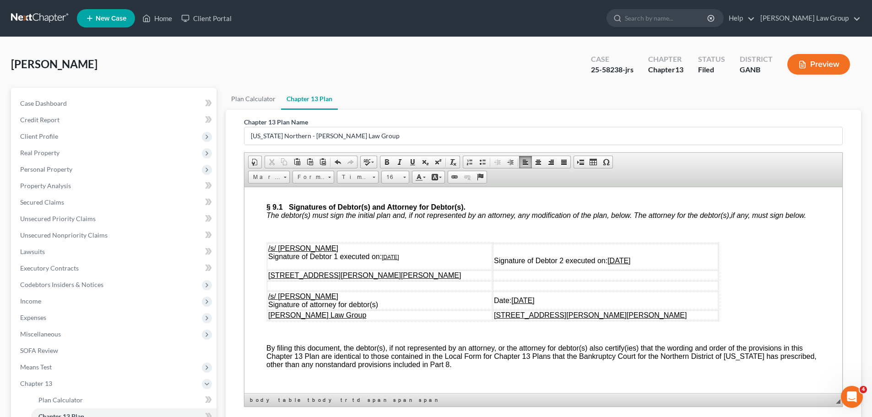
scroll to position [4255, 0]
click at [389, 261] on u "[DATE]" at bounding box center [390, 258] width 17 height 6
click at [428, 271] on td "/s/ [PERSON_NAME] Signature of Debtor 1 executed on: [DATE]" at bounding box center [379, 257] width 225 height 27
drag, startPoint x: 415, startPoint y: 282, endPoint x: 384, endPoint y: 287, distance: 31.9
click at [384, 271] on td "/s/ [PERSON_NAME] Signature of Debtor 1 executed on: [DATE]" at bounding box center [379, 257] width 225 height 27
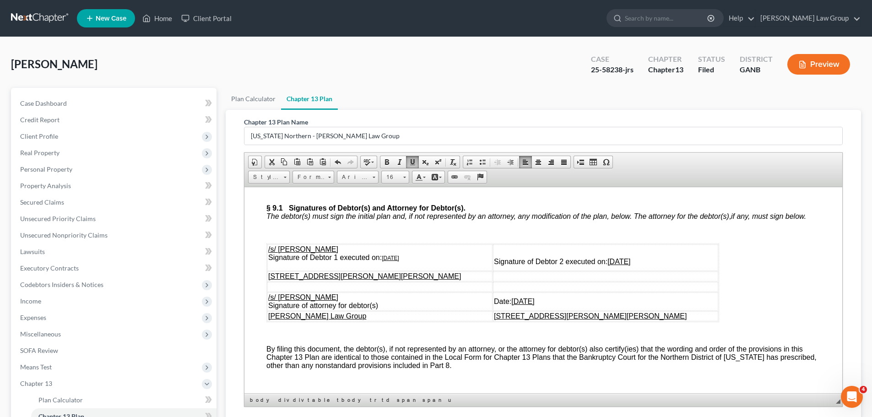
copy u "[DATE]"
click at [664, 271] on td "Signature of Debtor 2 executed on: [DATE]" at bounding box center [605, 257] width 225 height 27
drag, startPoint x: 638, startPoint y: 293, endPoint x: 603, endPoint y: 290, distance: 34.9
click at [607, 265] on u "[DATE]" at bounding box center [618, 261] width 23 height 8
drag, startPoint x: 550, startPoint y: 332, endPoint x: 519, endPoint y: 322, distance: 32.3
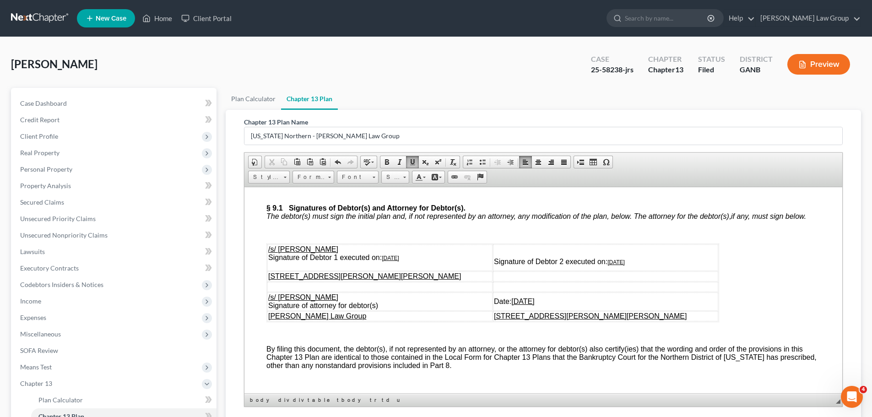
click at [514, 305] on u "[DATE]" at bounding box center [522, 301] width 23 height 8
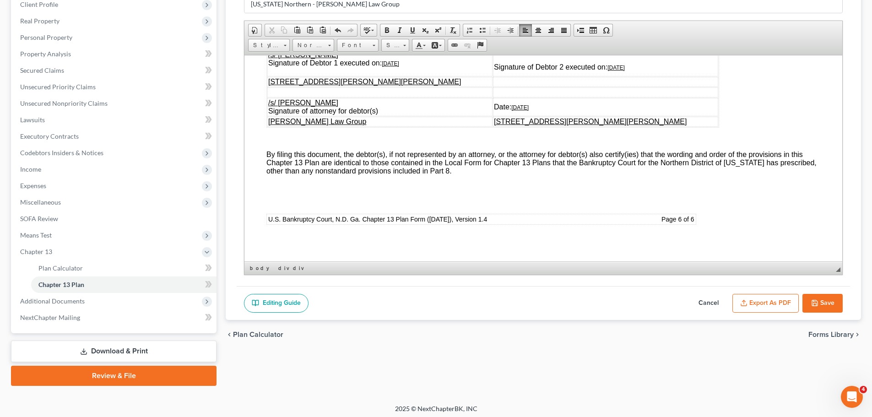
scroll to position [135, 0]
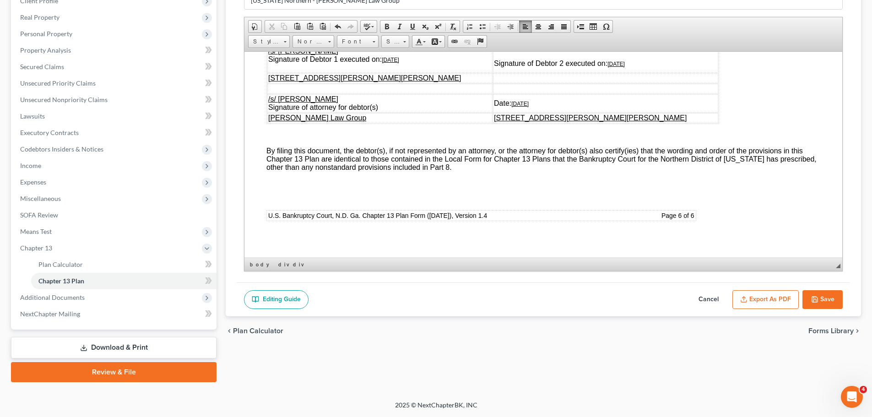
click at [764, 301] on button "Export as PDF" at bounding box center [765, 299] width 66 height 19
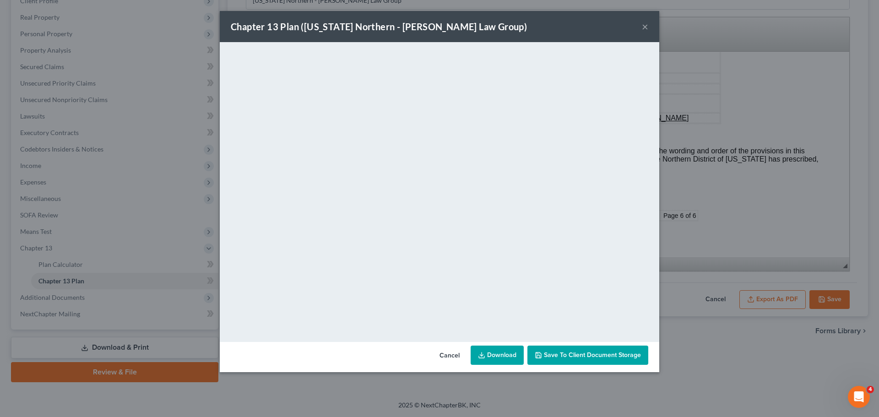
click at [645, 25] on button "×" at bounding box center [645, 26] width 6 height 11
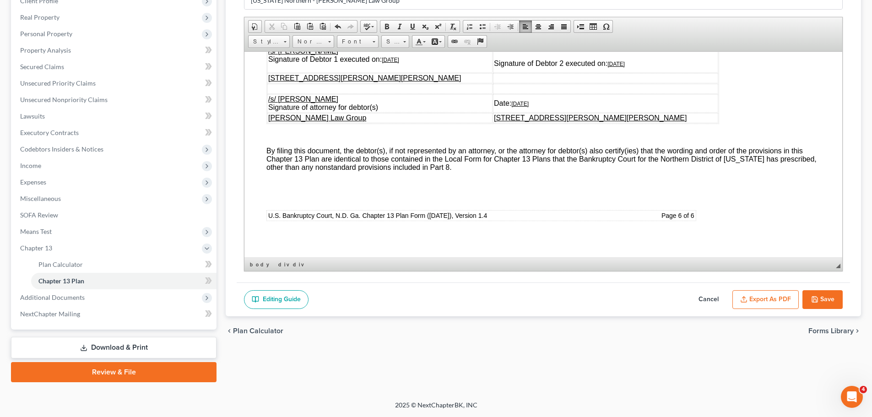
scroll to position [0, 0]
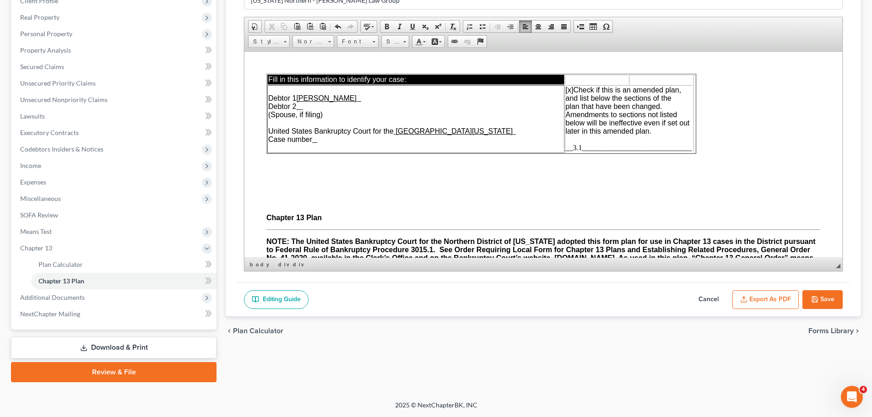
drag, startPoint x: 838, startPoint y: 244, endPoint x: 1090, endPoint y: 108, distance: 286.5
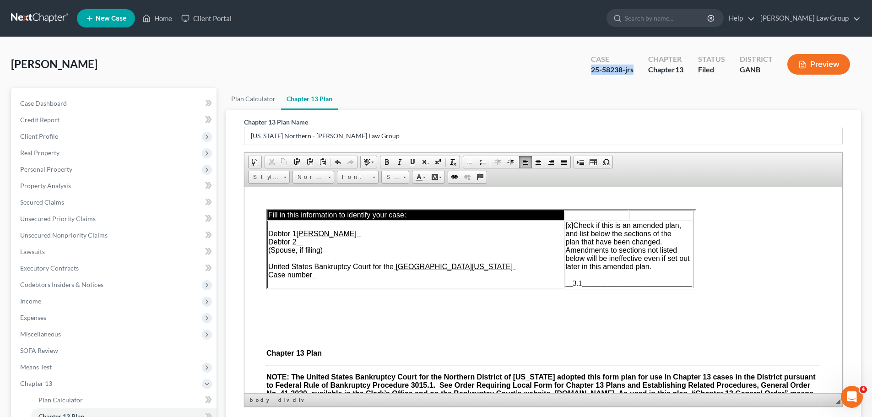
drag, startPoint x: 639, startPoint y: 70, endPoint x: 591, endPoint y: 70, distance: 48.1
click at [591, 70] on div "Case 25-58238-jrs" at bounding box center [612, 65] width 57 height 27
copy div "25-58238-jrs"
click at [371, 279] on td "Debtor 1 [PERSON_NAME] Debtor 2 (Spouse, if filing) United States Bankruptcy Co…" at bounding box center [415, 254] width 297 height 68
drag, startPoint x: 322, startPoint y: 272, endPoint x: 314, endPoint y: 273, distance: 7.8
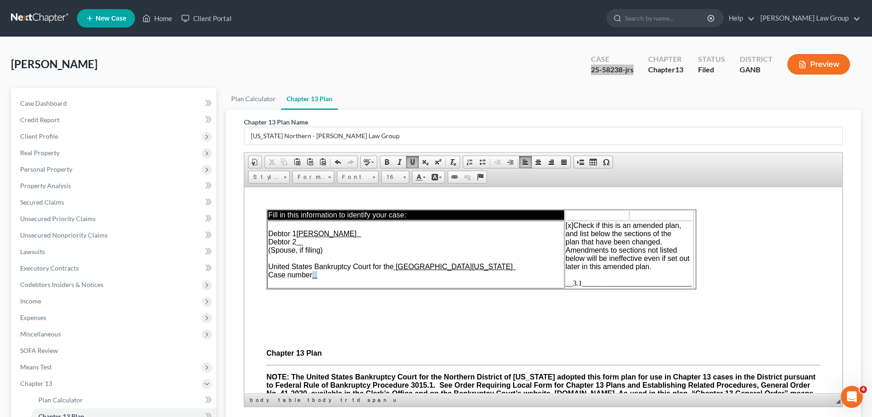
click at [314, 273] on td "Debtor 1 [PERSON_NAME] Debtor 2 (Spouse, if filing) United States Bankruptcy Co…" at bounding box center [415, 254] width 297 height 68
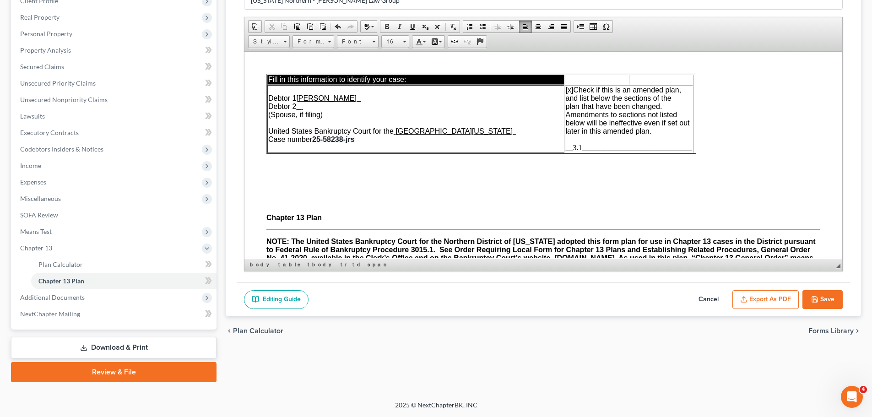
click at [757, 298] on button "Export as PDF" at bounding box center [765, 299] width 66 height 19
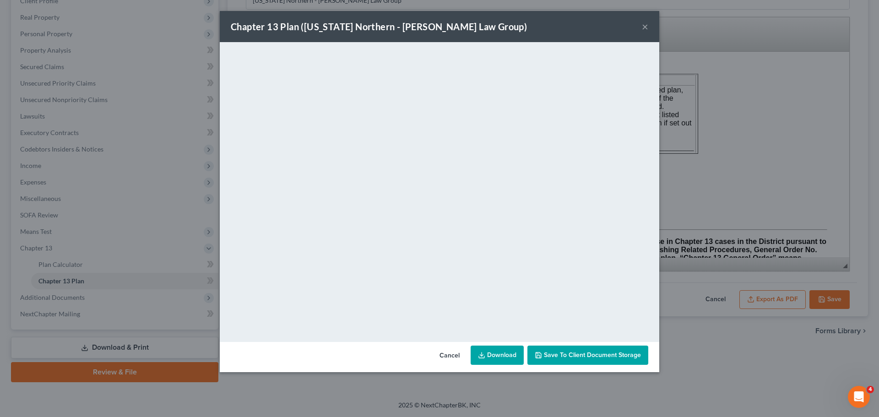
click at [493, 354] on link "Download" at bounding box center [497, 355] width 53 height 19
click at [645, 27] on button "×" at bounding box center [645, 26] width 6 height 11
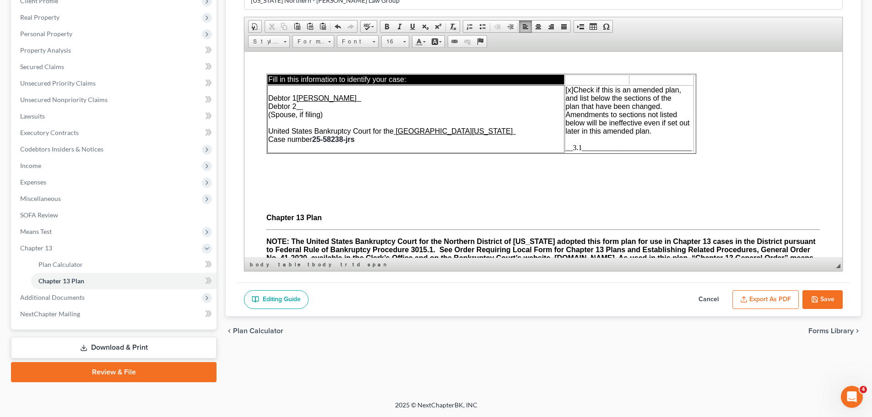
click at [825, 297] on button "Save" at bounding box center [822, 299] width 40 height 19
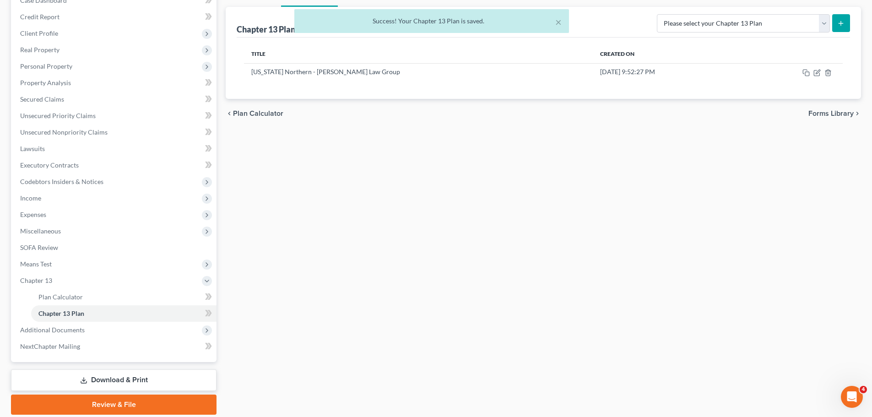
scroll to position [0, 0]
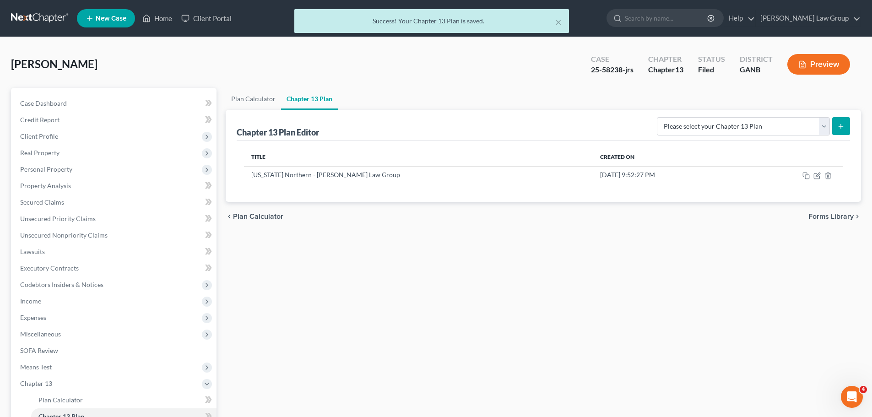
click at [606, 63] on div "Case" at bounding box center [612, 59] width 43 height 11
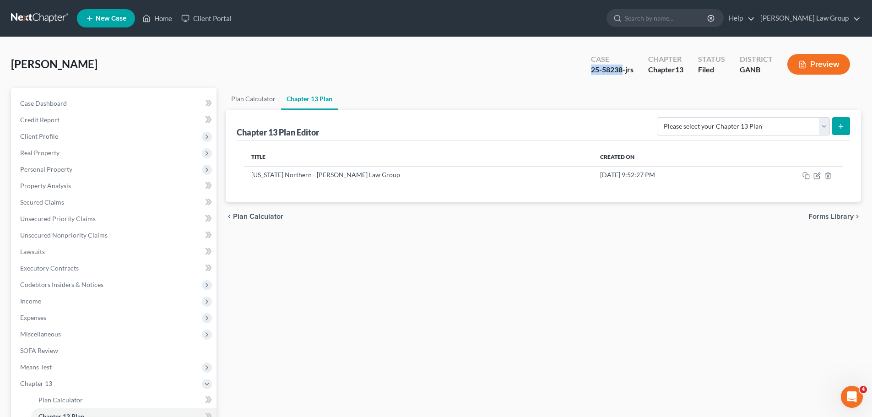
drag, startPoint x: 622, startPoint y: 69, endPoint x: 590, endPoint y: 74, distance: 31.5
click at [591, 74] on div "25-58238-jrs" at bounding box center [612, 70] width 43 height 11
copy div "25-58238"
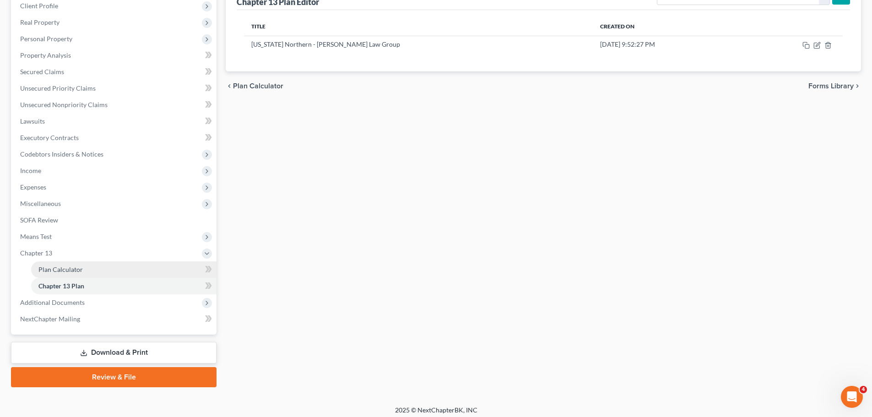
scroll to position [135, 0]
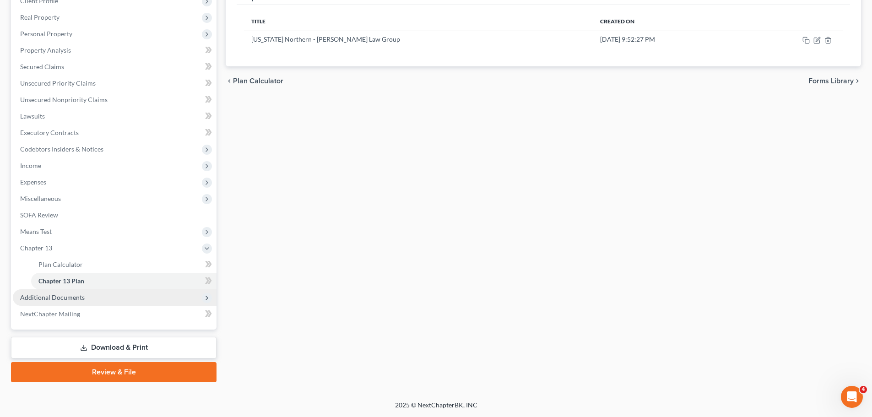
click at [182, 292] on span "Additional Documents" at bounding box center [115, 297] width 204 height 16
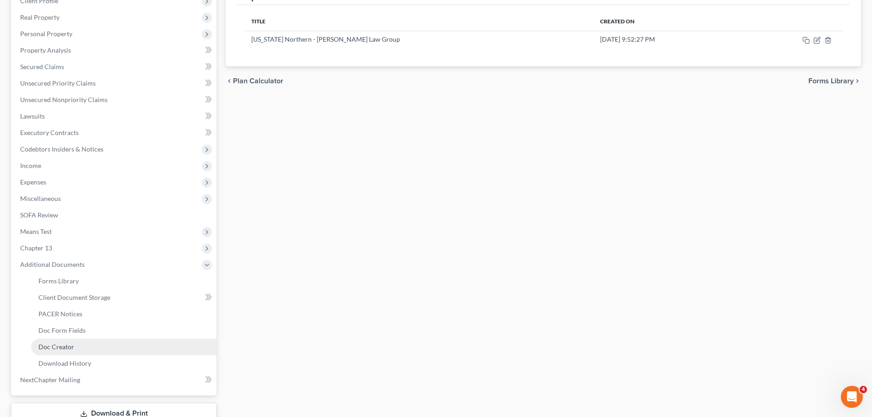
click at [79, 347] on link "Doc Creator" at bounding box center [123, 347] width 185 height 16
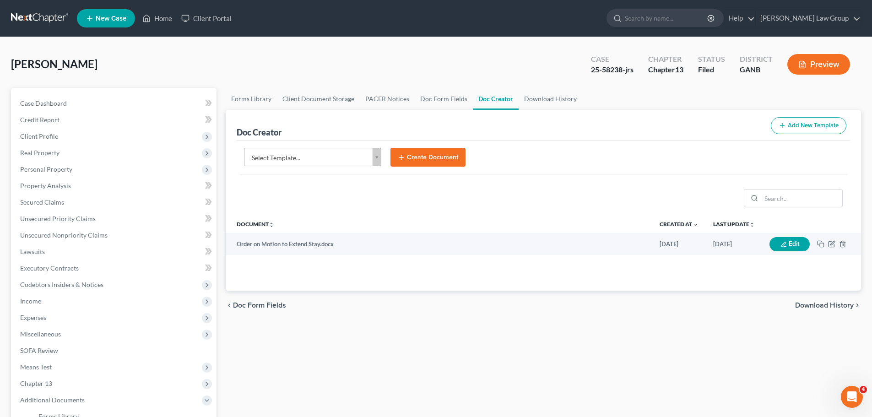
click at [302, 155] on body "Home New Case Client Portal [PERSON_NAME] Law Group [EMAIL_ADDRESS][DOMAIN_NAME…" at bounding box center [436, 309] width 872 height 618
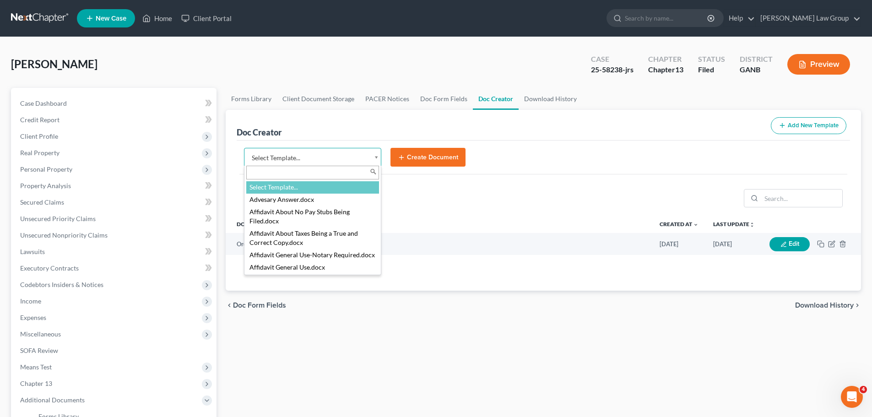
click at [270, 175] on input "text" at bounding box center [312, 173] width 133 height 14
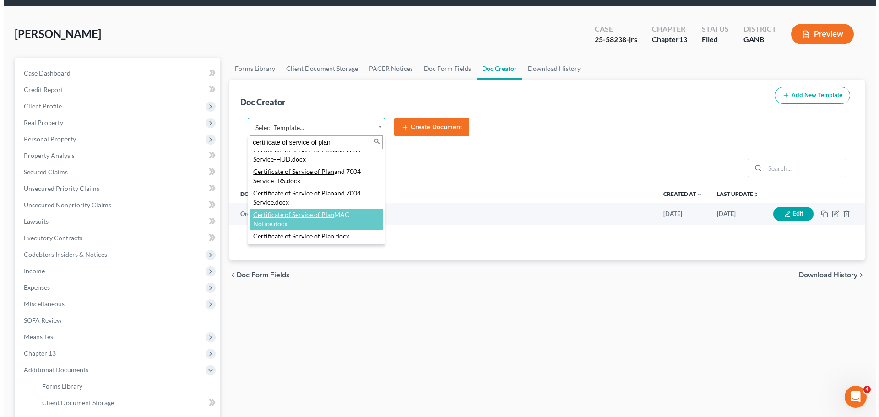
scroll to position [46, 0]
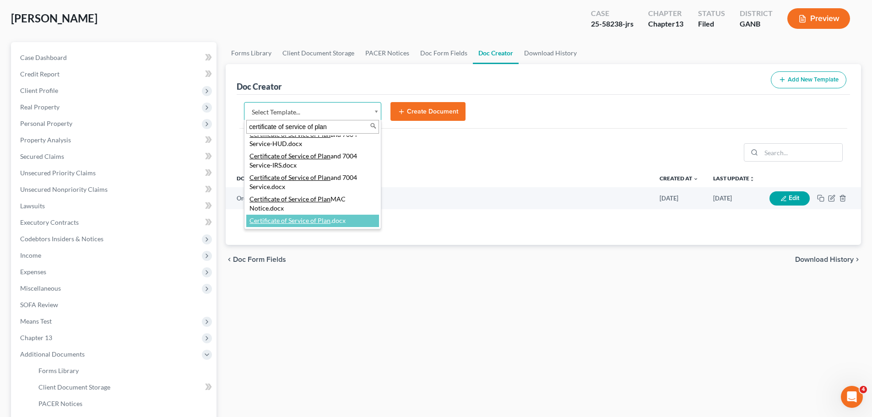
type input "certificate of service of plan"
select select "111545"
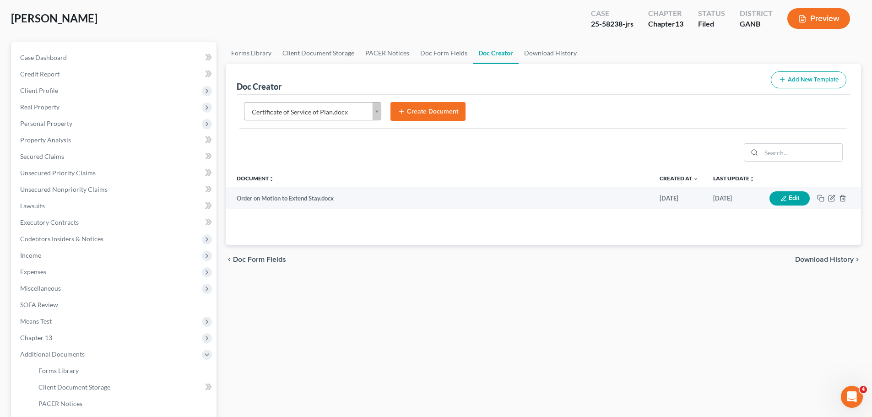
click at [448, 110] on button "Create Document" at bounding box center [427, 111] width 75 height 19
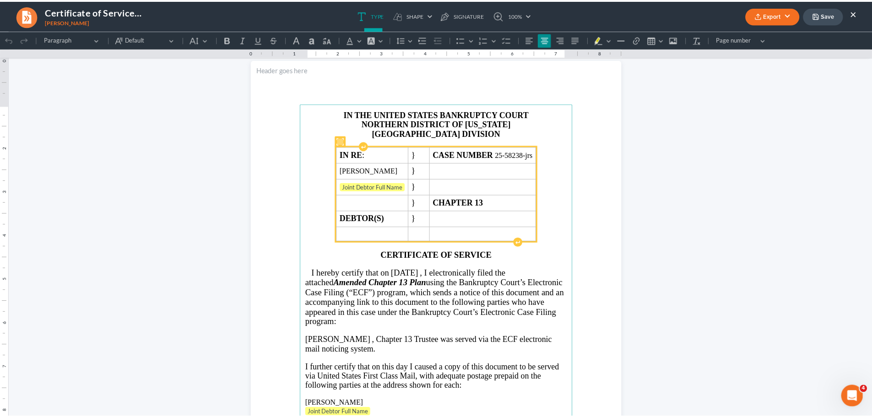
scroll to position [229, 0]
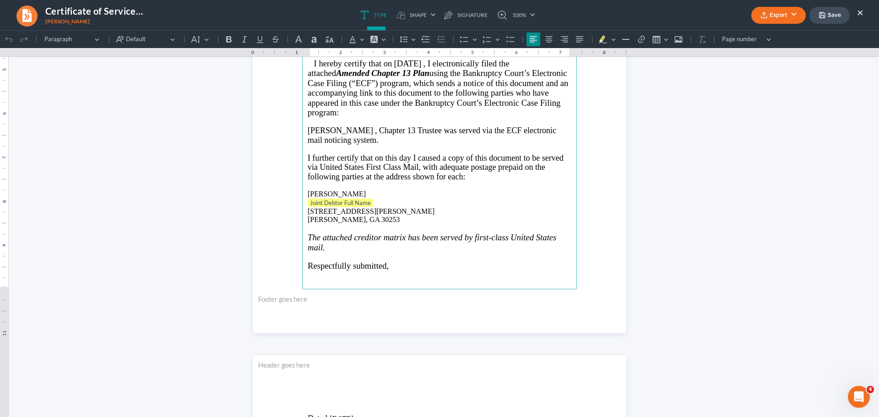
click at [386, 204] on p "Joint Debtor Full Name" at bounding box center [440, 203] width 264 height 9
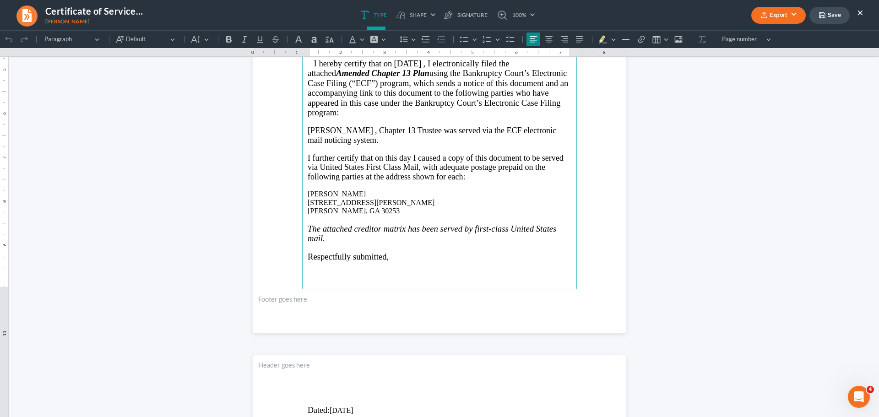
click at [785, 13] on button "Export" at bounding box center [778, 15] width 54 height 17
click at [759, 31] on link "PDF" at bounding box center [777, 37] width 71 height 16
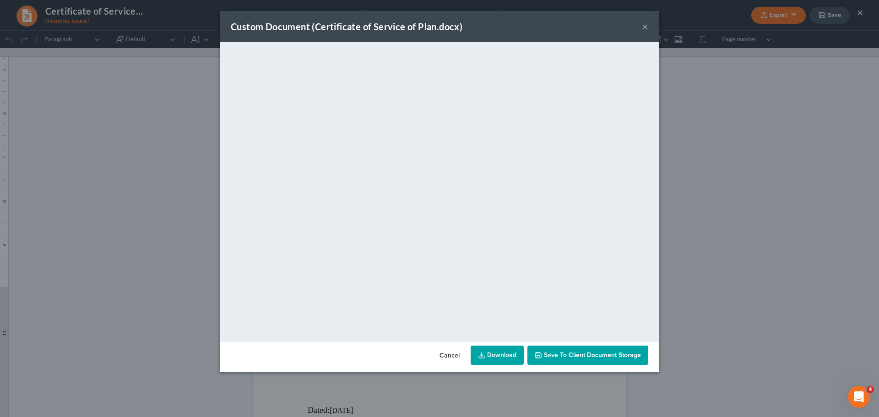
click at [496, 352] on link "Download" at bounding box center [497, 355] width 53 height 19
click at [602, 354] on span "Save to Client Document Storage" at bounding box center [592, 355] width 97 height 8
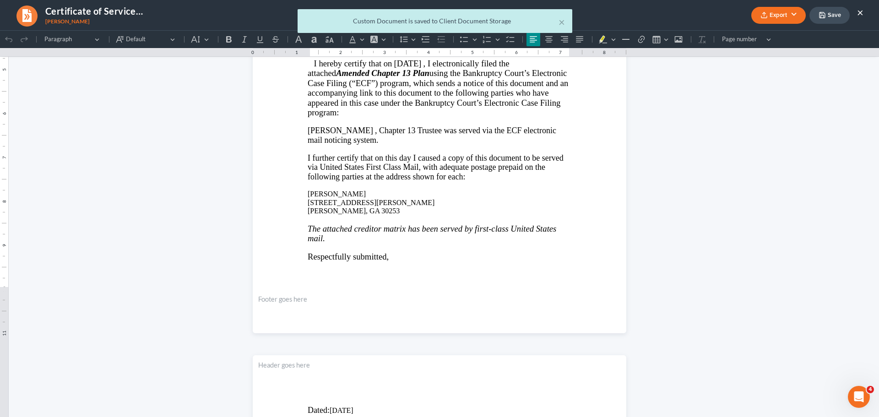
click at [859, 9] on button "×" at bounding box center [860, 12] width 6 height 11
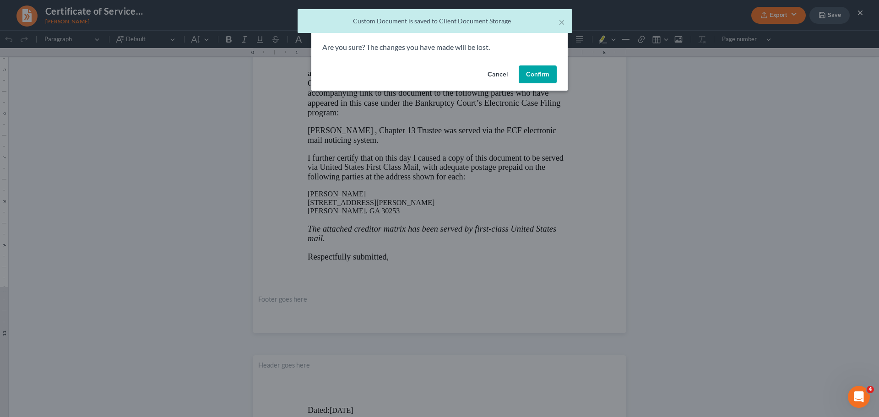
click at [531, 65] on div "Cancel Confirm" at bounding box center [439, 76] width 256 height 29
click at [532, 71] on button "Confirm" at bounding box center [538, 74] width 38 height 18
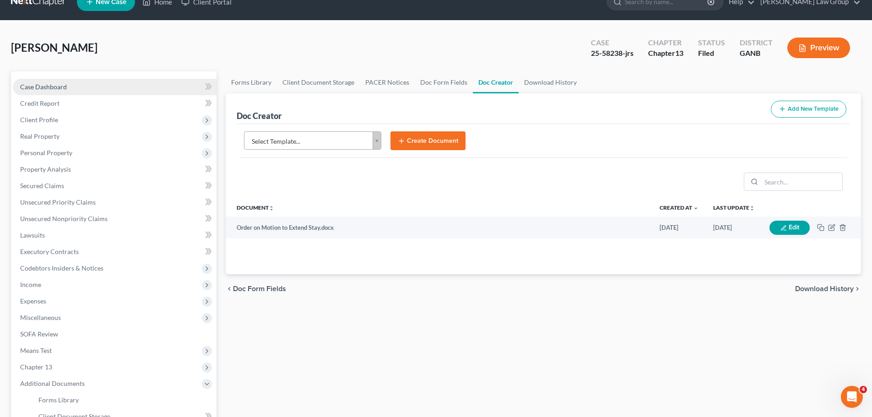
scroll to position [0, 0]
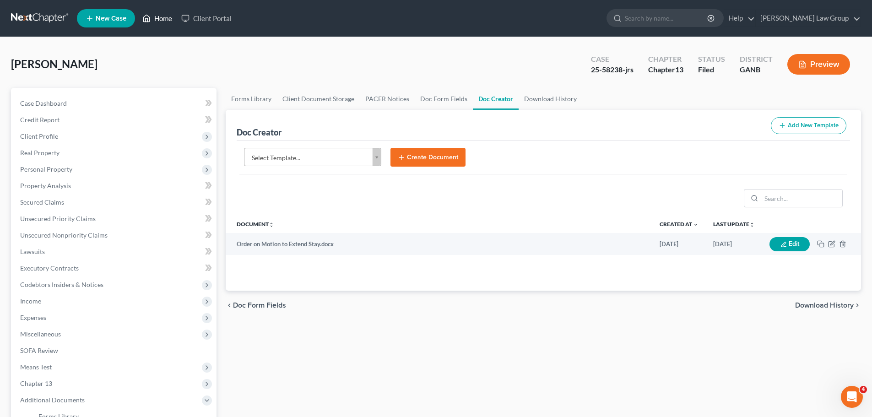
click at [165, 19] on link "Home" at bounding box center [157, 18] width 39 height 16
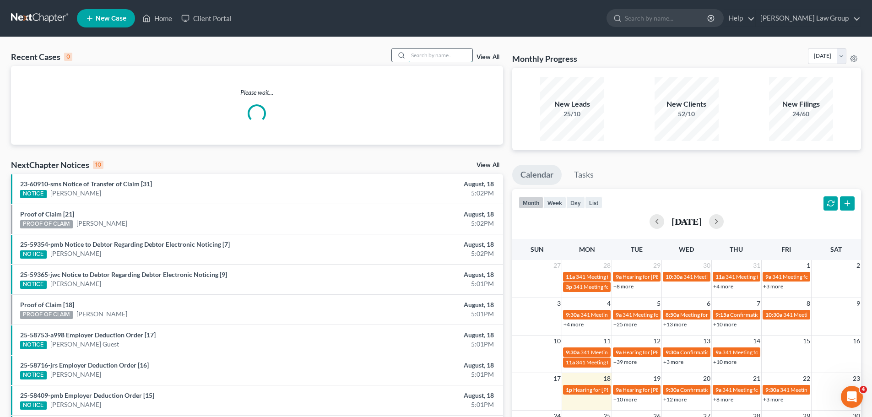
click at [436, 54] on input "search" at bounding box center [440, 55] width 64 height 13
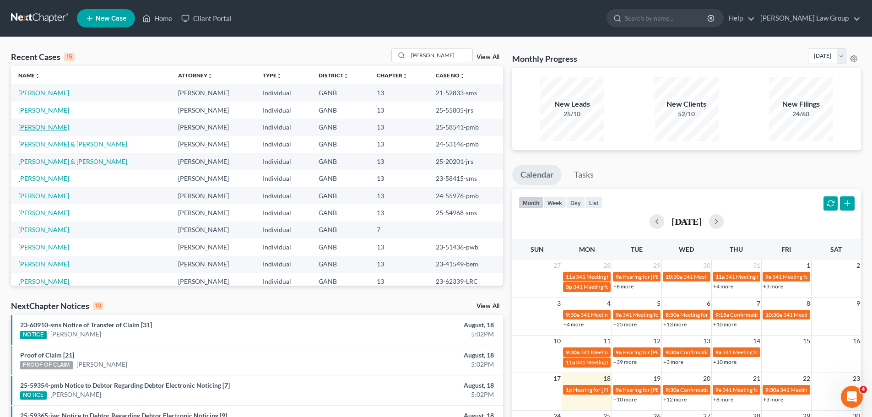
click at [45, 126] on link "[PERSON_NAME]" at bounding box center [43, 127] width 51 height 8
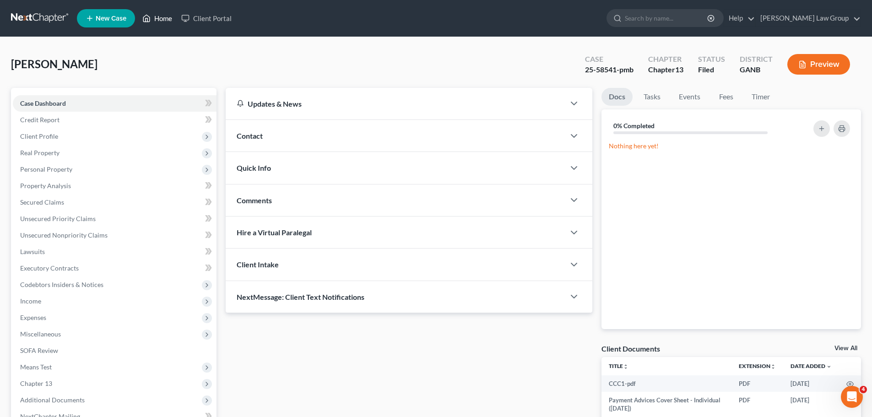
click at [166, 17] on link "Home" at bounding box center [157, 18] width 39 height 16
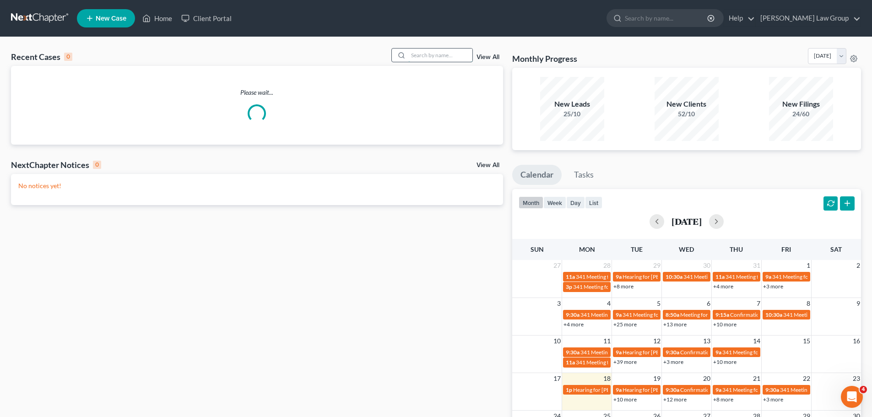
click at [432, 49] on input "search" at bounding box center [440, 55] width 64 height 13
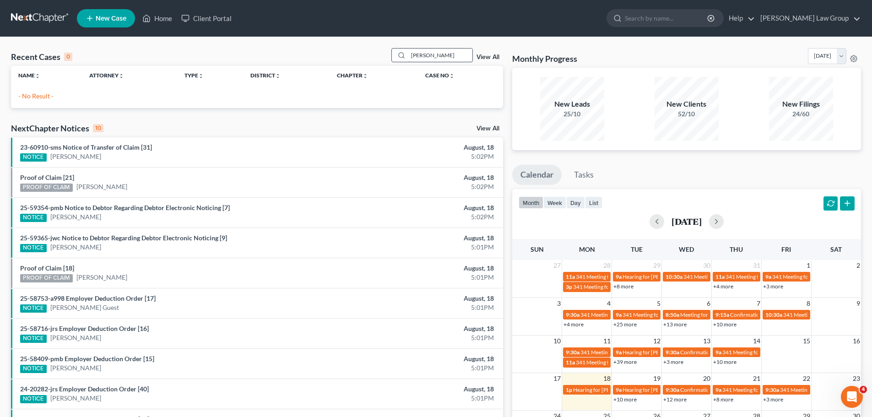
click at [446, 55] on input "[PERSON_NAME]" at bounding box center [440, 55] width 64 height 13
click at [493, 60] on link "View All" at bounding box center [488, 57] width 23 height 6
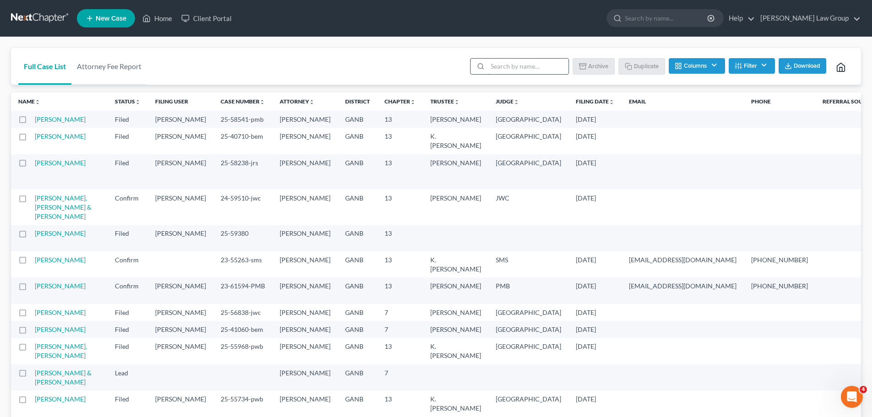
click at [522, 70] on input "search" at bounding box center [527, 67] width 81 height 16
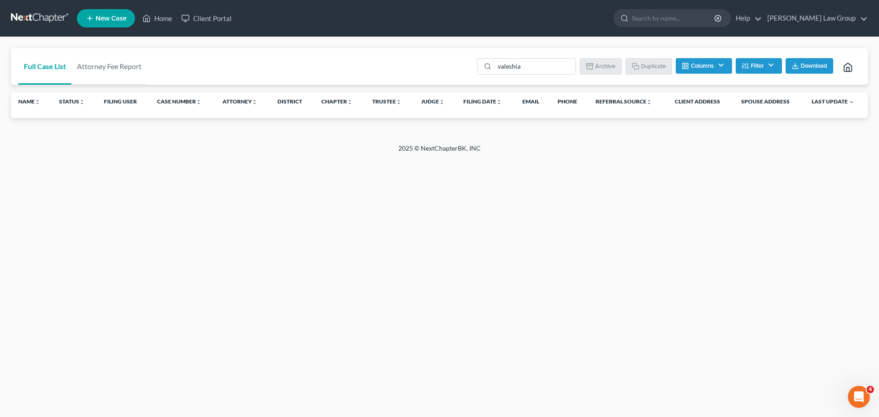
click at [760, 60] on button "Filter" at bounding box center [759, 66] width 46 height 16
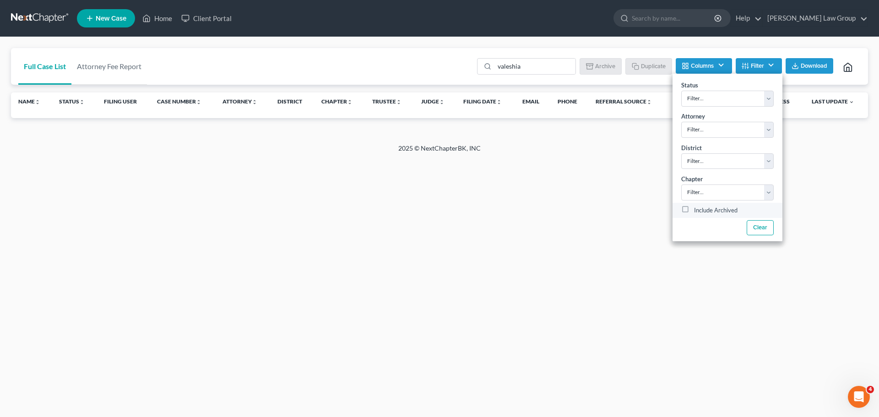
click at [694, 207] on label "Include Archived" at bounding box center [715, 210] width 43 height 11
click at [698, 207] on input "Include Archived" at bounding box center [701, 208] width 6 height 6
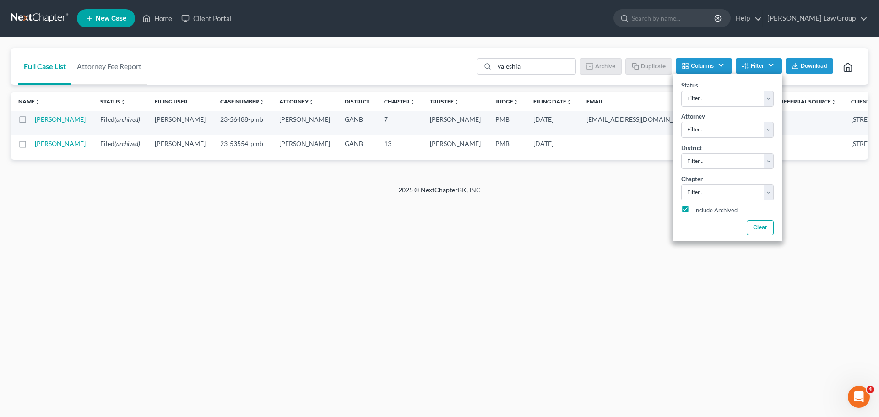
click at [147, 152] on td "[PERSON_NAME]" at bounding box center [179, 143] width 65 height 17
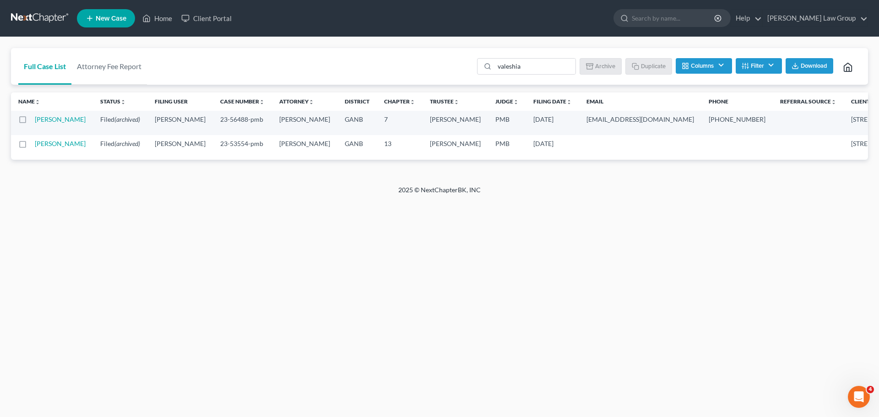
click at [38, 152] on td "[PERSON_NAME]" at bounding box center [64, 143] width 58 height 17
click at [41, 147] on link "[PERSON_NAME]" at bounding box center [60, 144] width 51 height 8
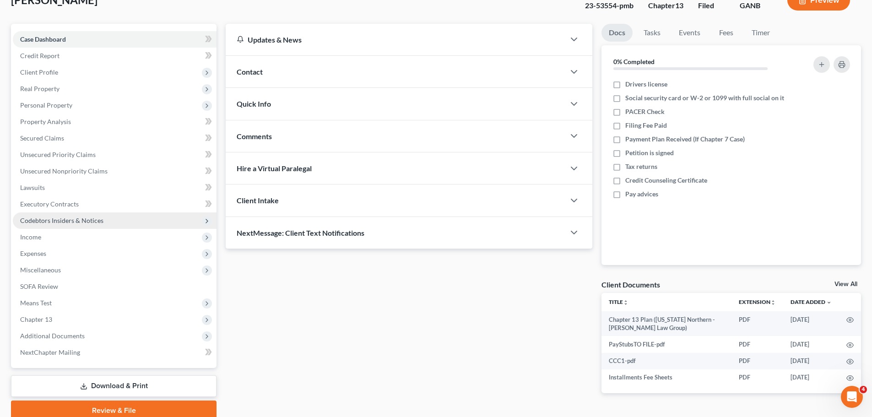
scroll to position [103, 0]
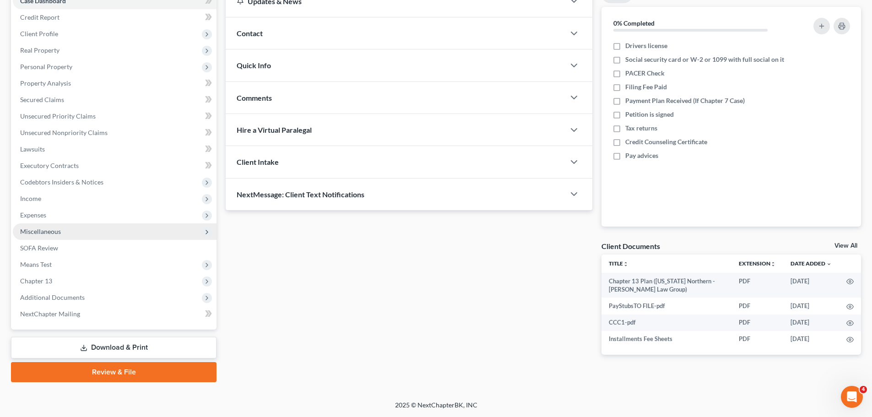
drag, startPoint x: 65, startPoint y: 296, endPoint x: 129, endPoint y: 239, distance: 85.9
click at [65, 296] on span "Additional Documents" at bounding box center [52, 297] width 65 height 8
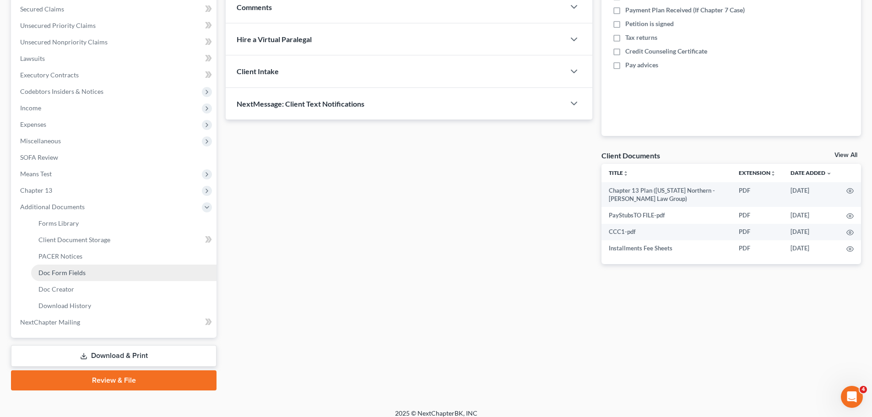
scroll to position [201, 0]
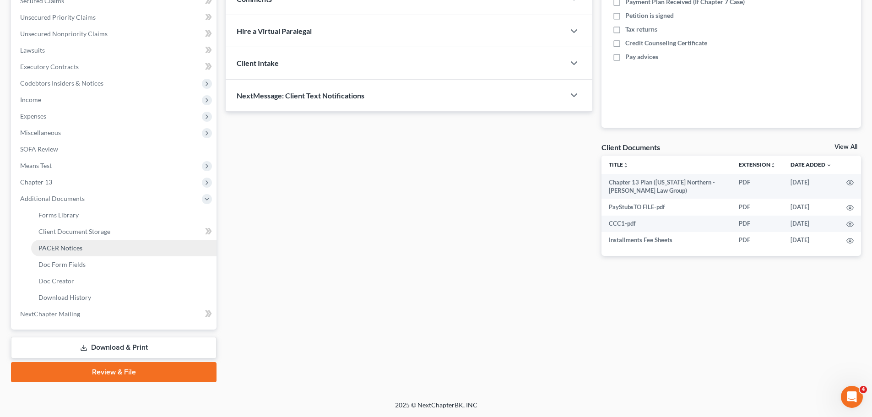
click at [74, 250] on span "PACER Notices" at bounding box center [60, 248] width 44 height 8
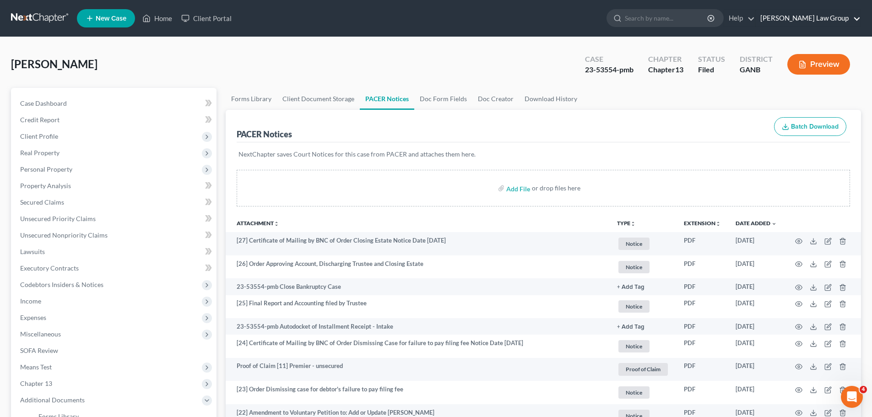
click at [819, 16] on link "[PERSON_NAME] Law Group" at bounding box center [808, 18] width 105 height 16
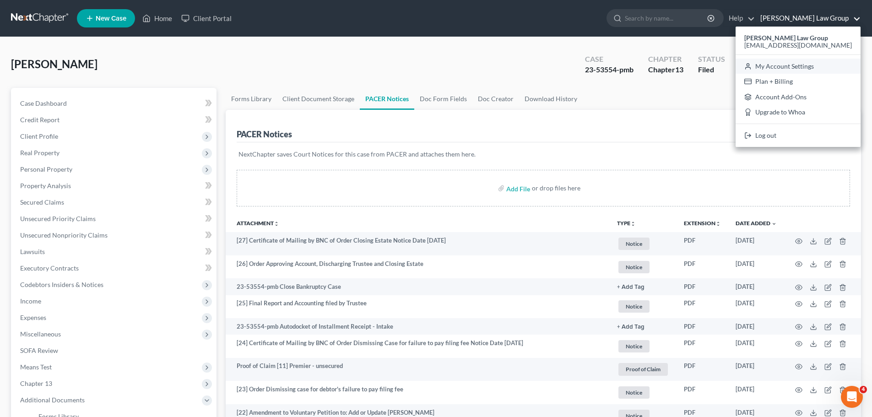
click at [807, 68] on link "My Account Settings" at bounding box center [798, 67] width 125 height 16
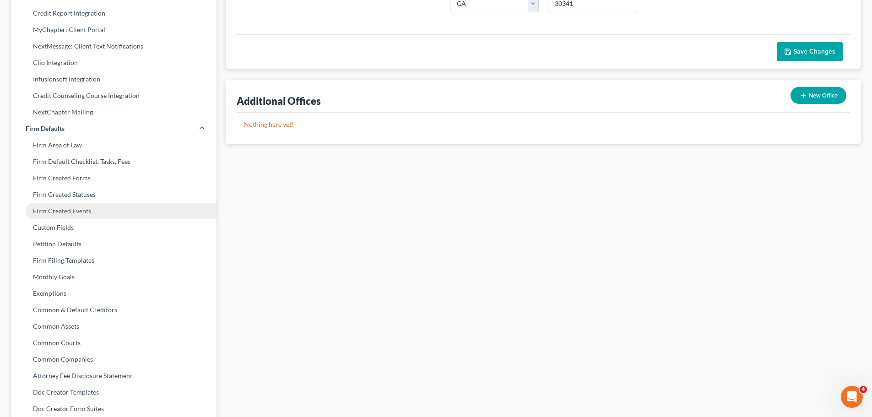
scroll to position [277, 0]
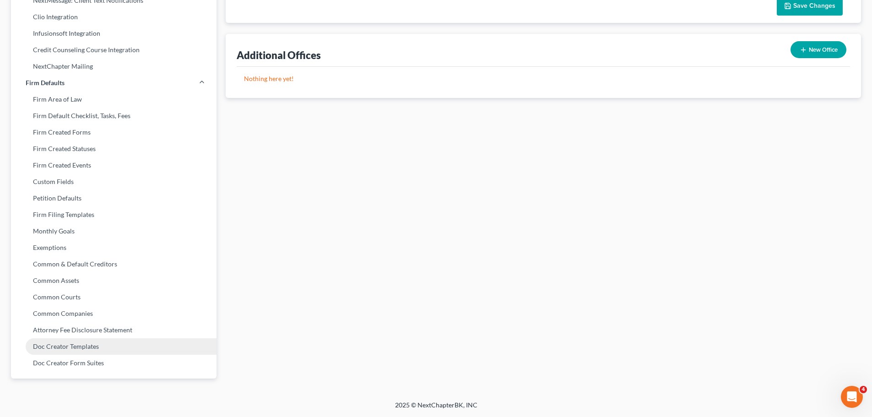
click at [80, 347] on link "Doc Creator Templates" at bounding box center [114, 346] width 206 height 16
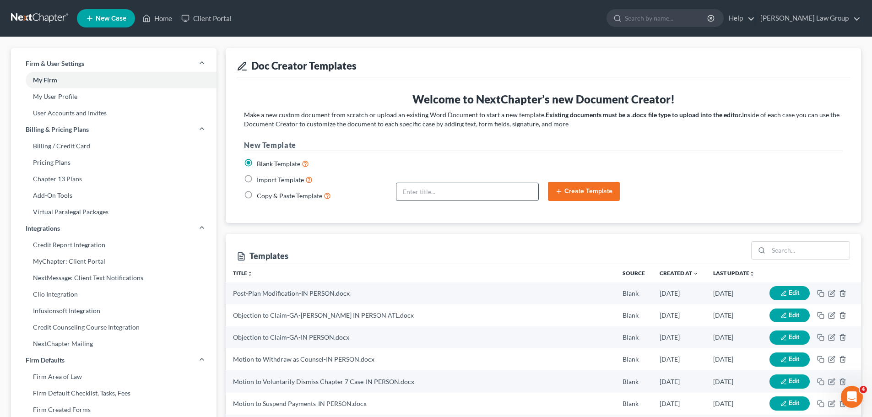
click at [426, 195] on input "text" at bounding box center [467, 191] width 142 height 17
click at [807, 248] on input "search" at bounding box center [809, 250] width 81 height 17
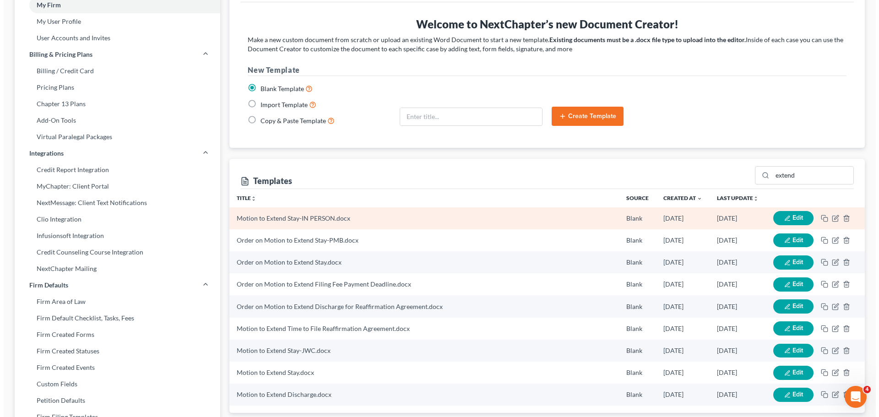
scroll to position [92, 0]
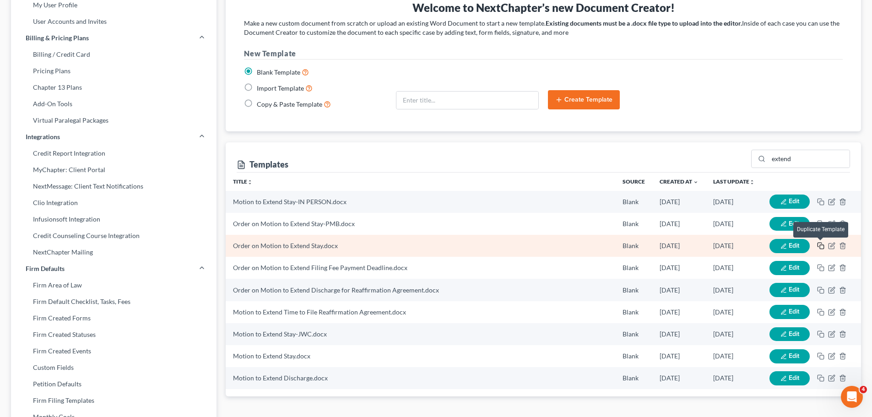
click at [821, 246] on icon "button" at bounding box center [820, 245] width 7 height 7
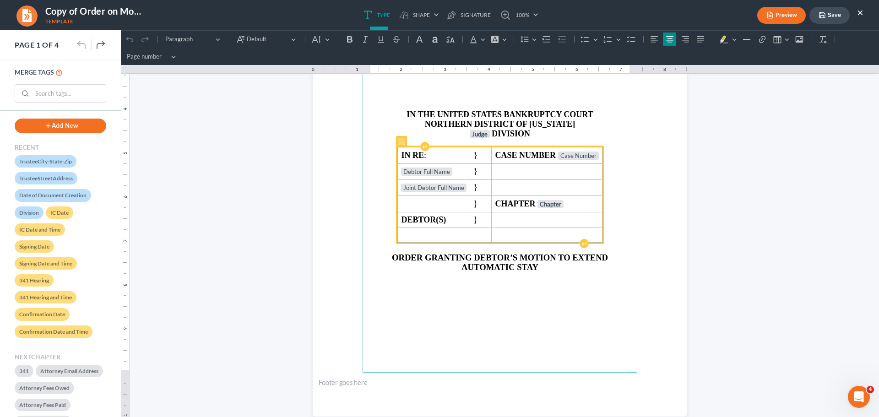
scroll to position [183, 0]
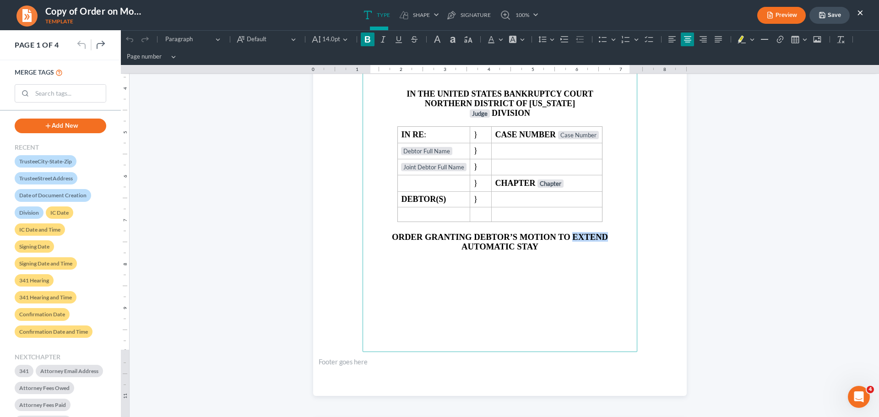
drag, startPoint x: 605, startPoint y: 235, endPoint x: 570, endPoint y: 238, distance: 34.5
click at [570, 238] on p "ORDER GRANTING DEBTOR’S MOTION TO EXTEND AUTOMATIC STAY" at bounding box center [500, 242] width 264 height 20
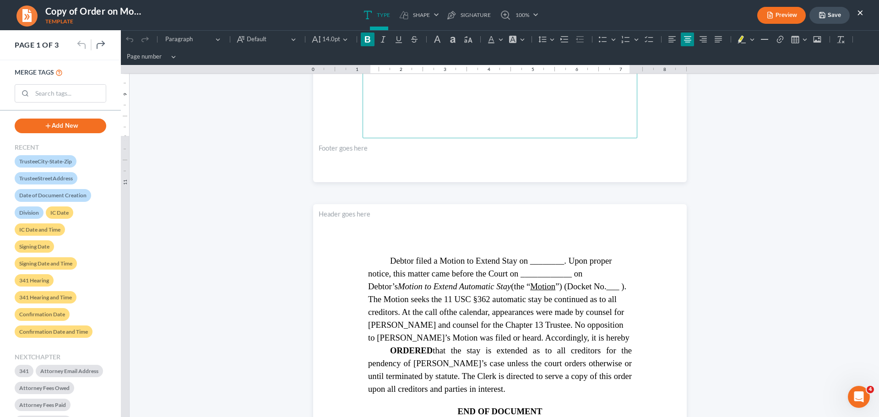
scroll to position [458, 0]
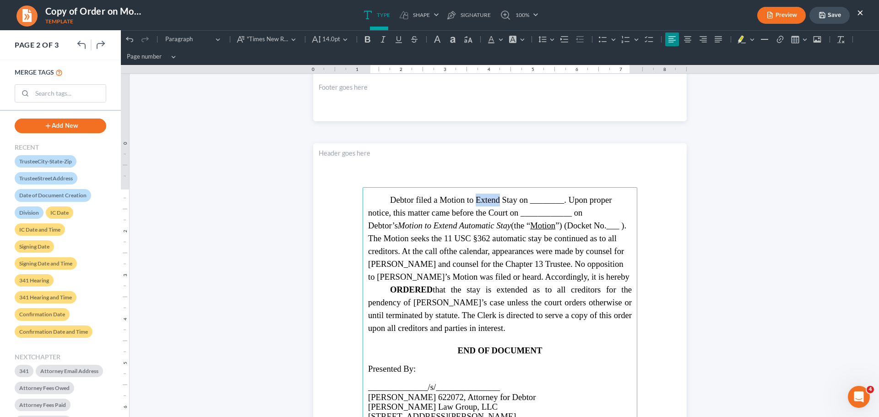
drag, startPoint x: 496, startPoint y: 200, endPoint x: 475, endPoint y: 202, distance: 21.2
click at [475, 202] on span "Debtor filed a Motion to Extend Stay on ________. Upon proper notice, this matt…" at bounding box center [498, 225] width 260 height 61
drag, startPoint x: 423, startPoint y: 228, endPoint x: 401, endPoint y: 228, distance: 22.4
click at [401, 228] on icon "Motion to Extend Automatic Stay" at bounding box center [454, 226] width 113 height 10
drag, startPoint x: 528, startPoint y: 291, endPoint x: 497, endPoint y: 289, distance: 31.2
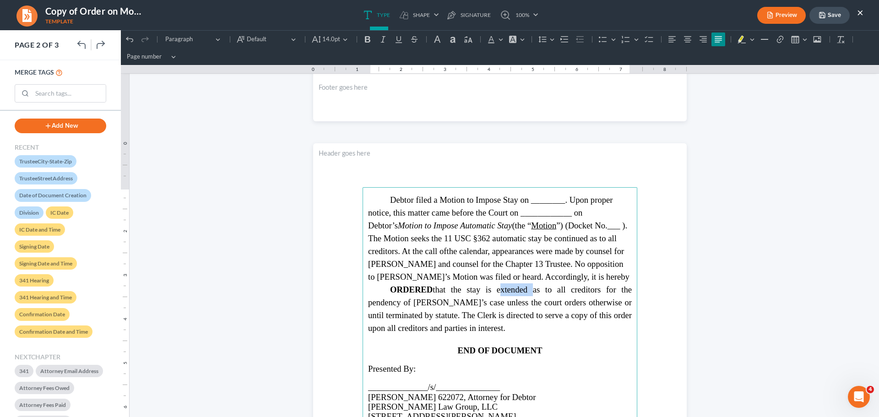
click at [497, 289] on span "ORDERED that the stay is extended as to all creditors for the pendency of [PERS…" at bounding box center [500, 309] width 264 height 48
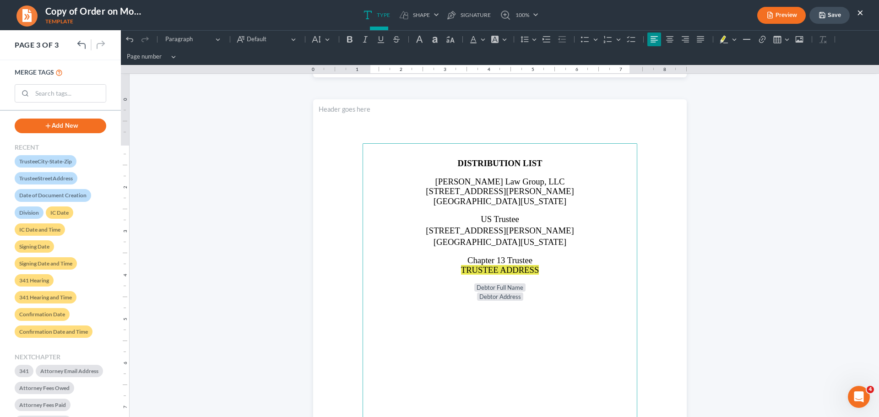
scroll to position [961, 0]
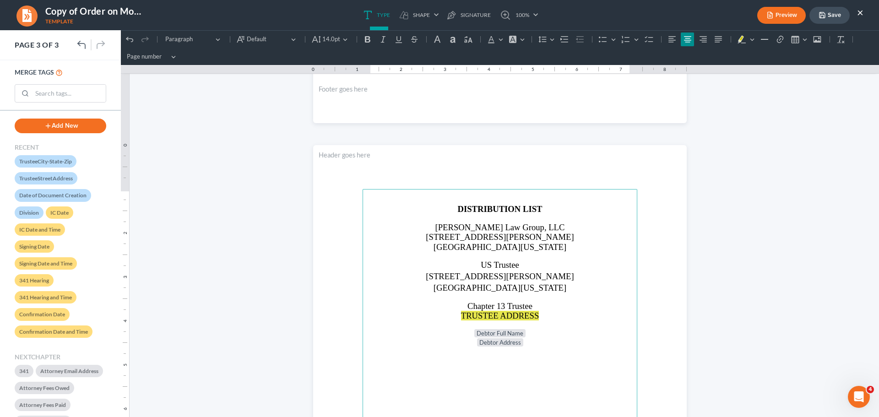
click at [582, 287] on p "[GEOGRAPHIC_DATA][US_STATE]" at bounding box center [500, 288] width 264 height 10
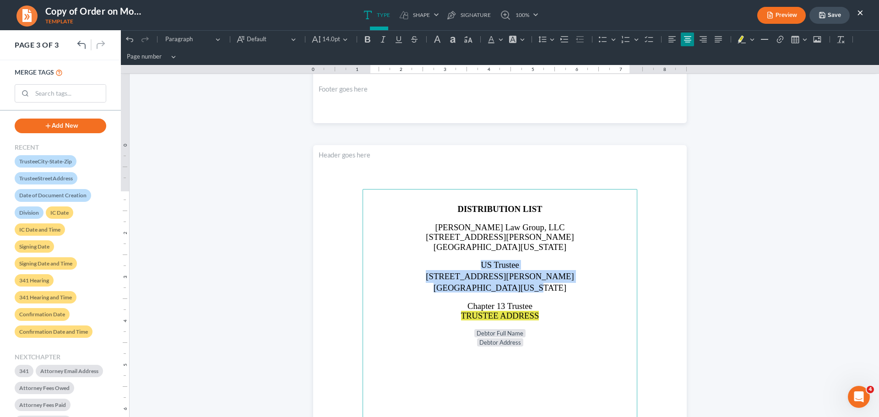
drag, startPoint x: 475, startPoint y: 263, endPoint x: 553, endPoint y: 285, distance: 81.7
click at [553, 285] on main "DISTRIBUTION LIST [PERSON_NAME] Law Group, LLC [STREET_ADDRESS][PERSON_NAME][US…" at bounding box center [500, 386] width 275 height 395
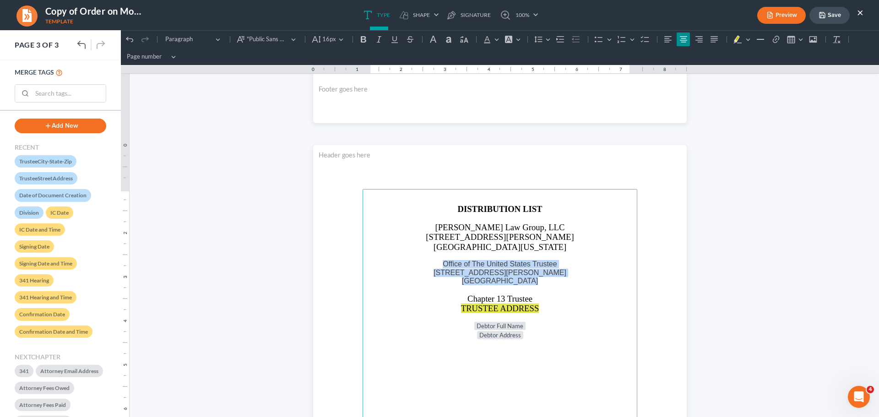
drag, startPoint x: 532, startPoint y: 280, endPoint x: 566, endPoint y: 190, distance: 96.9
click at [440, 266] on p "Office of The United States Trustee [STREET_ADDRESS][PERSON_NAME]" at bounding box center [500, 272] width 264 height 25
click at [335, 39] on button "16px 16px" at bounding box center [328, 39] width 38 height 14
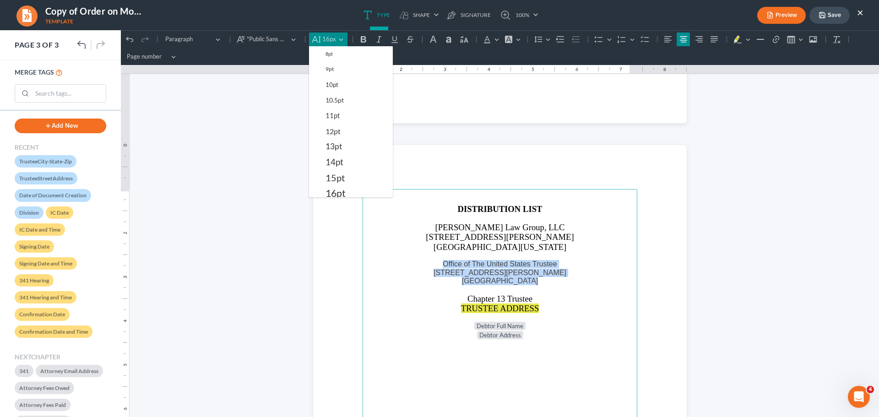
drag, startPoint x: 348, startPoint y: 158, endPoint x: 258, endPoint y: 87, distance: 114.7
click at [348, 157] on button "14pt" at bounding box center [356, 162] width 71 height 16
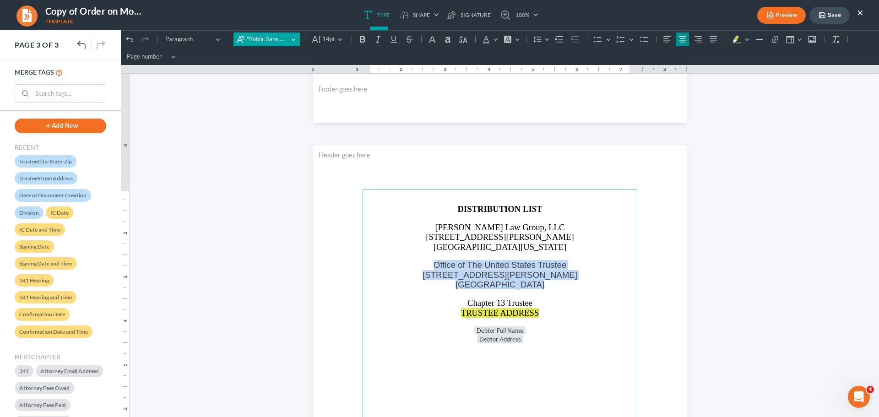
click at [259, 38] on span ""Public Sans Web", -apple-system, BlinkMacSystemFont, "Segoe UI", Roboto, Helve…" at bounding box center [268, 39] width 42 height 9
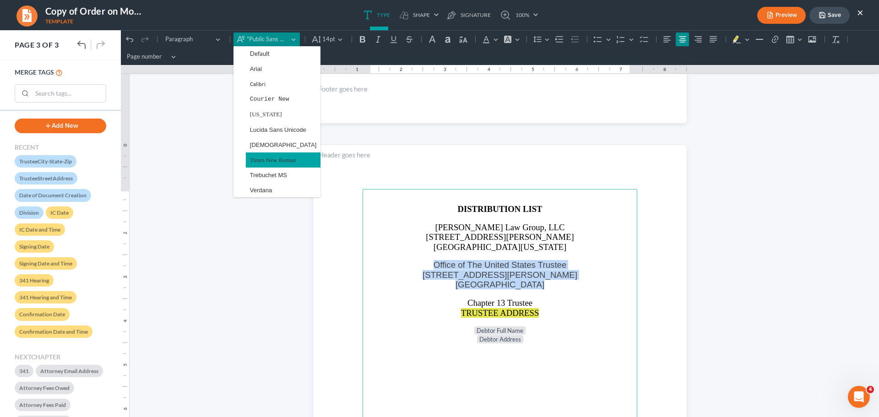
click at [276, 157] on span "Times New Roman" at bounding box center [273, 160] width 46 height 11
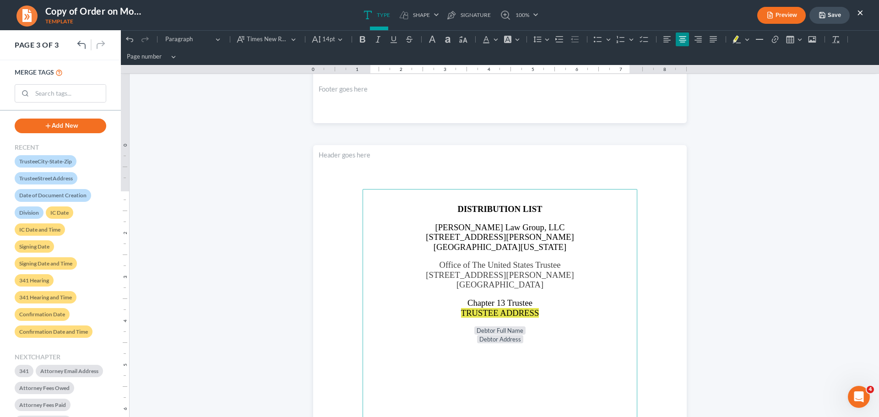
click at [610, 256] on p "Rich Text Editor, page-3-main" at bounding box center [500, 256] width 264 height 8
drag, startPoint x: 434, startPoint y: 265, endPoint x: 534, endPoint y: 282, distance: 101.7
click at [534, 282] on p "Office of The United States Trustee [STREET_ADDRESS][PERSON_NAME]" at bounding box center [500, 274] width 264 height 29
copy p "Office of The United States Trustee [STREET_ADDRESS][PERSON_NAME]"
click at [644, 246] on section "DISTRIBUTION LIST [PERSON_NAME] Law Group, LLC [STREET_ADDRESS][PERSON_NAME][US…" at bounding box center [500, 386] width 374 height 483
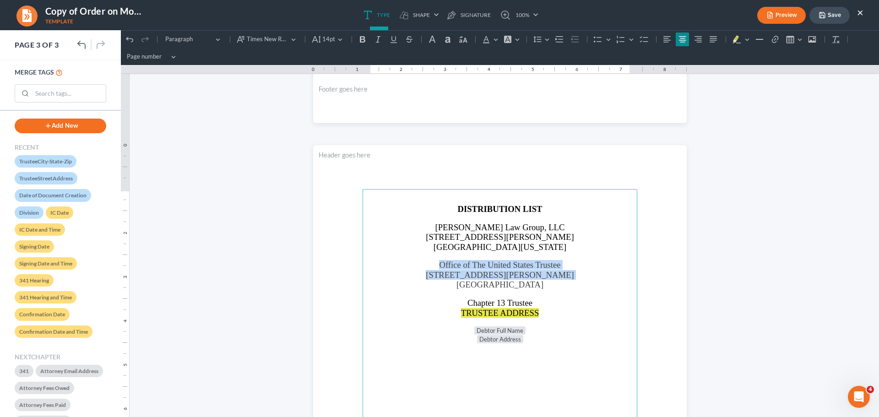
click at [580, 262] on p "Office of The United States Trustee [STREET_ADDRESS][PERSON_NAME]" at bounding box center [500, 274] width 264 height 29
drag, startPoint x: 418, startPoint y: 263, endPoint x: 546, endPoint y: 281, distance: 129.4
click at [546, 281] on p "Office of The United States Trustee [STREET_ADDRESS][PERSON_NAME]" at bounding box center [500, 274] width 264 height 29
copy p "Office of The United States Trustee [STREET_ADDRESS][PERSON_NAME]"
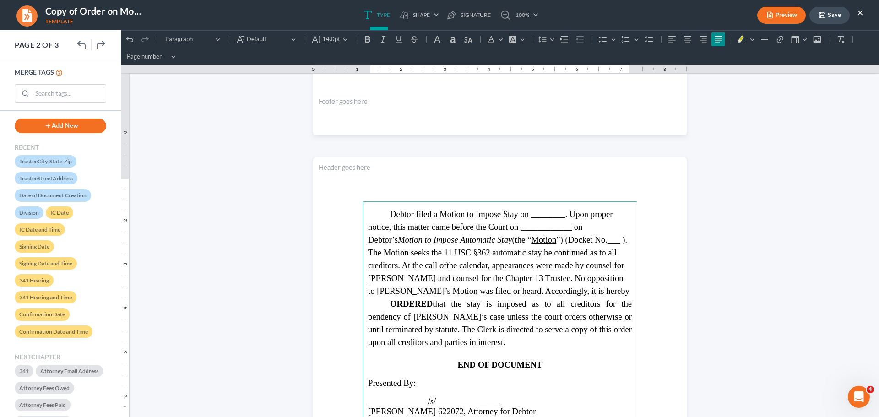
scroll to position [458, 0]
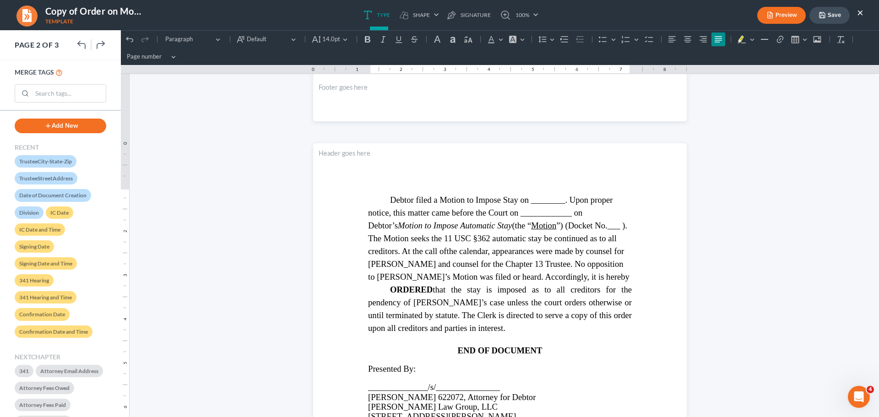
click at [825, 20] on button "Save" at bounding box center [829, 15] width 40 height 17
click at [483, 240] on span "Debtor filed a Motion to Impose Stay on ________. Upon proper notice, this matt…" at bounding box center [498, 225] width 261 height 61
click at [566, 235] on span "Debtor filed a Motion to Impose Stay on ________. Upon proper notice, this matt…" at bounding box center [498, 225] width 261 height 61
drag, startPoint x: 569, startPoint y: 238, endPoint x: 536, endPoint y: 238, distance: 32.0
click at [536, 238] on span "Debtor filed a Motion to Impose Stay on ________. Upon proper notice, this matt…" at bounding box center [498, 225] width 261 height 61
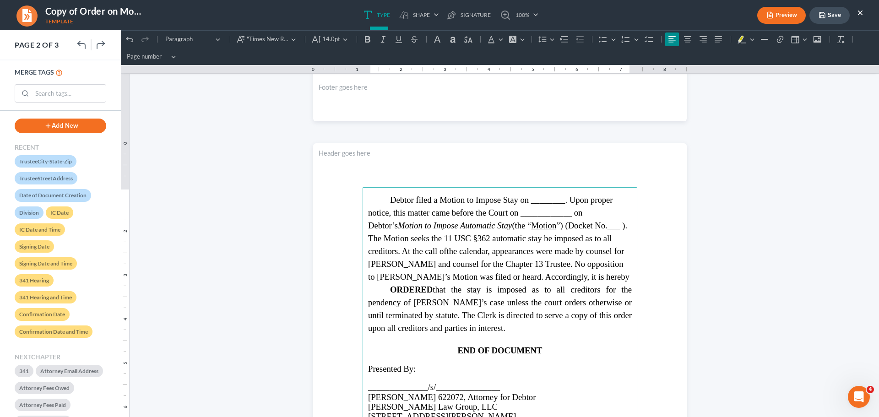
click html "1.00 10.00 0 1 1 2 2 3 3 4 4 5 5 6 6 7 7 8 8 9 9 10 10 11 11 Undo (Ctrl+Z) Undo…"
click at [834, 16] on button "Save" at bounding box center [829, 15] width 40 height 17
click at [836, 15] on button "Save" at bounding box center [829, 15] width 40 height 17
click at [861, 11] on button "×" at bounding box center [860, 12] width 6 height 11
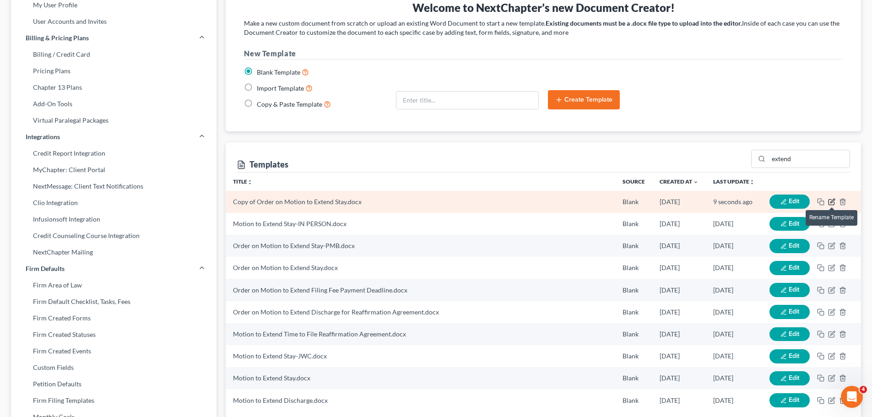
click at [834, 201] on icon "button" at bounding box center [831, 201] width 7 height 7
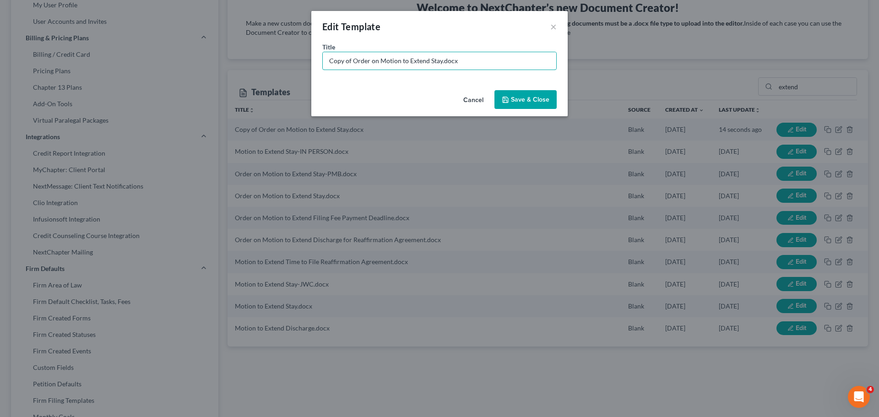
drag, startPoint x: 352, startPoint y: 58, endPoint x: 273, endPoint y: 63, distance: 78.9
click at [273, 63] on div "Edit Template × Title * Copy of Order on Motion to Extend Stay.docx Cancel Save…" at bounding box center [439, 208] width 879 height 417
click at [523, 97] on button "Save & Close" at bounding box center [525, 99] width 62 height 19
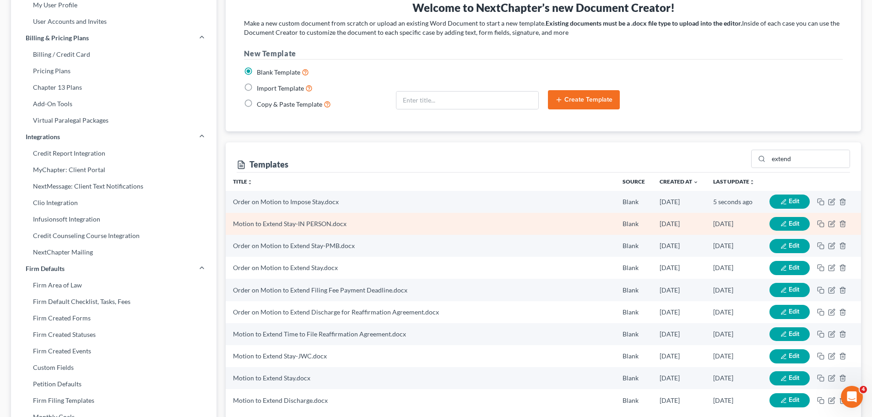
click at [787, 224] on button "Edit" at bounding box center [789, 224] width 40 height 14
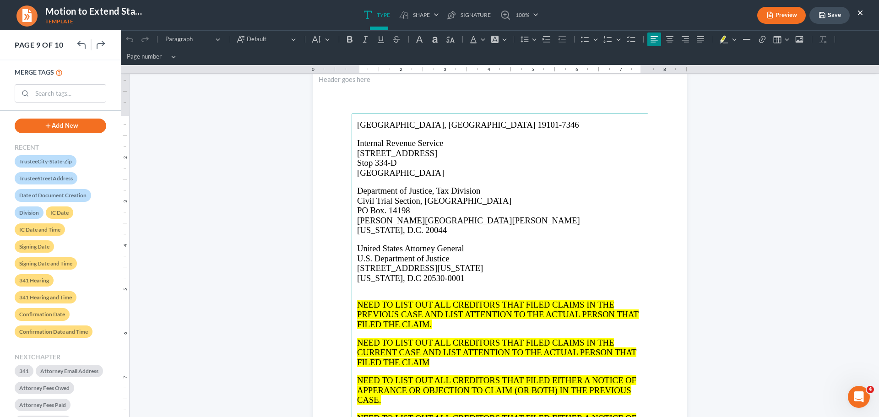
scroll to position [3937, 0]
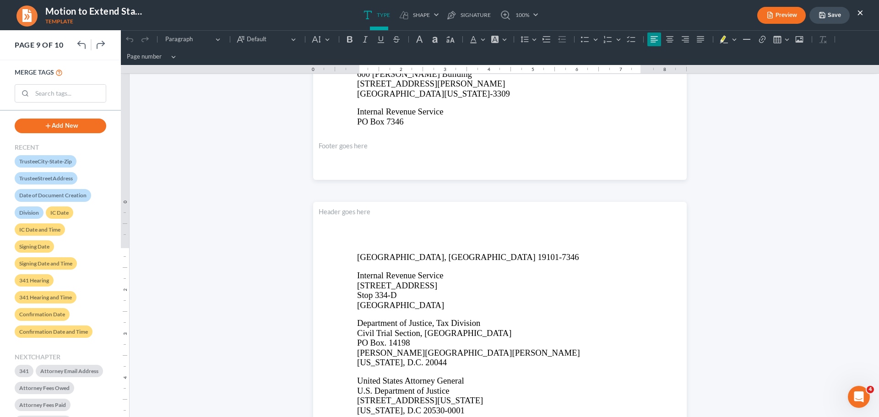
click at [862, 10] on button "×" at bounding box center [860, 12] width 6 height 11
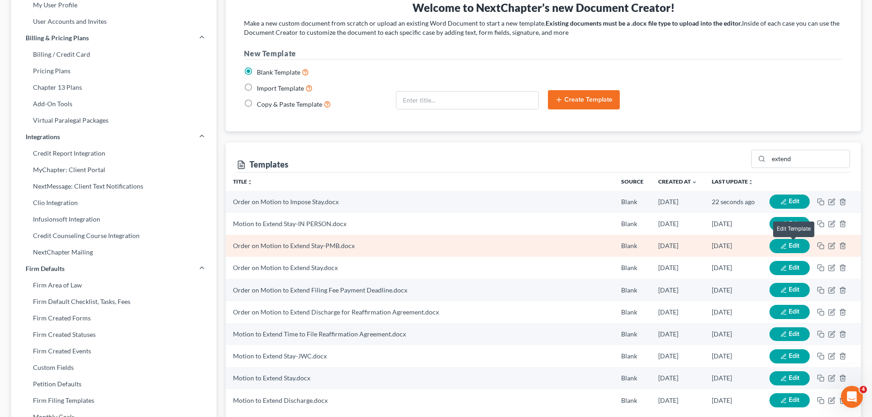
click at [789, 246] on span "Edit" at bounding box center [794, 246] width 11 height 8
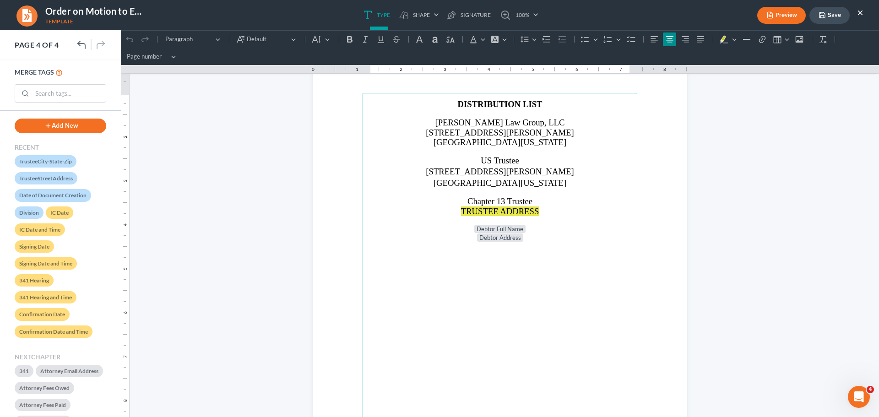
scroll to position [1511, 0]
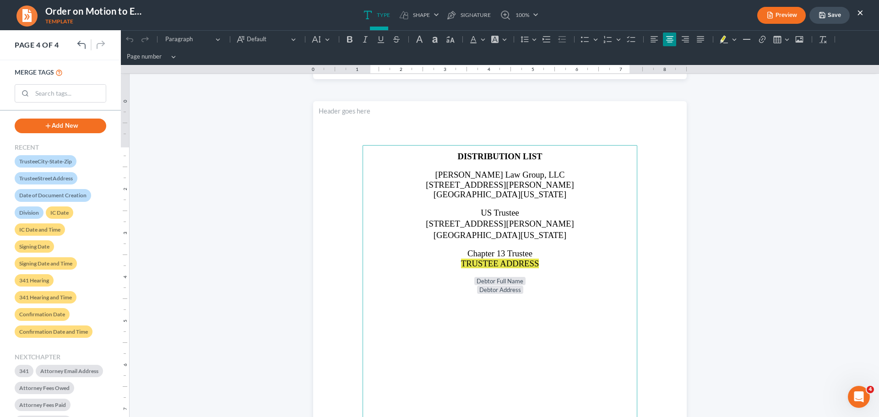
click at [489, 222] on span "[STREET_ADDRESS][PERSON_NAME]" at bounding box center [500, 224] width 148 height 10
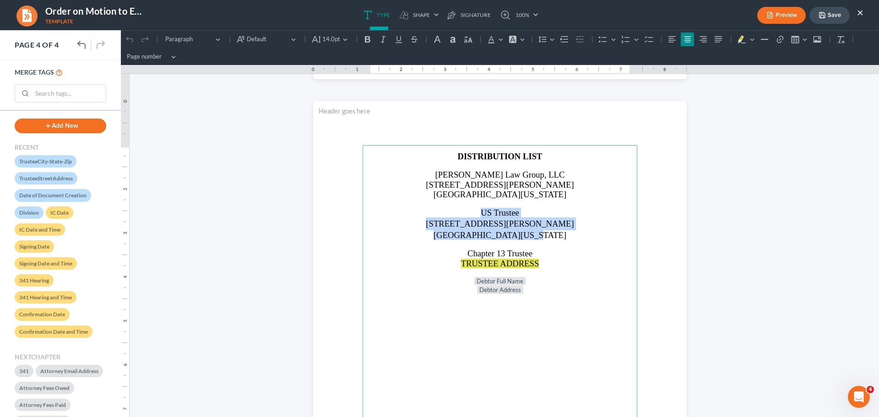
drag, startPoint x: 480, startPoint y: 214, endPoint x: 544, endPoint y: 235, distance: 67.5
click at [544, 236] on main "DISTRIBUTION LIST [PERSON_NAME] Law Group, LLC [STREET_ADDRESS][PERSON_NAME][US…" at bounding box center [500, 342] width 275 height 395
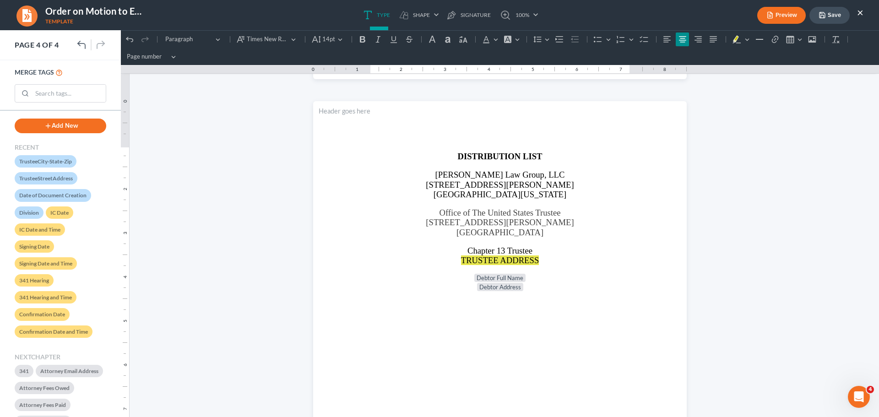
click at [836, 16] on button "Save" at bounding box center [829, 15] width 40 height 17
click at [827, 20] on button "Save" at bounding box center [829, 15] width 40 height 17
click at [860, 14] on button "×" at bounding box center [860, 12] width 6 height 11
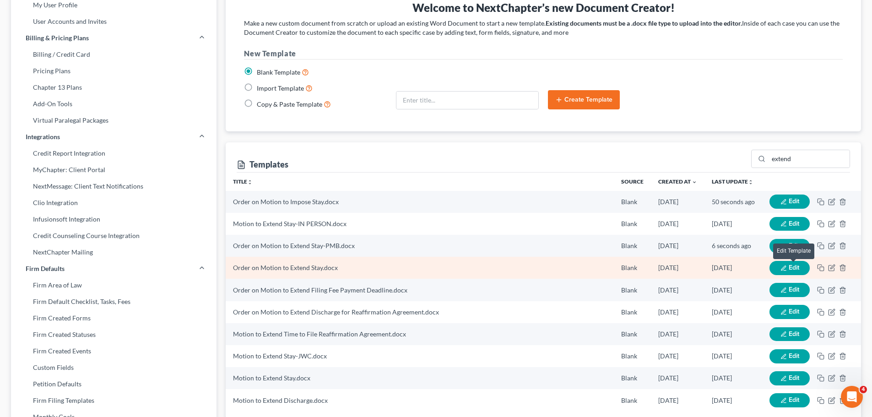
click at [794, 268] on span "Edit" at bounding box center [794, 268] width 11 height 8
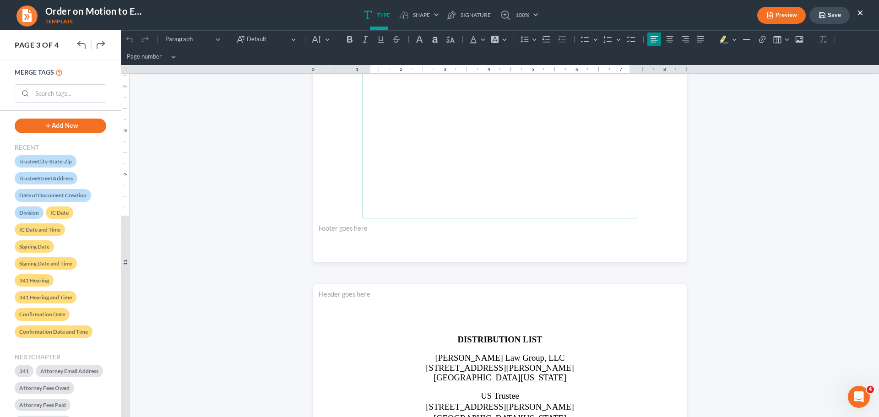
scroll to position [1556, 0]
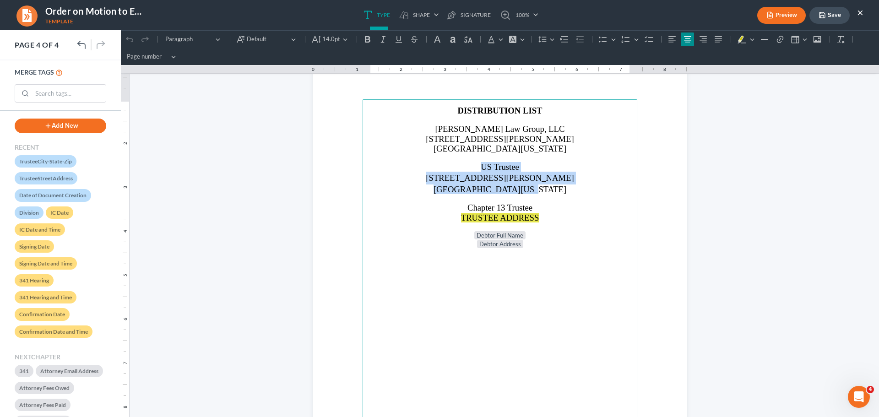
drag, startPoint x: 470, startPoint y: 163, endPoint x: 541, endPoint y: 196, distance: 78.2
click at [533, 194] on main "⁠⁠⁠⁠⁠⁠⁠ DISTRIBUTION LIST [PERSON_NAME] Law Group, LLC [STREET_ADDRESS][PERSON_…" at bounding box center [500, 296] width 275 height 395
click at [541, 196] on p "Rich Text Editor, page-3-main" at bounding box center [500, 199] width 264 height 8
drag, startPoint x: 468, startPoint y: 171, endPoint x: 546, endPoint y: 189, distance: 79.8
click at [546, 189] on main "DISTRIBUTION LIST [PERSON_NAME] Law Group, LLC [STREET_ADDRESS][PERSON_NAME][US…" at bounding box center [500, 296] width 275 height 395
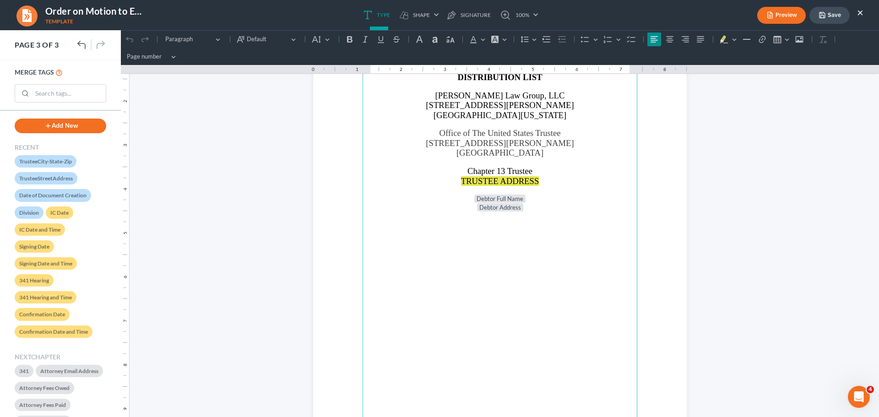
scroll to position [966, 0]
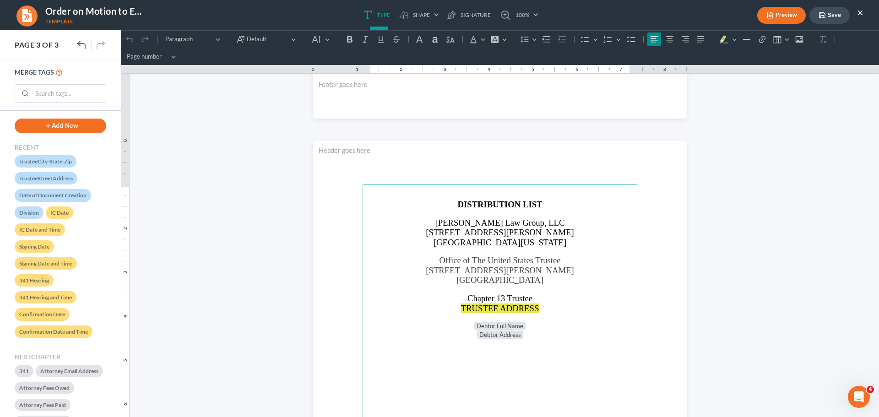
click at [838, 18] on button "Save" at bounding box center [829, 15] width 40 height 17
click at [858, 11] on button "×" at bounding box center [860, 12] width 6 height 11
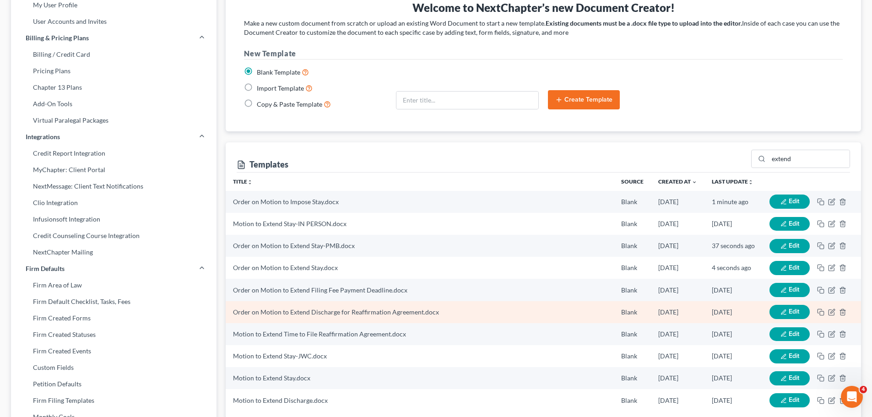
click at [783, 311] on icon "button" at bounding box center [783, 312] width 6 height 6
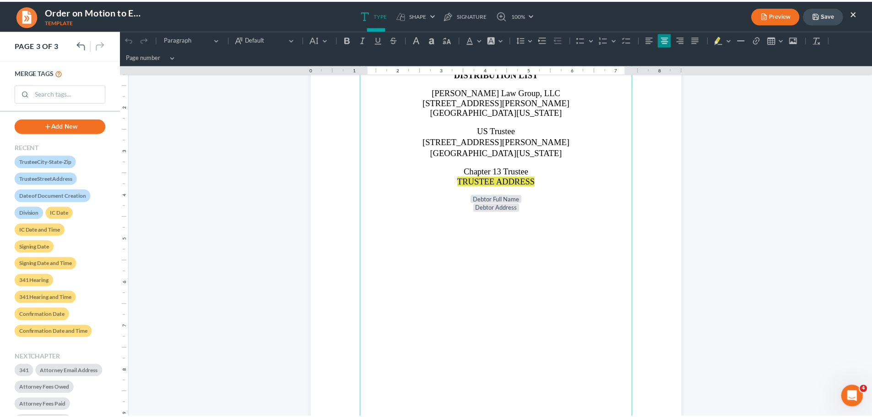
scroll to position [1007, 0]
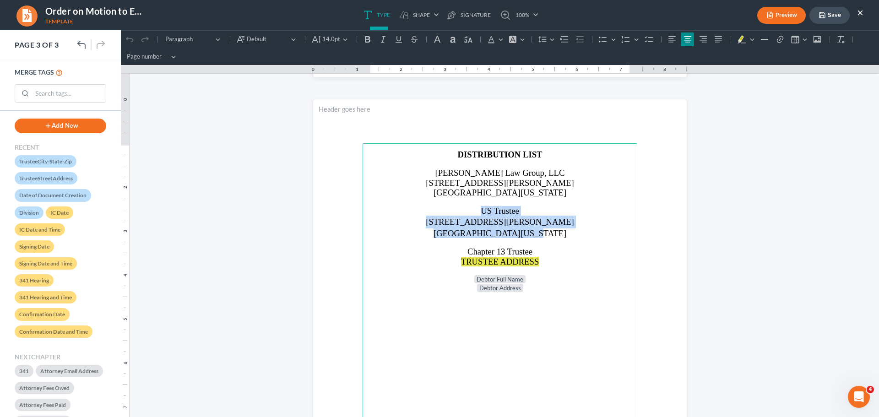
drag, startPoint x: 471, startPoint y: 208, endPoint x: 562, endPoint y: 235, distance: 95.3
click at [563, 233] on main "⁠⁠⁠⁠⁠⁠⁠ DISTRIBUTION LIST [PERSON_NAME] Law Group, LLC [STREET_ADDRESS][PERSON_…" at bounding box center [500, 340] width 275 height 395
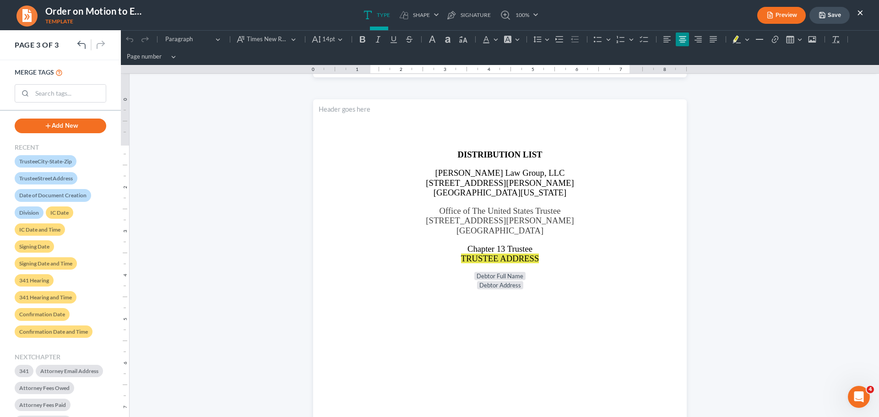
click at [834, 17] on button "Save" at bounding box center [829, 15] width 40 height 17
click at [834, 21] on button "Save" at bounding box center [829, 15] width 40 height 17
click at [861, 14] on button "×" at bounding box center [860, 12] width 6 height 11
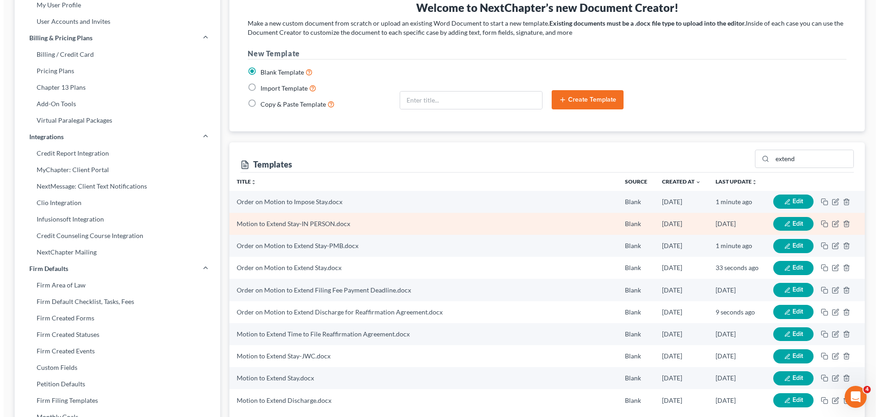
scroll to position [137, 0]
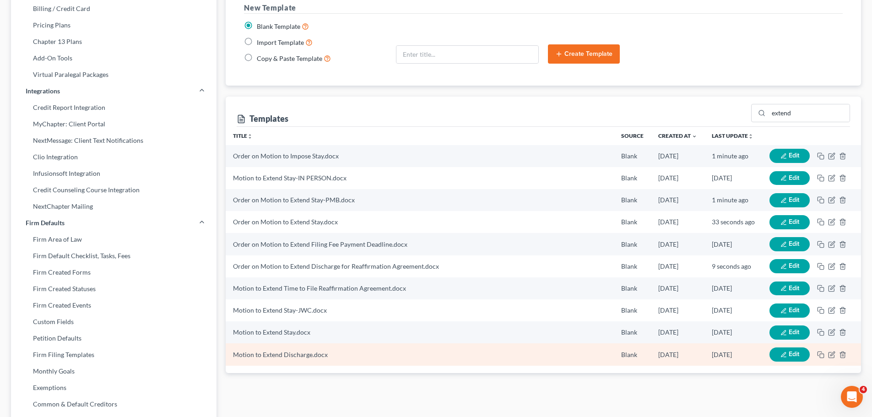
click at [778, 352] on button "Edit" at bounding box center [789, 354] width 40 height 14
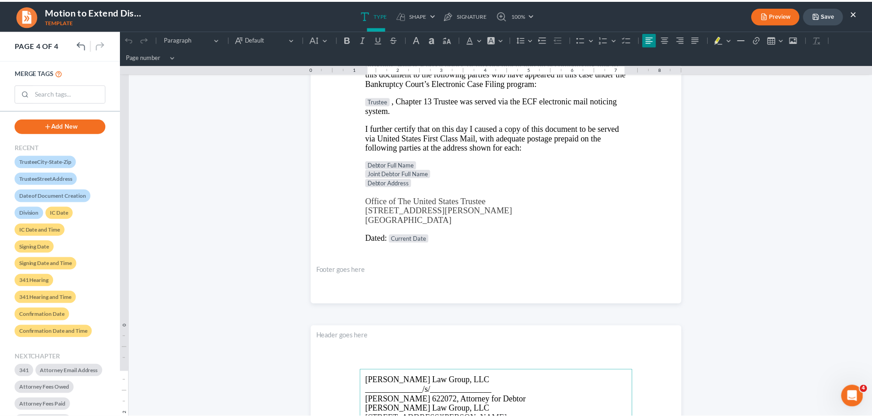
scroll to position [1282, 0]
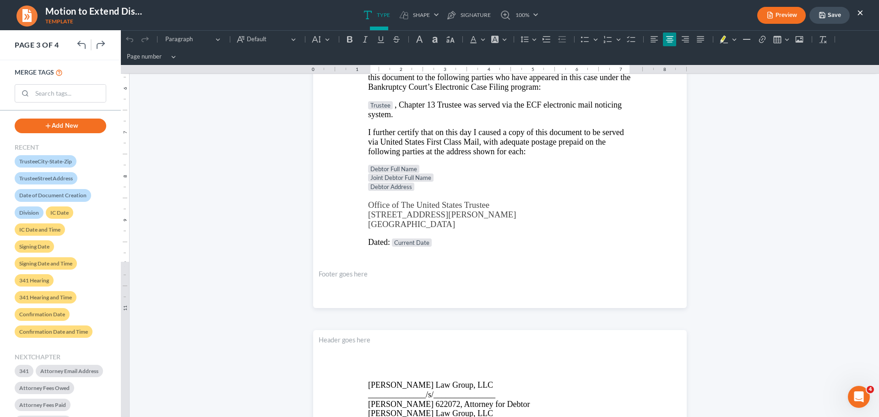
click at [861, 14] on button "×" at bounding box center [860, 12] width 6 height 11
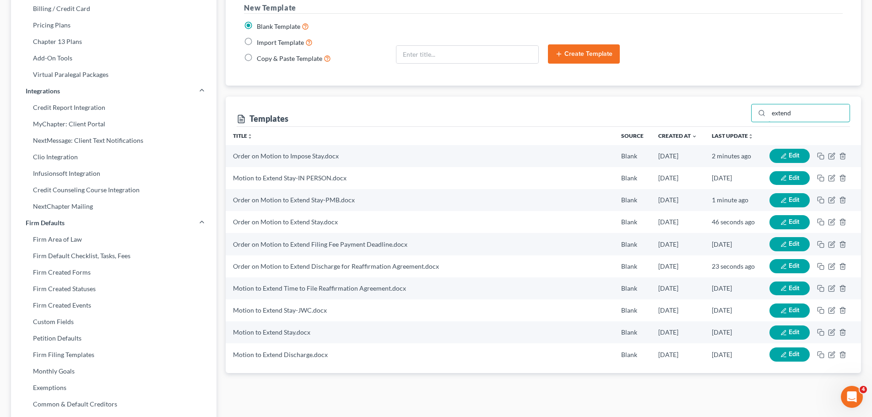
drag, startPoint x: 817, startPoint y: 115, endPoint x: 728, endPoint y: 111, distance: 88.9
click at [728, 111] on div "Templates extend" at bounding box center [543, 112] width 613 height 30
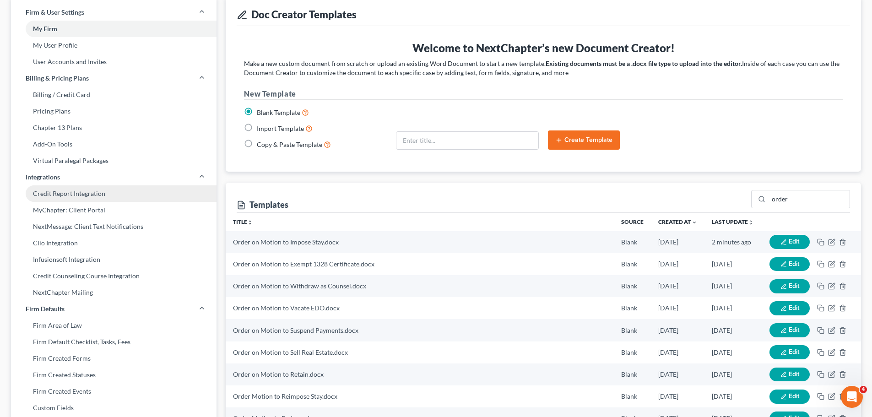
scroll to position [0, 0]
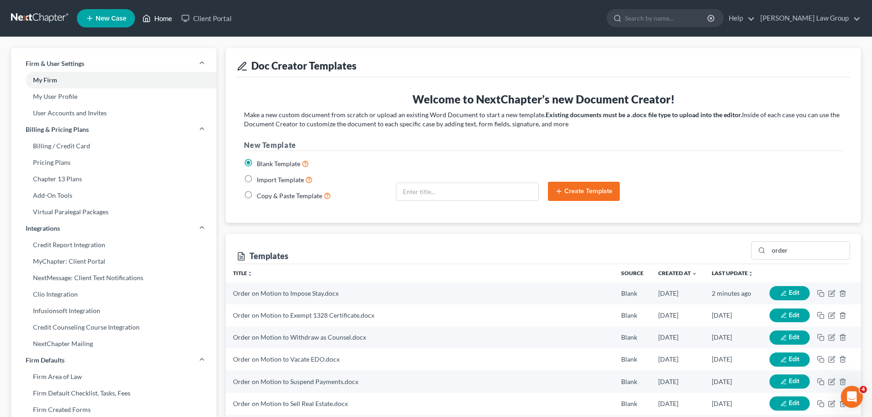
click at [161, 19] on link "Home" at bounding box center [157, 18] width 39 height 16
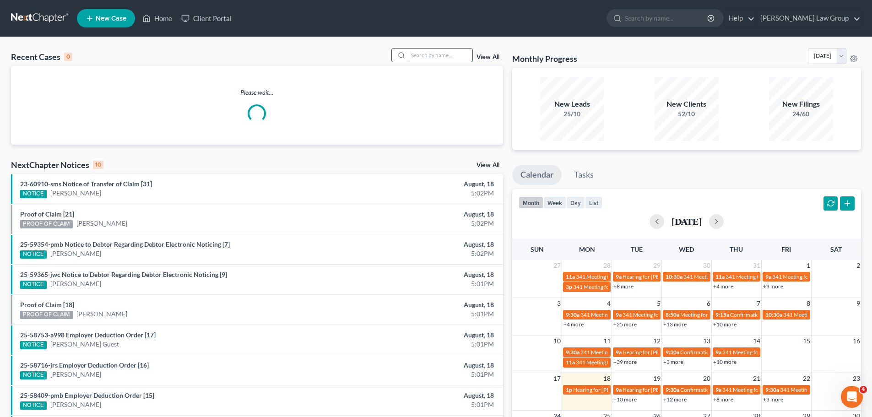
click at [454, 51] on input "search" at bounding box center [440, 55] width 64 height 13
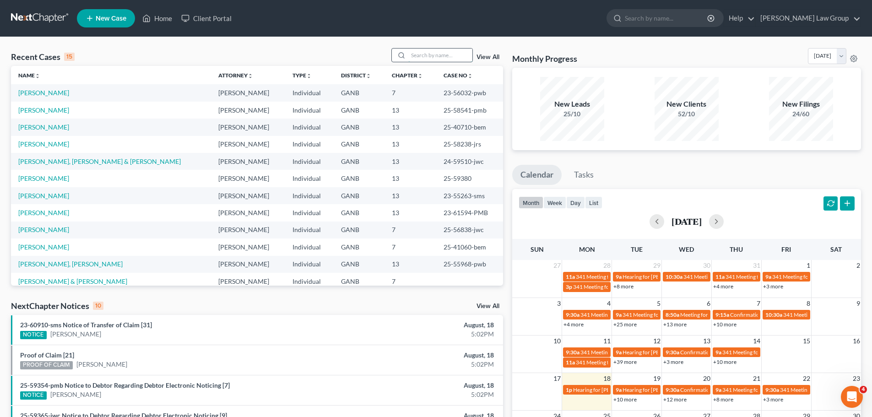
click at [451, 51] on input "search" at bounding box center [440, 55] width 64 height 13
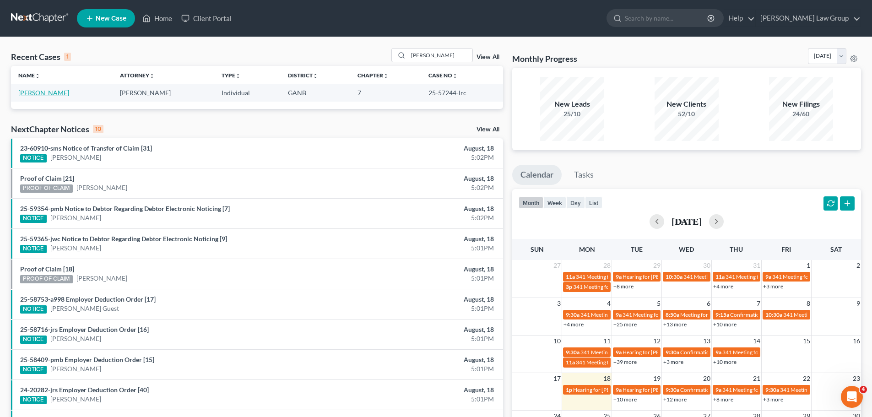
click at [37, 94] on link "[PERSON_NAME]" at bounding box center [43, 93] width 51 height 8
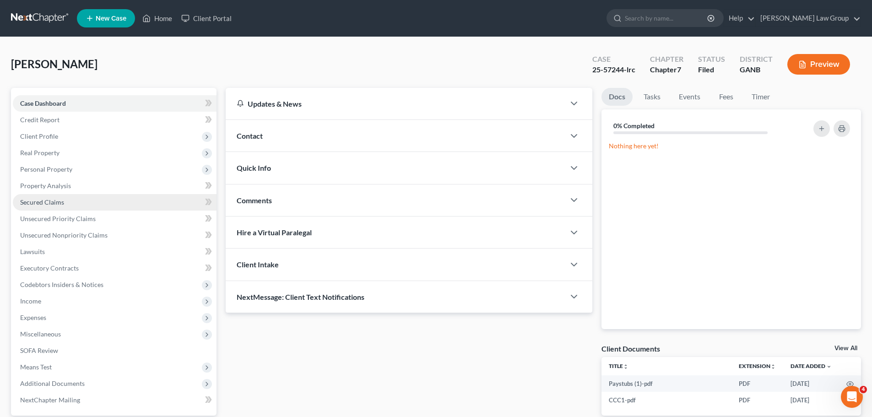
click at [69, 210] on link "Secured Claims" at bounding box center [115, 202] width 204 height 16
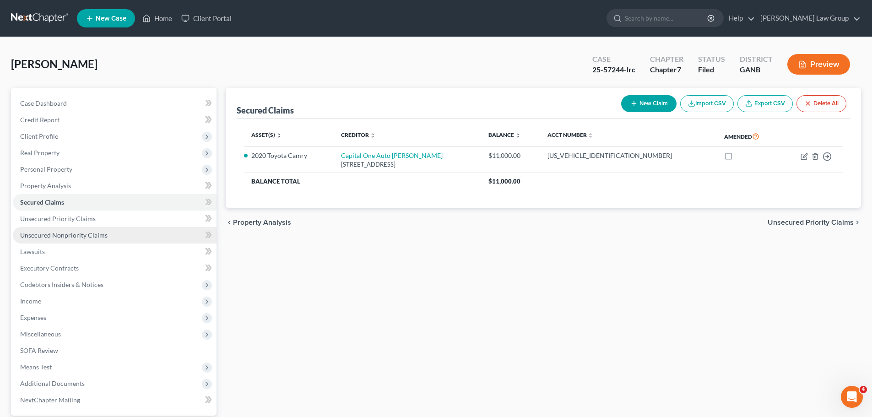
click at [87, 233] on span "Unsecured Nonpriority Claims" at bounding box center [63, 235] width 87 height 8
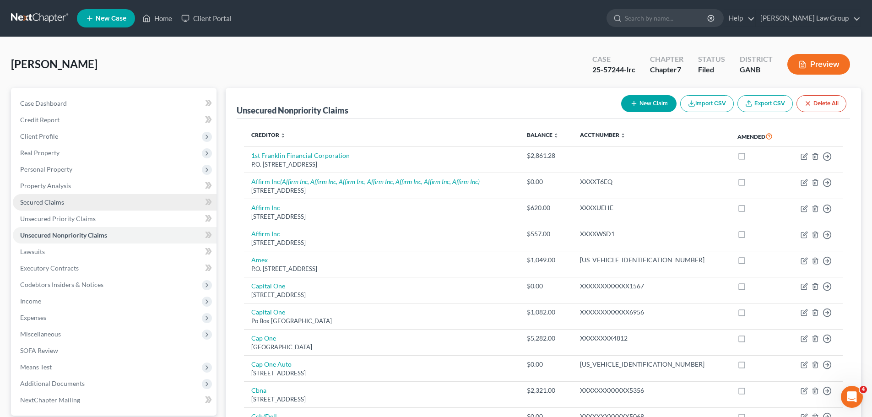
click at [67, 198] on link "Secured Claims" at bounding box center [115, 202] width 204 height 16
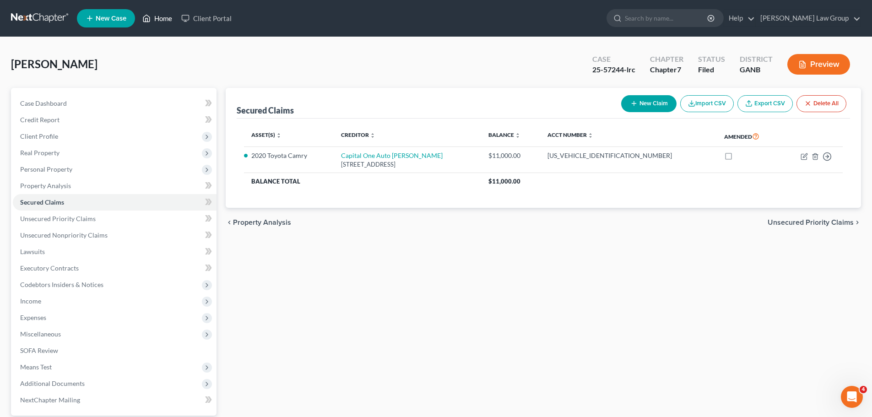
click at [160, 25] on link "Home" at bounding box center [157, 18] width 39 height 16
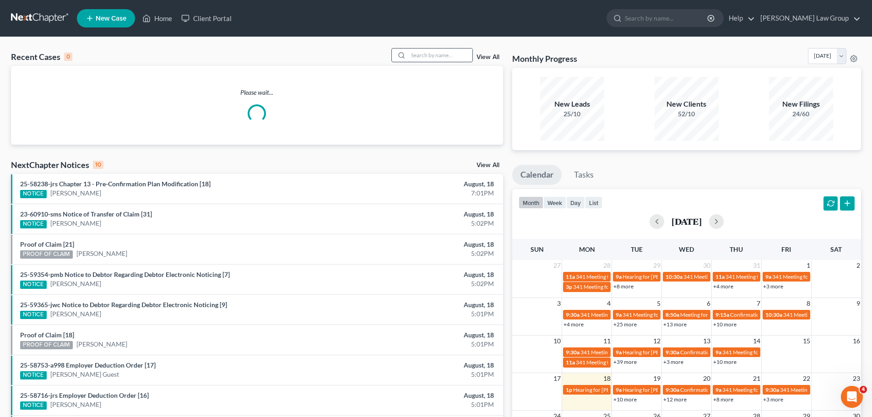
click at [410, 54] on input "search" at bounding box center [440, 55] width 64 height 13
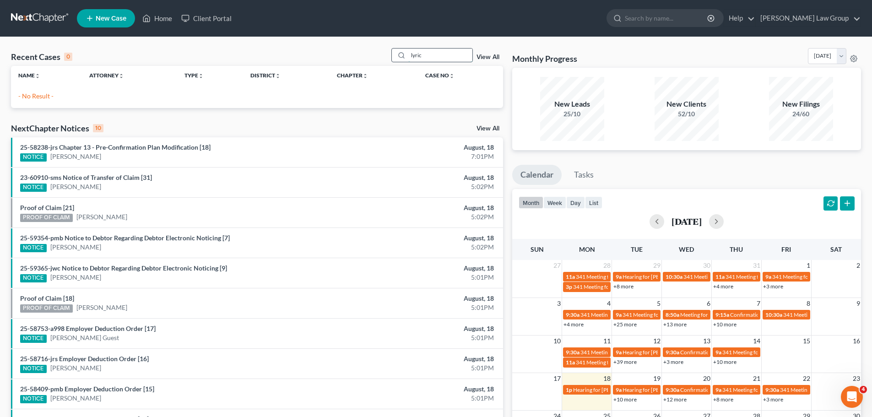
drag, startPoint x: 424, startPoint y: 56, endPoint x: 398, endPoint y: 55, distance: 26.1
click at [398, 55] on div "lyric" at bounding box center [431, 55] width 81 height 14
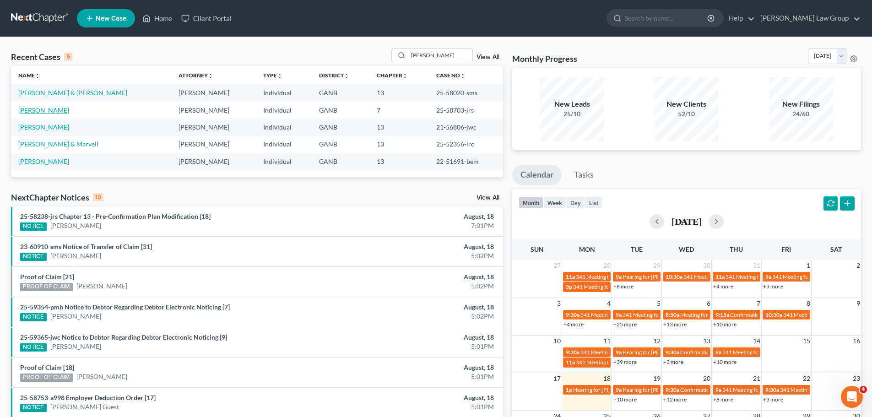
click at [25, 107] on link "[PERSON_NAME]" at bounding box center [43, 110] width 51 height 8
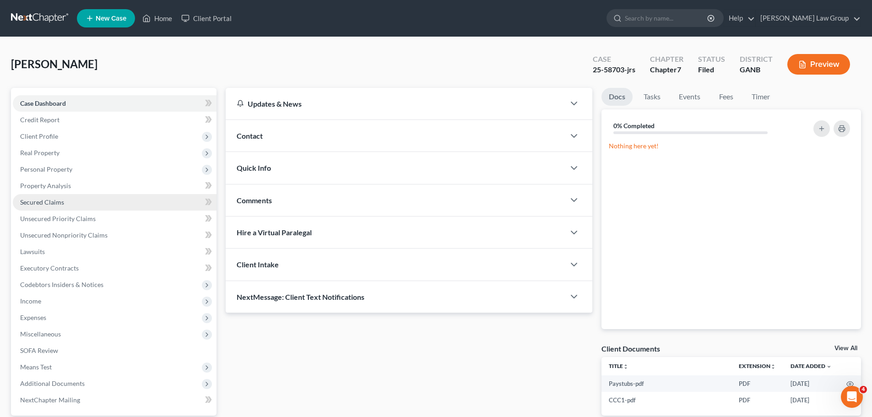
click at [32, 209] on link "Secured Claims" at bounding box center [115, 202] width 204 height 16
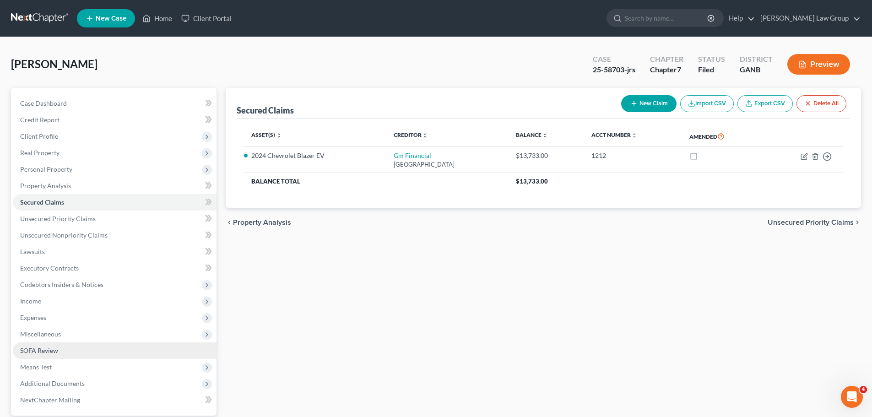
scroll to position [86, 0]
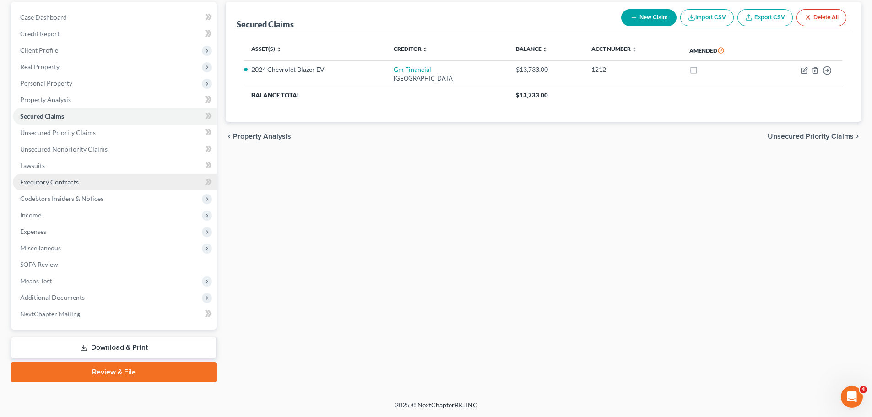
click at [89, 183] on link "Executory Contracts" at bounding box center [115, 182] width 204 height 16
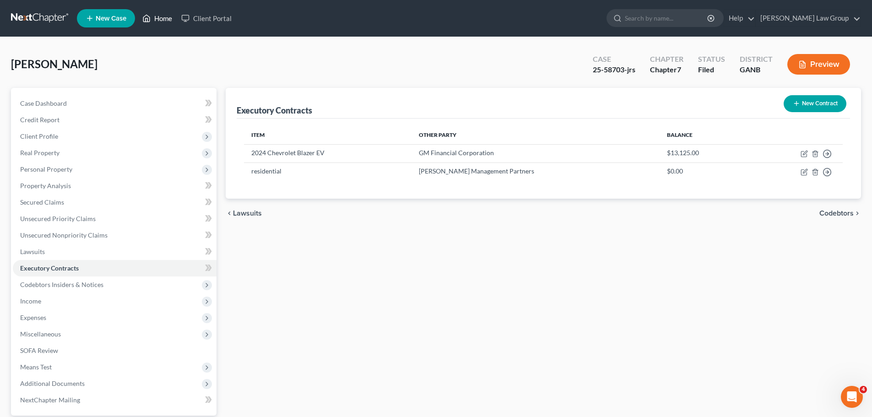
click at [152, 17] on link "Home" at bounding box center [157, 18] width 39 height 16
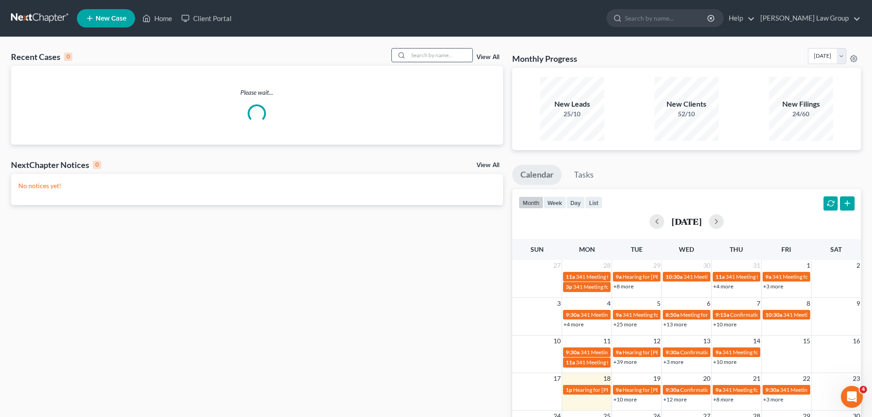
click at [438, 60] on input "search" at bounding box center [440, 55] width 64 height 13
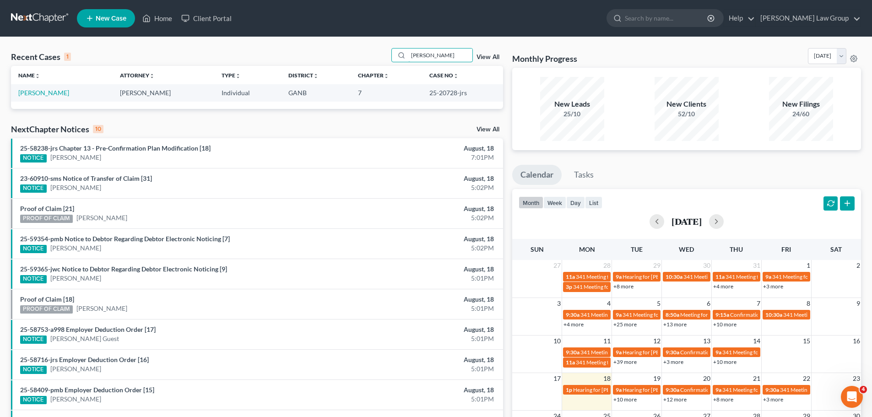
drag, startPoint x: 438, startPoint y: 53, endPoint x: 352, endPoint y: 46, distance: 85.5
click at [352, 46] on div "Recent Cases 1 [PERSON_NAME] View All Name unfold_more expand_more expand_less …" at bounding box center [436, 274] width 872 height 475
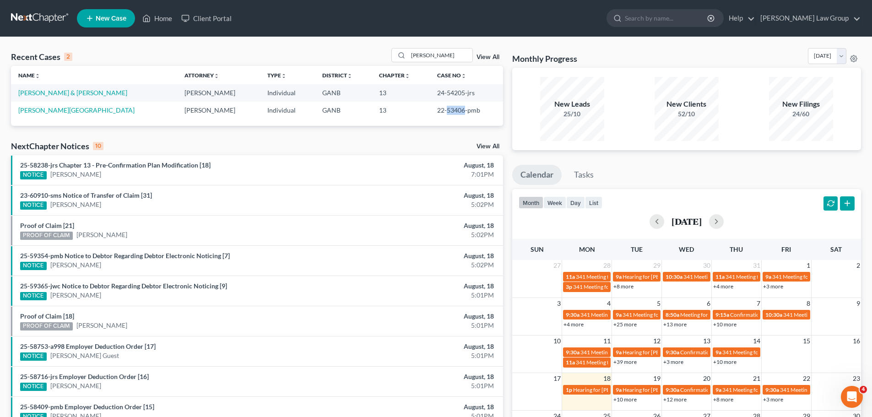
drag, startPoint x: 450, startPoint y: 110, endPoint x: 432, endPoint y: 108, distance: 18.4
click at [432, 108] on td "22-53406-pmb" at bounding box center [466, 110] width 73 height 17
copy td "53406"
drag, startPoint x: 446, startPoint y: 56, endPoint x: 369, endPoint y: 50, distance: 77.1
click at [369, 49] on div "Recent Cases 2 [PERSON_NAME] View All" at bounding box center [257, 57] width 492 height 18
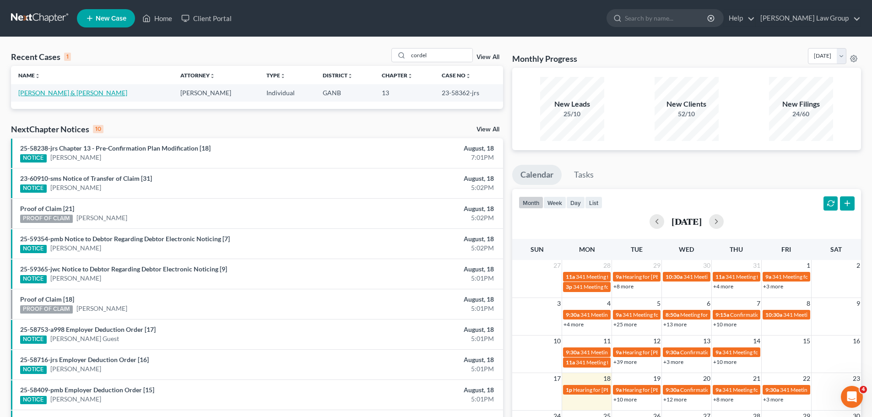
click at [55, 89] on link "[PERSON_NAME] & [PERSON_NAME]" at bounding box center [72, 93] width 109 height 8
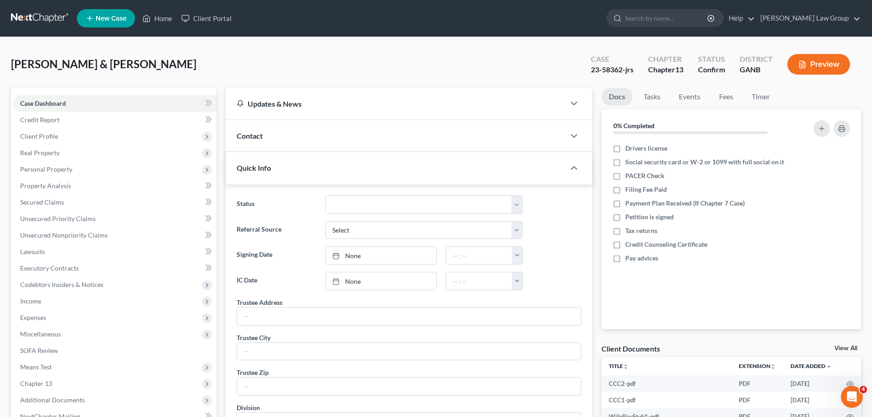
scroll to position [183, 0]
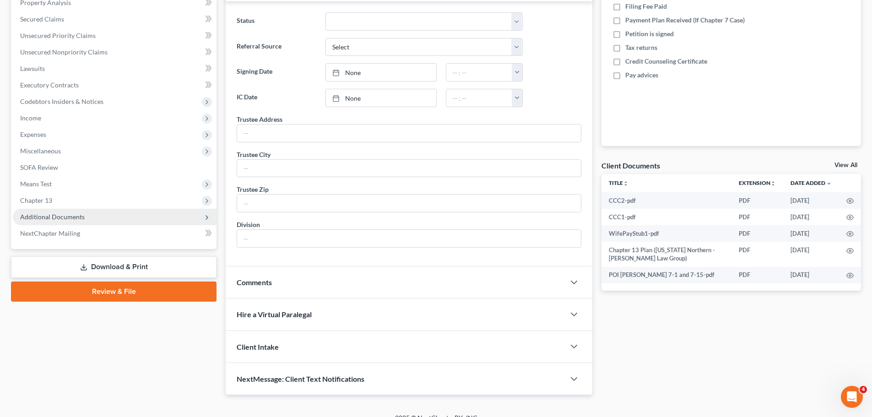
click at [87, 212] on span "Additional Documents" at bounding box center [115, 217] width 204 height 16
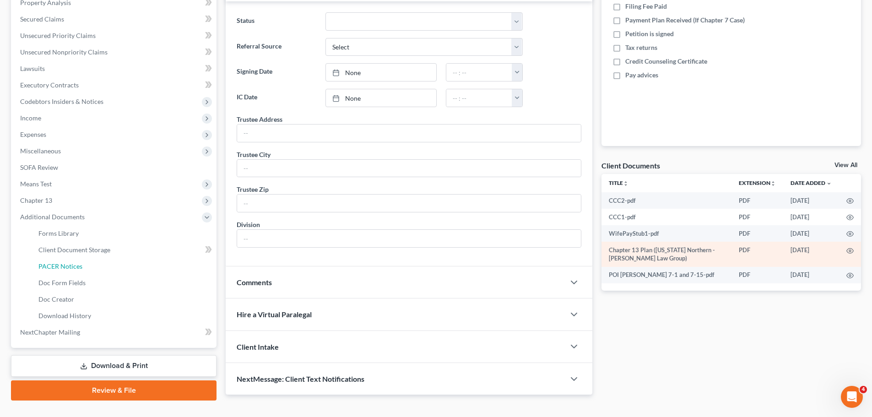
click at [73, 265] on span "PACER Notices" at bounding box center [60, 266] width 44 height 8
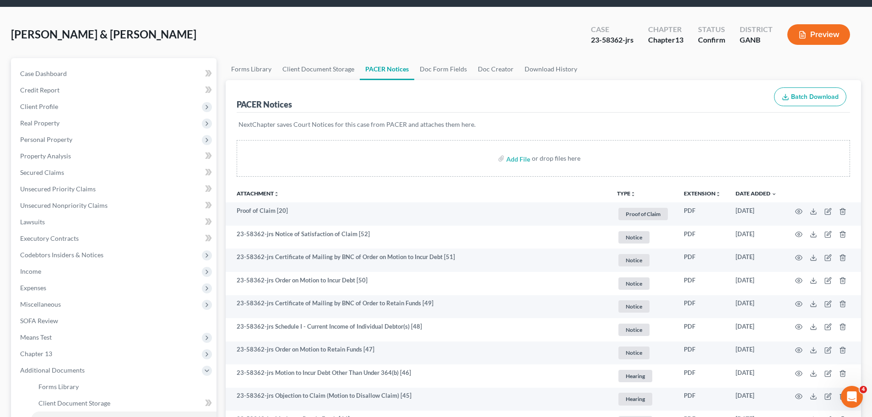
scroll to position [46, 0]
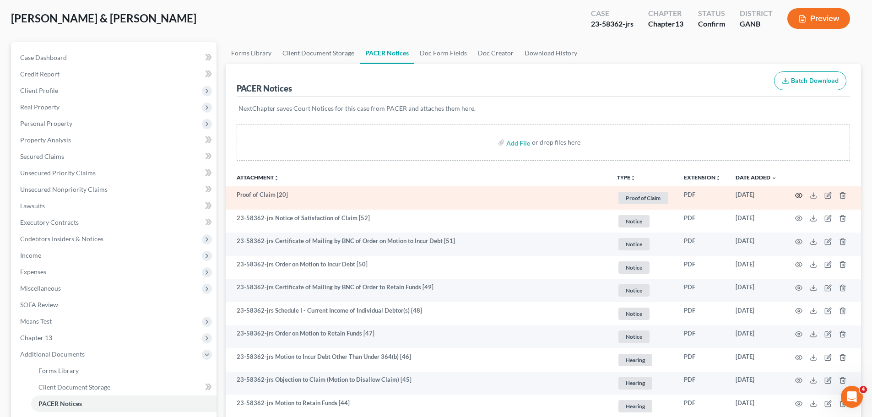
click at [799, 193] on icon "button" at bounding box center [799, 195] width 7 height 5
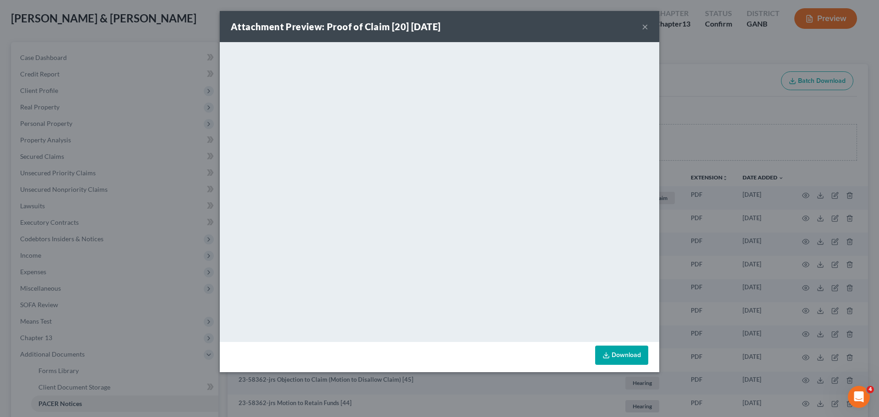
click at [647, 26] on button "×" at bounding box center [645, 26] width 6 height 11
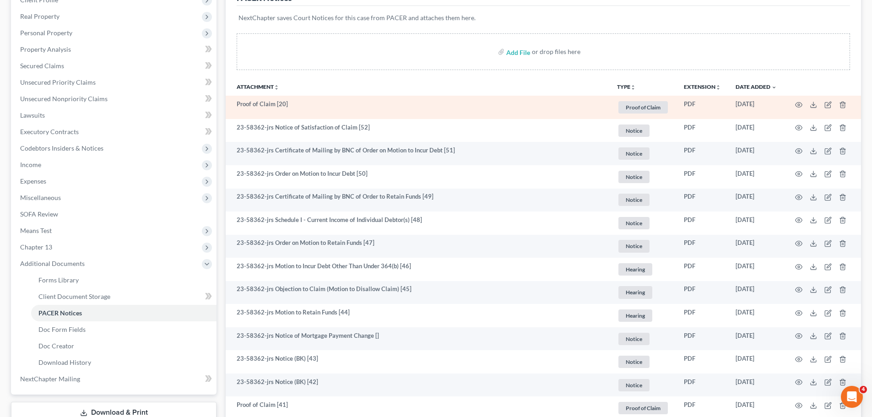
scroll to position [137, 0]
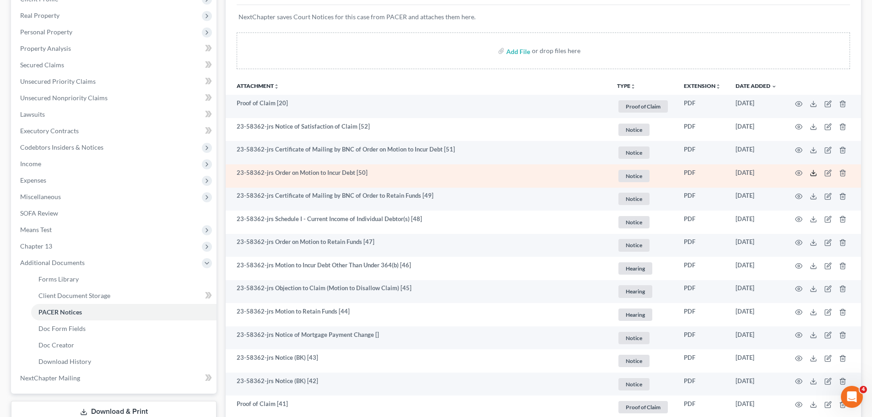
click at [811, 174] on icon at bounding box center [813, 175] width 5 height 2
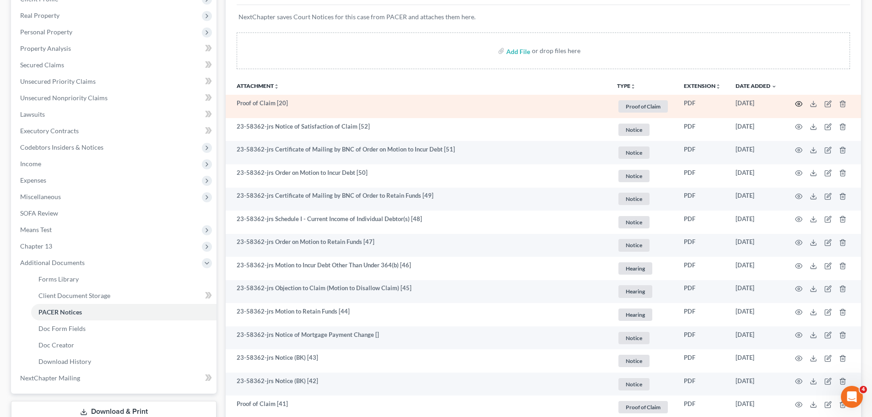
click at [800, 104] on icon "button" at bounding box center [798, 103] width 7 height 7
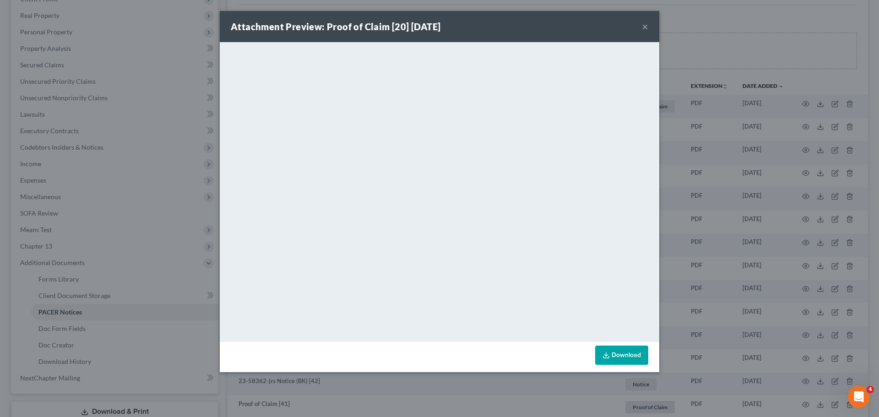
click at [643, 27] on button "×" at bounding box center [645, 26] width 6 height 11
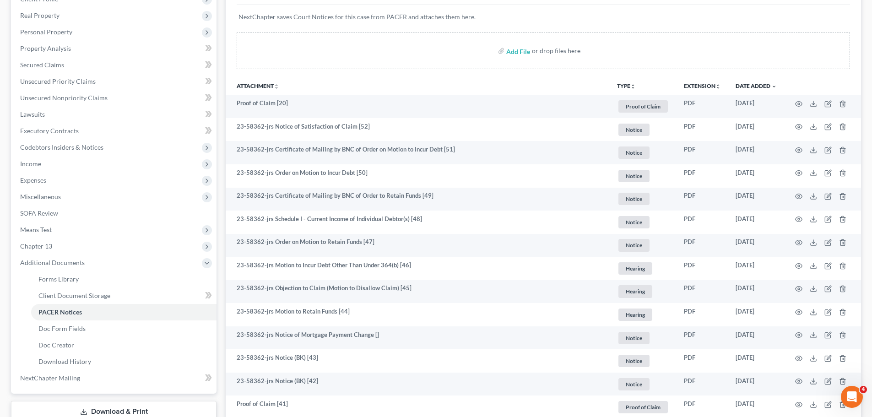
scroll to position [0, 0]
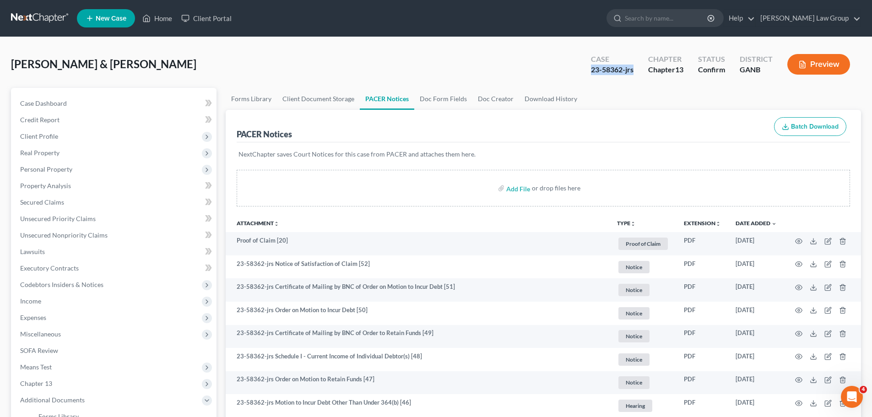
drag, startPoint x: 633, startPoint y: 75, endPoint x: 590, endPoint y: 75, distance: 42.6
click at [591, 75] on div "23-58362-jrs" at bounding box center [612, 70] width 43 height 11
copy div "23-58362-jrs"
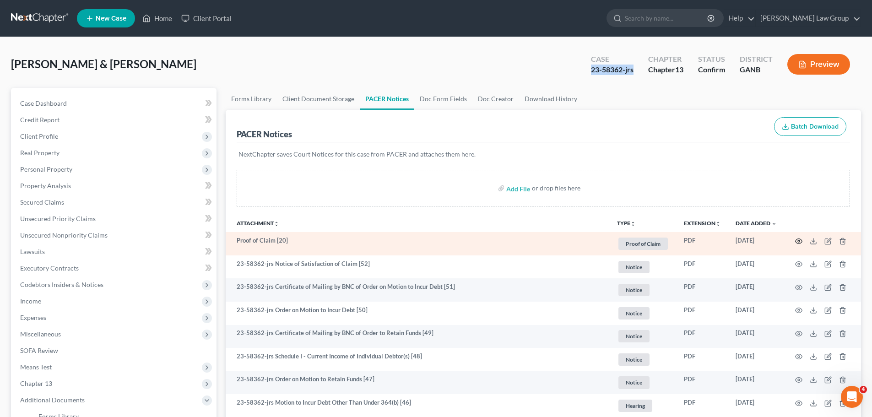
click at [798, 238] on icon "button" at bounding box center [798, 241] width 7 height 7
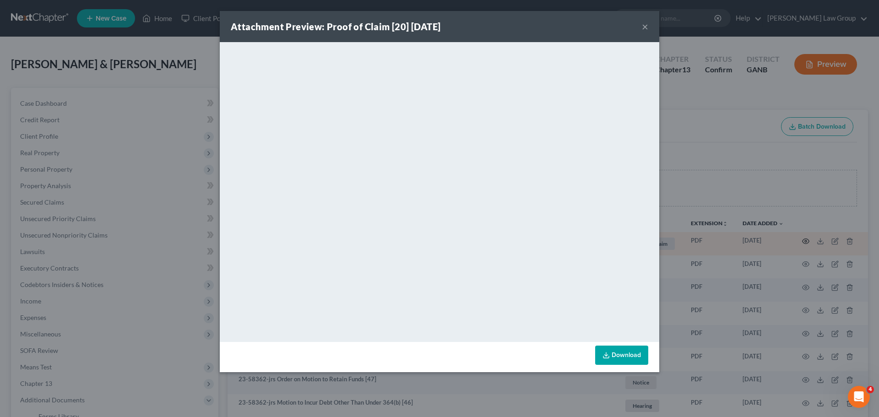
click at [796, 238] on div "Attachment Preview: Proof of Claim [20] [DATE] × <object ng-attr-data='[URL][DO…" at bounding box center [439, 208] width 879 height 417
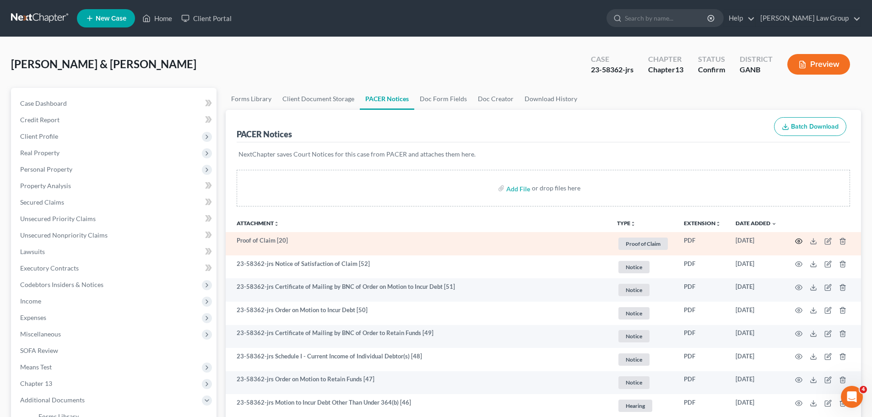
click at [799, 244] on icon "button" at bounding box center [798, 241] width 7 height 7
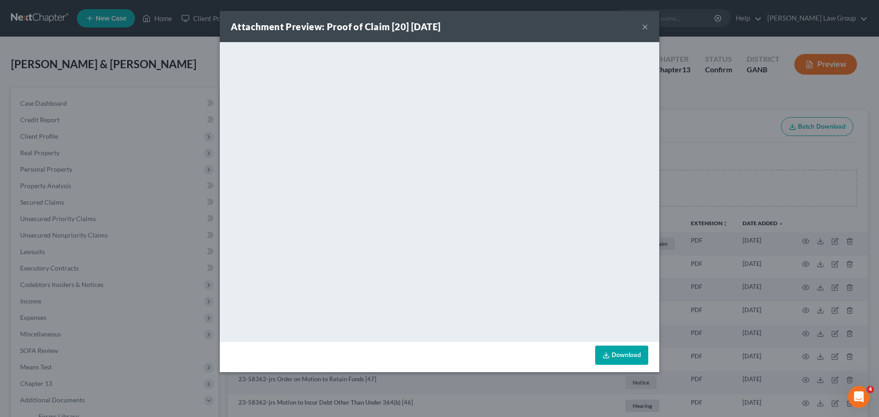
click at [642, 27] on button "×" at bounding box center [645, 26] width 6 height 11
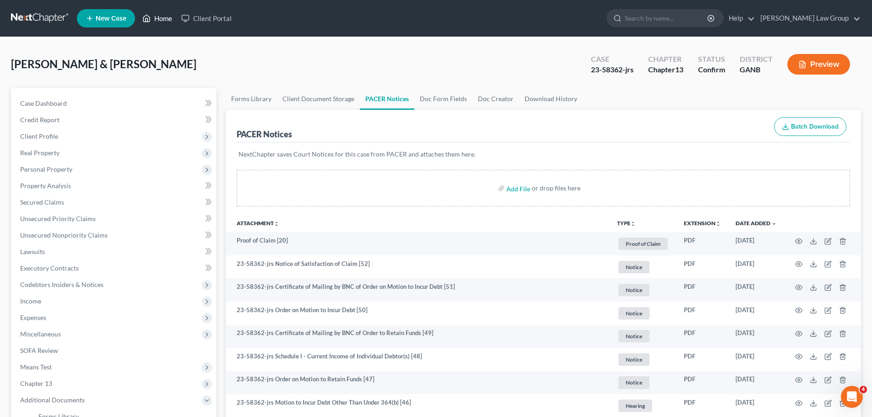
click at [162, 18] on link "Home" at bounding box center [157, 18] width 39 height 16
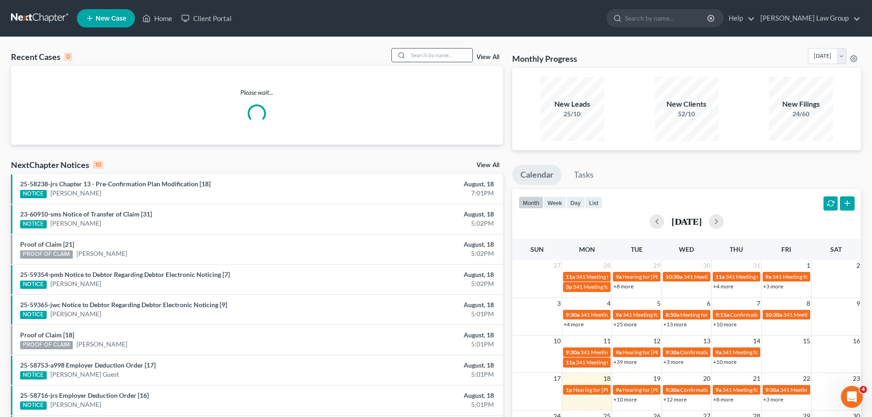
click at [444, 59] on input "search" at bounding box center [440, 55] width 64 height 13
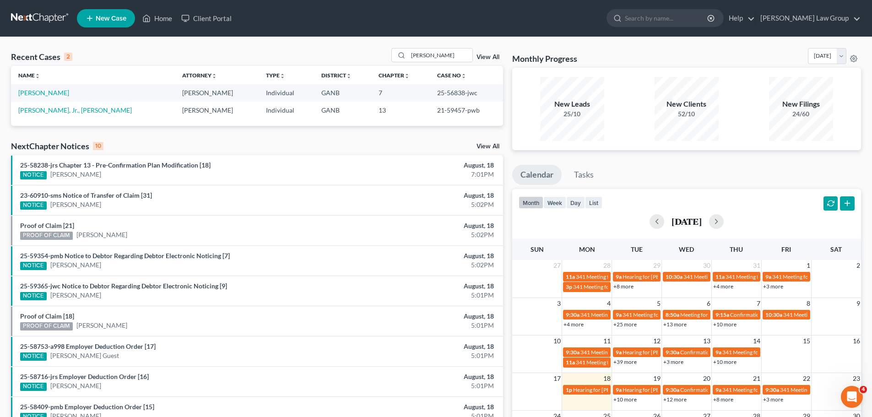
click at [45, 85] on td "[PERSON_NAME]" at bounding box center [93, 92] width 164 height 17
click at [43, 92] on link "[PERSON_NAME]" at bounding box center [43, 93] width 51 height 8
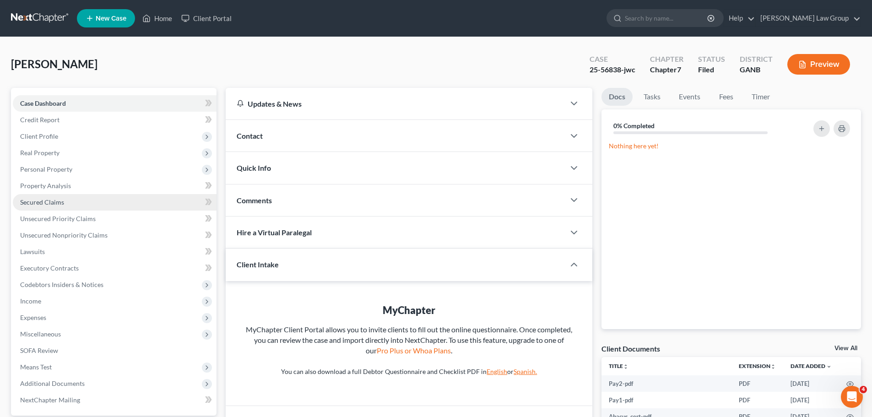
click at [42, 202] on span "Secured Claims" at bounding box center [42, 202] width 44 height 8
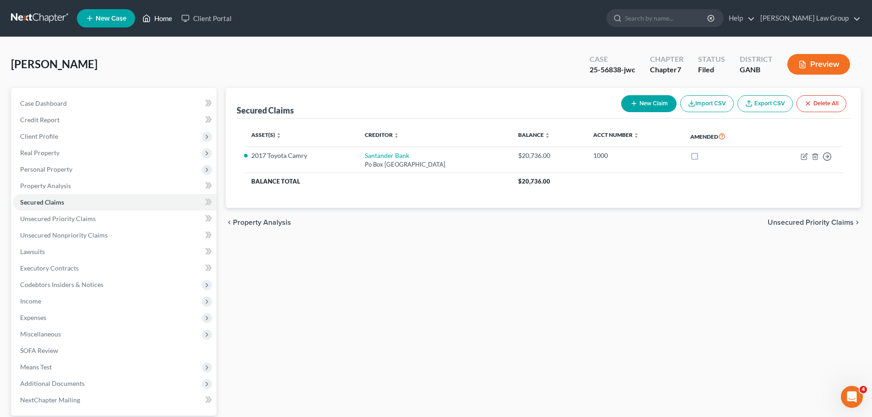
drag, startPoint x: 163, startPoint y: 17, endPoint x: 344, endPoint y: 81, distance: 192.3
click at [163, 17] on link "Home" at bounding box center [157, 18] width 39 height 16
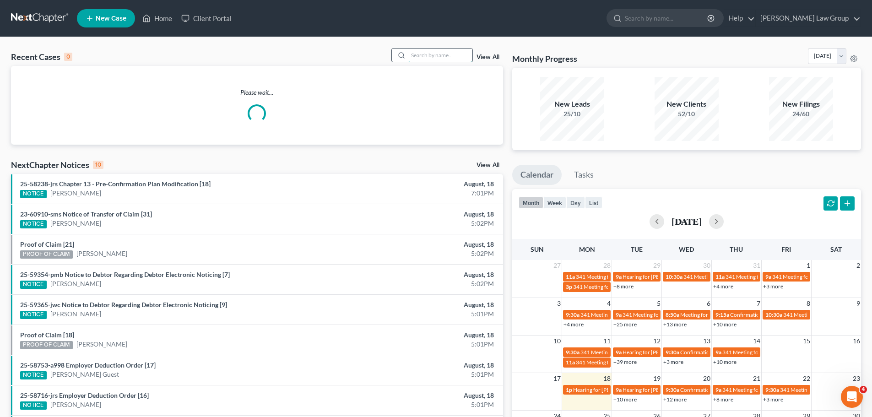
click at [413, 55] on input "search" at bounding box center [440, 55] width 64 height 13
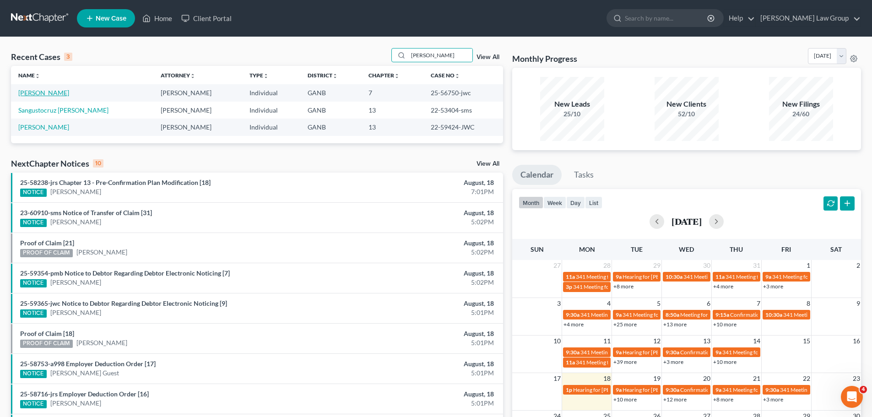
click at [43, 96] on link "[PERSON_NAME]" at bounding box center [43, 93] width 51 height 8
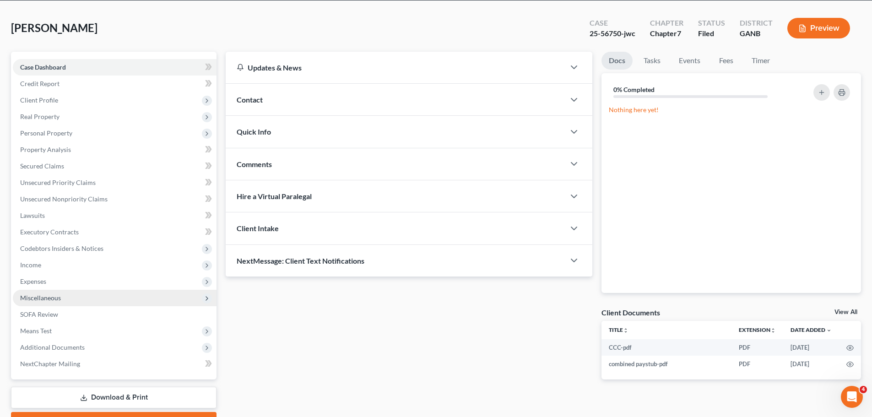
scroll to position [86, 0]
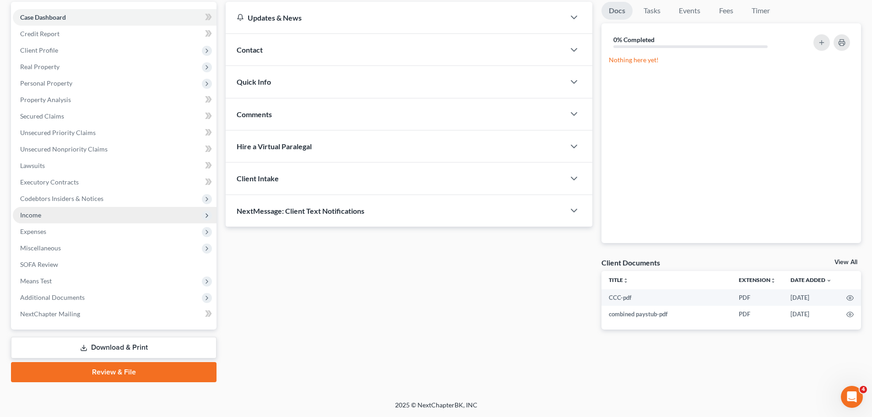
drag, startPoint x: 93, startPoint y: 290, endPoint x: 157, endPoint y: 217, distance: 96.7
click at [93, 290] on span "Additional Documents" at bounding box center [115, 297] width 204 height 16
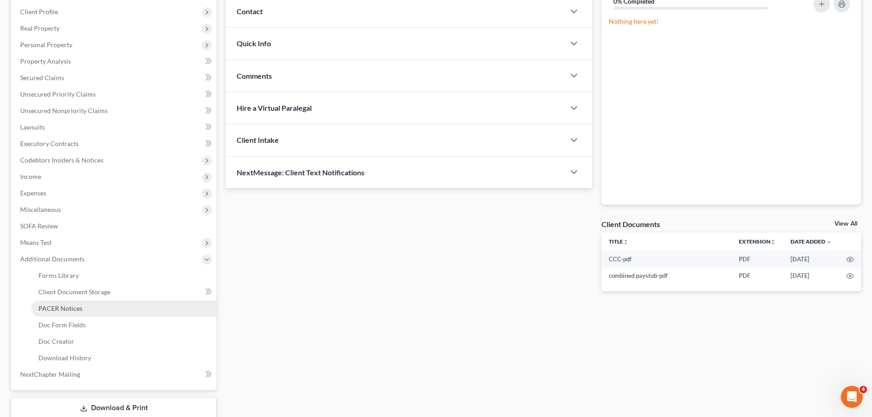
scroll to position [178, 0]
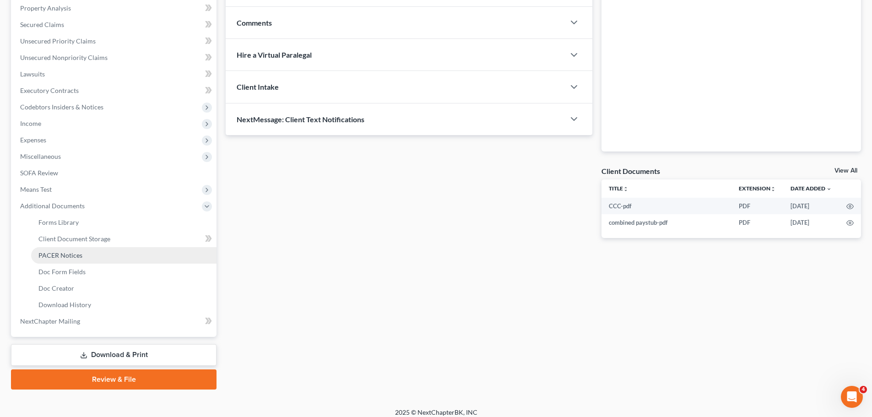
click at [90, 260] on link "PACER Notices" at bounding box center [123, 255] width 185 height 16
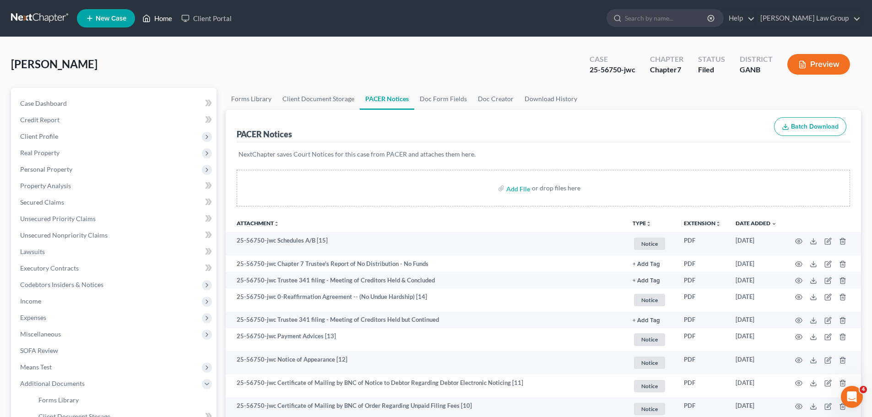
click at [159, 21] on link "Home" at bounding box center [157, 18] width 39 height 16
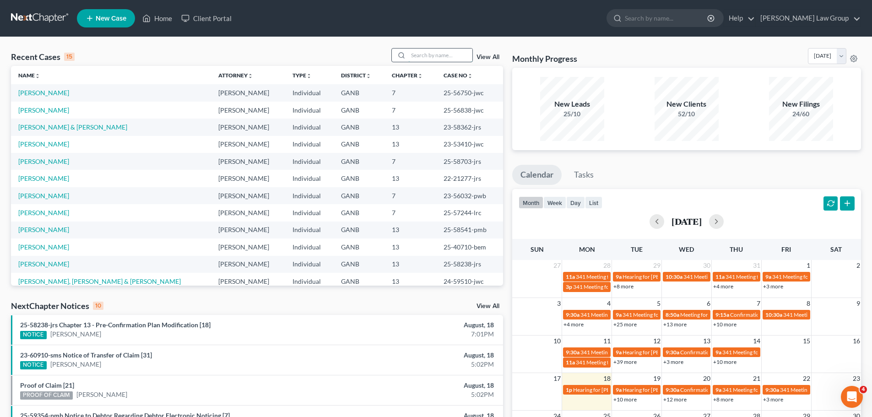
click at [464, 52] on input "search" at bounding box center [440, 55] width 64 height 13
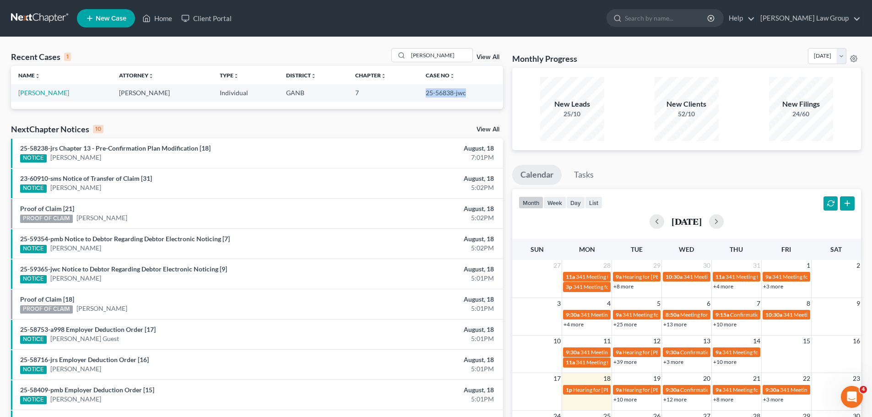
drag, startPoint x: 471, startPoint y: 96, endPoint x: 417, endPoint y: 95, distance: 54.0
click at [418, 95] on td "25-56838-jwc" at bounding box center [460, 92] width 85 height 17
copy td "25-56838-jwc"
click at [38, 92] on link "[PERSON_NAME]" at bounding box center [43, 93] width 51 height 8
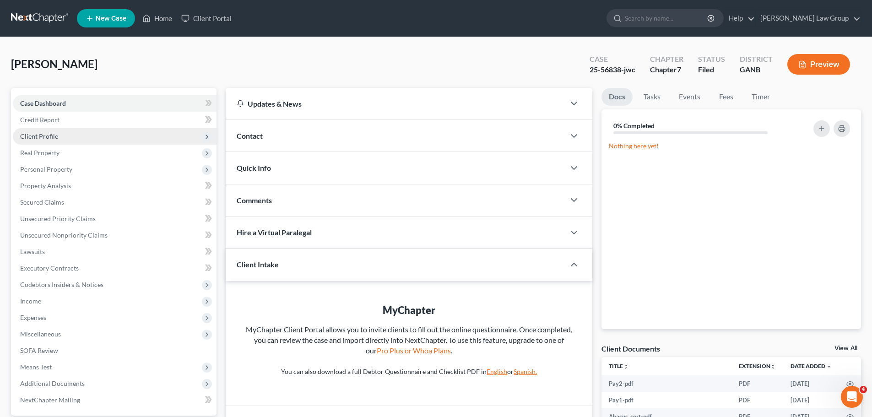
click at [43, 136] on span "Client Profile" at bounding box center [39, 136] width 38 height 8
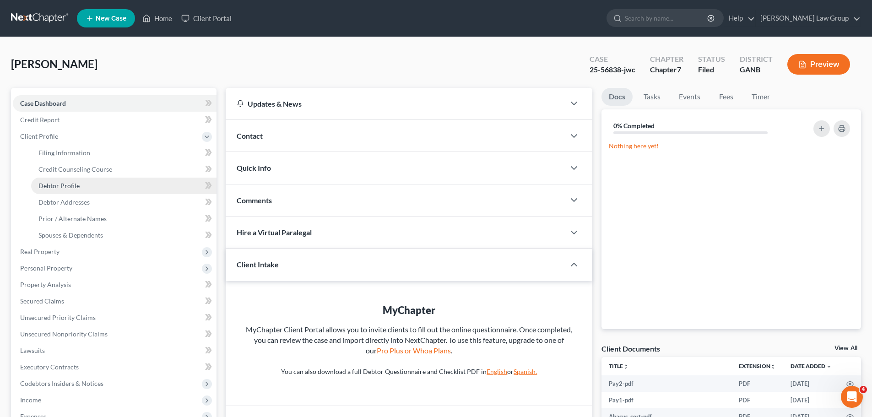
click at [61, 184] on span "Debtor Profile" at bounding box center [58, 186] width 41 height 8
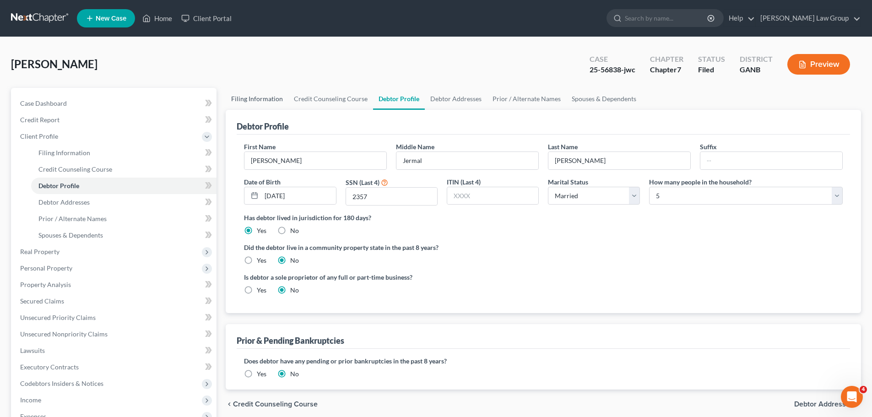
click at [255, 95] on link "Filing Information" at bounding box center [257, 99] width 63 height 22
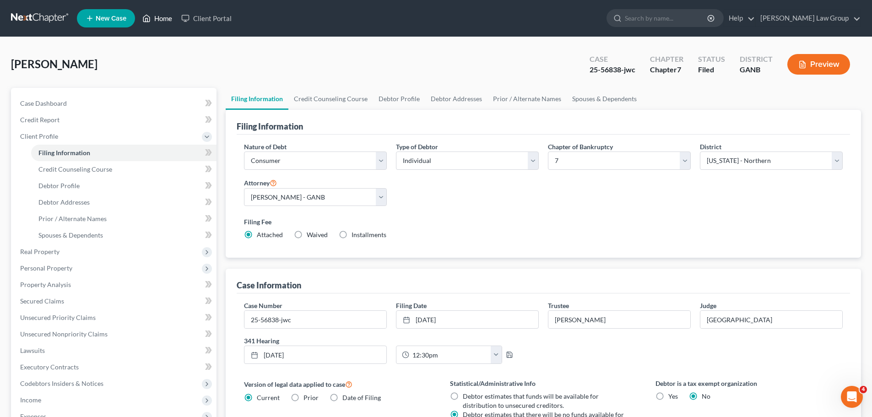
click at [162, 19] on link "Home" at bounding box center [157, 18] width 39 height 16
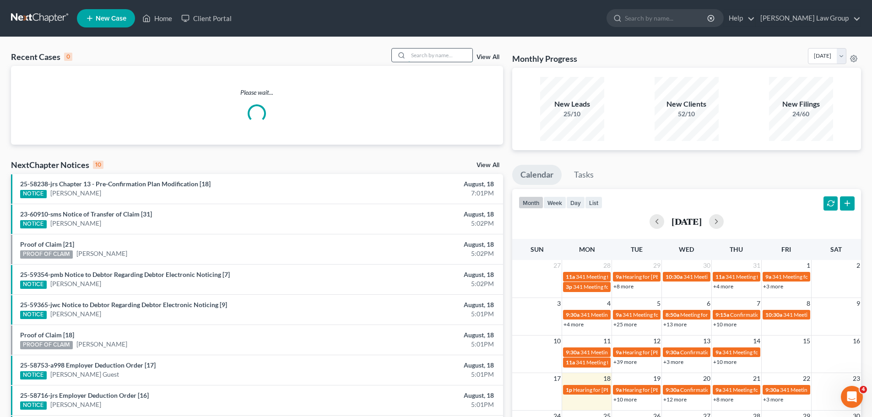
click at [432, 60] on input "search" at bounding box center [440, 55] width 64 height 13
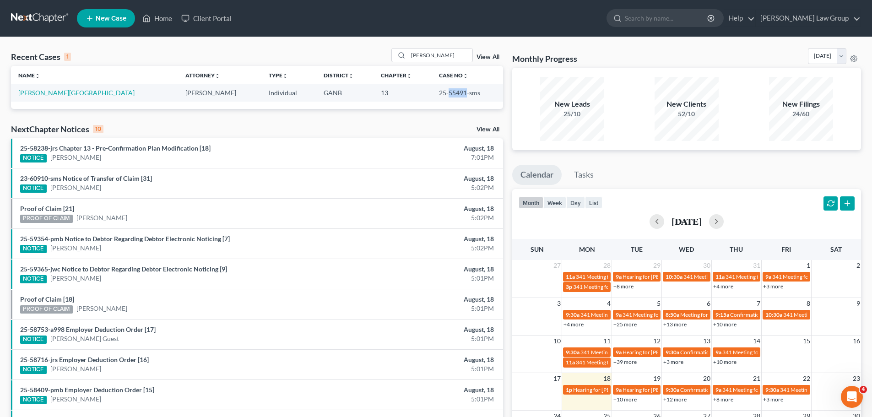
drag, startPoint x: 447, startPoint y: 91, endPoint x: 431, endPoint y: 92, distance: 16.5
click at [432, 92] on td "25-55491-sms" at bounding box center [467, 92] width 71 height 17
drag, startPoint x: 437, startPoint y: 55, endPoint x: 334, endPoint y: 50, distance: 103.1
click at [334, 50] on div "Recent Cases 1 [PERSON_NAME] View All" at bounding box center [257, 57] width 492 height 18
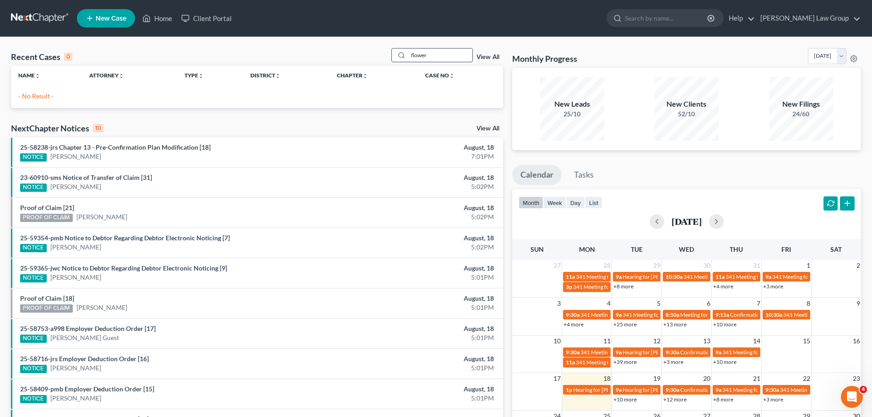
drag, startPoint x: 443, startPoint y: 54, endPoint x: 394, endPoint y: 58, distance: 49.2
click at [394, 58] on div "flower" at bounding box center [431, 55] width 81 height 14
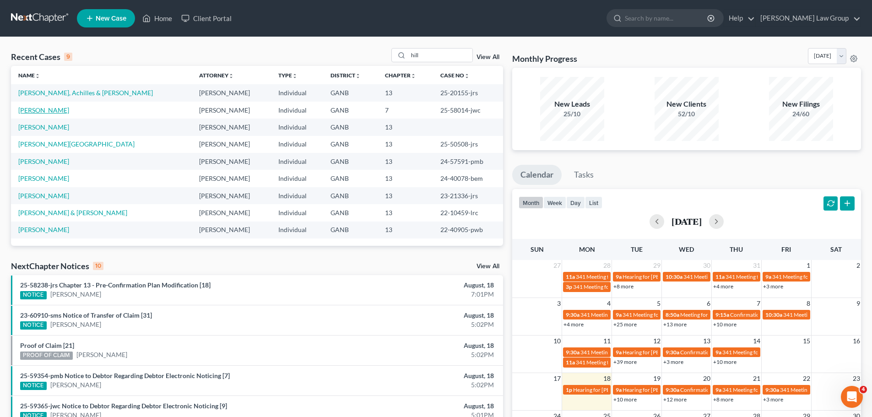
click at [42, 111] on link "[PERSON_NAME]" at bounding box center [43, 110] width 51 height 8
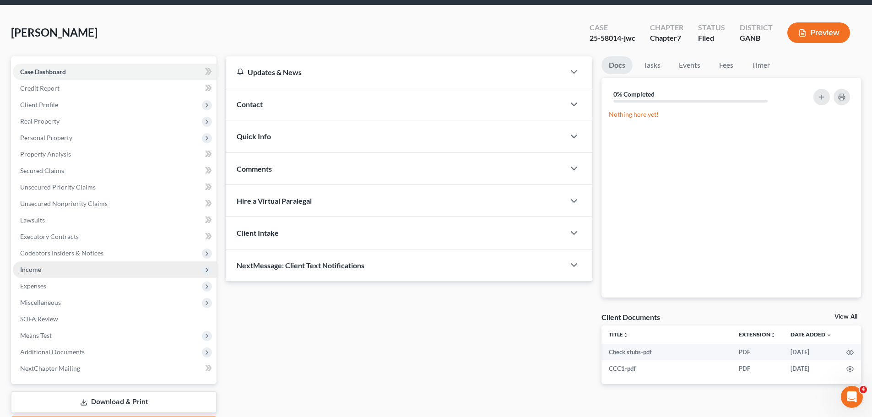
scroll to position [86, 0]
